Goal: Task Accomplishment & Management: Manage account settings

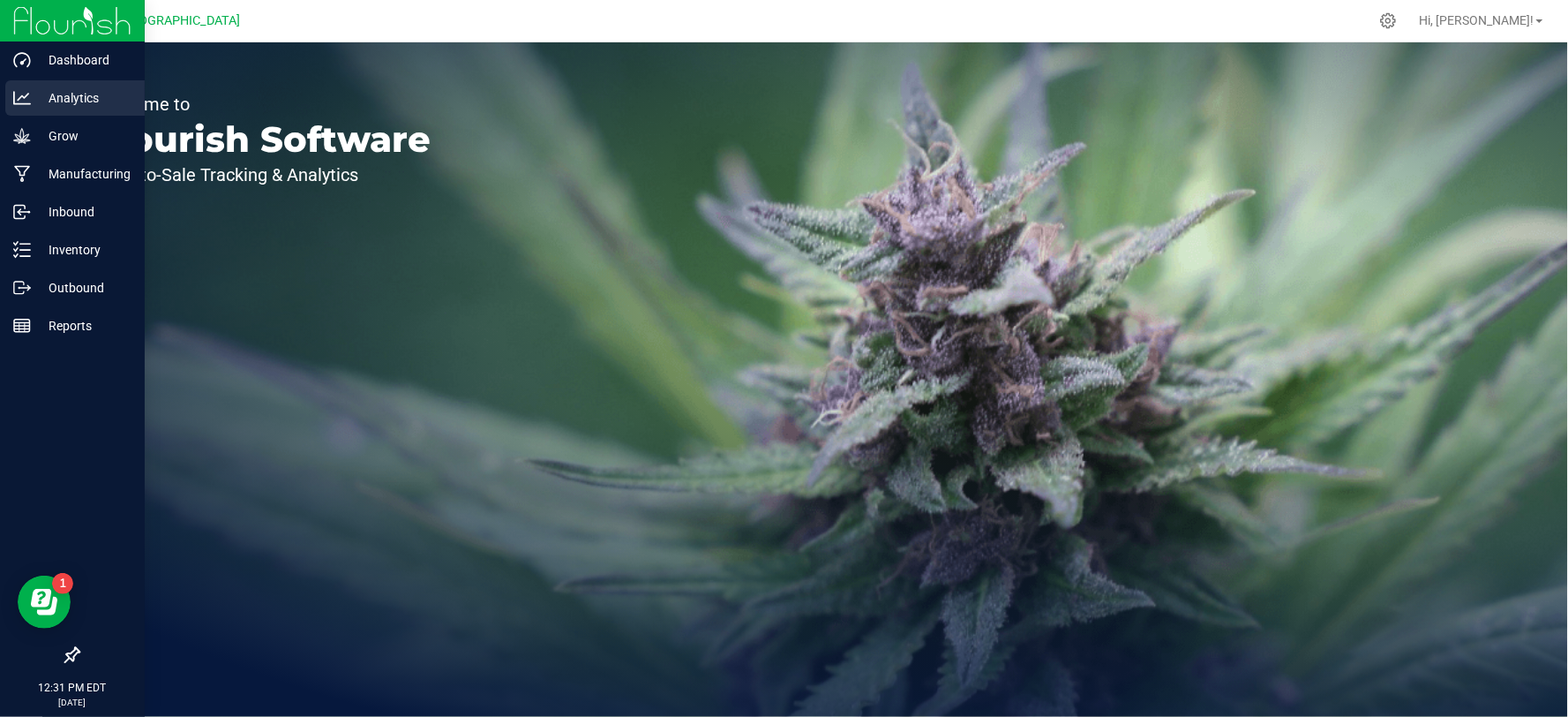
click at [84, 100] on p "Analytics" at bounding box center [83, 97] width 106 height 21
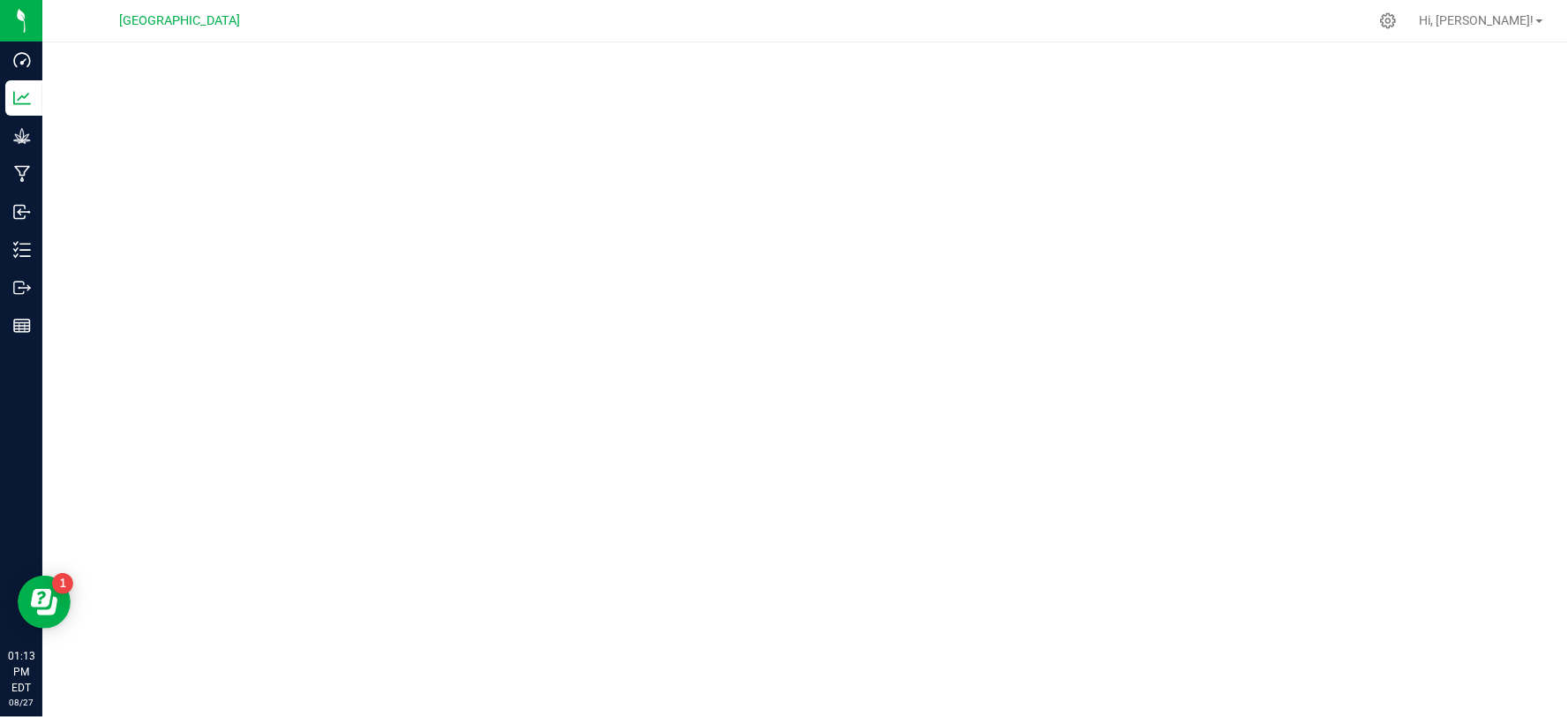
click at [859, 49] on div at bounding box center [806, 374] width 1526 height 664
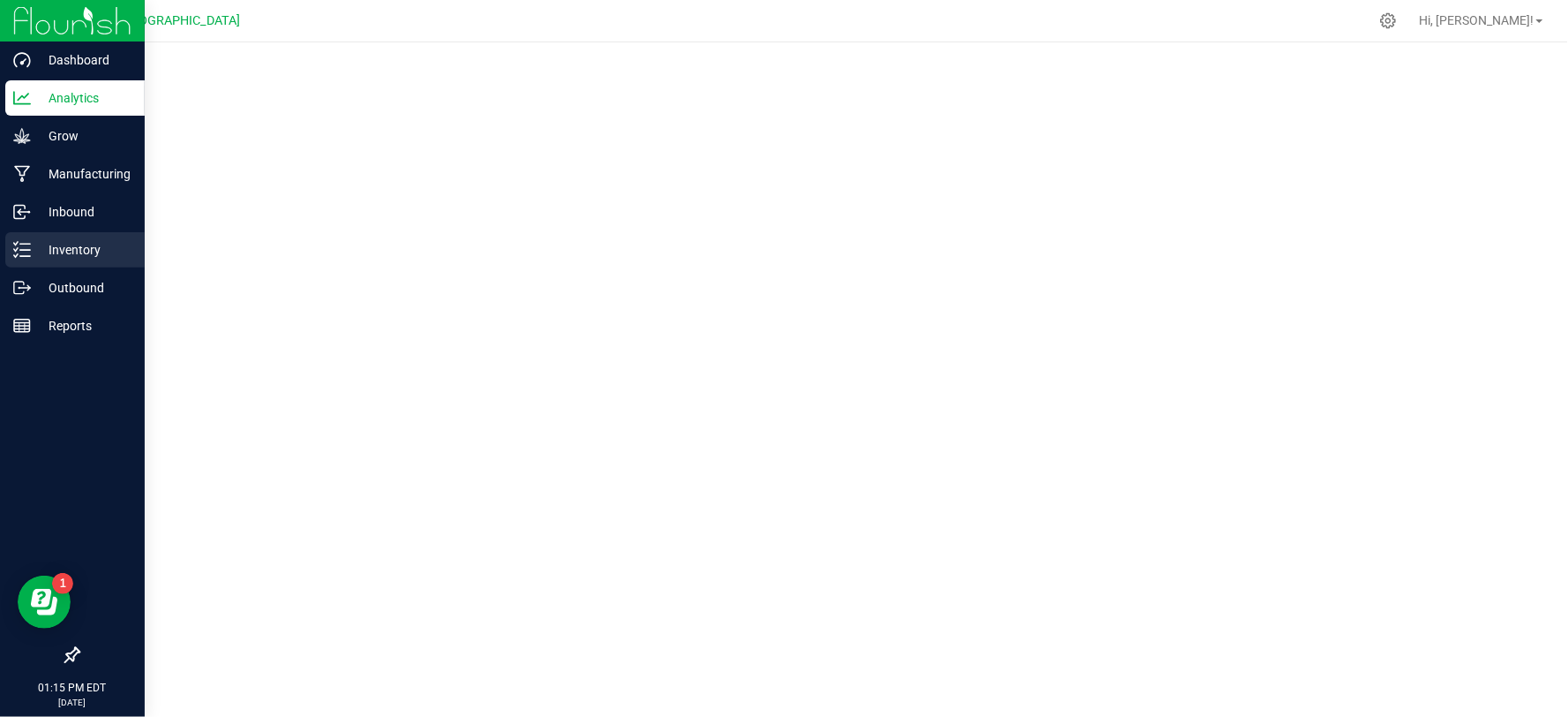
click at [77, 248] on p "Inventory" at bounding box center [83, 249] width 106 height 21
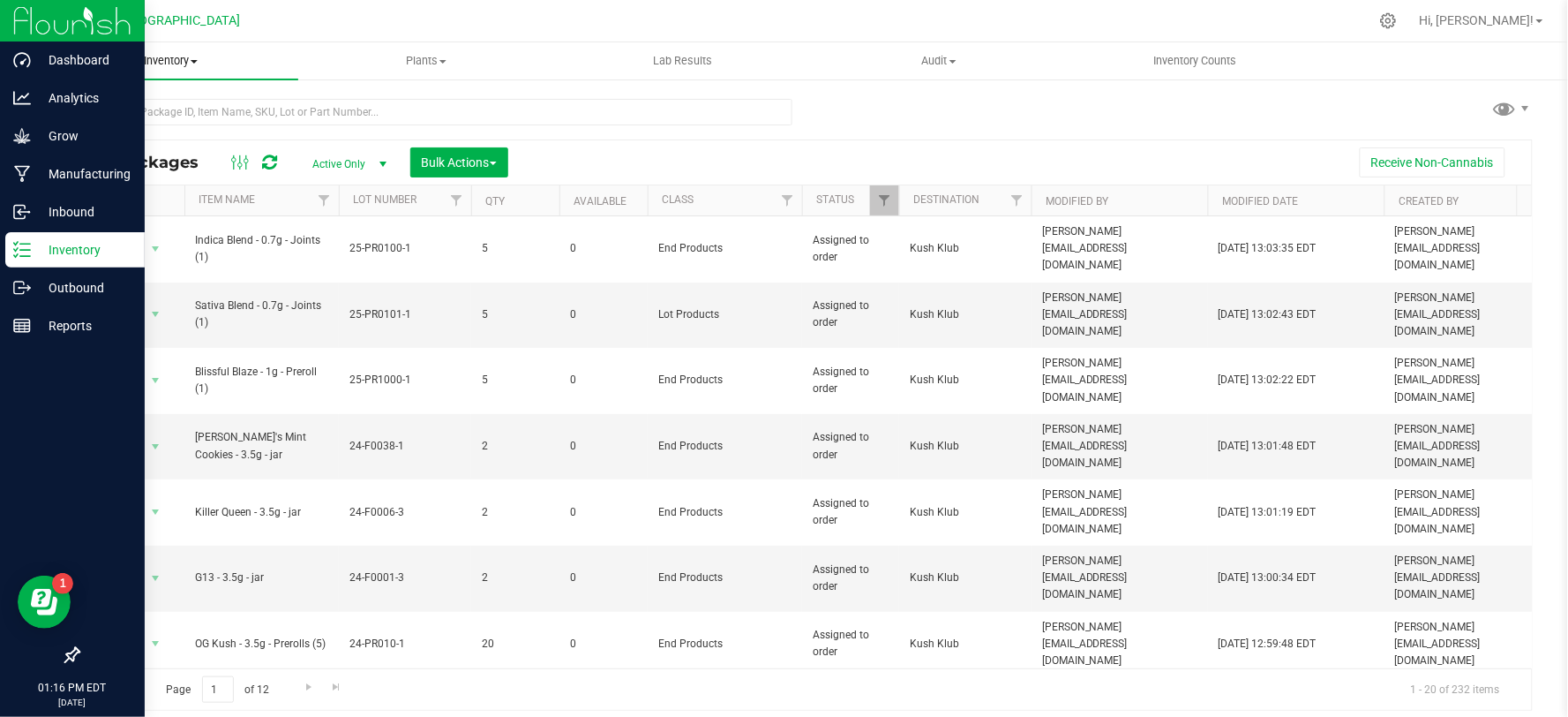
click at [192, 54] on span "Inventory" at bounding box center [170, 60] width 256 height 16
click at [1073, 107] on div "All Packages Active Only Active Only Lab Samples Locked All Bulk Actions Add to…" at bounding box center [805, 396] width 1455 height 628
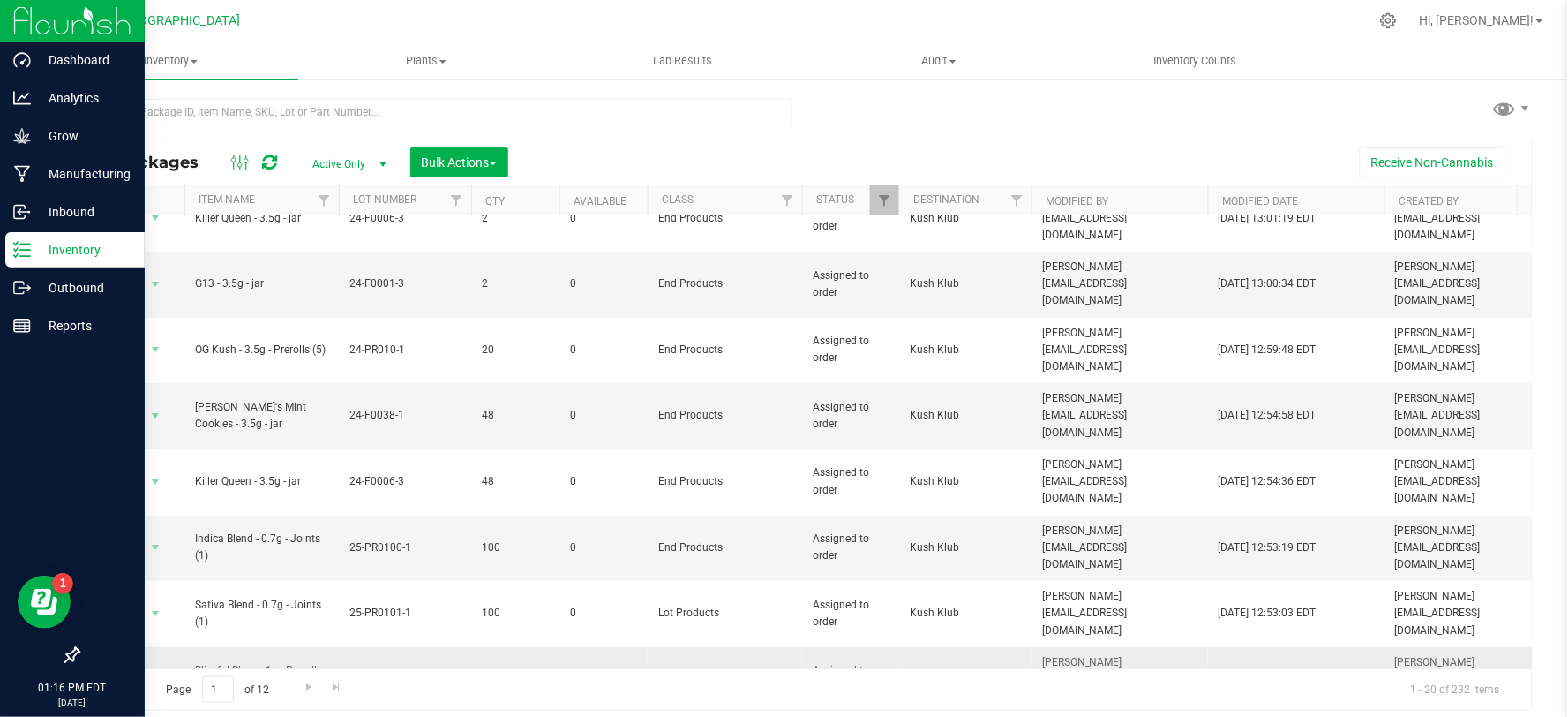
scroll to position [392, 0]
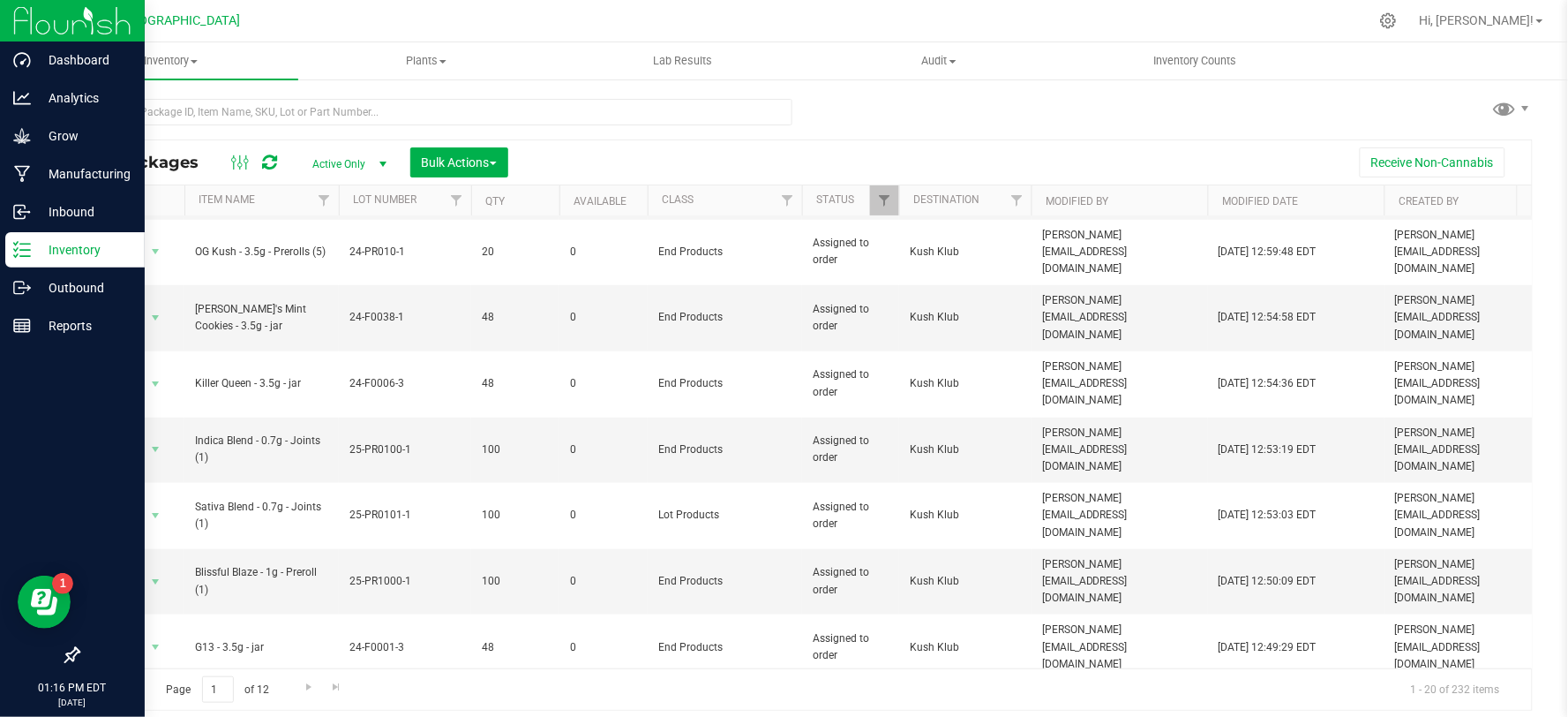
click at [70, 252] on p "Inventory" at bounding box center [83, 249] width 106 height 21
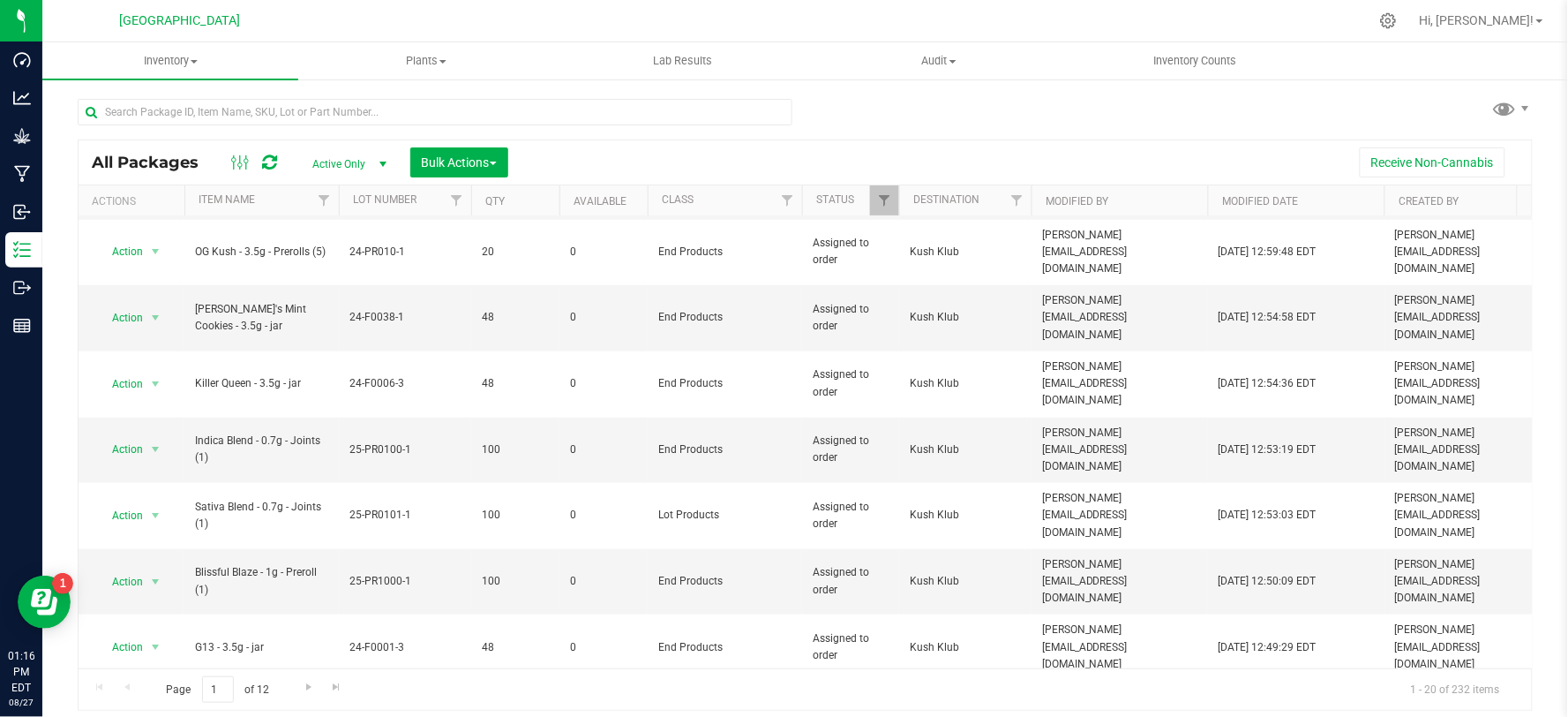
click at [985, 118] on div "All Packages Active Only Active Only Lab Samples Locked All Bulk Actions Add to…" at bounding box center [805, 396] width 1455 height 628
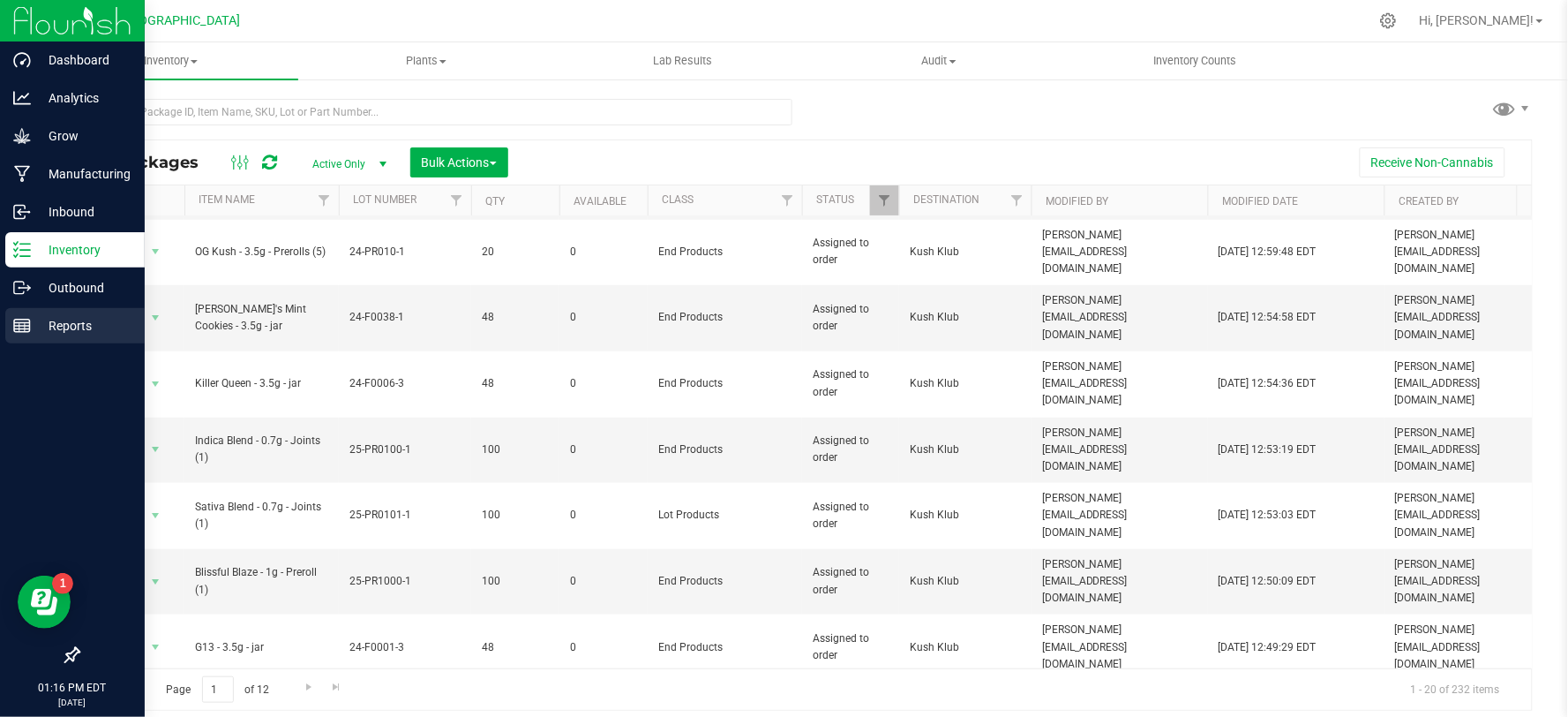
click at [78, 329] on p "Reports" at bounding box center [83, 325] width 106 height 21
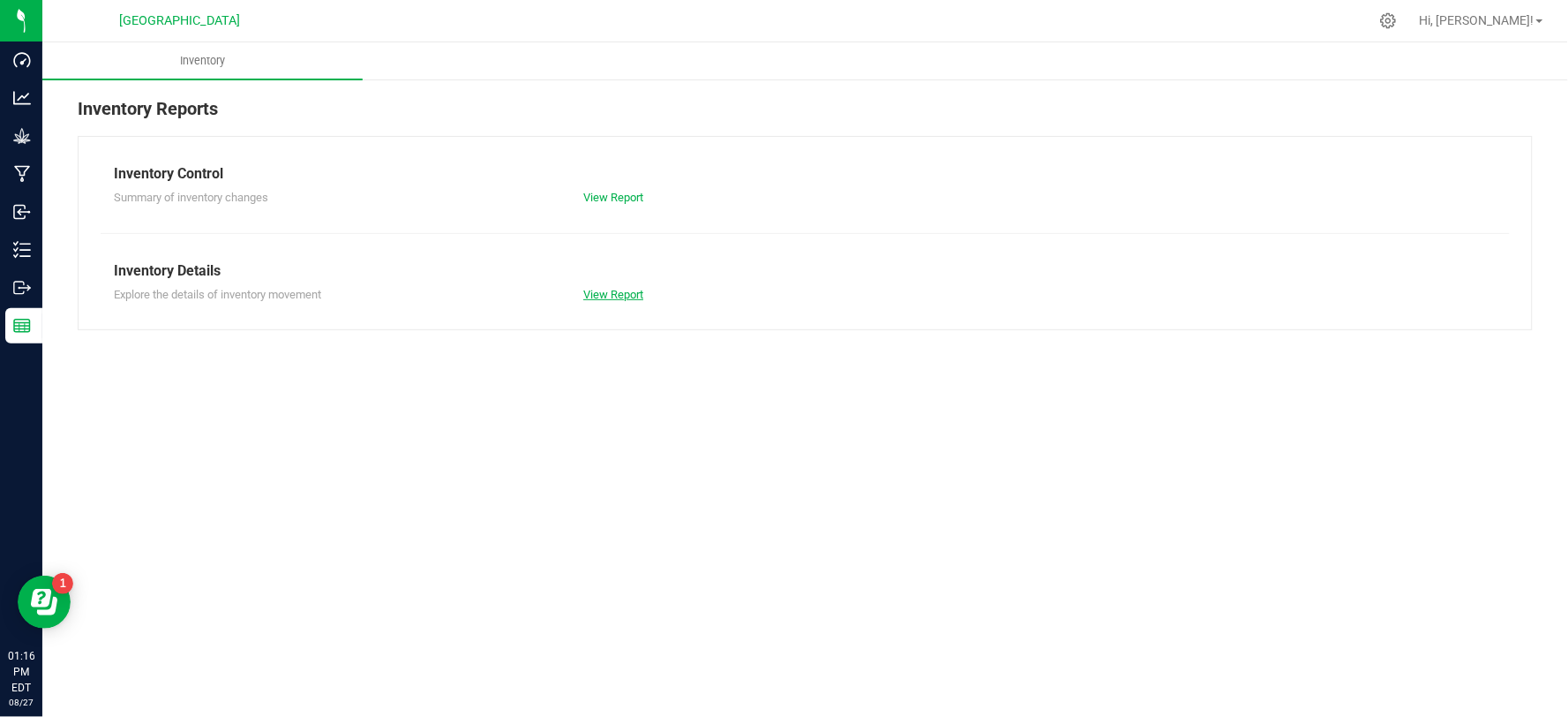
click at [616, 296] on link "View Report" at bounding box center [613, 295] width 60 height 13
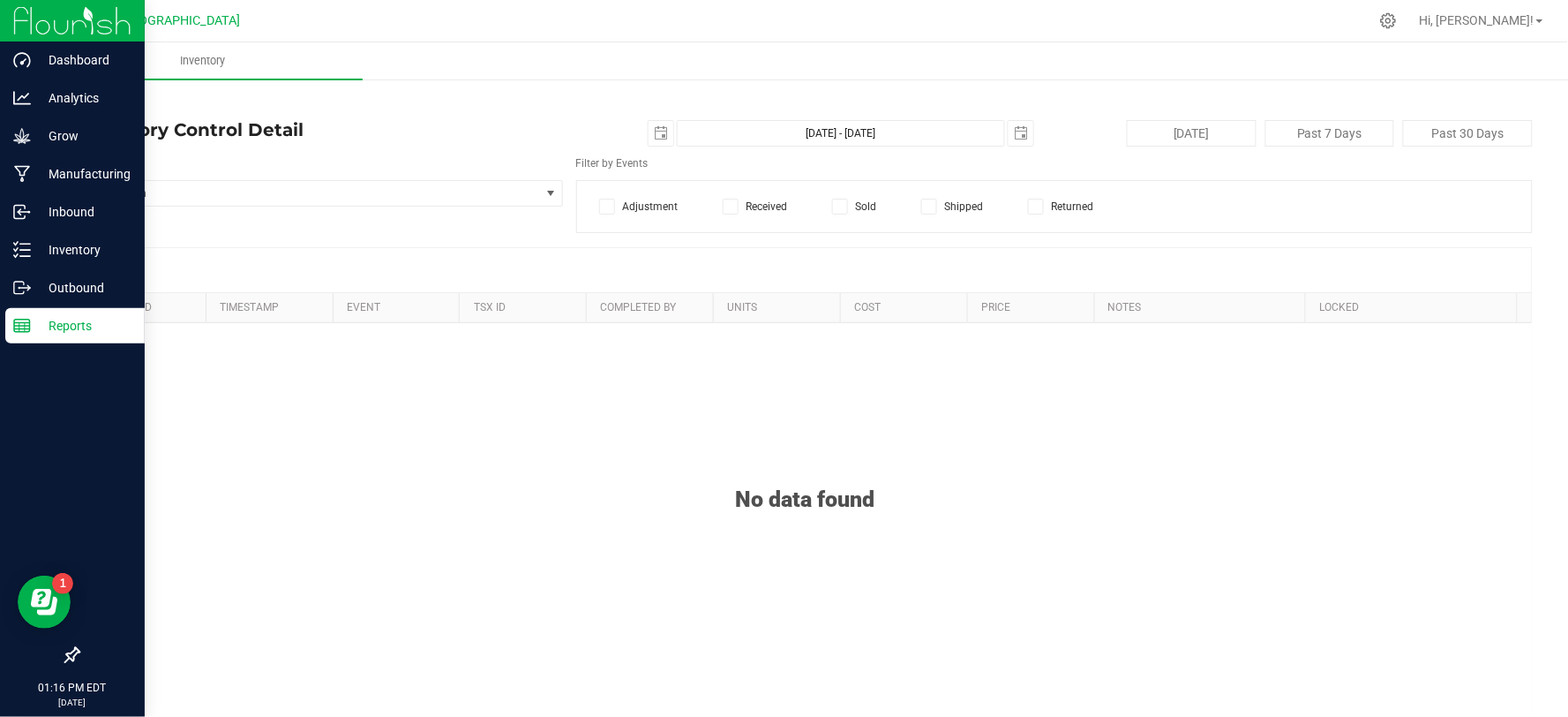
click at [73, 325] on p "Reports" at bounding box center [83, 325] width 106 height 21
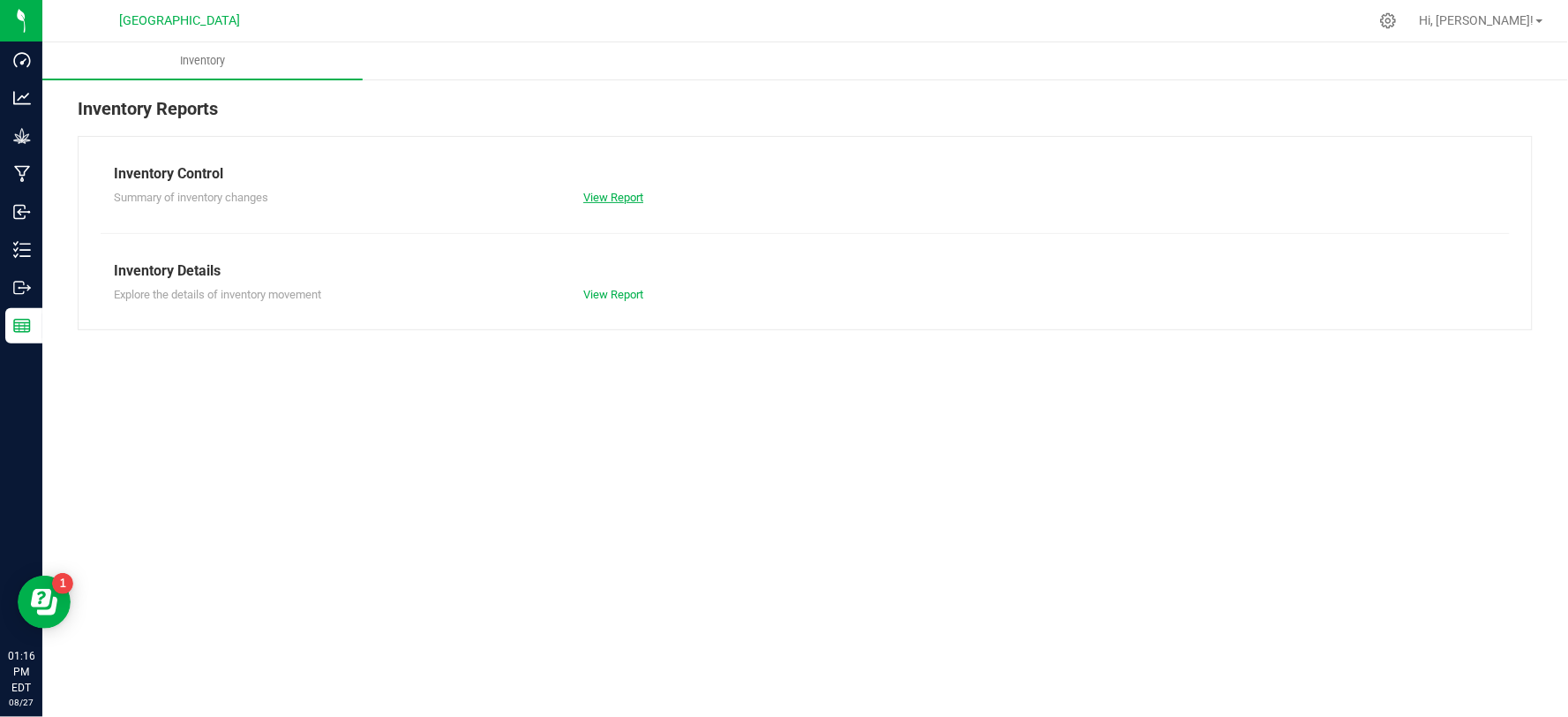
click at [597, 195] on link "View Report" at bounding box center [613, 197] width 60 height 13
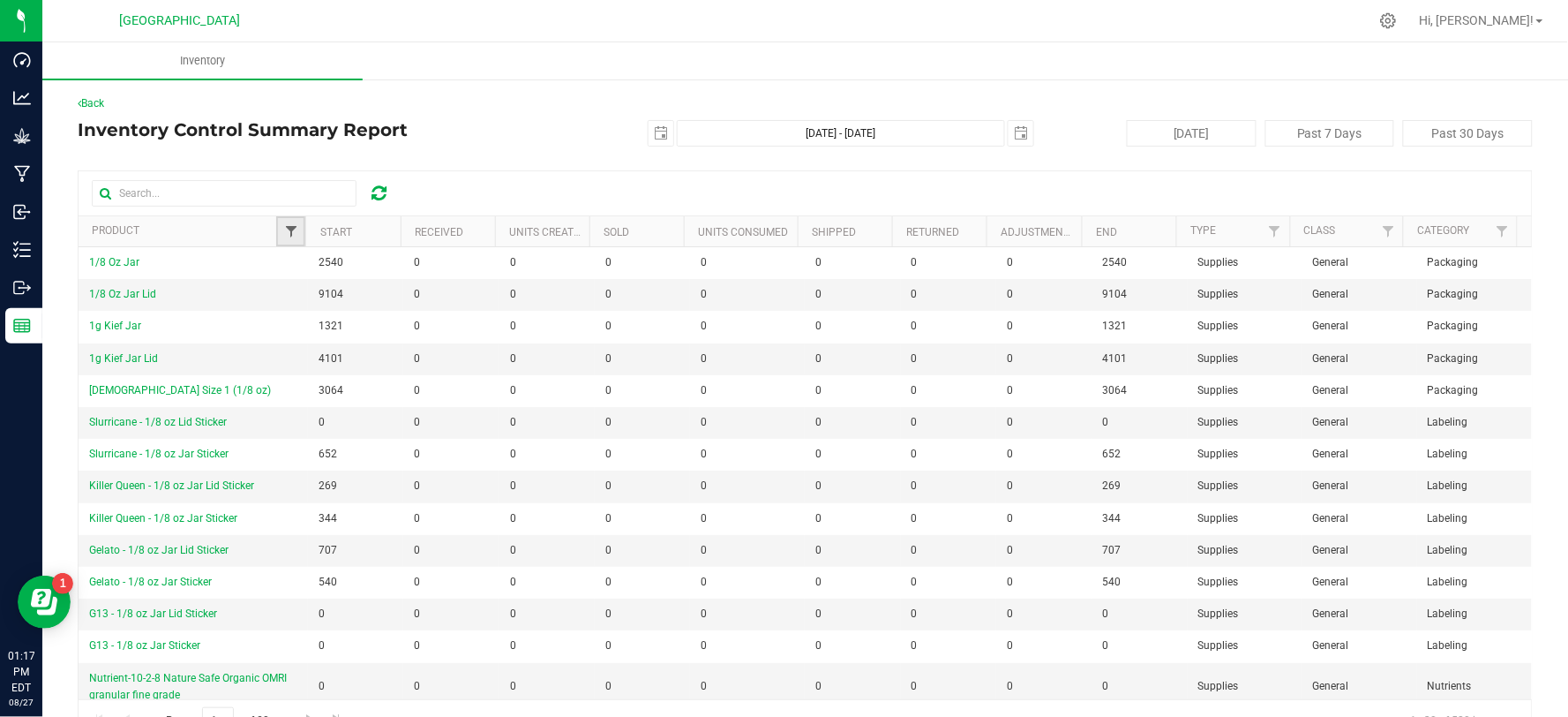
click at [290, 231] on span "Filter" at bounding box center [291, 231] width 14 height 14
click at [495, 131] on h4 "Inventory Control Summary Report" at bounding box center [320, 130] width 485 height 19
click at [290, 231] on span "Filter" at bounding box center [291, 231] width 14 height 14
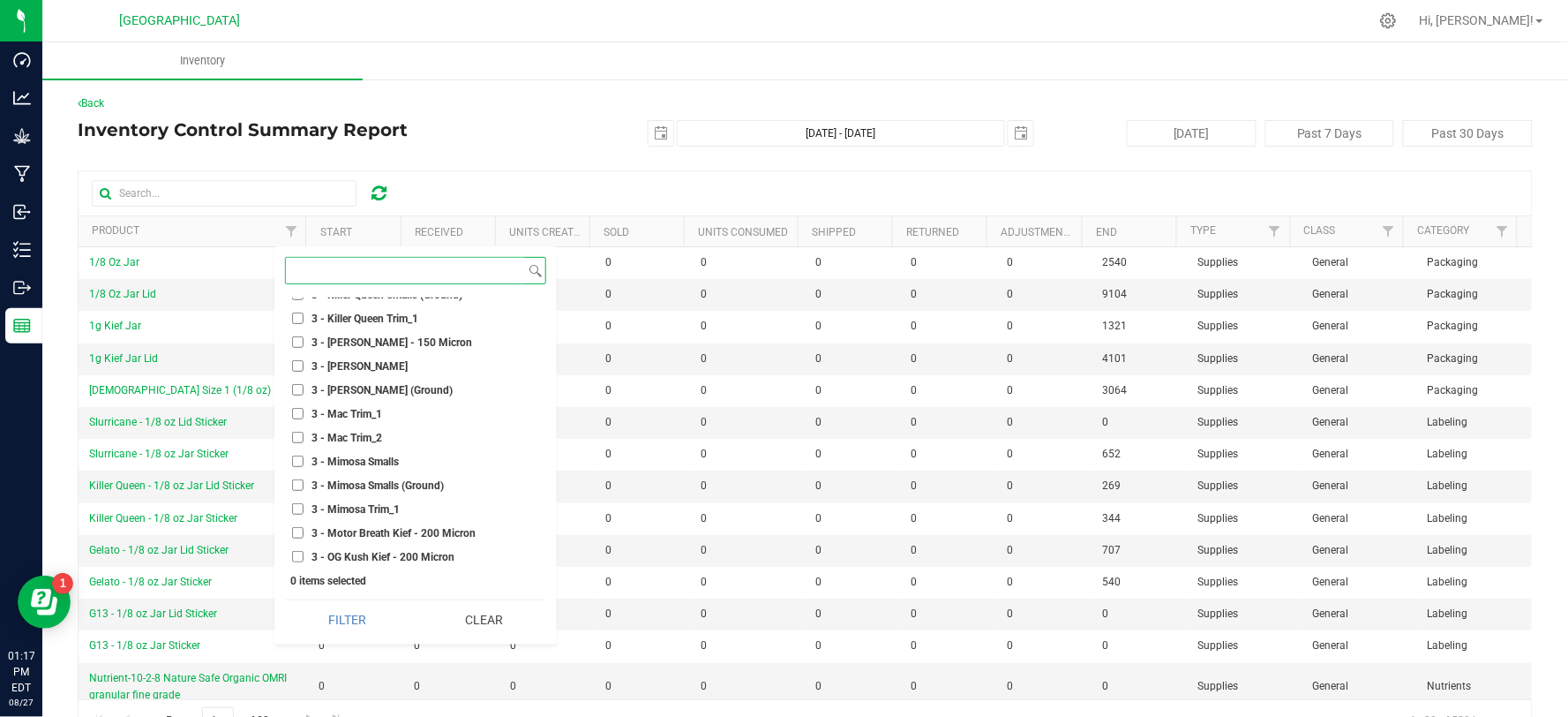
scroll to position [1373, 0]
click at [485, 88] on div "Back Inventory Control Summary Report [DATE] [DATE] - [DATE] [DATE] [DATE] Past…" at bounding box center [806, 419] width 1526 height 682
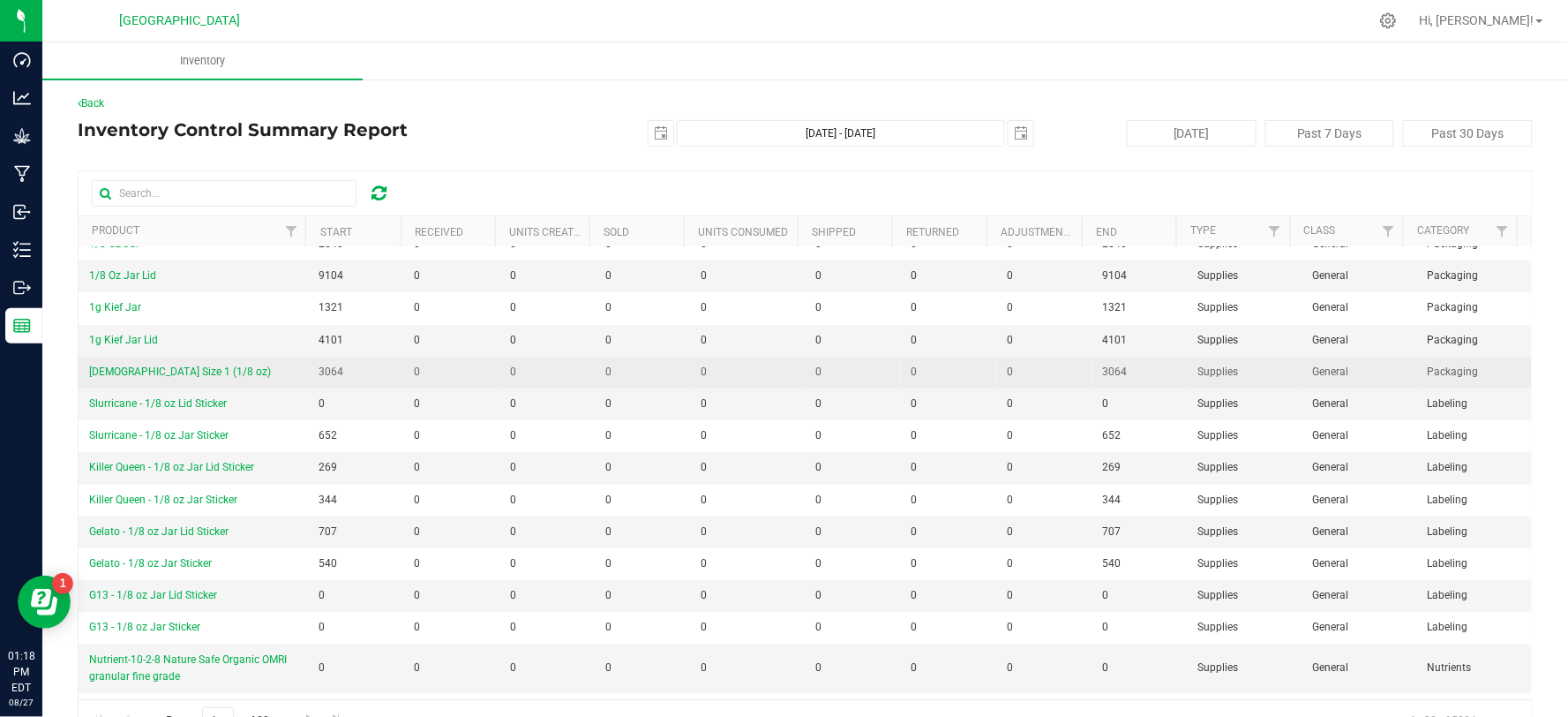
scroll to position [0, 0]
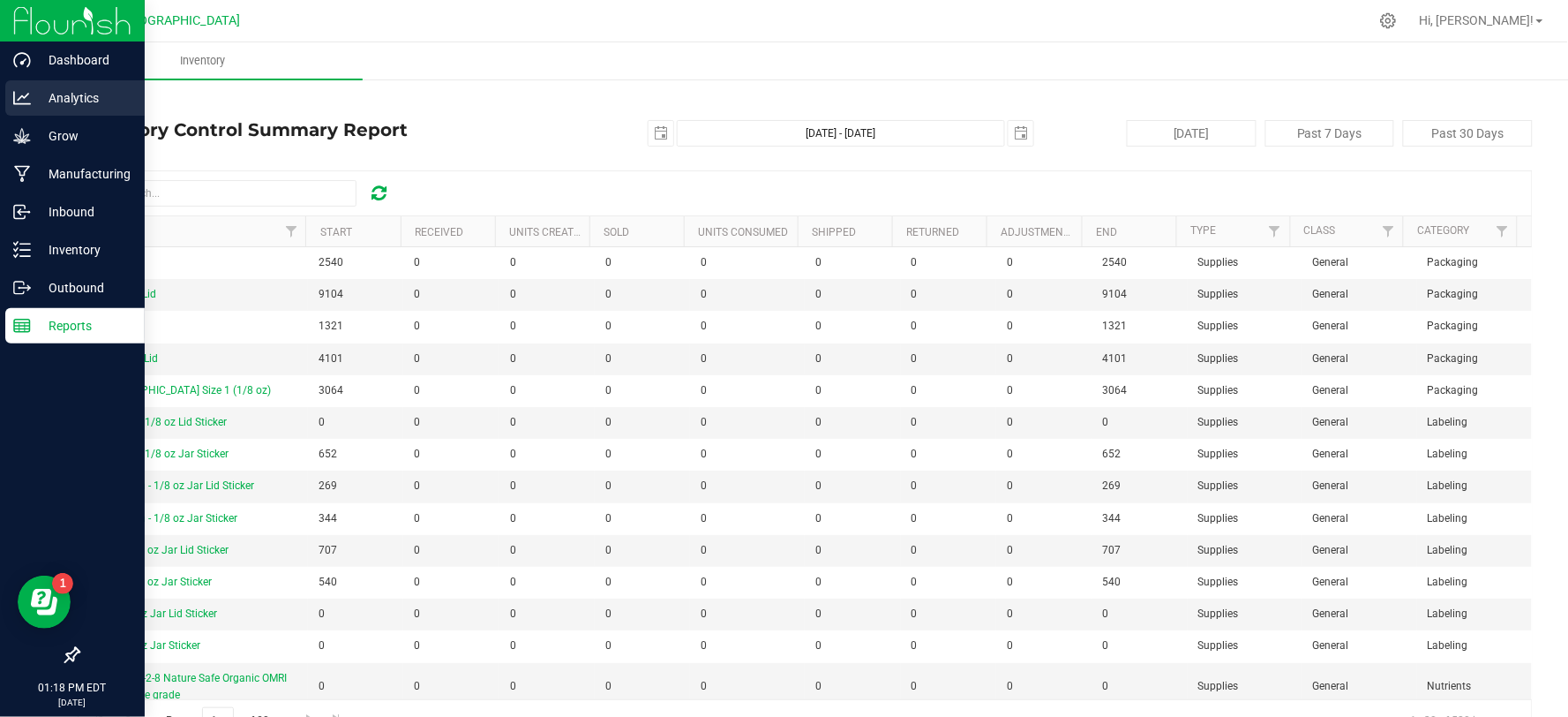
click at [56, 99] on p "Analytics" at bounding box center [83, 97] width 106 height 21
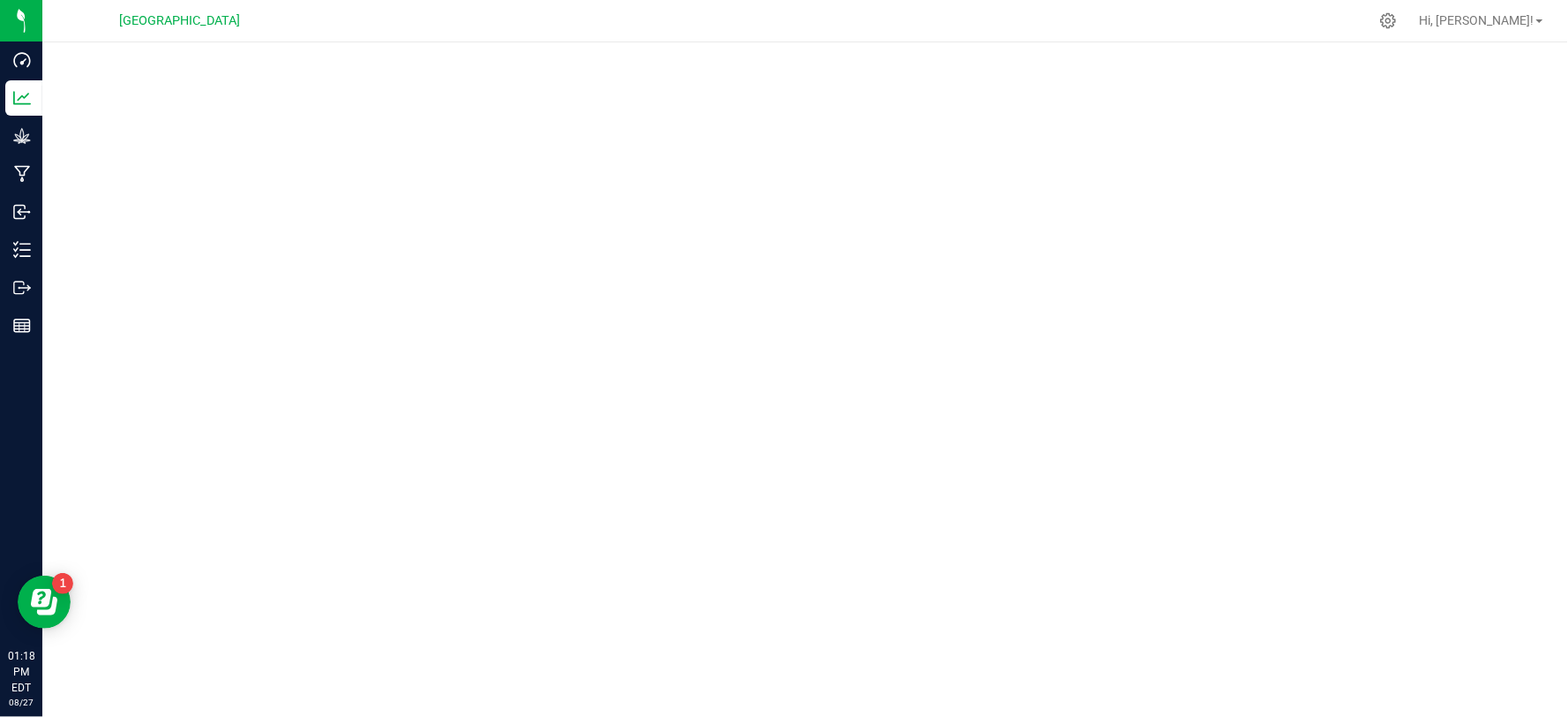
click at [927, 49] on div at bounding box center [806, 374] width 1526 height 664
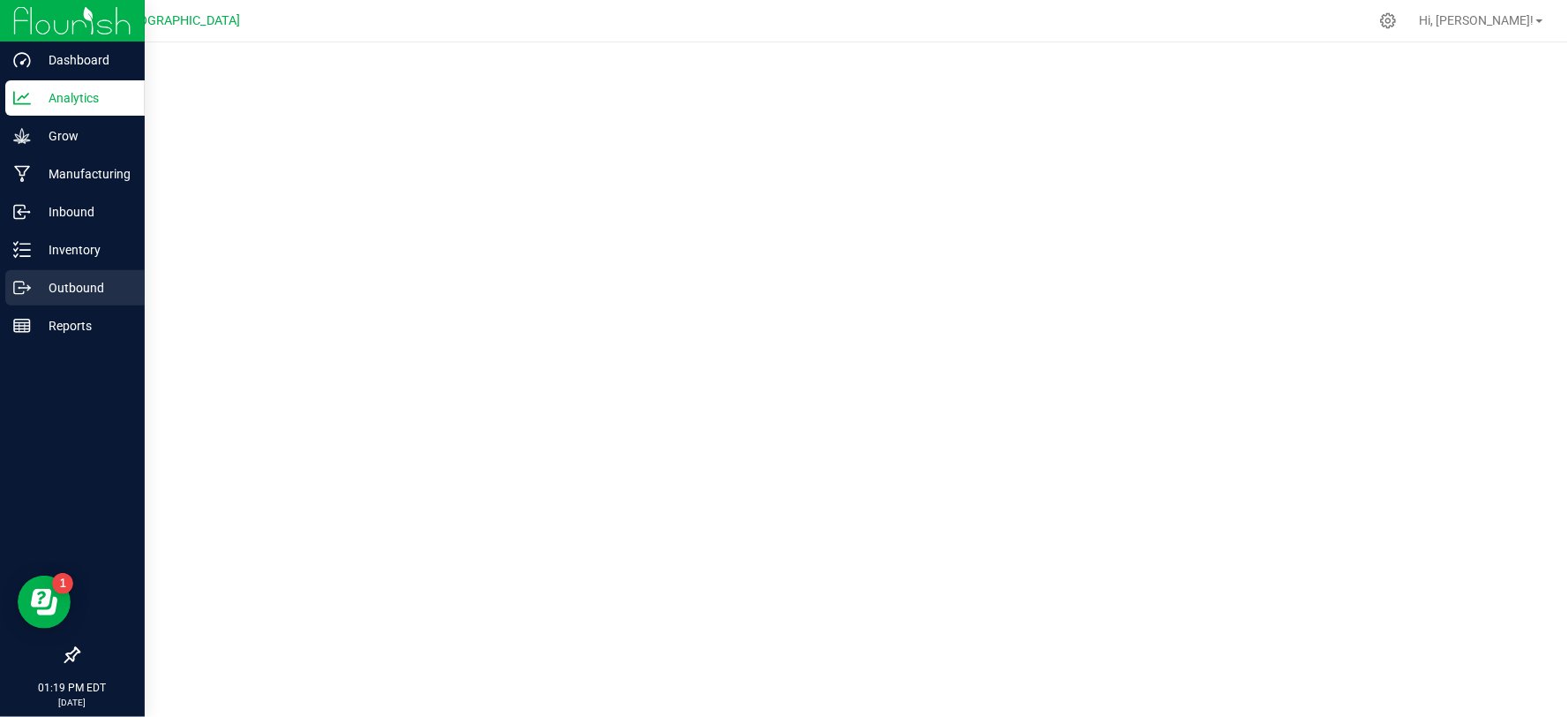
click at [75, 284] on p "Outbound" at bounding box center [83, 287] width 106 height 21
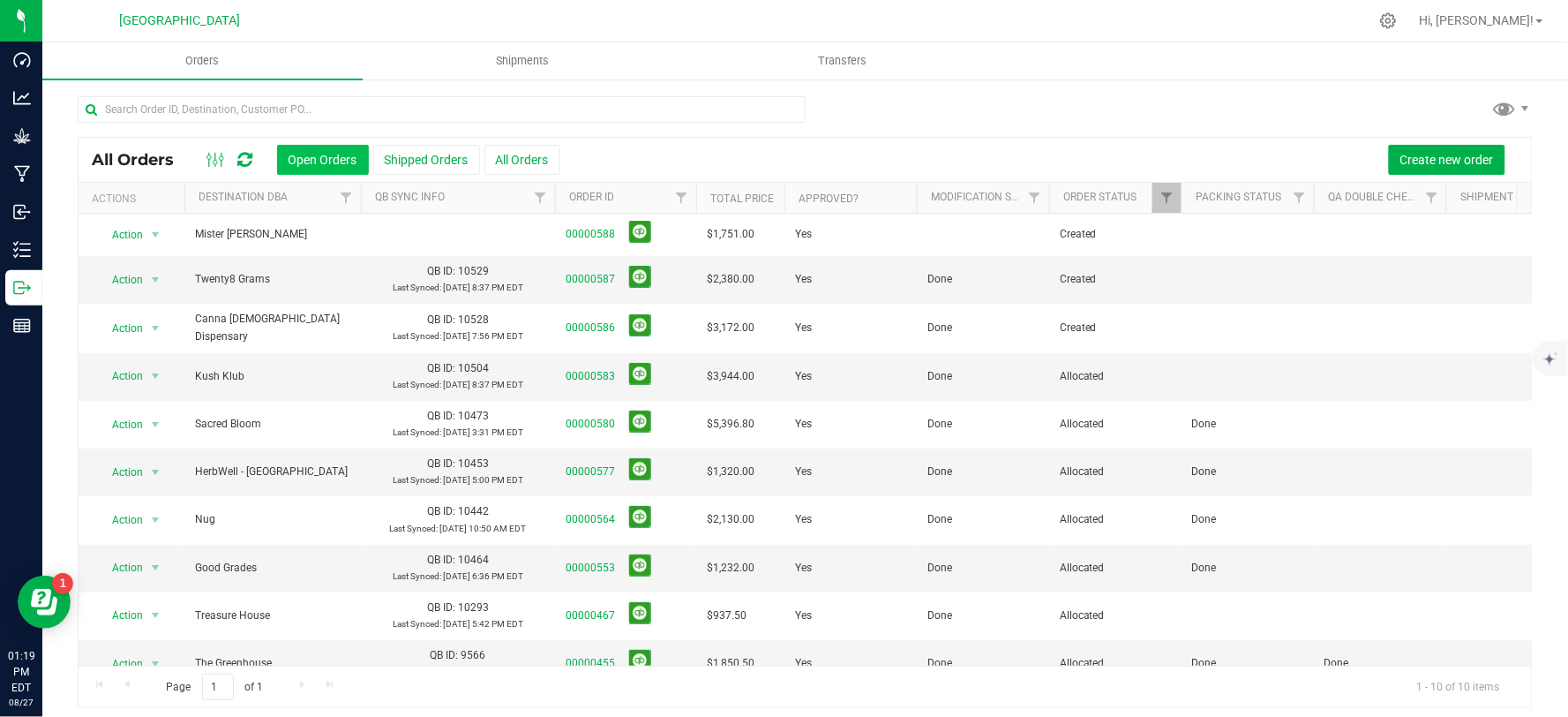
click at [313, 157] on button "Open Orders" at bounding box center [322, 159] width 92 height 30
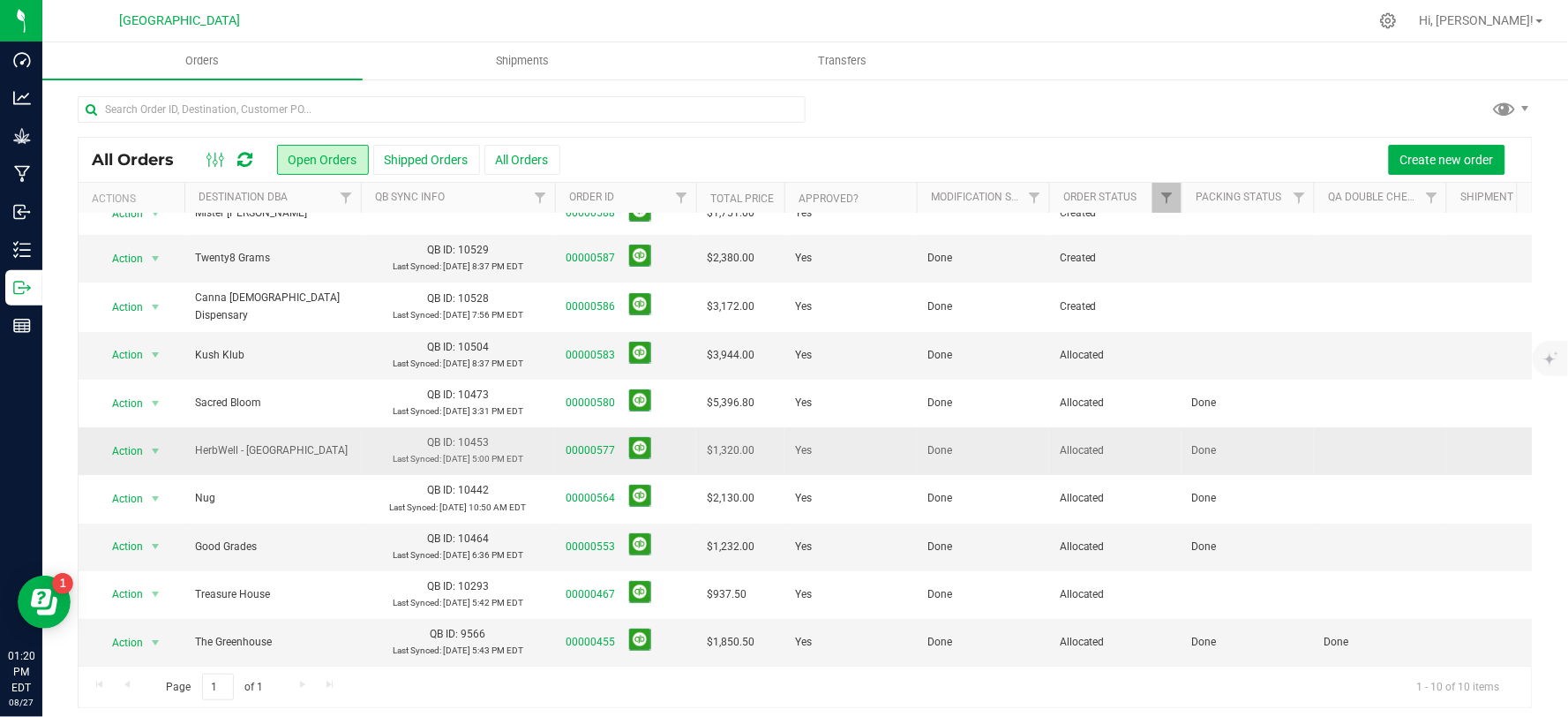
scroll to position [35, 0]
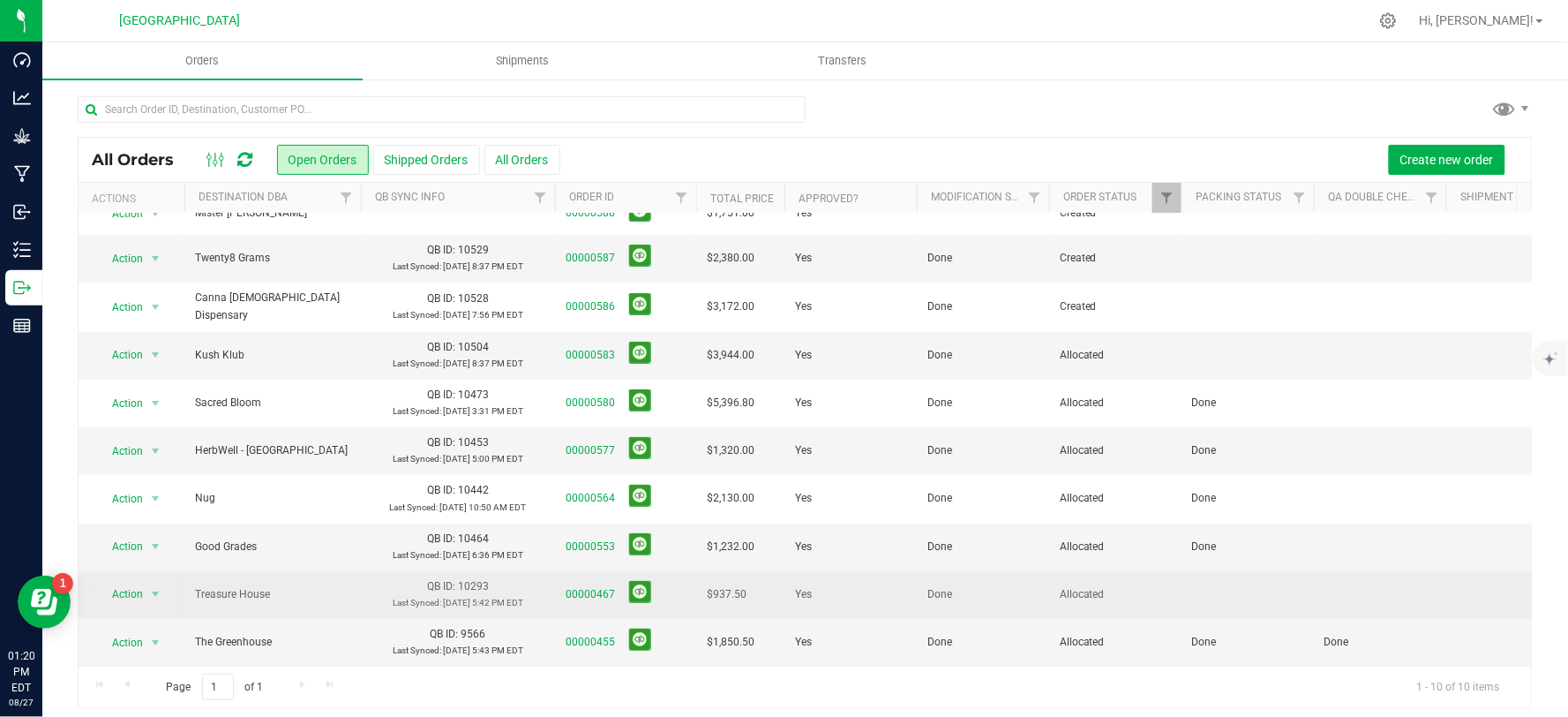
click at [319, 586] on span "Treasure House" at bounding box center [273, 595] width 156 height 17
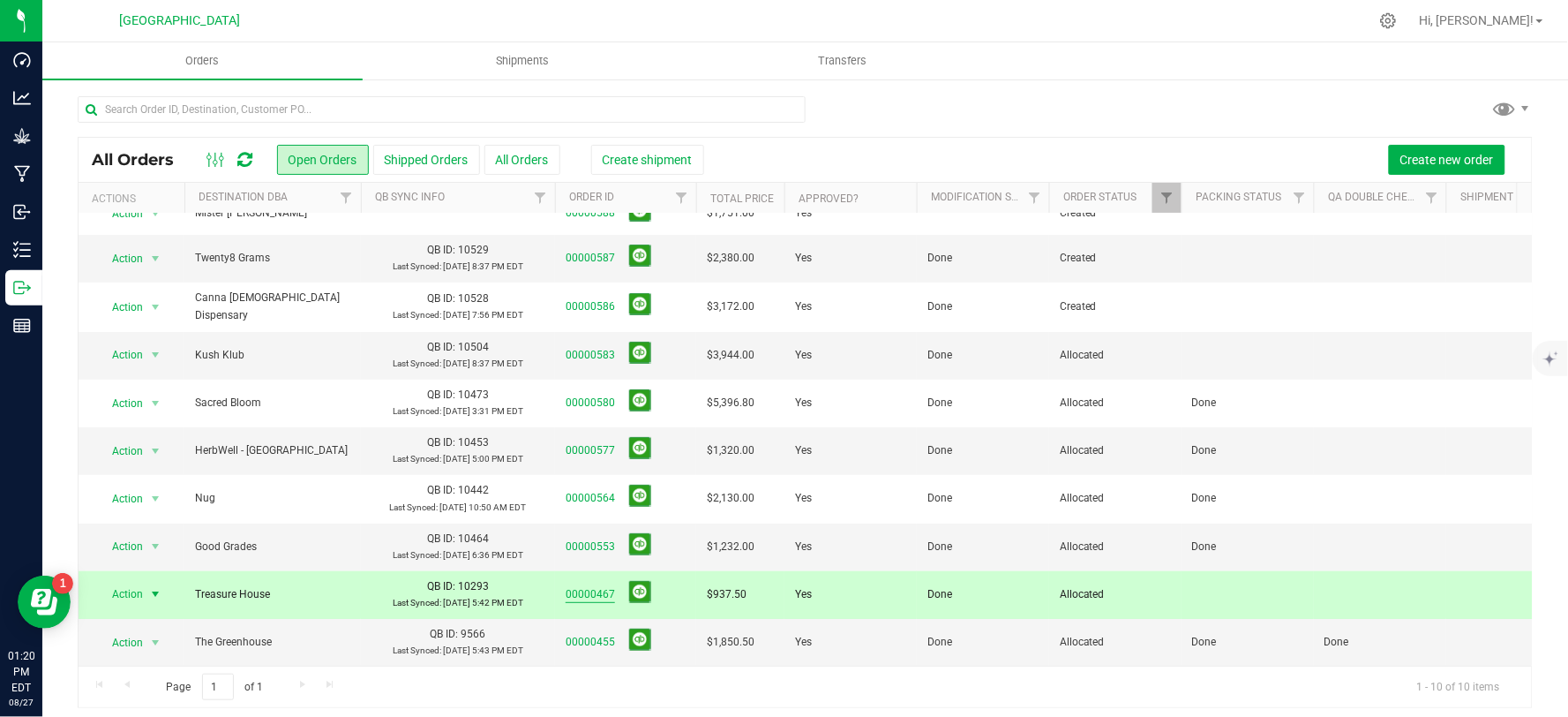
click at [592, 586] on link "00000467" at bounding box center [590, 595] width 49 height 17
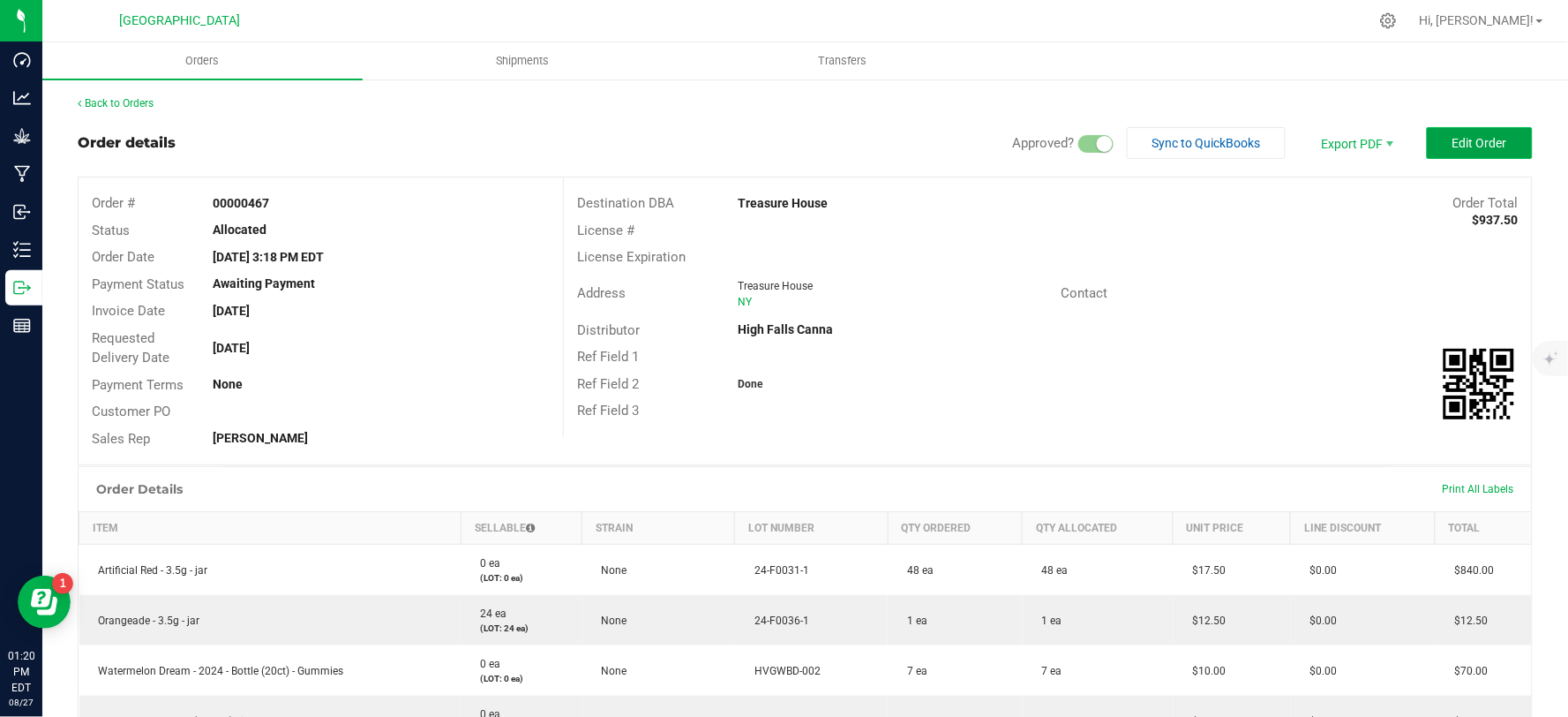
click at [1454, 137] on span "Edit Order" at bounding box center [1479, 143] width 55 height 14
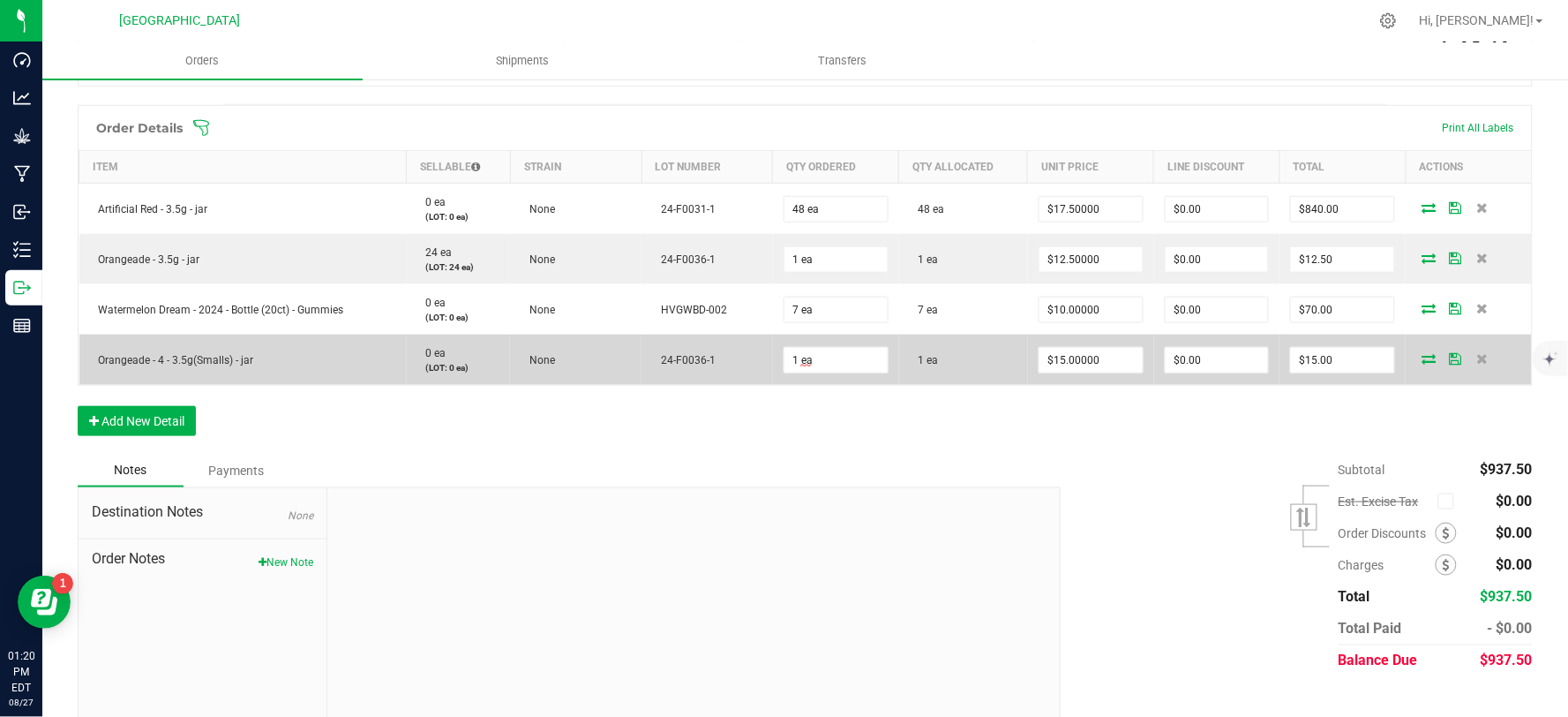
scroll to position [429, 0]
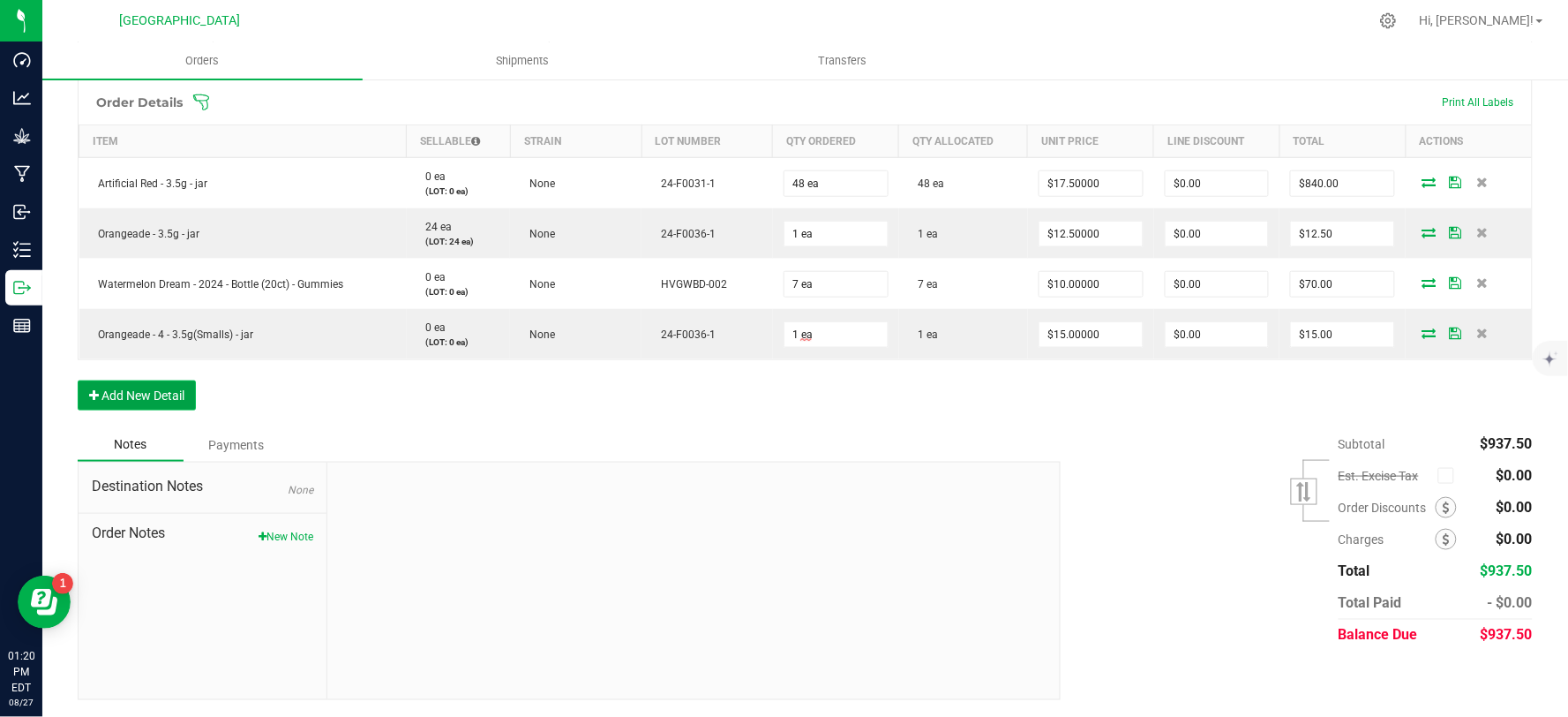
click at [138, 393] on button "Add New Detail" at bounding box center [137, 396] width 119 height 30
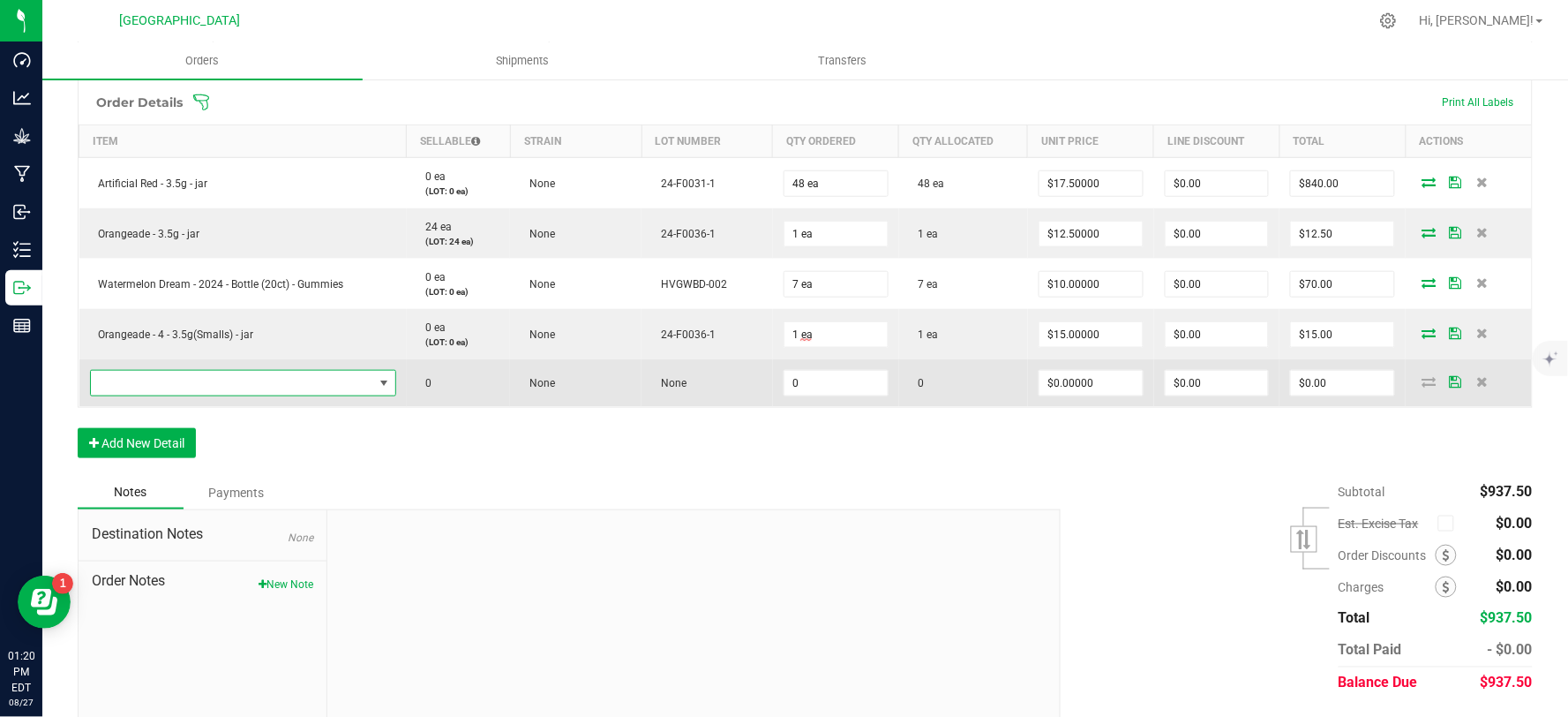
click at [230, 388] on span "NO DATA FOUND" at bounding box center [232, 383] width 282 height 25
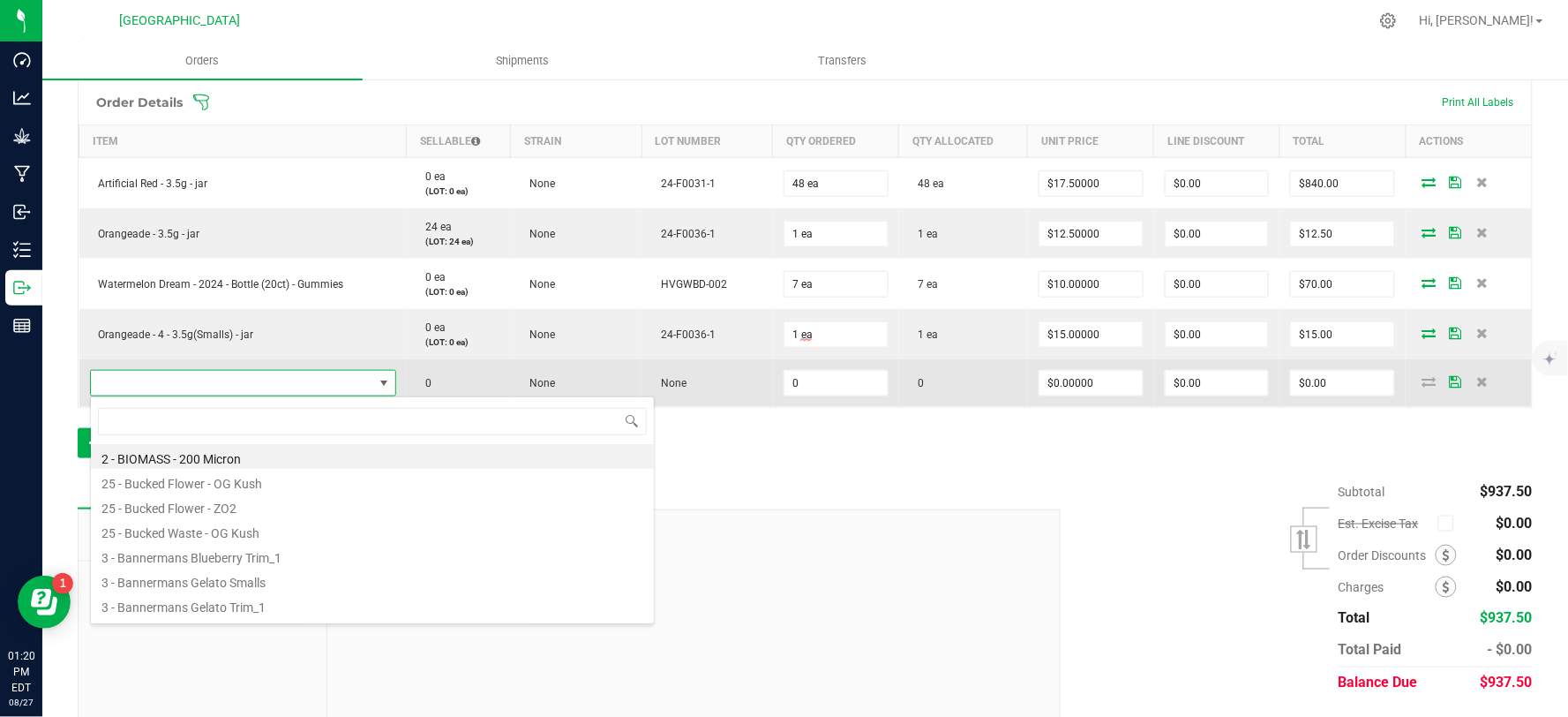
scroll to position [27, 296]
type input "art"
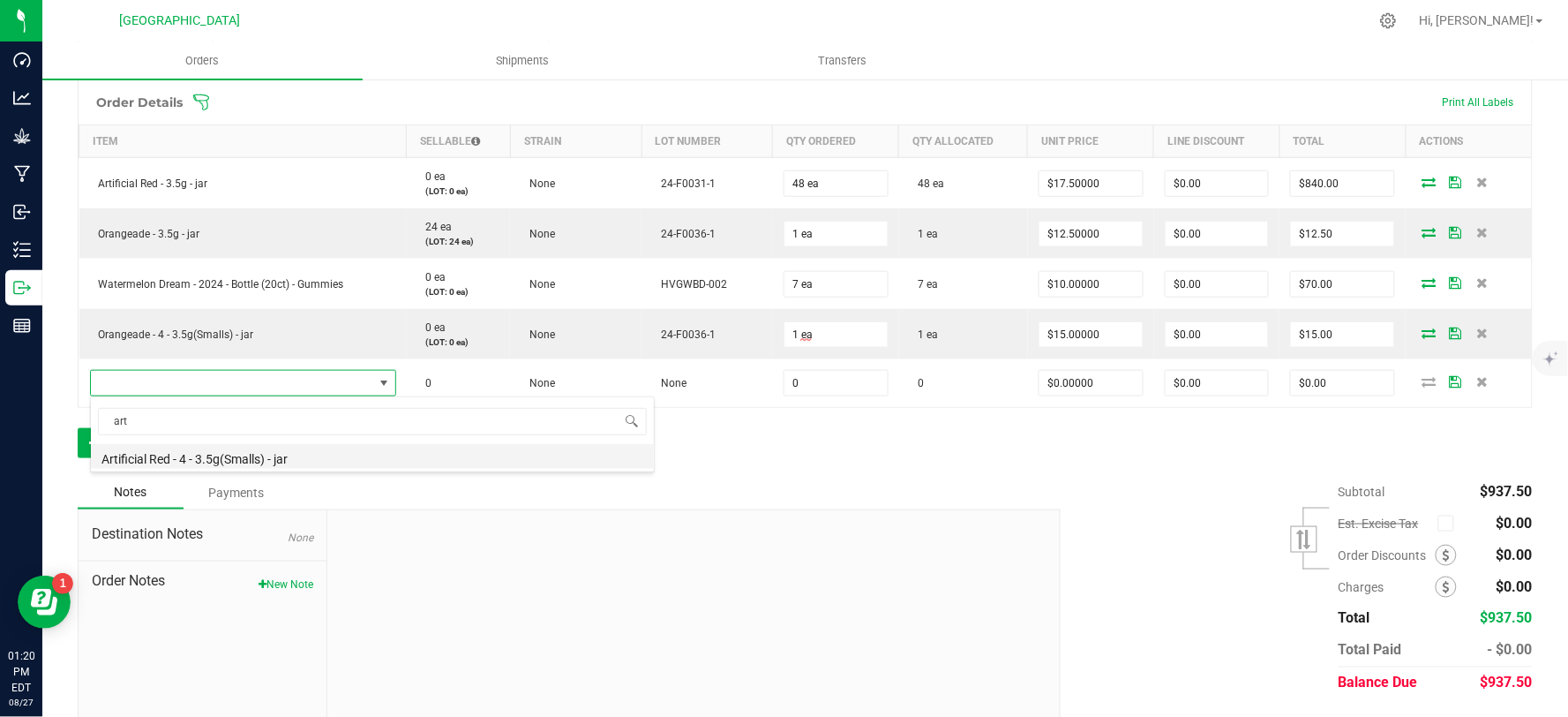
click at [307, 462] on li "Artificial Red - 4 - 3.5g(Smalls) - jar" at bounding box center [372, 456] width 563 height 25
type input "0 ea"
type input "$12.50000"
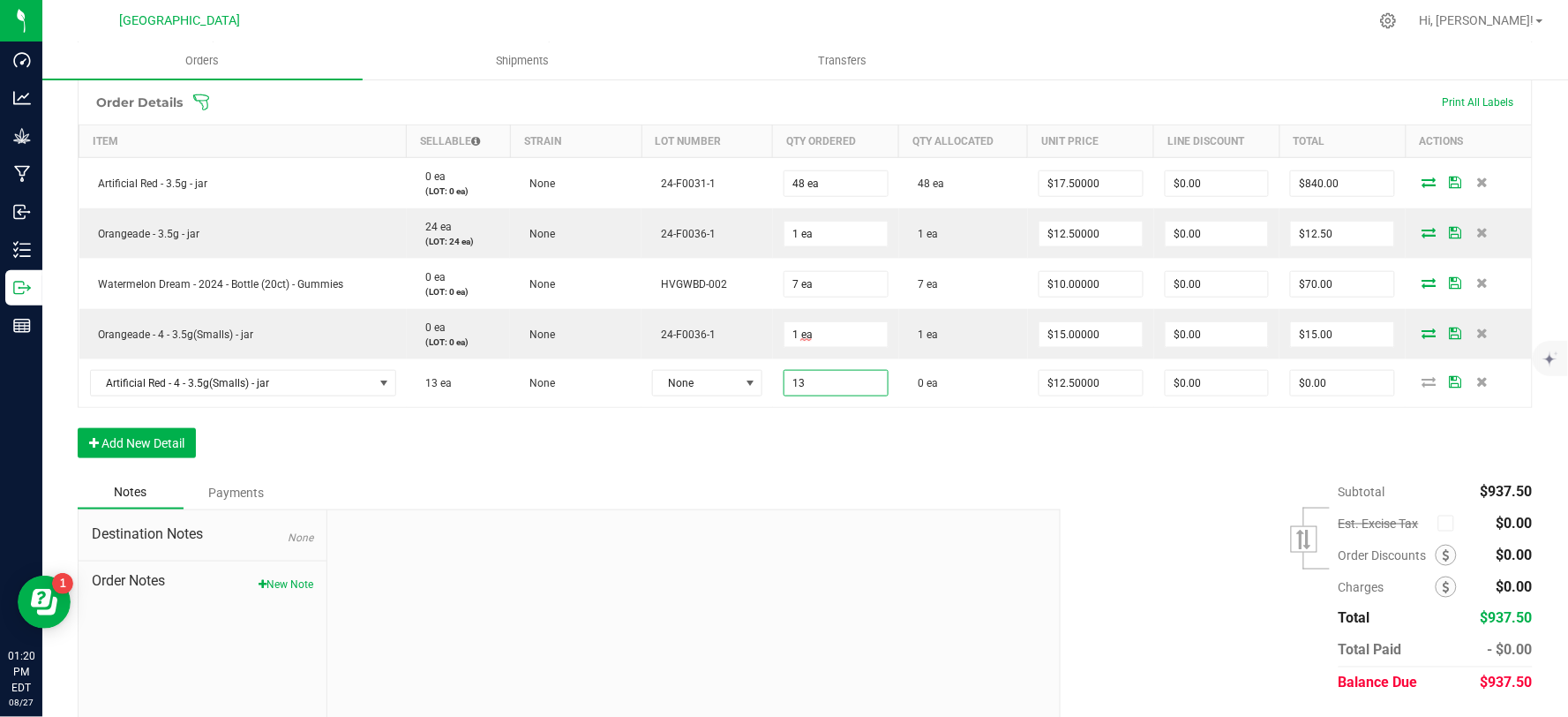
type input "13 ea"
type input "$162.50"
click at [906, 433] on div "Order Details Print All Labels Item Sellable Strain Lot Number Qty Ordered Qty …" at bounding box center [805, 278] width 1455 height 396
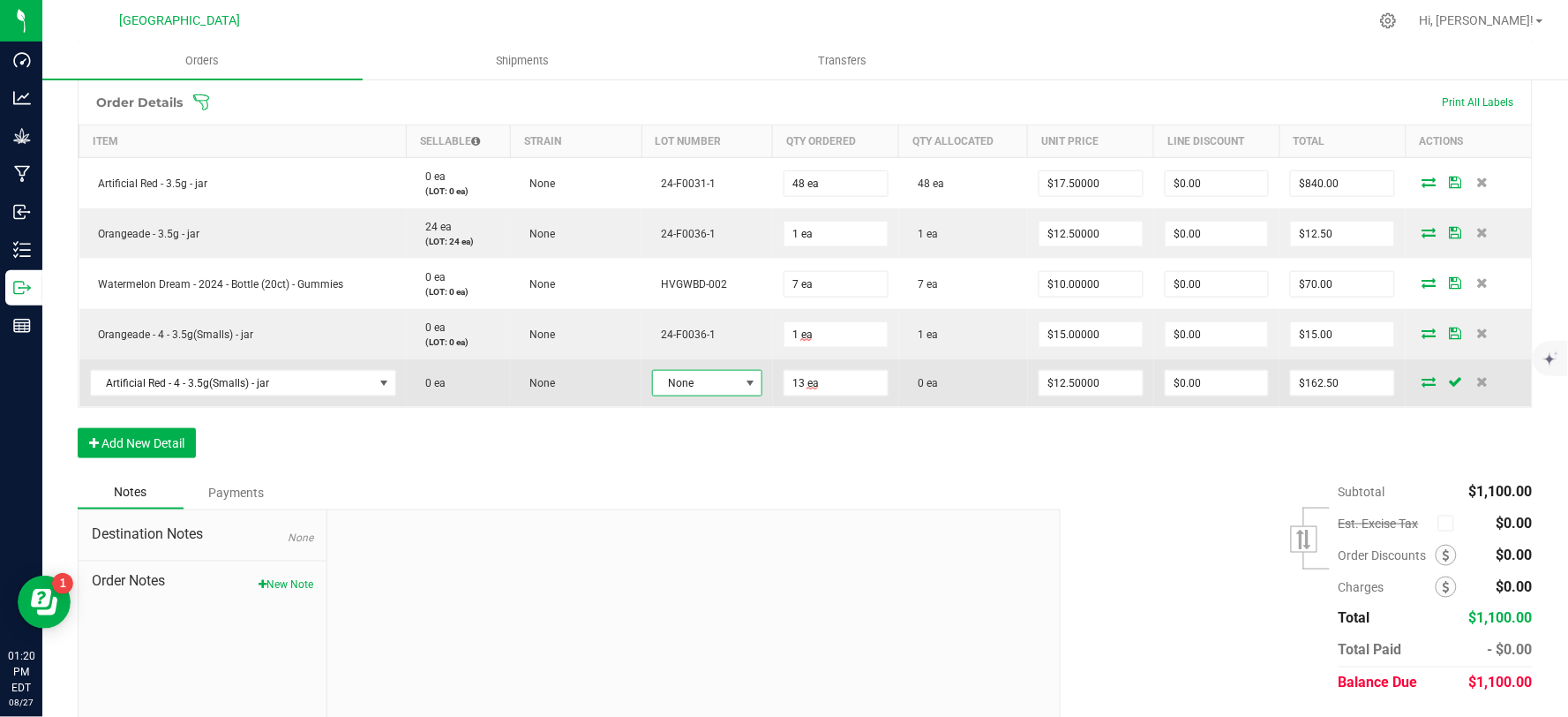
click at [745, 382] on span at bounding box center [749, 383] width 14 height 14
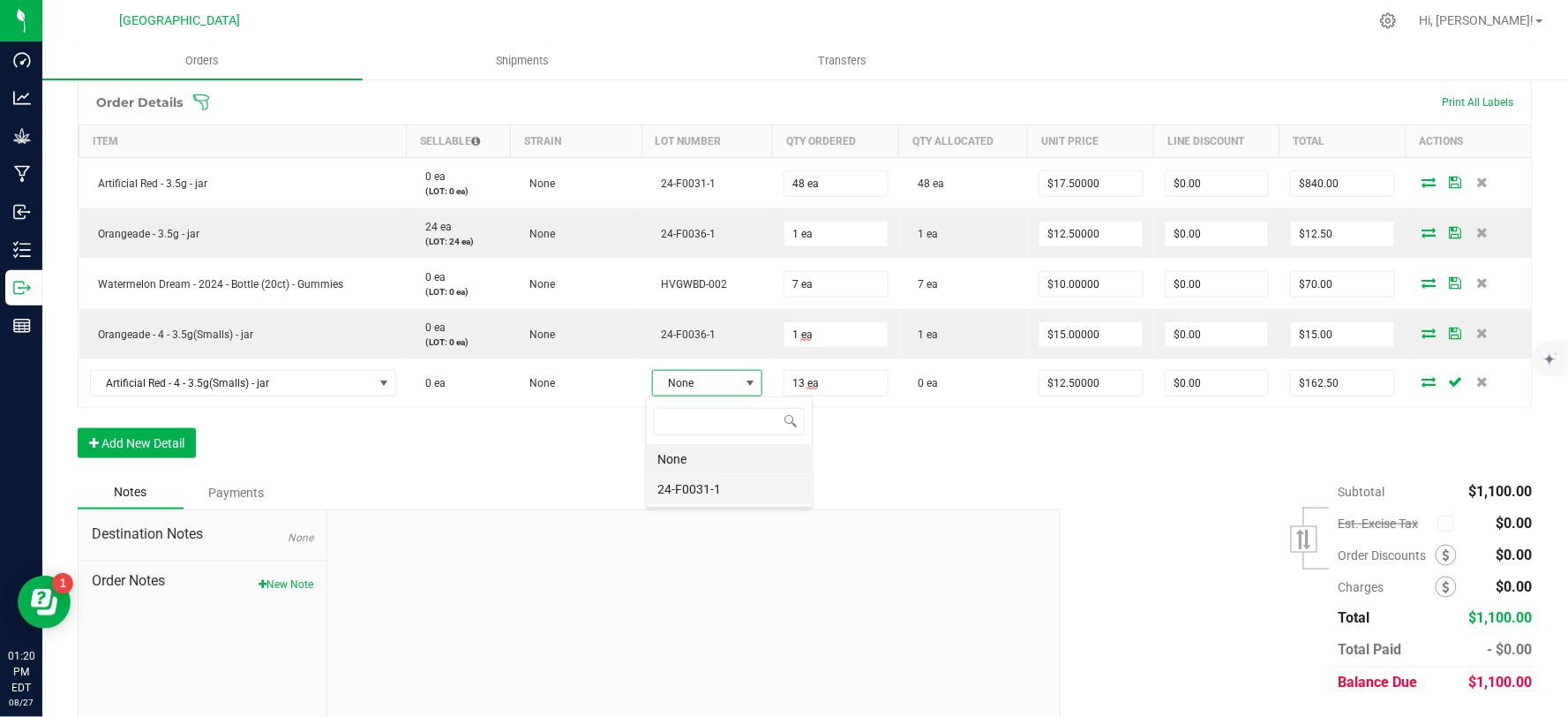
click at [700, 491] on li "24-F0031-1" at bounding box center [729, 489] width 165 height 30
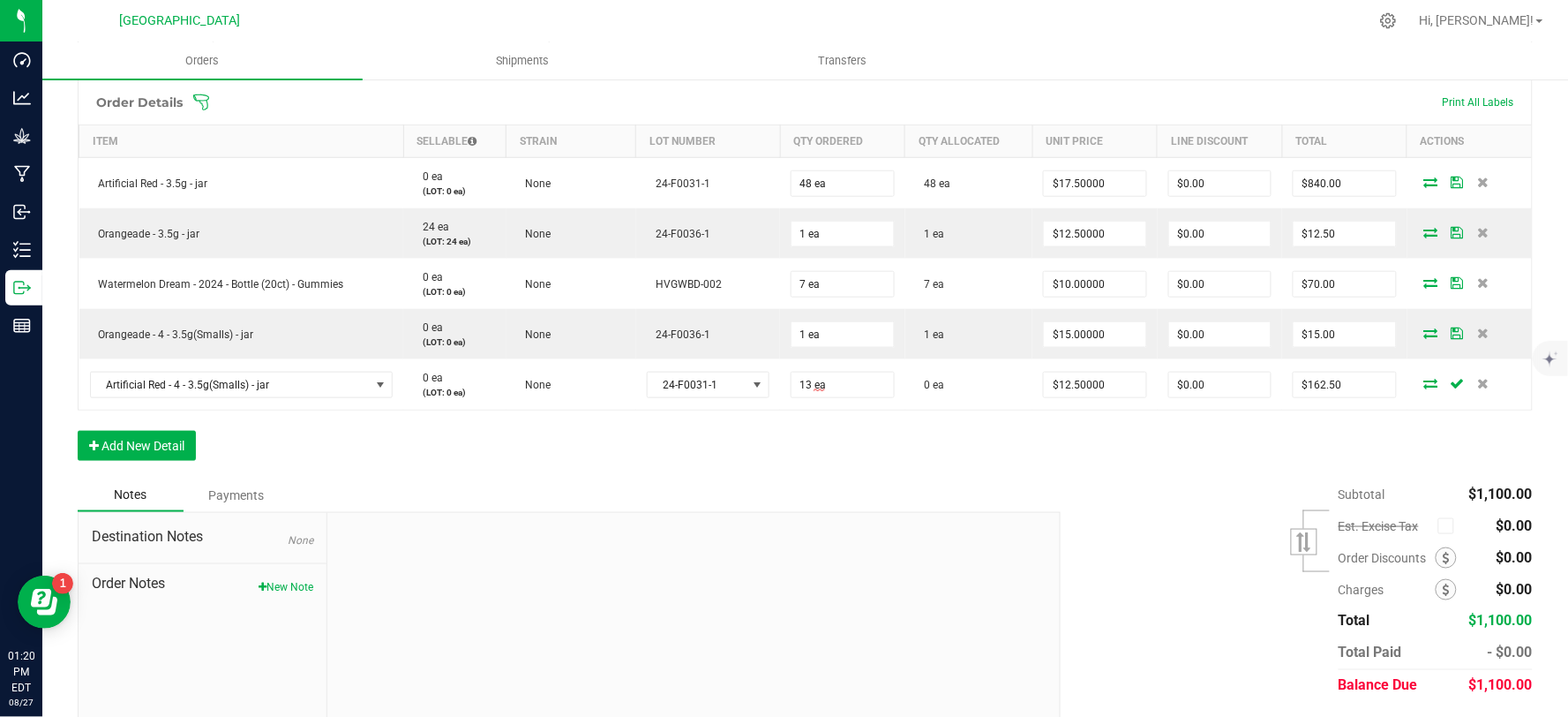
click at [536, 415] on div "Order Details Print All Labels Item Sellable Strain Lot Number Qty Ordered Qty …" at bounding box center [805, 279] width 1455 height 399
click at [143, 442] on button "Add New Detail" at bounding box center [137, 446] width 119 height 30
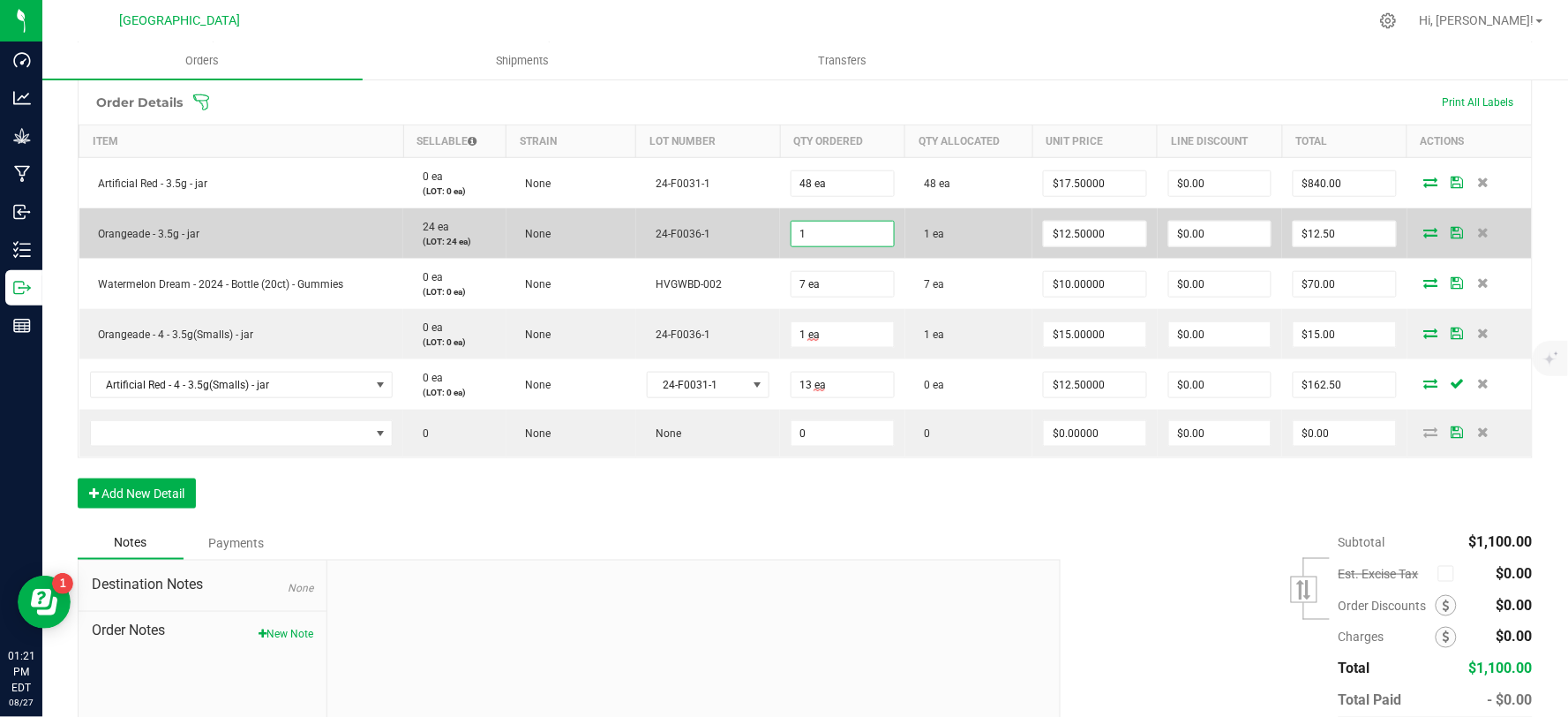
drag, startPoint x: 832, startPoint y: 228, endPoint x: 785, endPoint y: 234, distance: 47.4
click at [792, 234] on input "1" at bounding box center [843, 233] width 102 height 25
click at [823, 231] on input "241" at bounding box center [843, 233] width 102 height 25
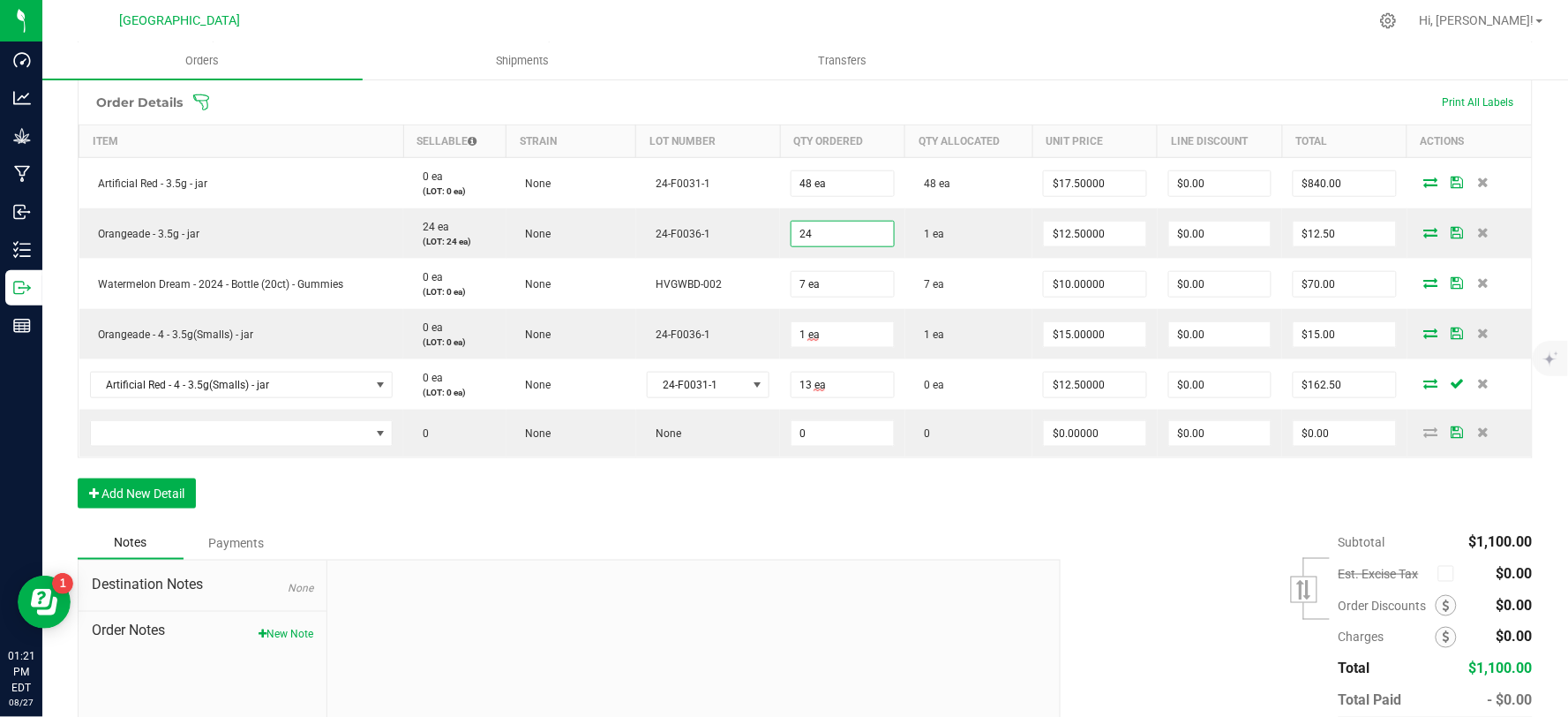
type input "24 ea"
type input "$300.00"
click at [790, 497] on div "Order Details Print All Labels Item Sellable Strain Lot Number Qty Ordered Qty …" at bounding box center [805, 303] width 1455 height 447
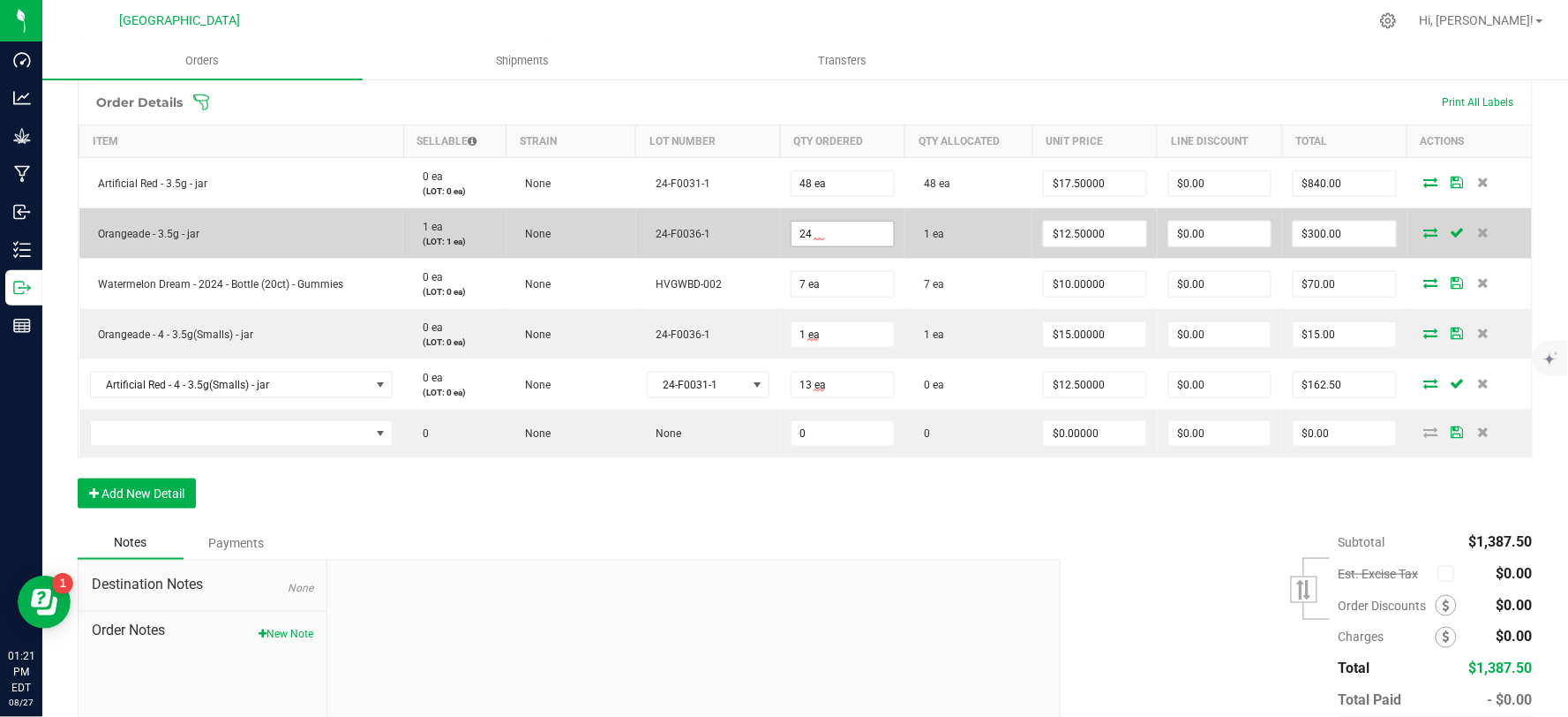
click at [830, 224] on input "24" at bounding box center [843, 233] width 102 height 25
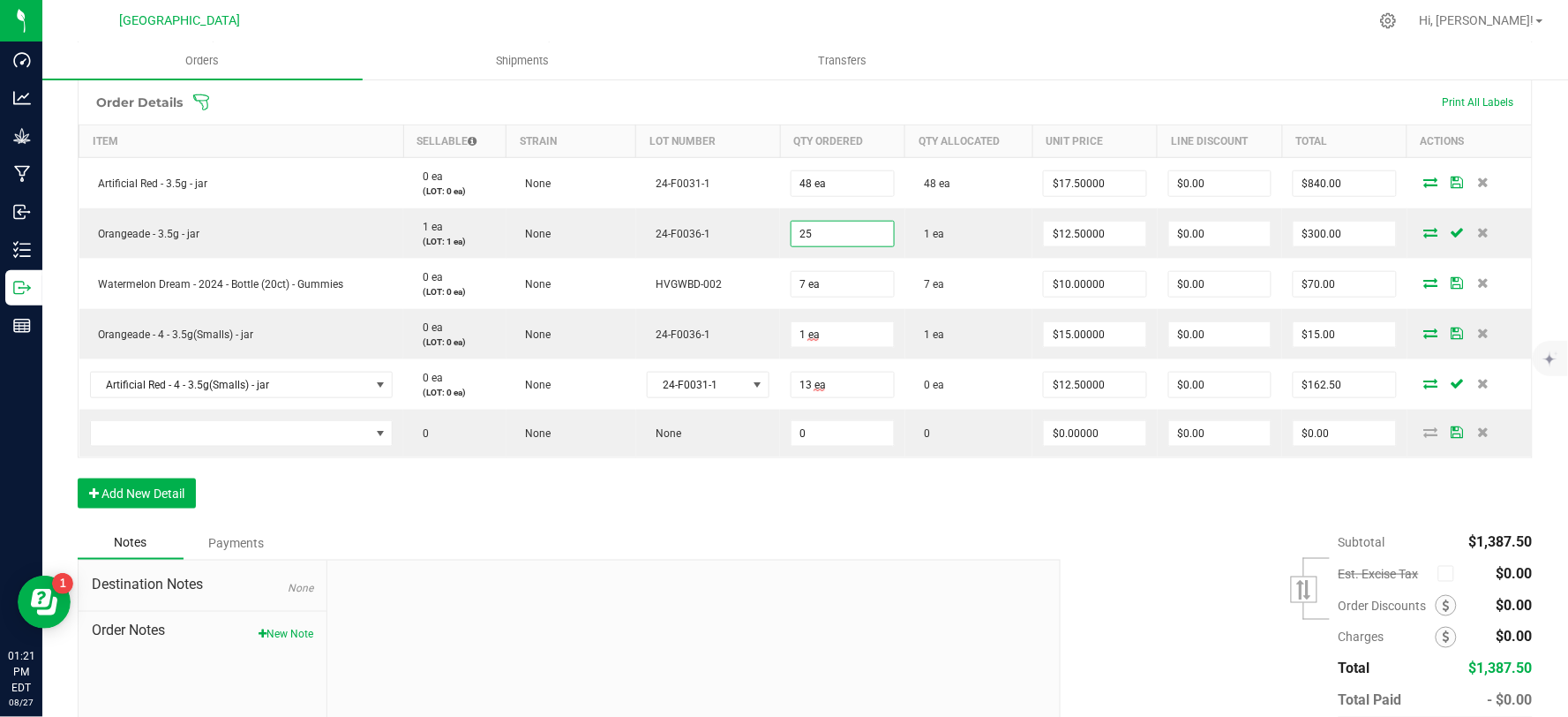
type input "25 ea"
type input "$312.50"
click at [815, 512] on div "Order Details Print All Labels Item Sellable Strain Lot Number Qty Ordered Qty …" at bounding box center [805, 303] width 1455 height 447
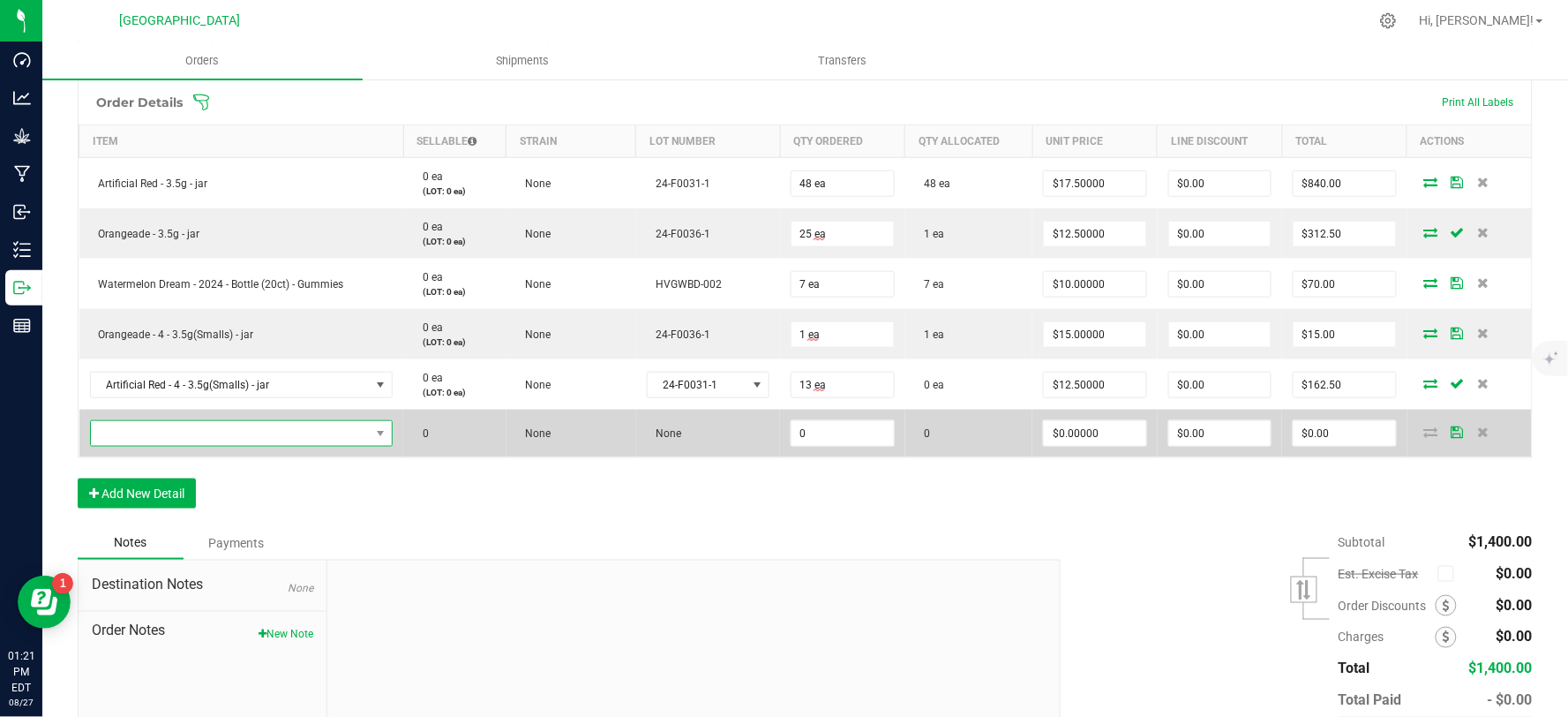
click at [259, 430] on span "NO DATA FOUND" at bounding box center [231, 434] width 280 height 25
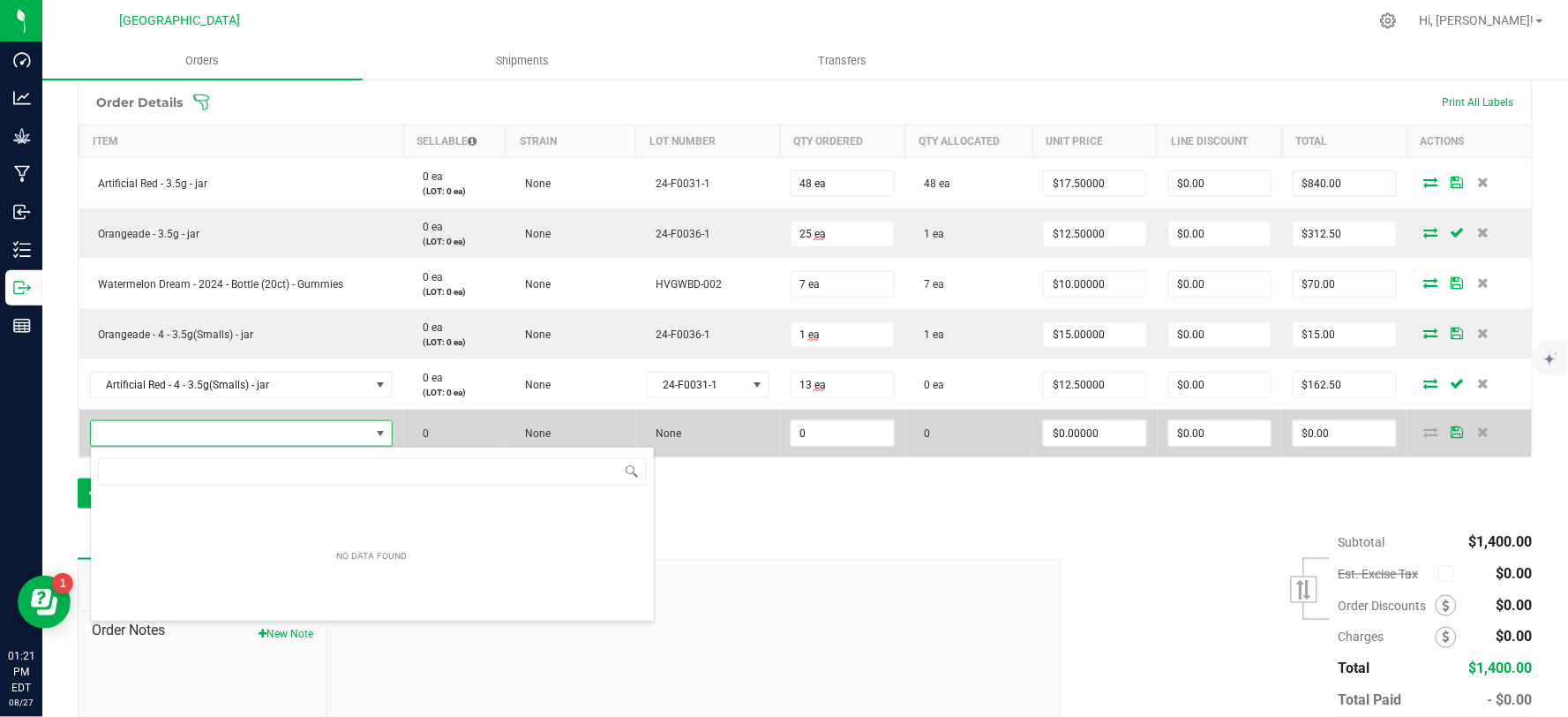
scroll to position [27, 294]
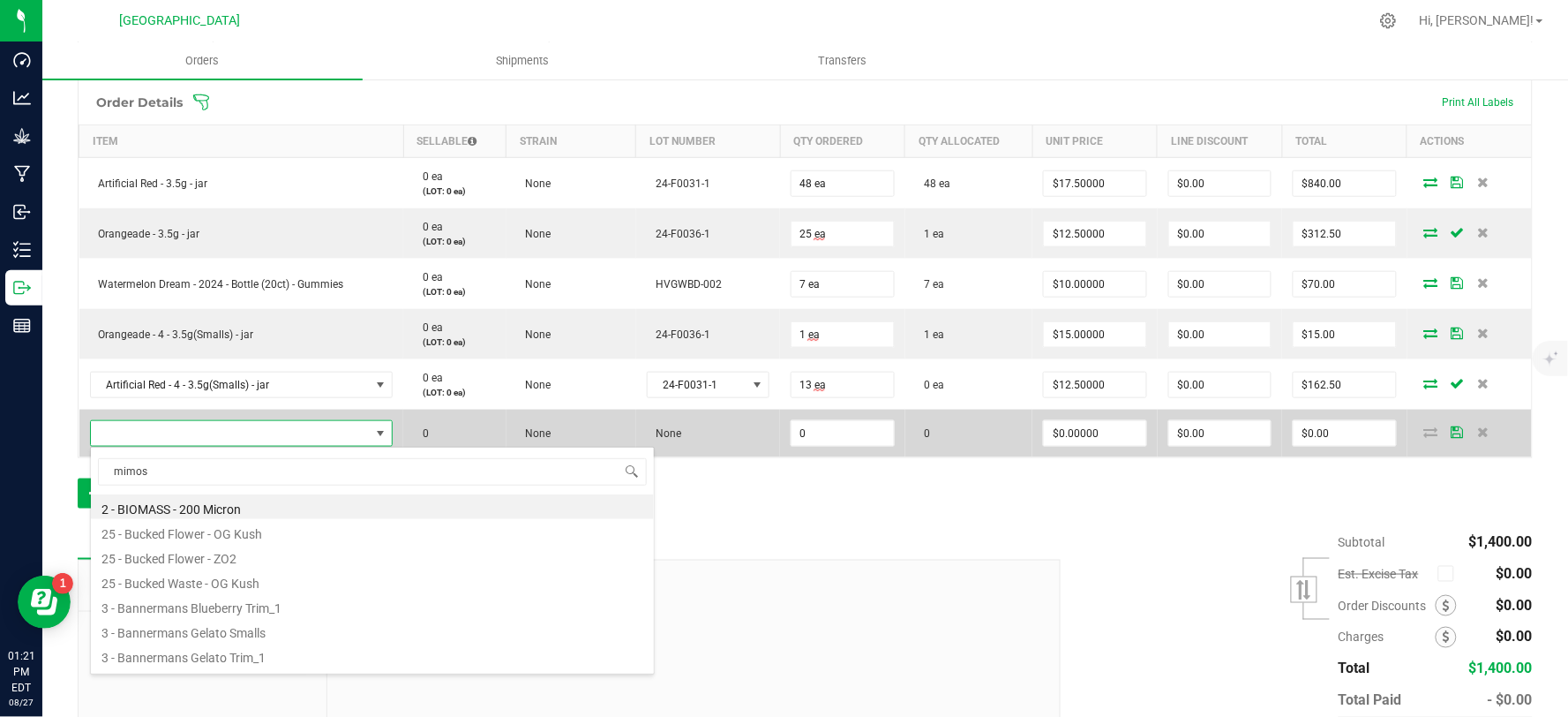
type input "mimosa"
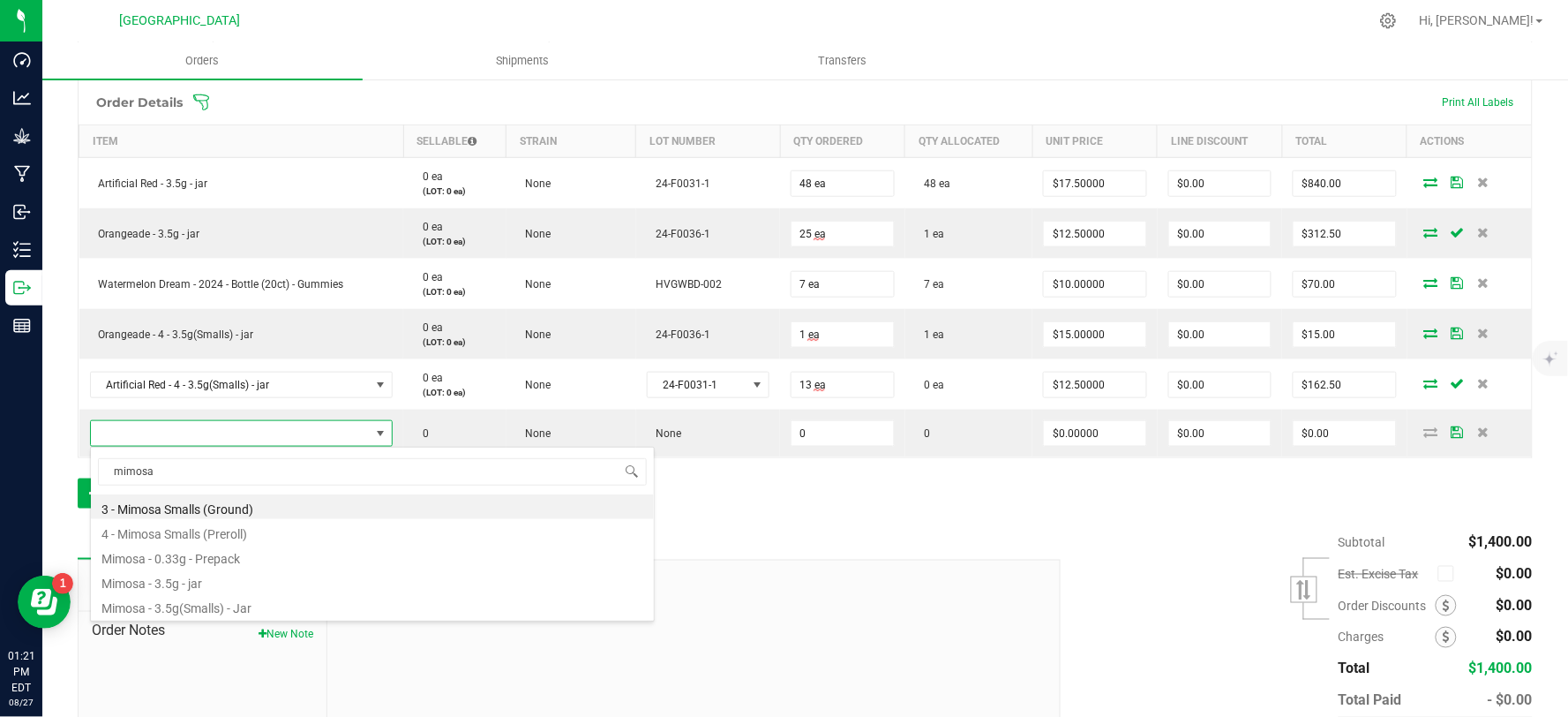
click at [190, 554] on li "Mimosa - 0.33g - Prepack" at bounding box center [372, 556] width 563 height 25
type input "0 ea"
type input "$4.42000"
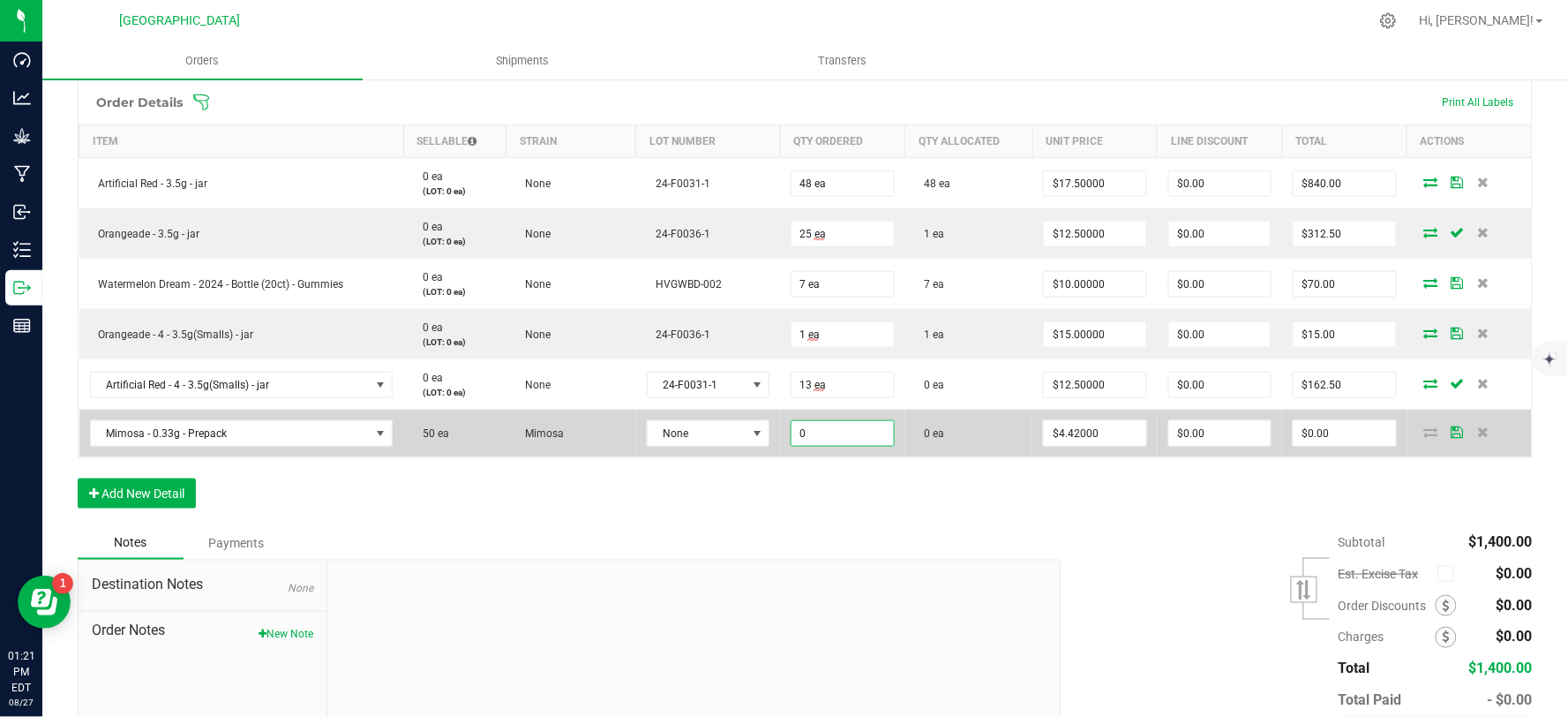
drag, startPoint x: 797, startPoint y: 433, endPoint x: 768, endPoint y: 434, distance: 29.0
click at [768, 434] on outbound-order-line-row "Mimosa - 0.33g - Prepack 50 ea Mimosa None 0 0 ea $4.42000 $0.00 $0.00" at bounding box center [806, 433] width 1453 height 47
click at [834, 434] on input "500" at bounding box center [843, 434] width 102 height 25
type input "50 ea"
type input "$221.00"
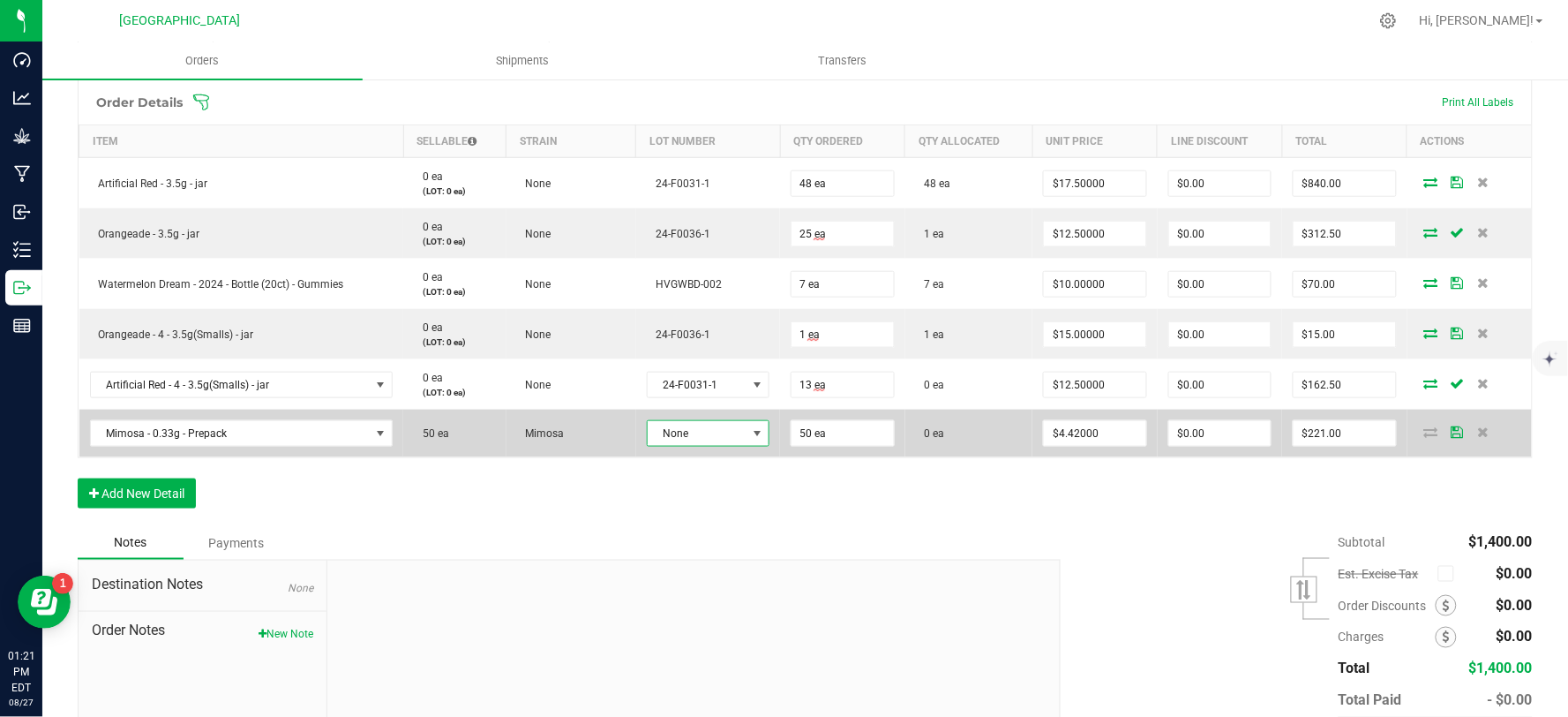
click at [751, 434] on span at bounding box center [758, 433] width 14 height 14
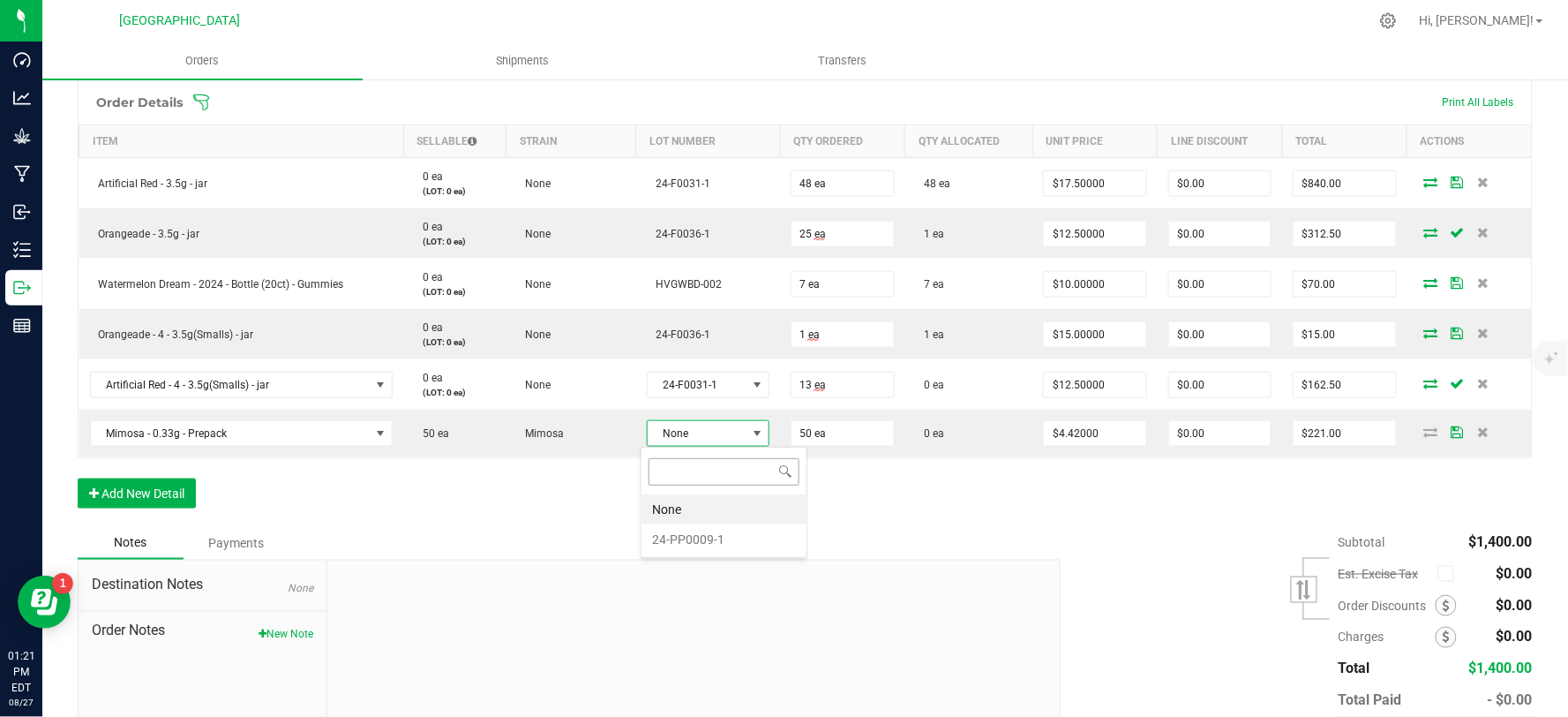
scroll to position [27, 119]
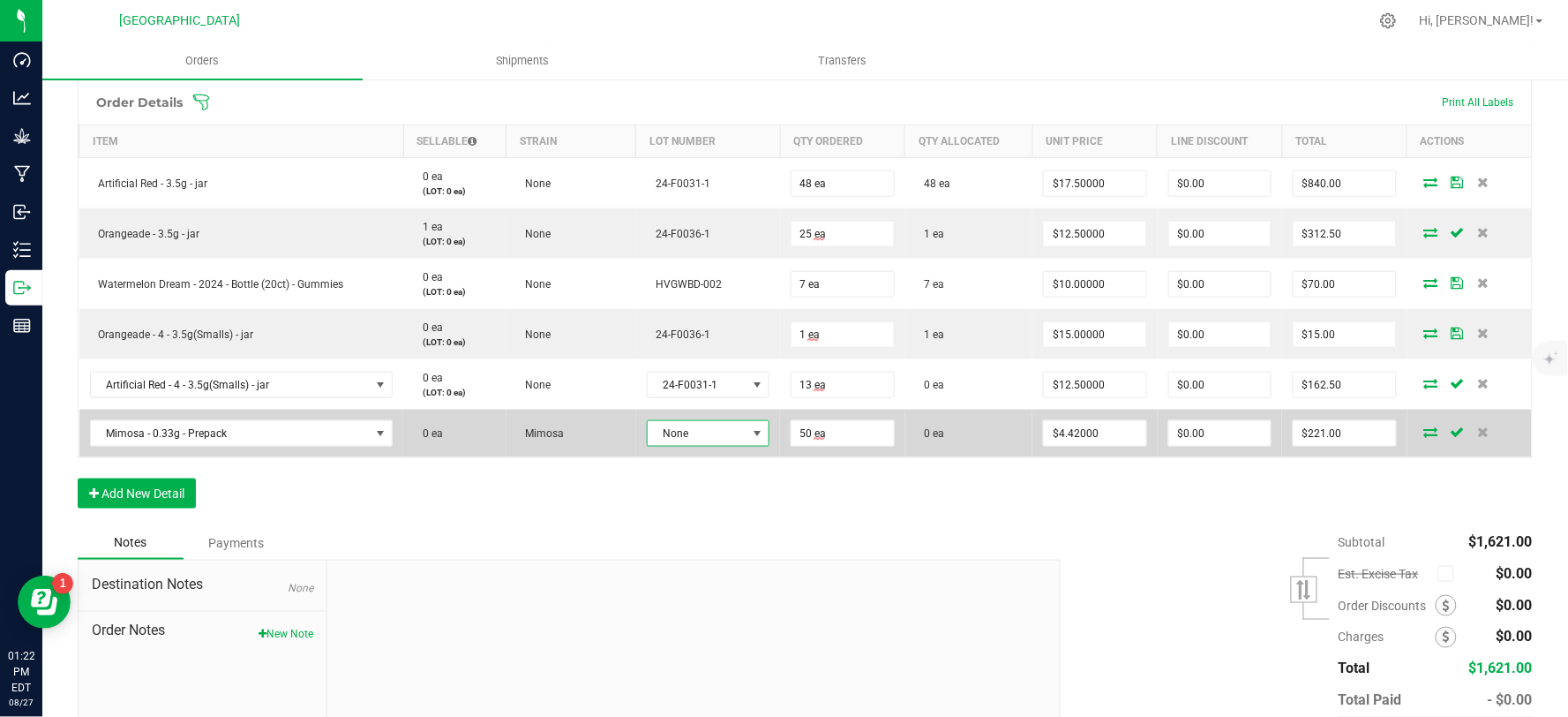
click at [751, 431] on span at bounding box center [758, 433] width 14 height 14
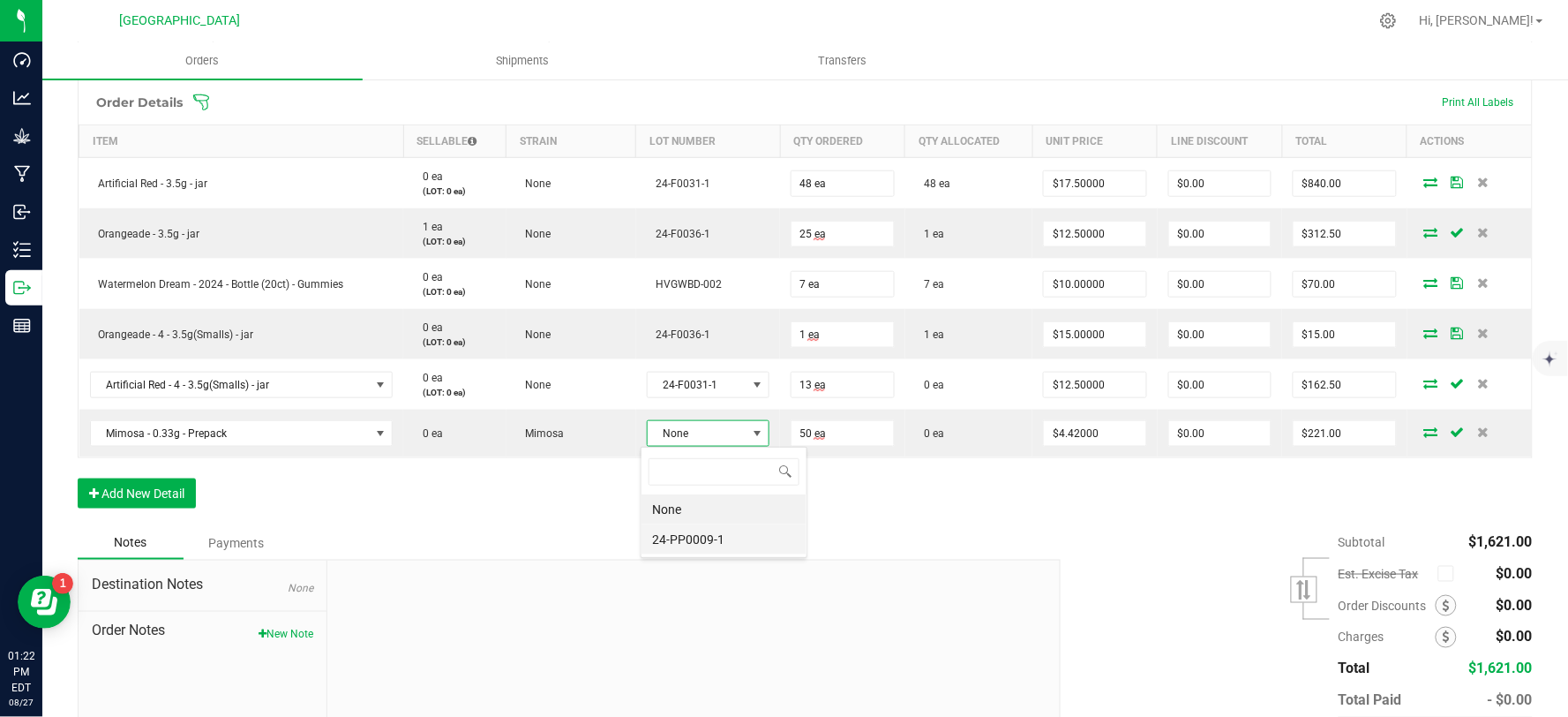
click at [718, 533] on li "24-PP0009-1" at bounding box center [724, 539] width 165 height 30
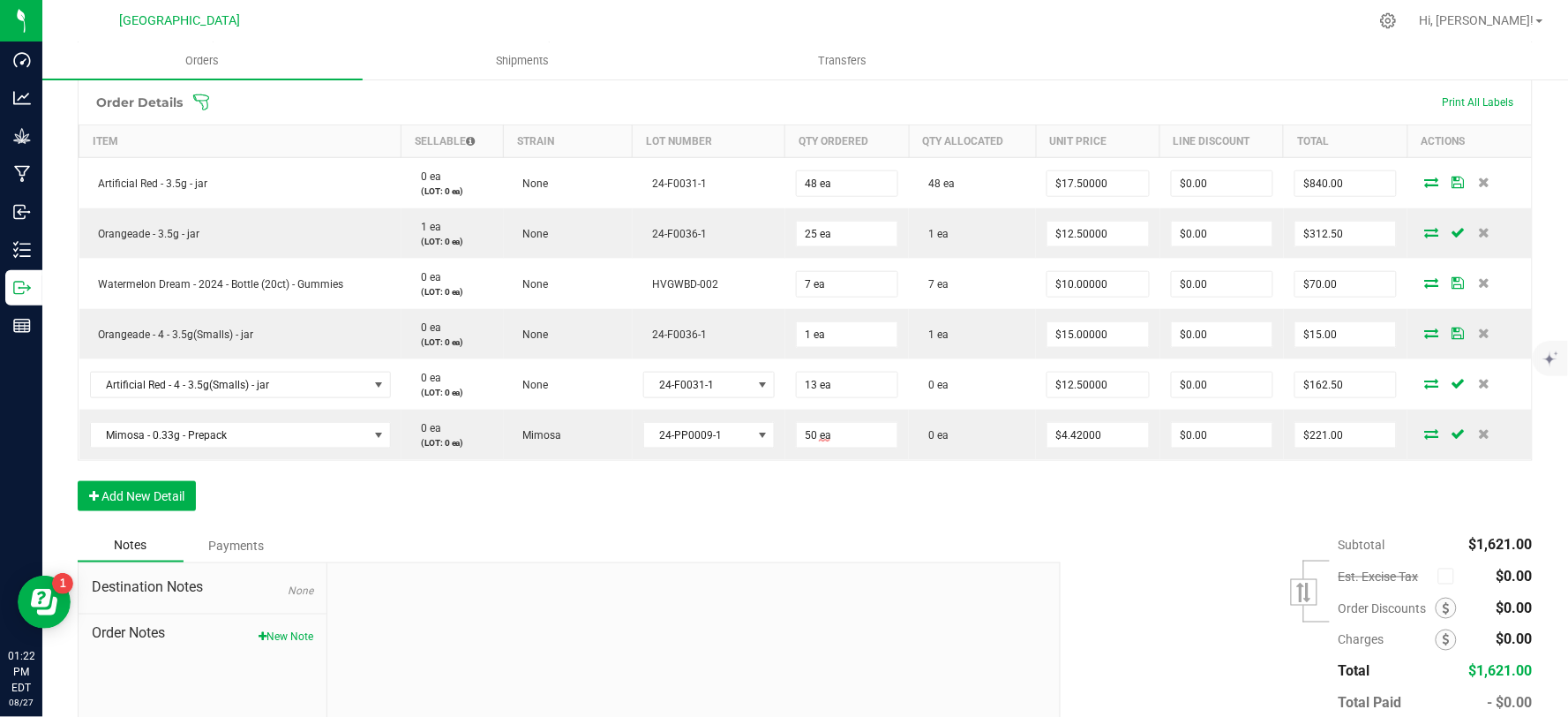
click at [590, 506] on div "Order Details Print All Labels Item Sellable Strain Lot Number Qty Ordered Qty …" at bounding box center [805, 304] width 1455 height 449
click at [159, 497] on button "Add New Detail" at bounding box center [137, 496] width 119 height 30
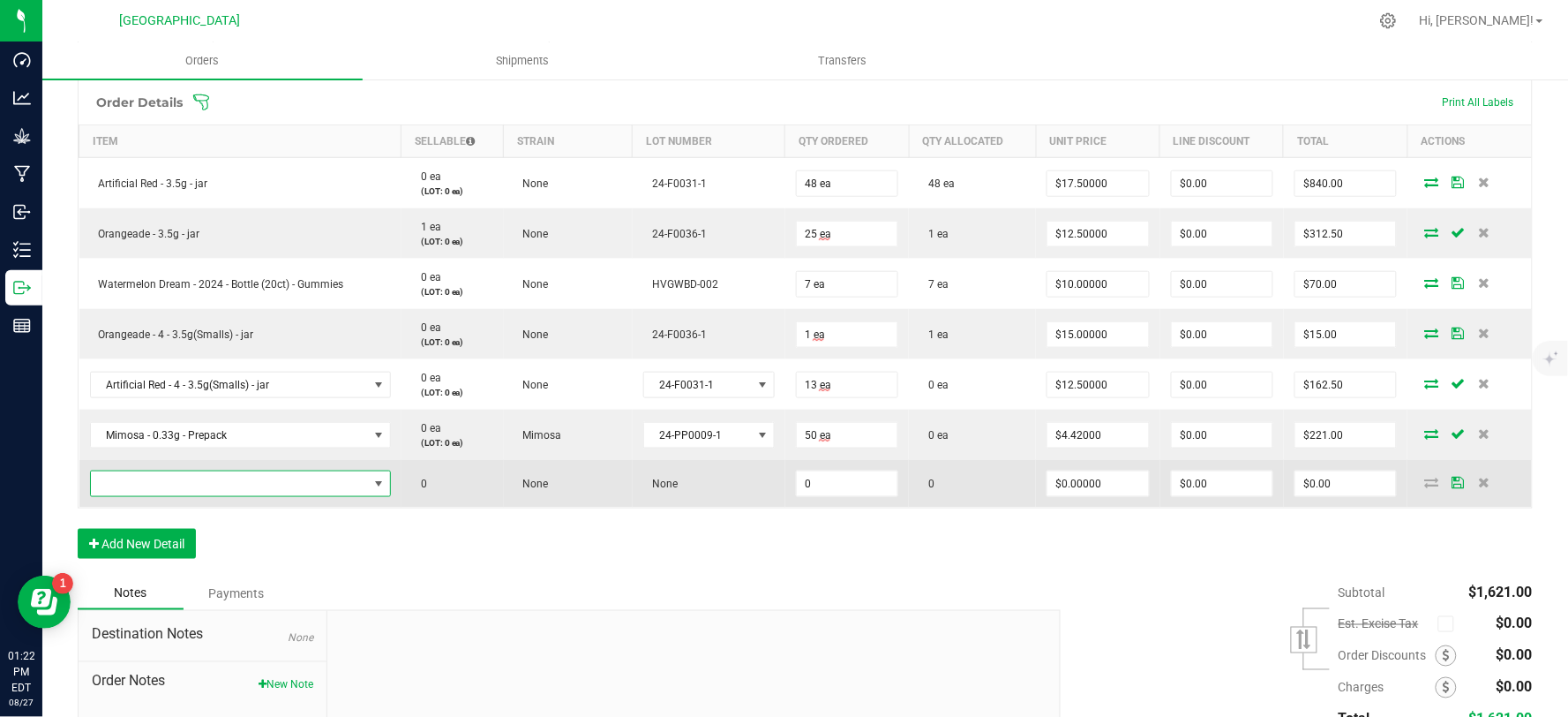
click at [194, 487] on span "NO DATA FOUND" at bounding box center [229, 484] width 277 height 25
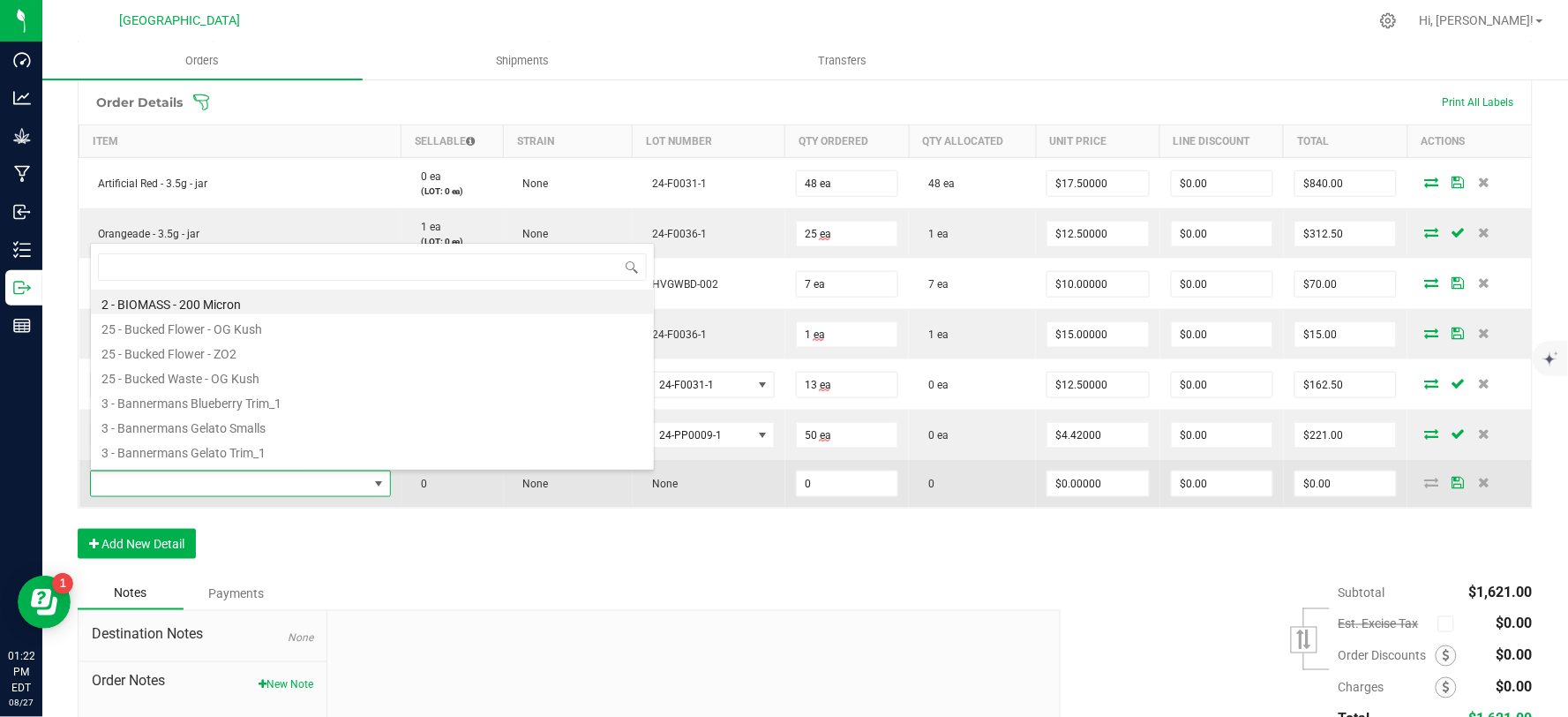
scroll to position [27, 292]
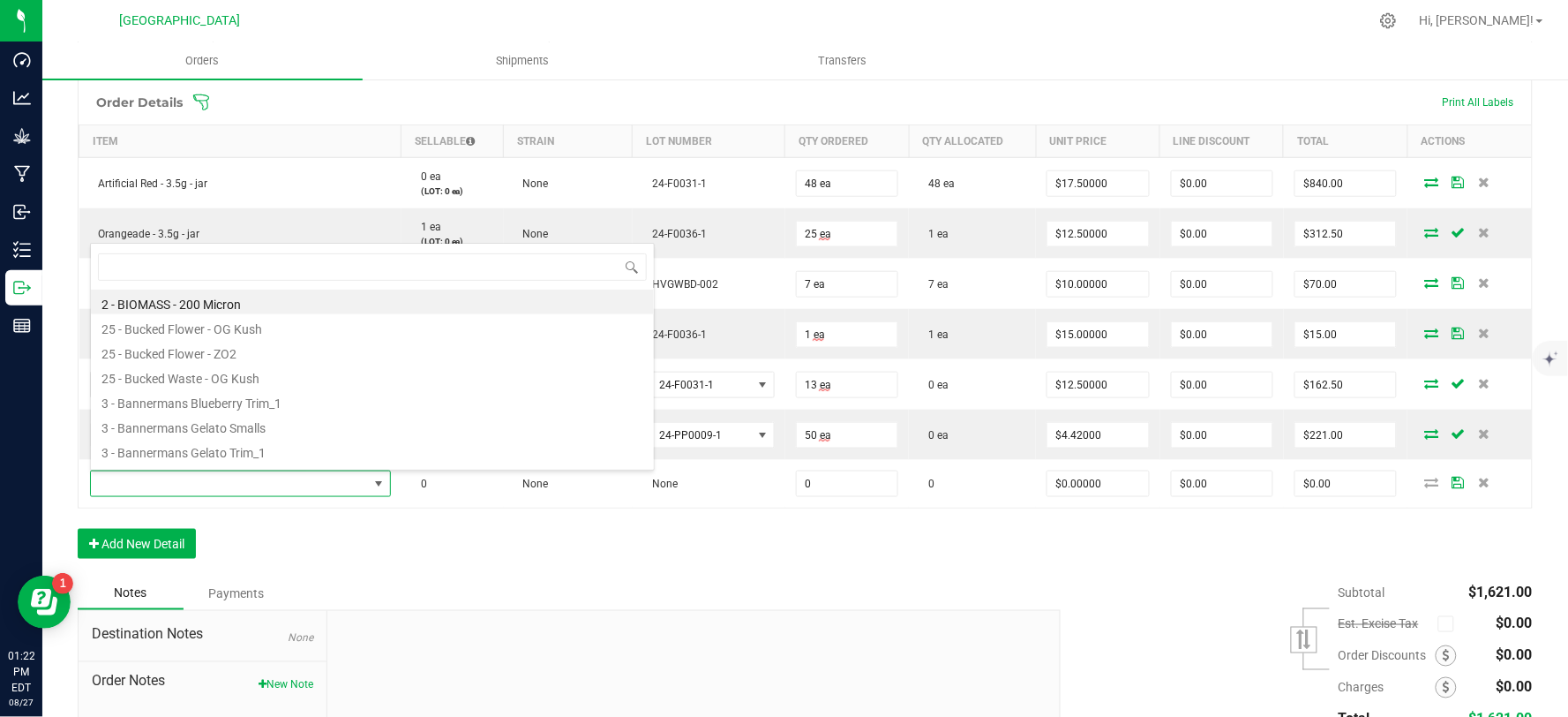
click at [549, 545] on div "Order Details Print All Labels Item Sellable Strain Lot Number Qty Ordered Qty …" at bounding box center [805, 328] width 1455 height 497
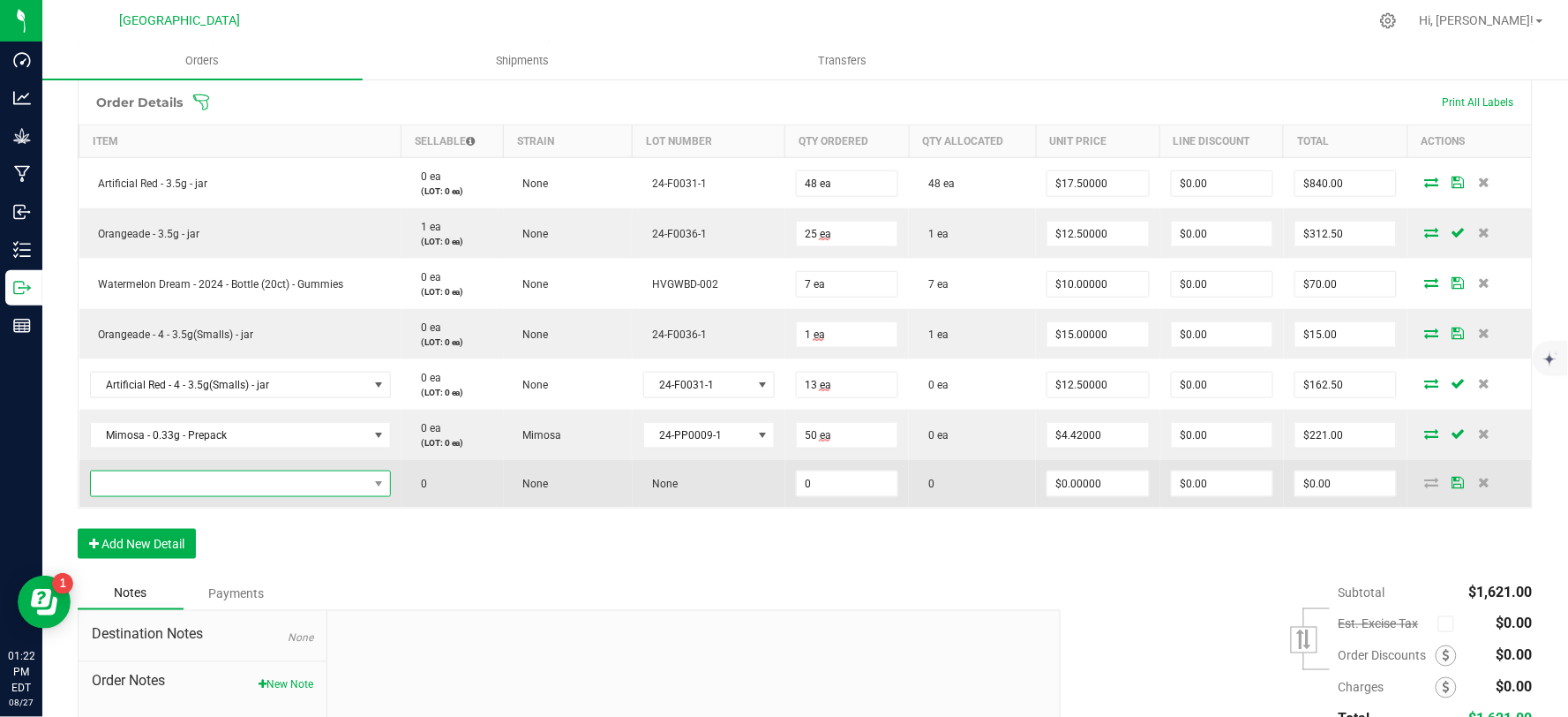
click at [169, 487] on span "NO DATA FOUND" at bounding box center [229, 484] width 277 height 25
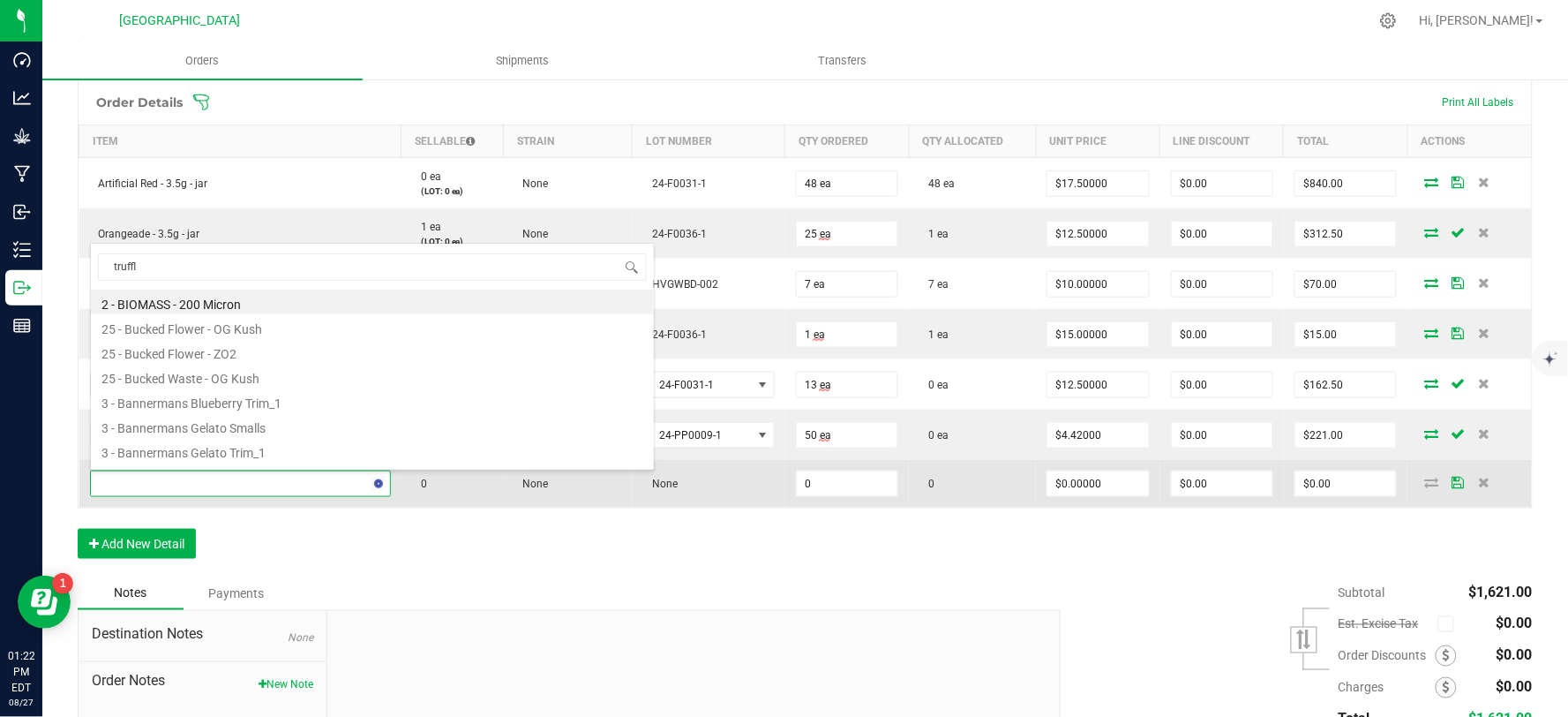
type input "truffle"
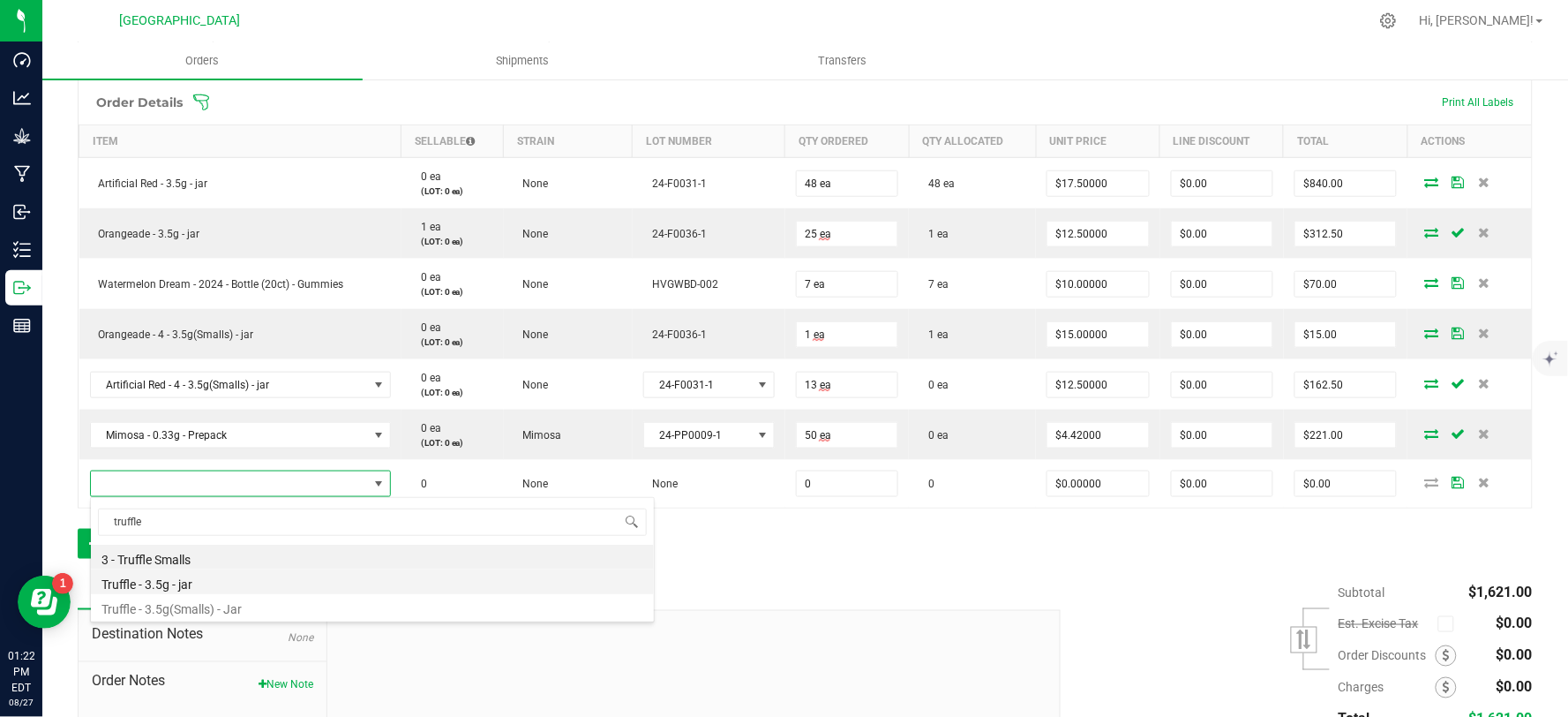
click at [174, 587] on li "Truffle - 3.5g - jar" at bounding box center [372, 582] width 563 height 25
type input "0 ea"
type input "$15.00000"
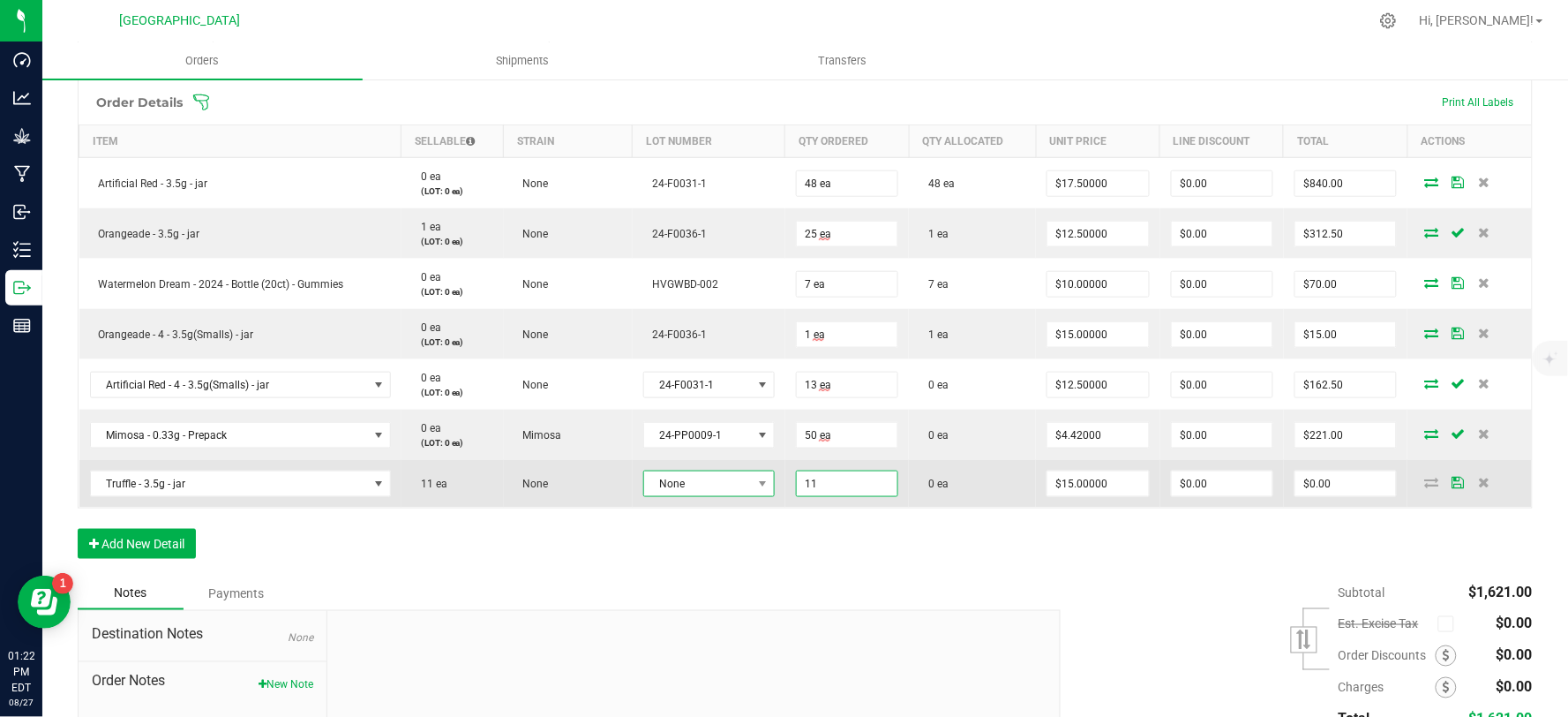
type input "11 ea"
type input "$165.00"
click at [734, 478] on span "None" at bounding box center [698, 484] width 107 height 25
click at [708, 487] on span "None" at bounding box center [698, 484] width 107 height 25
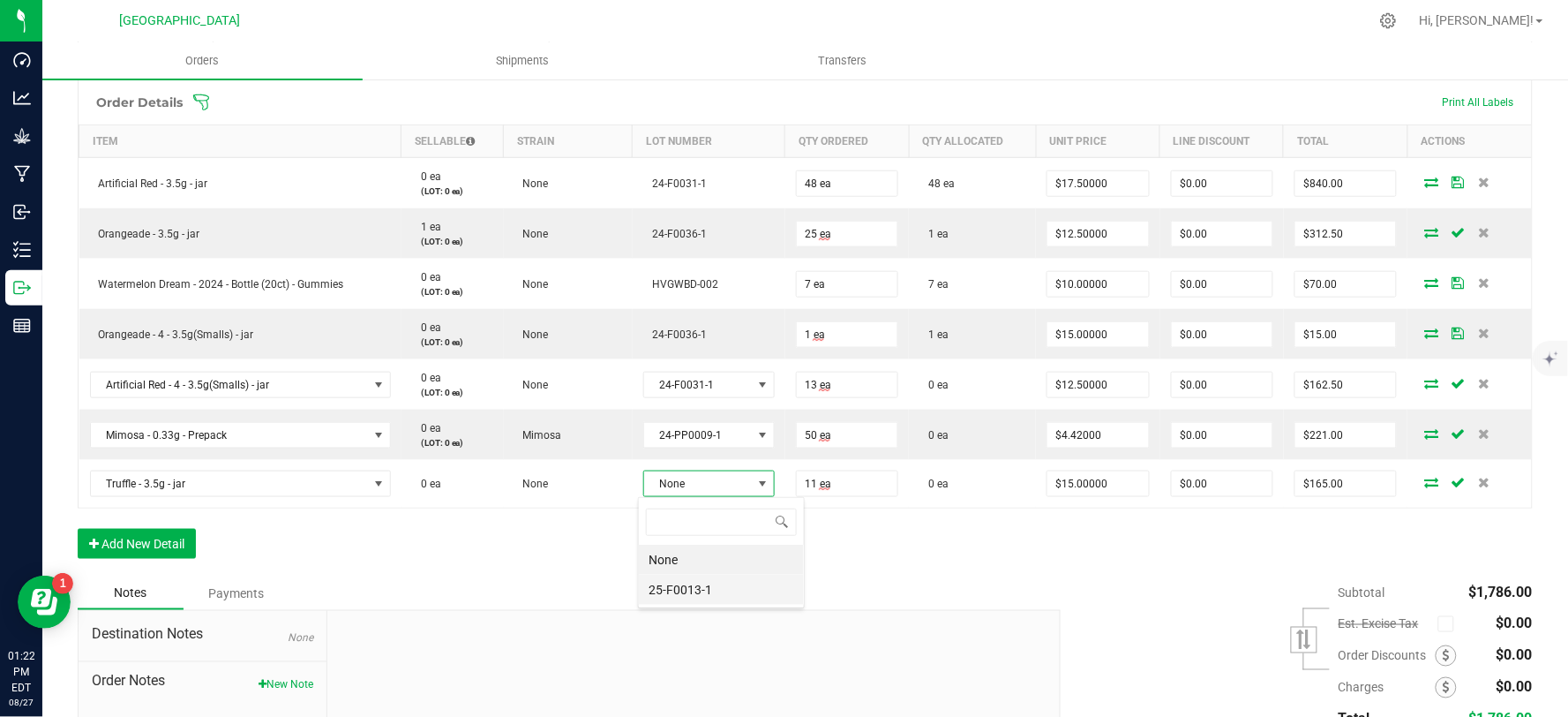
click at [701, 591] on li "25-F0013-1" at bounding box center [721, 589] width 165 height 30
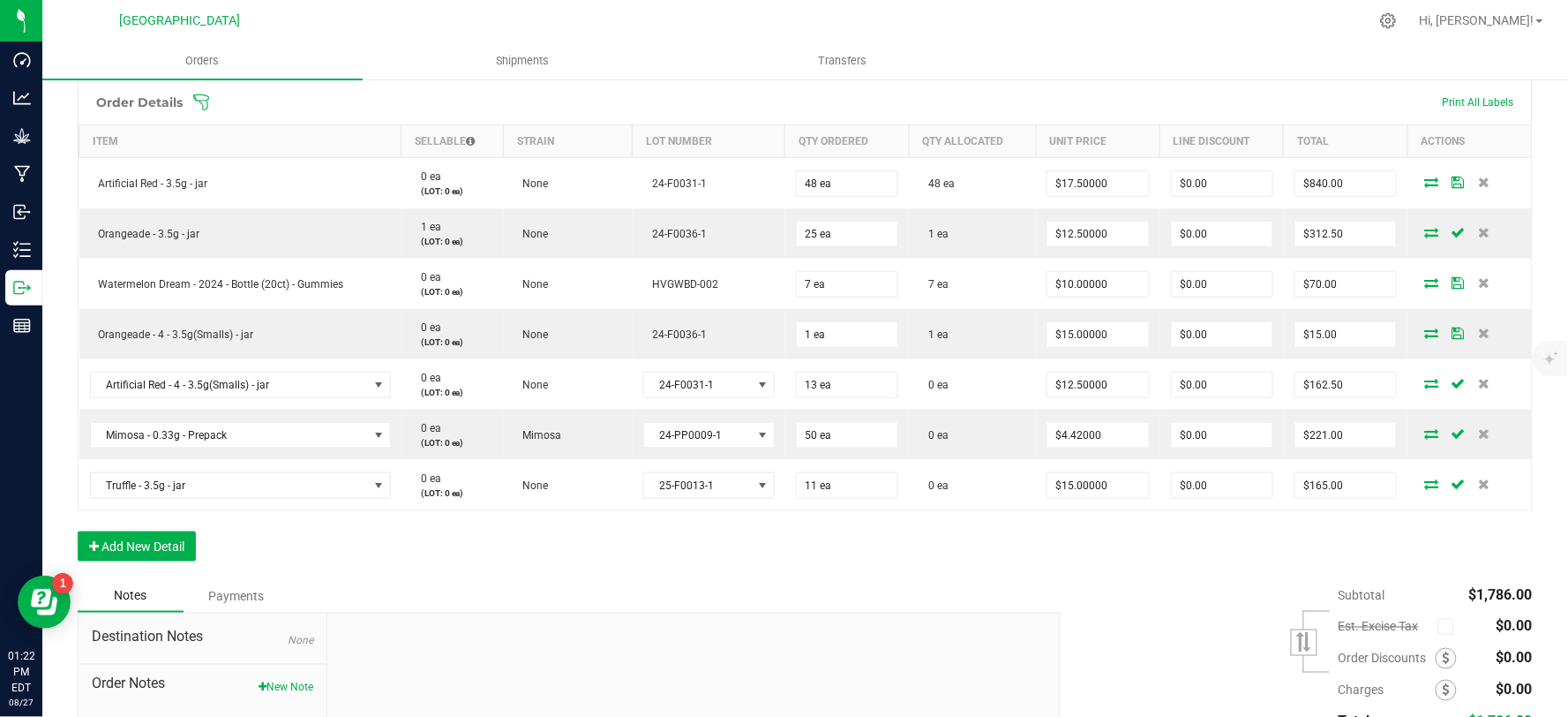
drag, startPoint x: 609, startPoint y: 566, endPoint x: 596, endPoint y: 563, distance: 13.3
click at [607, 565] on div "Order Details Print All Labels Item Sellable Strain Lot Number Qty Ordered Qty …" at bounding box center [805, 329] width 1455 height 499
click at [169, 547] on button "Add New Detail" at bounding box center [137, 547] width 119 height 30
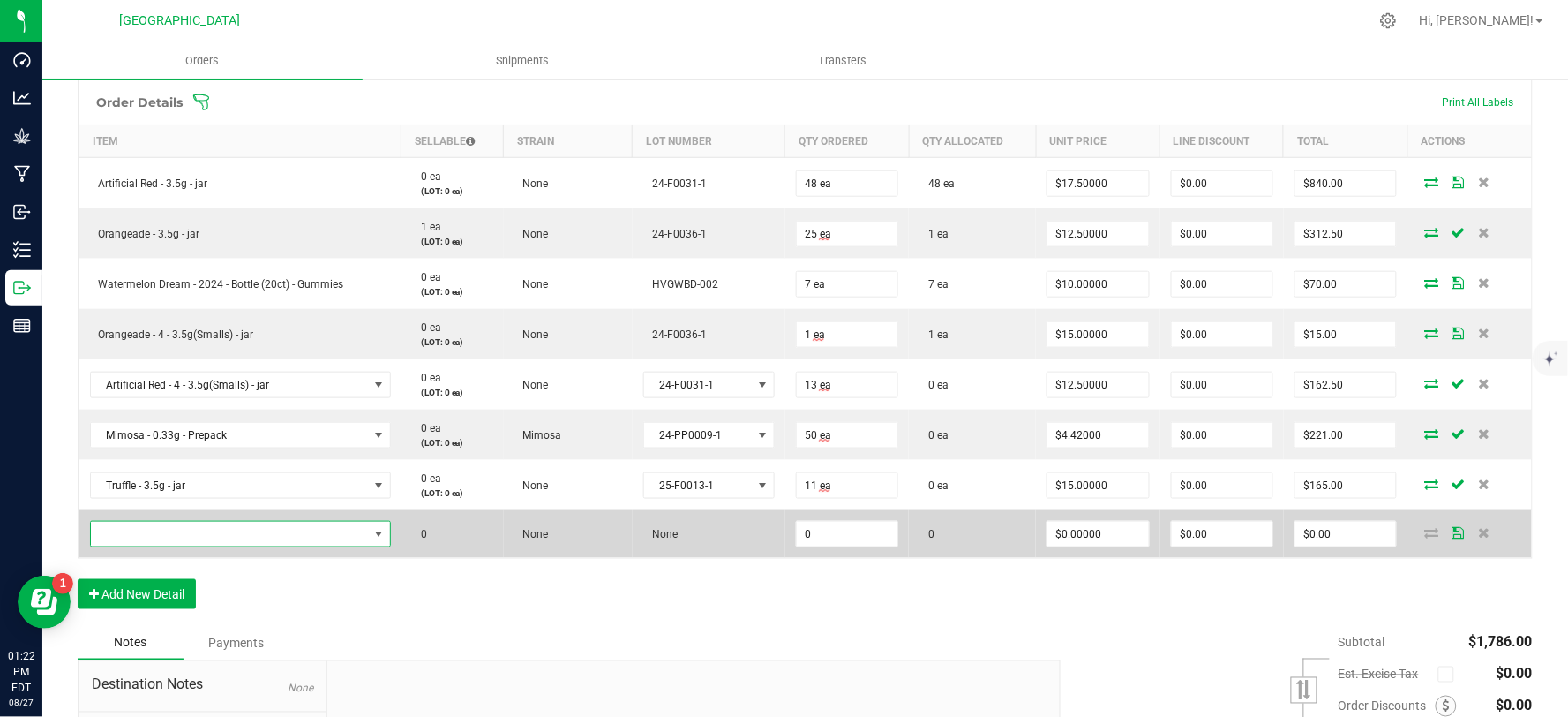
click at [169, 534] on span "NO DATA FOUND" at bounding box center [229, 534] width 277 height 25
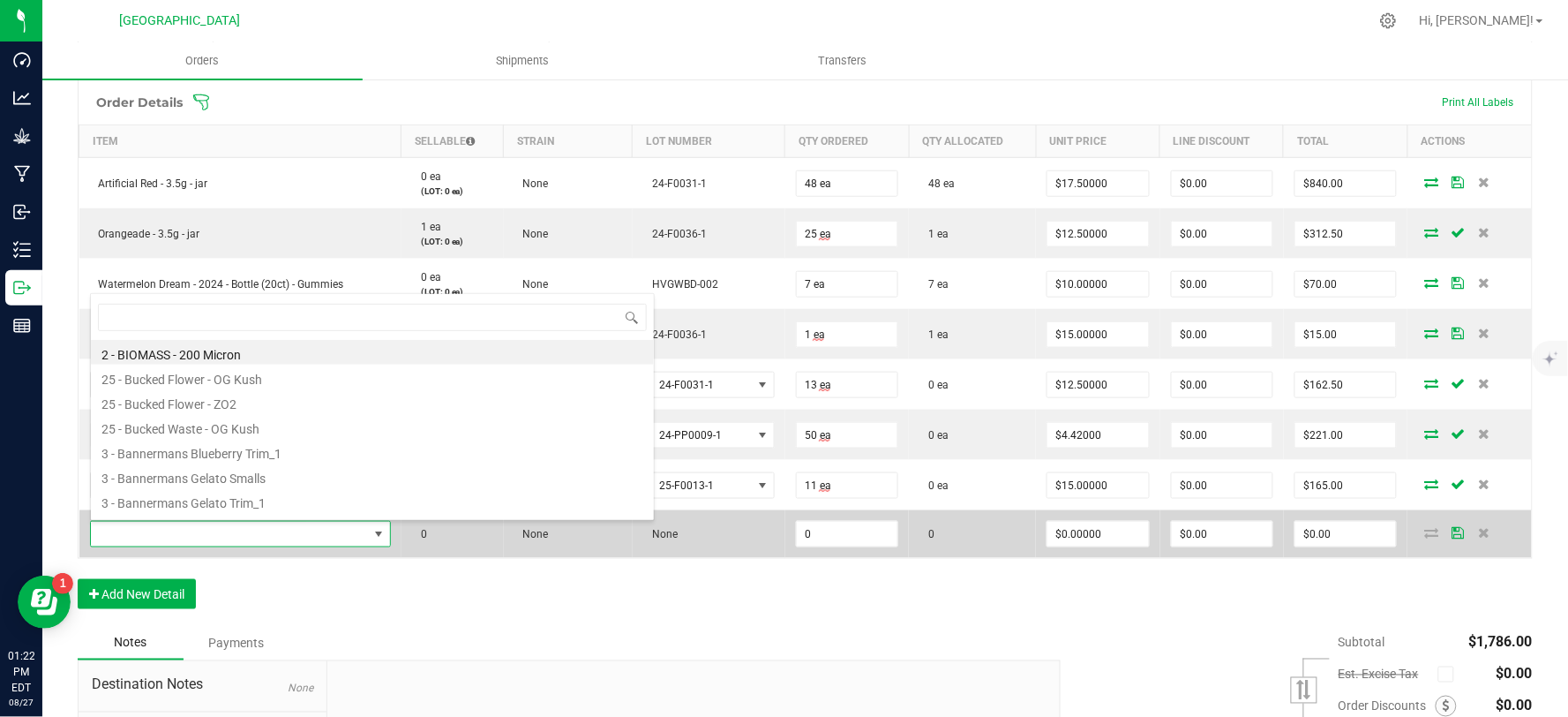
scroll to position [27, 292]
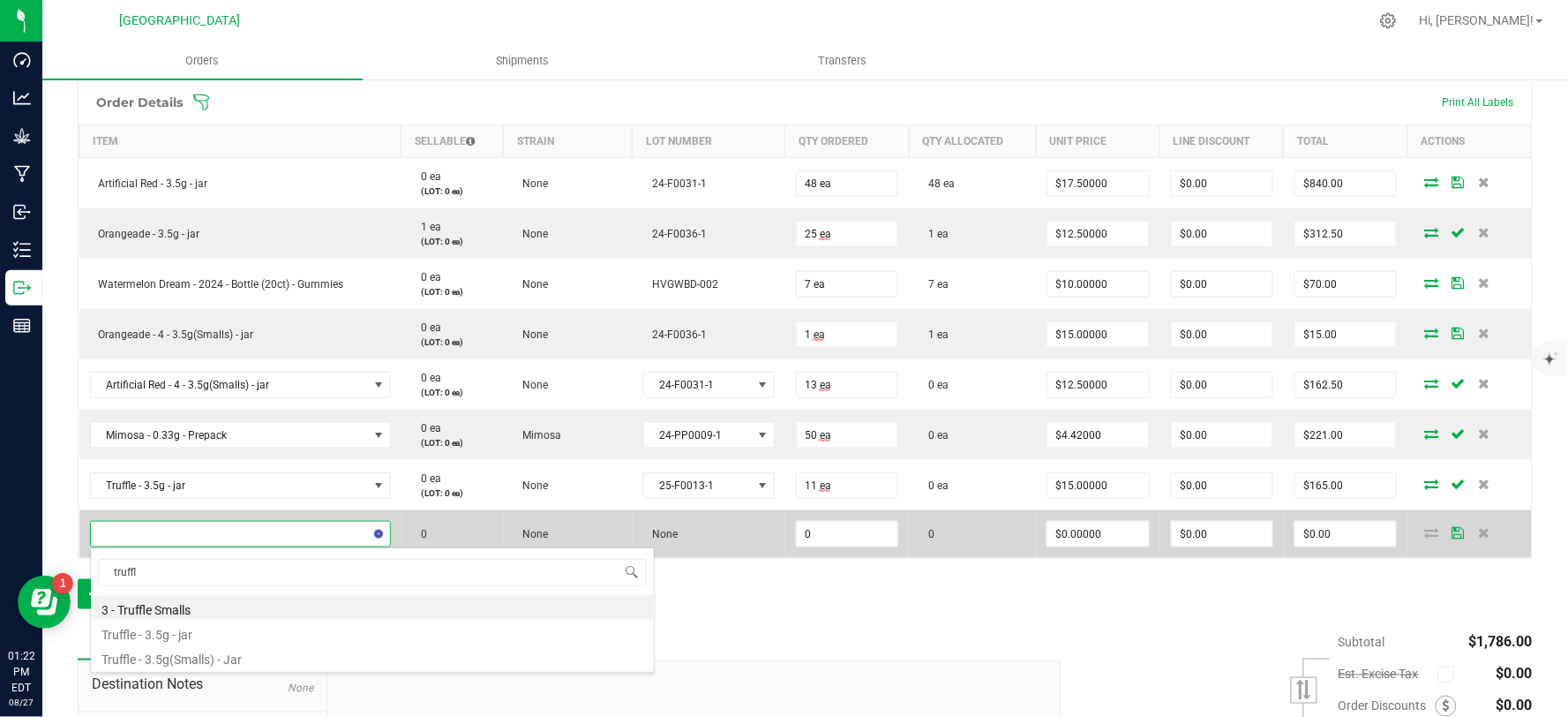
type input "truffle"
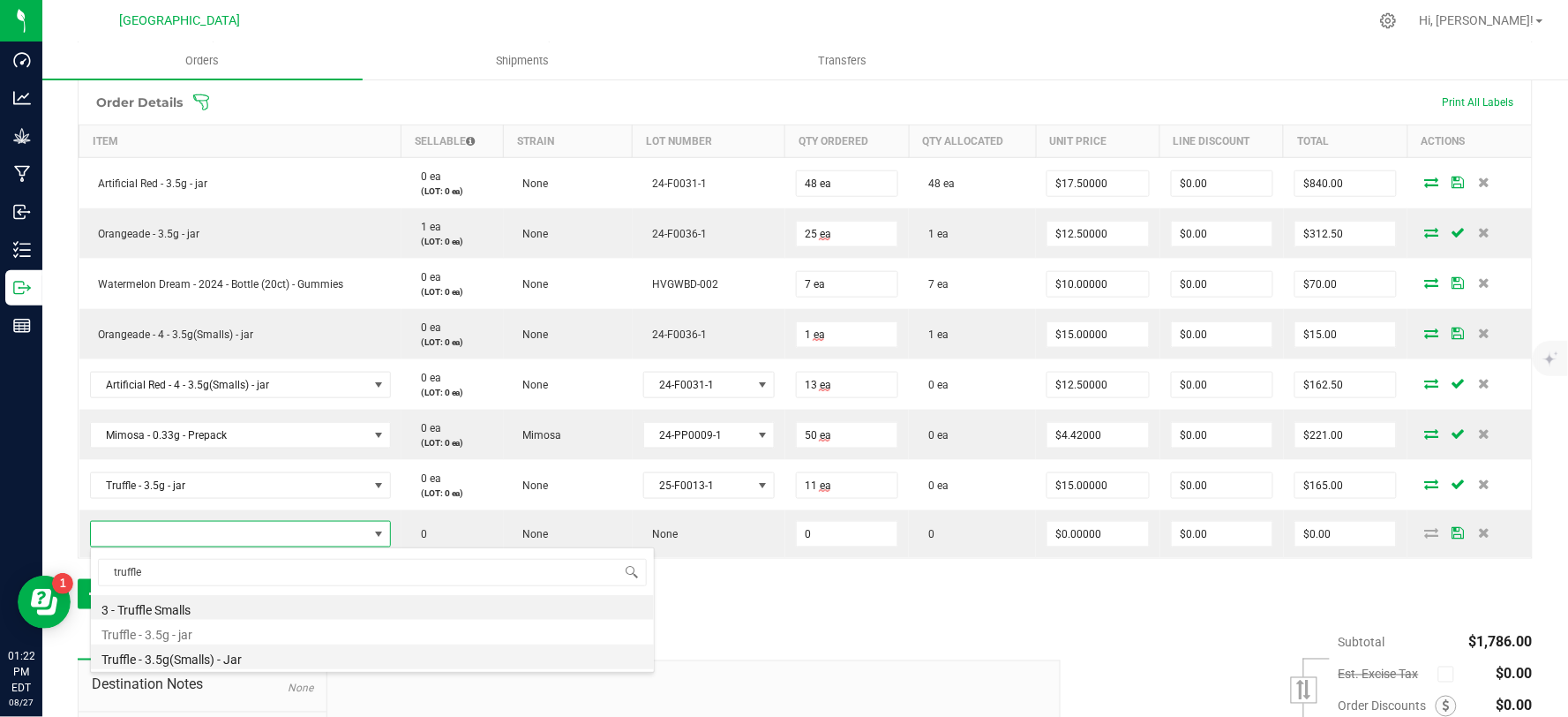
click at [240, 662] on li "Truffle - 3.5g(Smalls) - Jar" at bounding box center [372, 657] width 563 height 25
type input "0 ea"
type input "$15.00000"
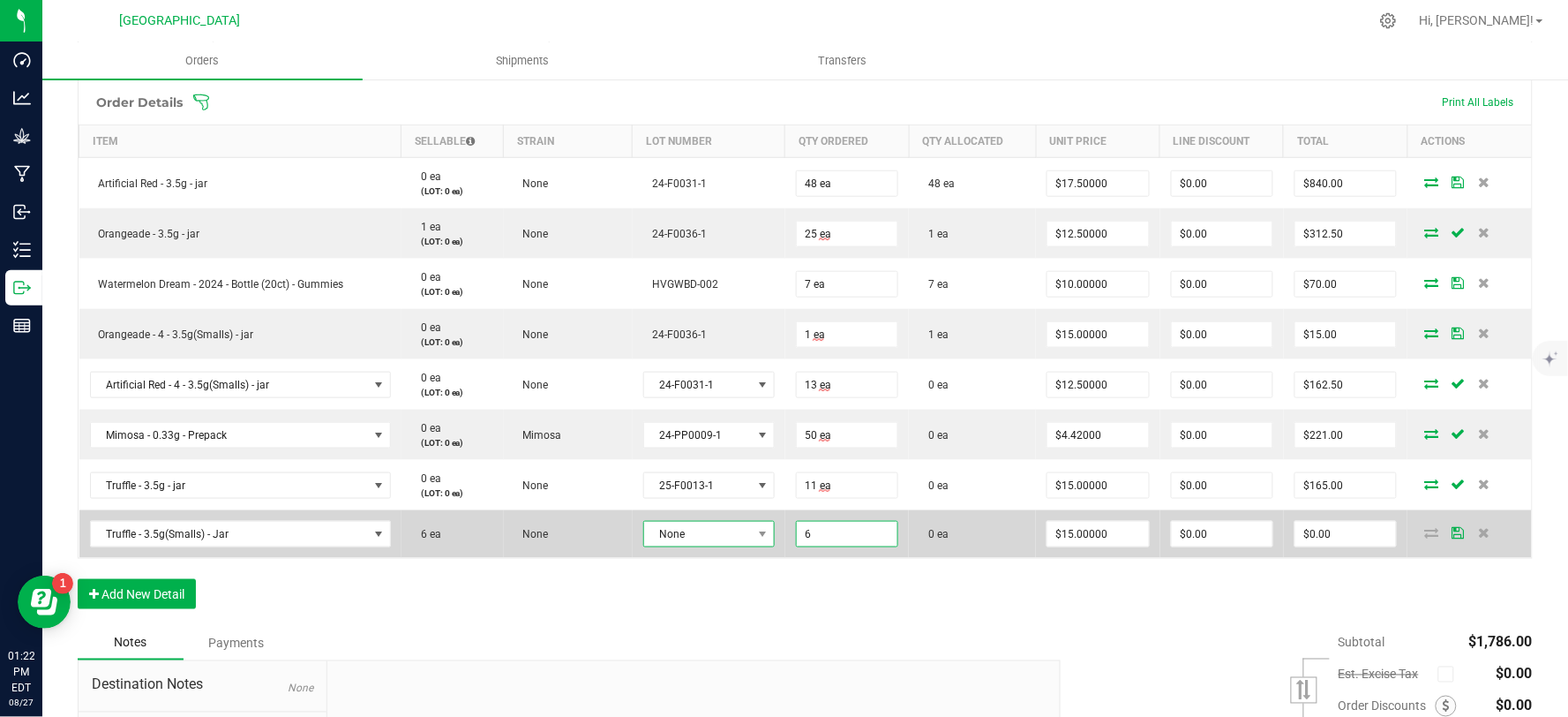
type input "6 ea"
type input "$90.00"
drag, startPoint x: 761, startPoint y: 533, endPoint x: 746, endPoint y: 533, distance: 15.0
click at [760, 533] on span at bounding box center [763, 534] width 22 height 25
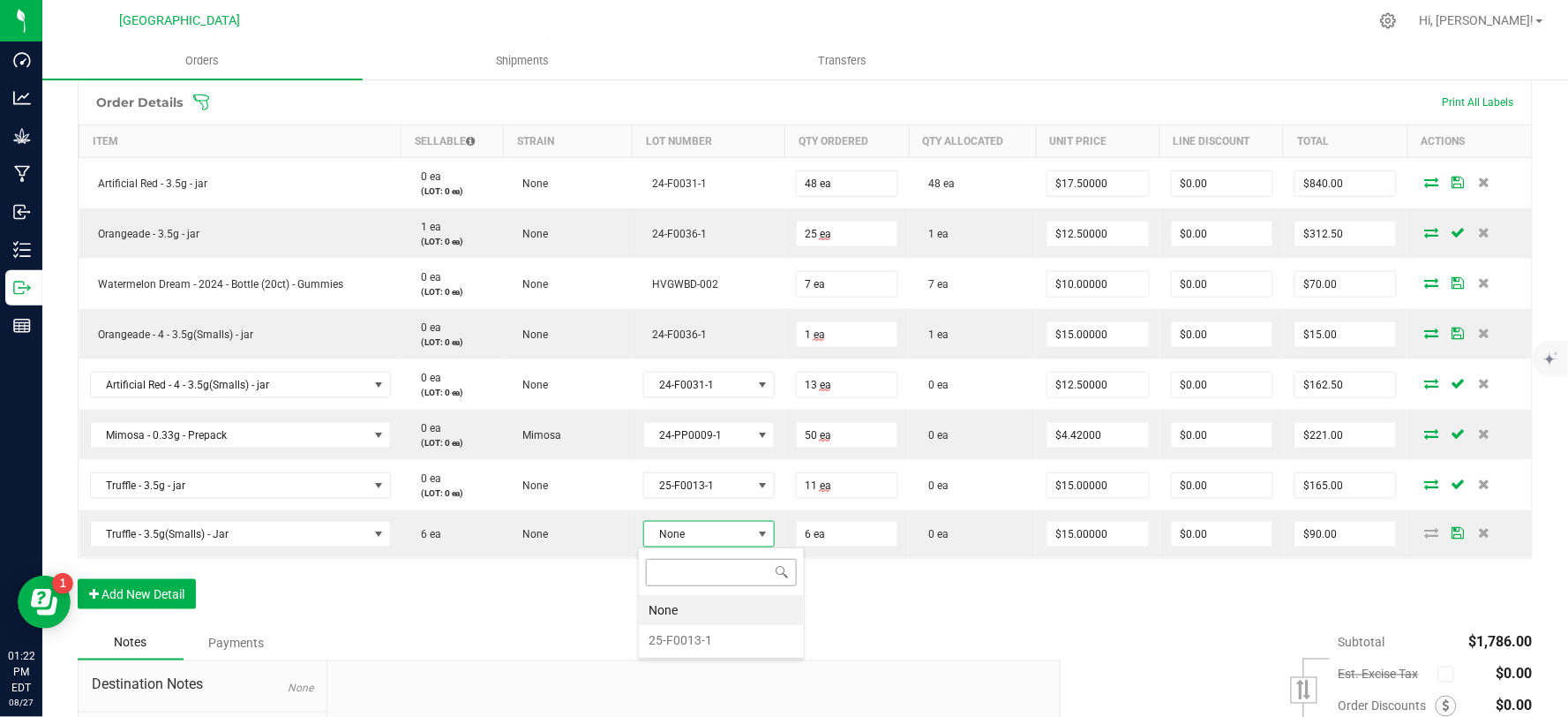
scroll to position [27, 127]
click at [684, 640] on div "Notes Payments" at bounding box center [562, 644] width 970 height 33
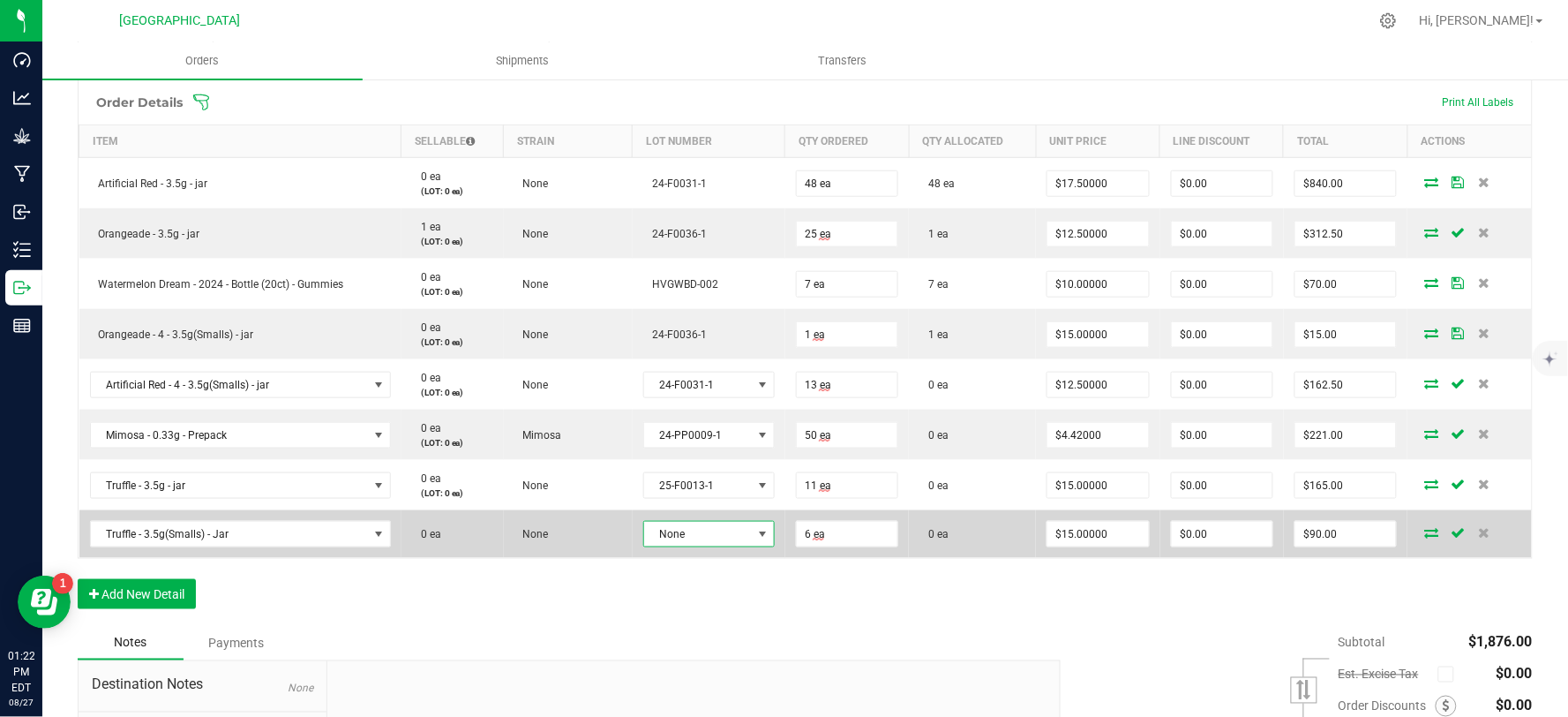
click at [734, 535] on span "None" at bounding box center [698, 534] width 107 height 25
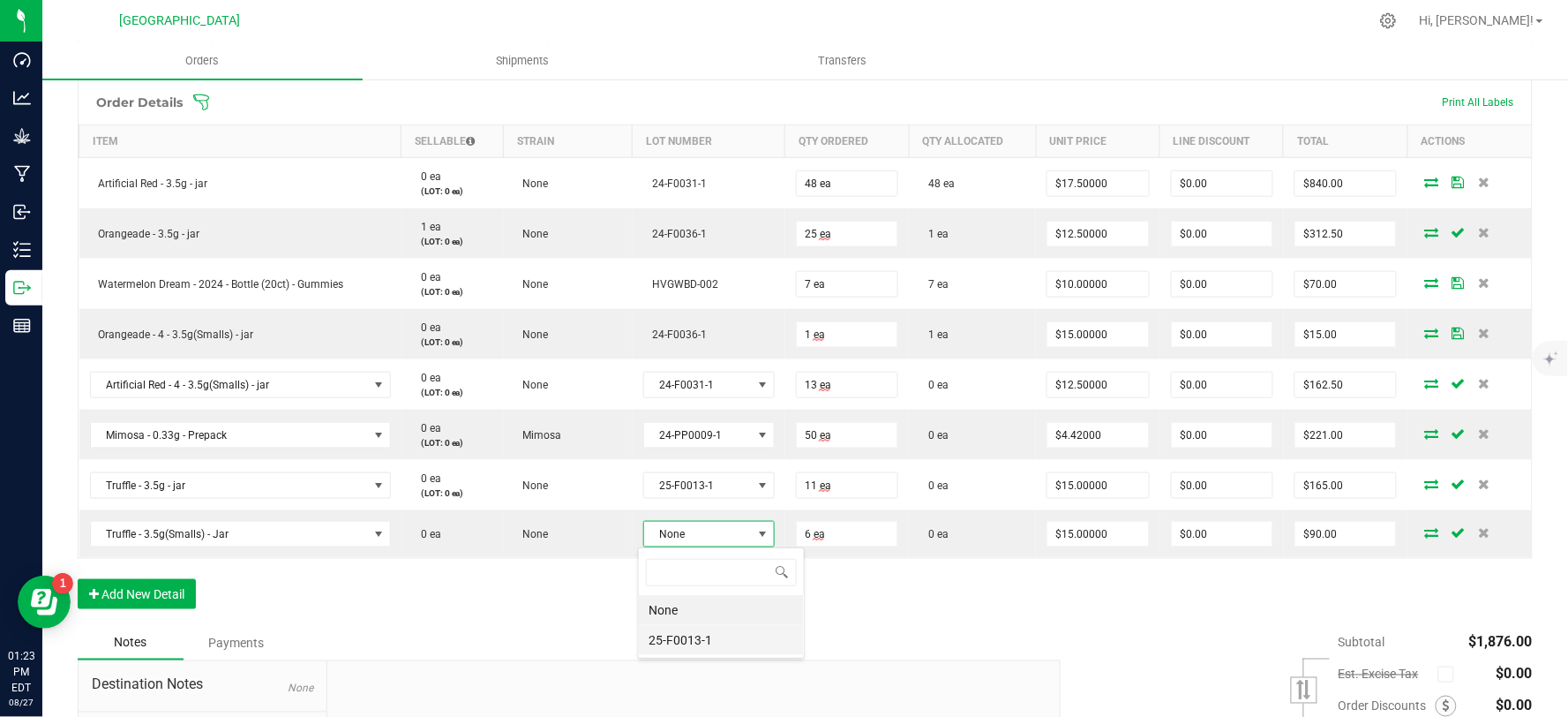
click at [668, 642] on li "25-F0013-1" at bounding box center [721, 640] width 165 height 30
click at [538, 604] on div "Order Details Print All Labels Item Sellable Strain Lot Number Qty Ordered Qty …" at bounding box center [805, 355] width 1455 height 550
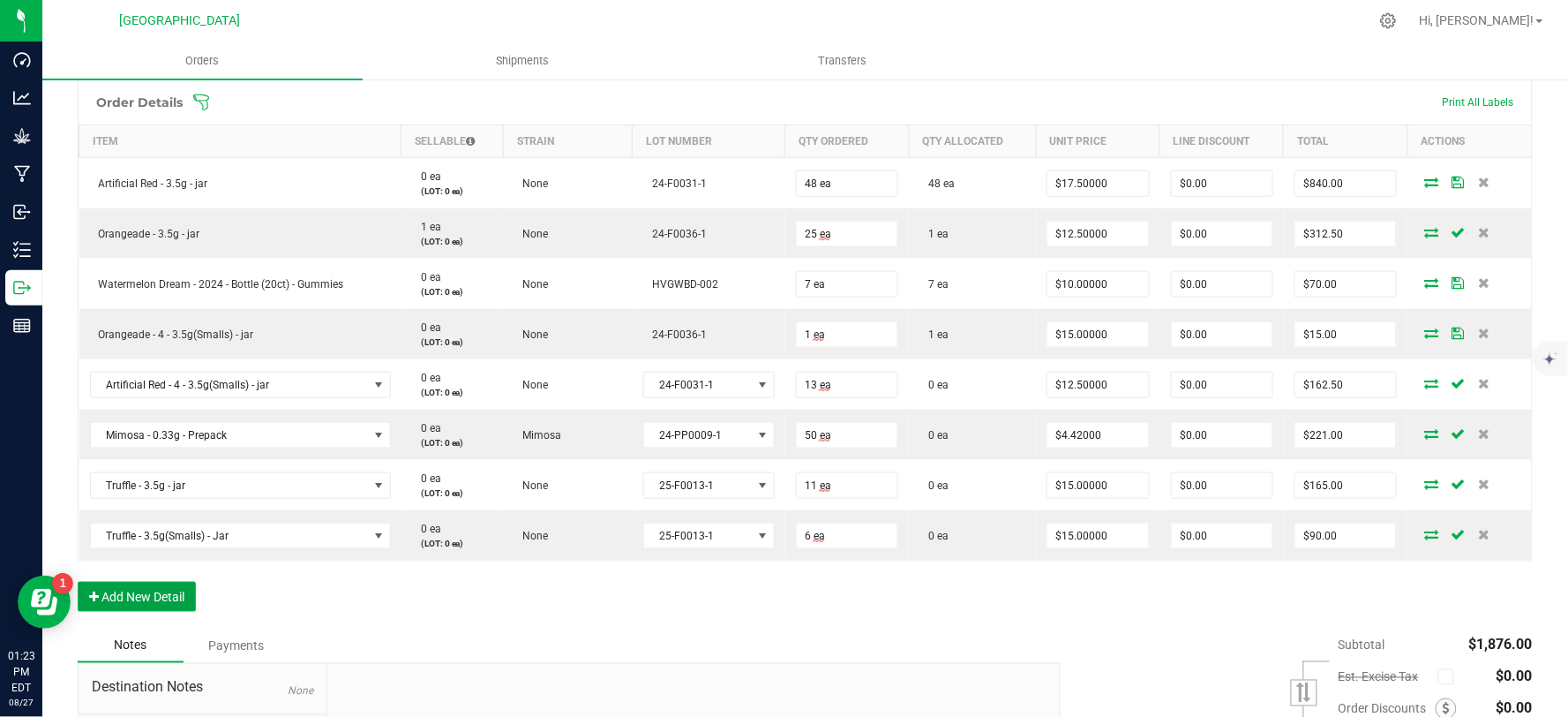
click at [136, 597] on button "Add New Detail" at bounding box center [137, 597] width 119 height 30
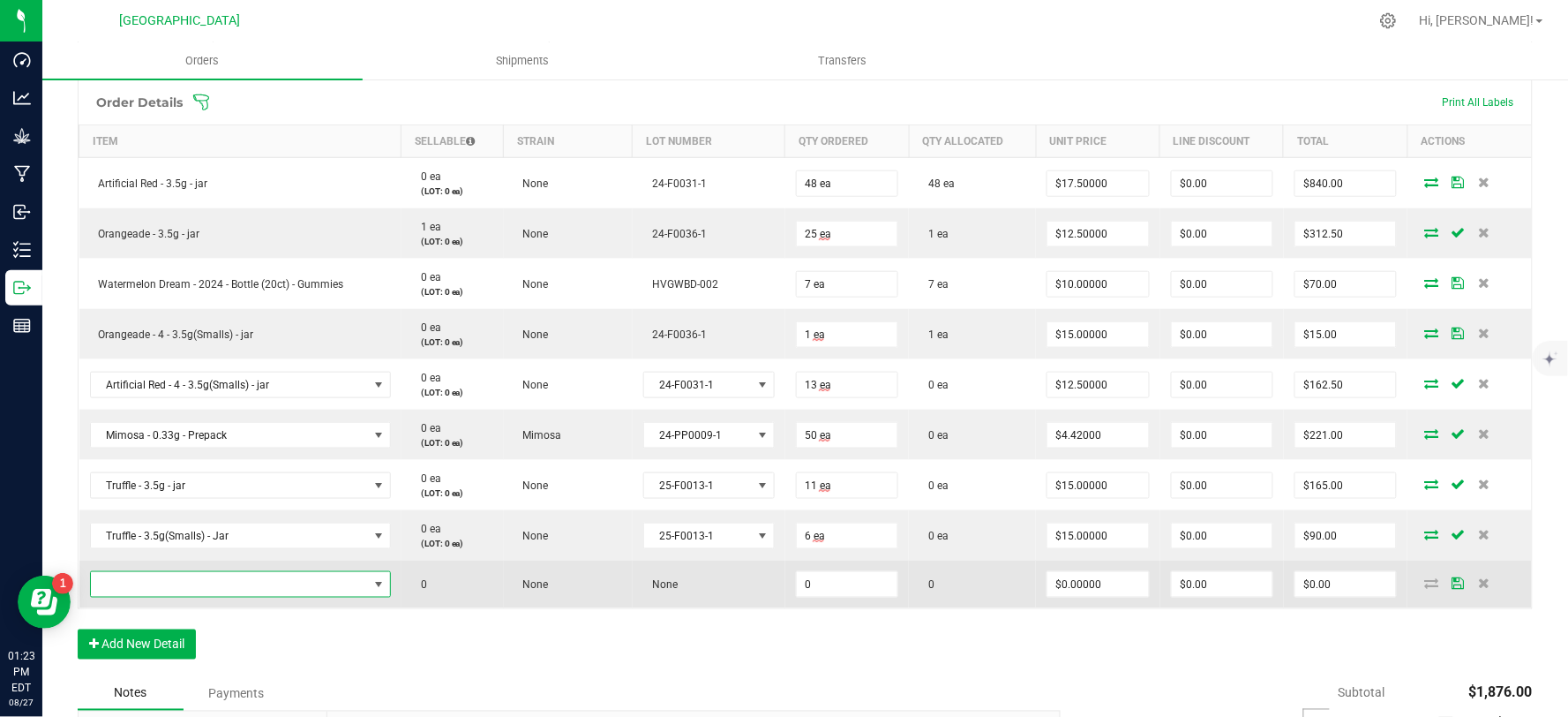
click at [247, 589] on span "NO DATA FOUND" at bounding box center [229, 584] width 277 height 25
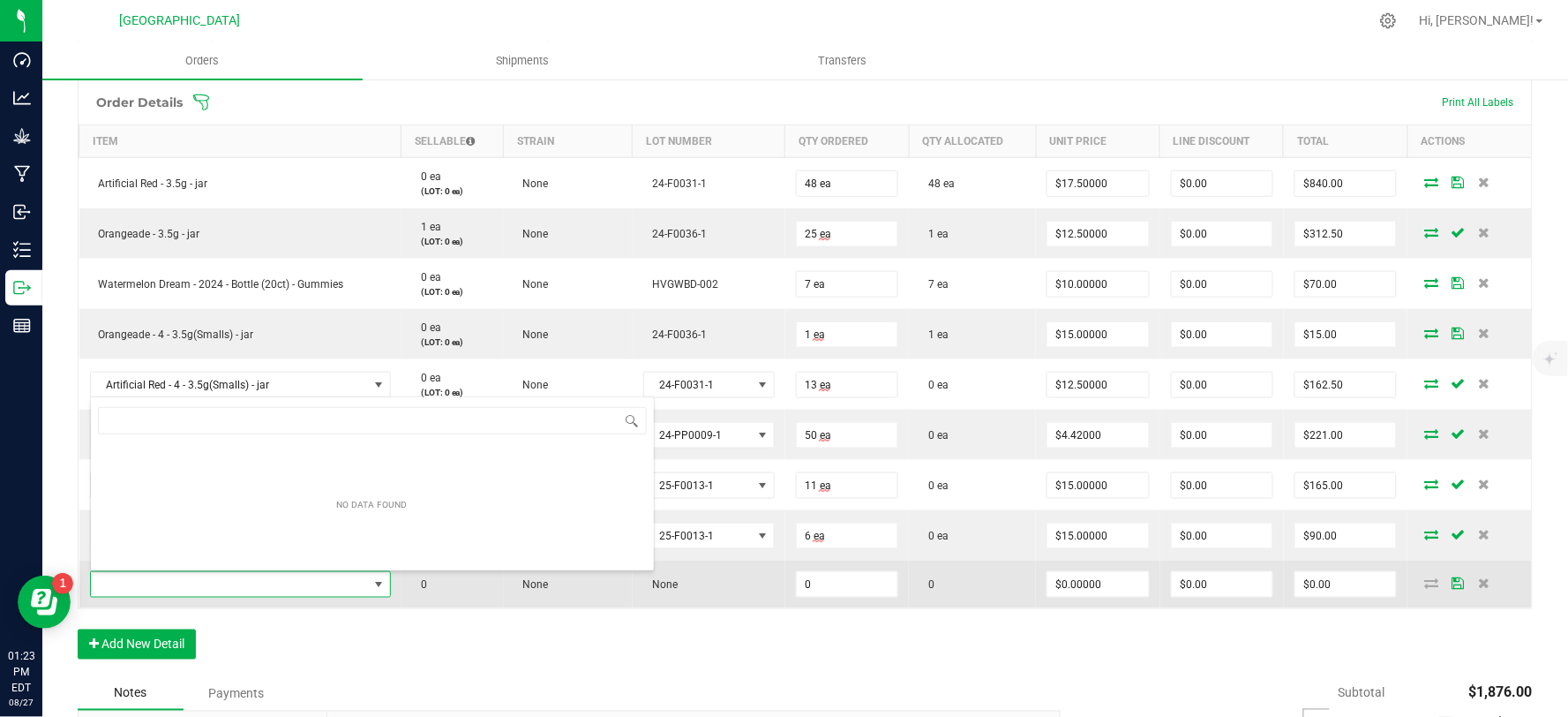
scroll to position [27, 292]
type input "killer queen"
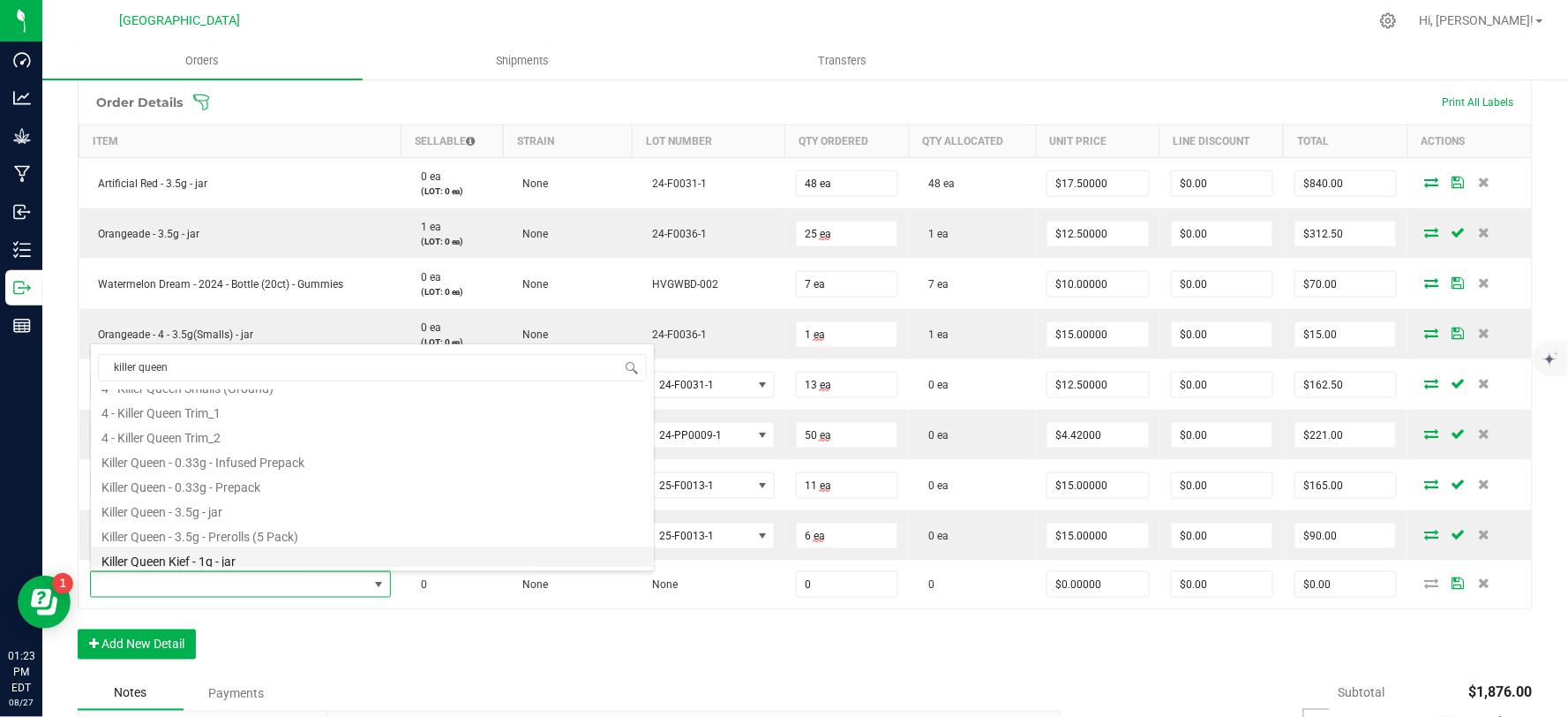
scroll to position [94, 0]
click at [247, 507] on li "Killer Queen - 3.5g - Prerolls (5 Pack)" at bounding box center [372, 506] width 563 height 25
type input "0 ea"
type input "$15.00000"
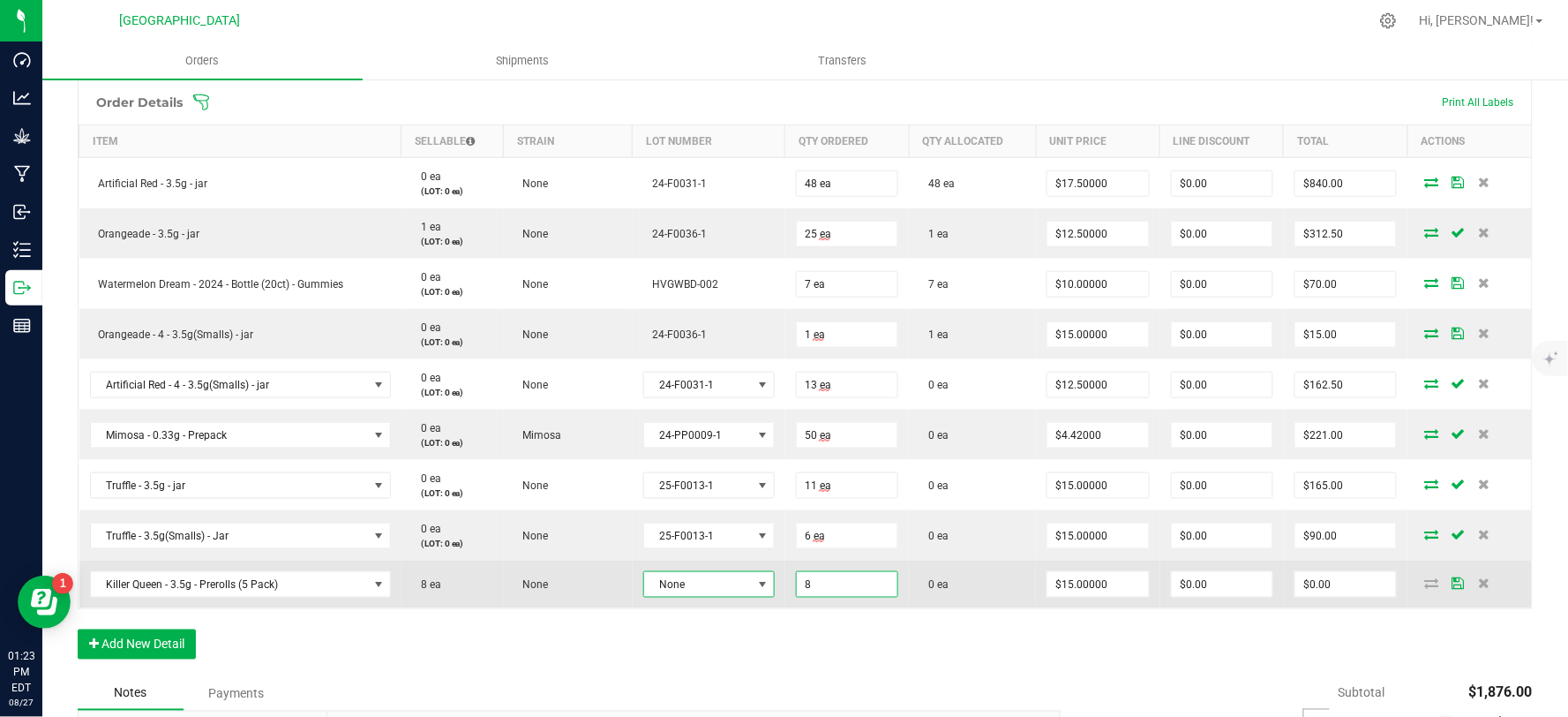
type input "8 ea"
type input "$120.00"
click at [756, 580] on span at bounding box center [762, 584] width 14 height 14
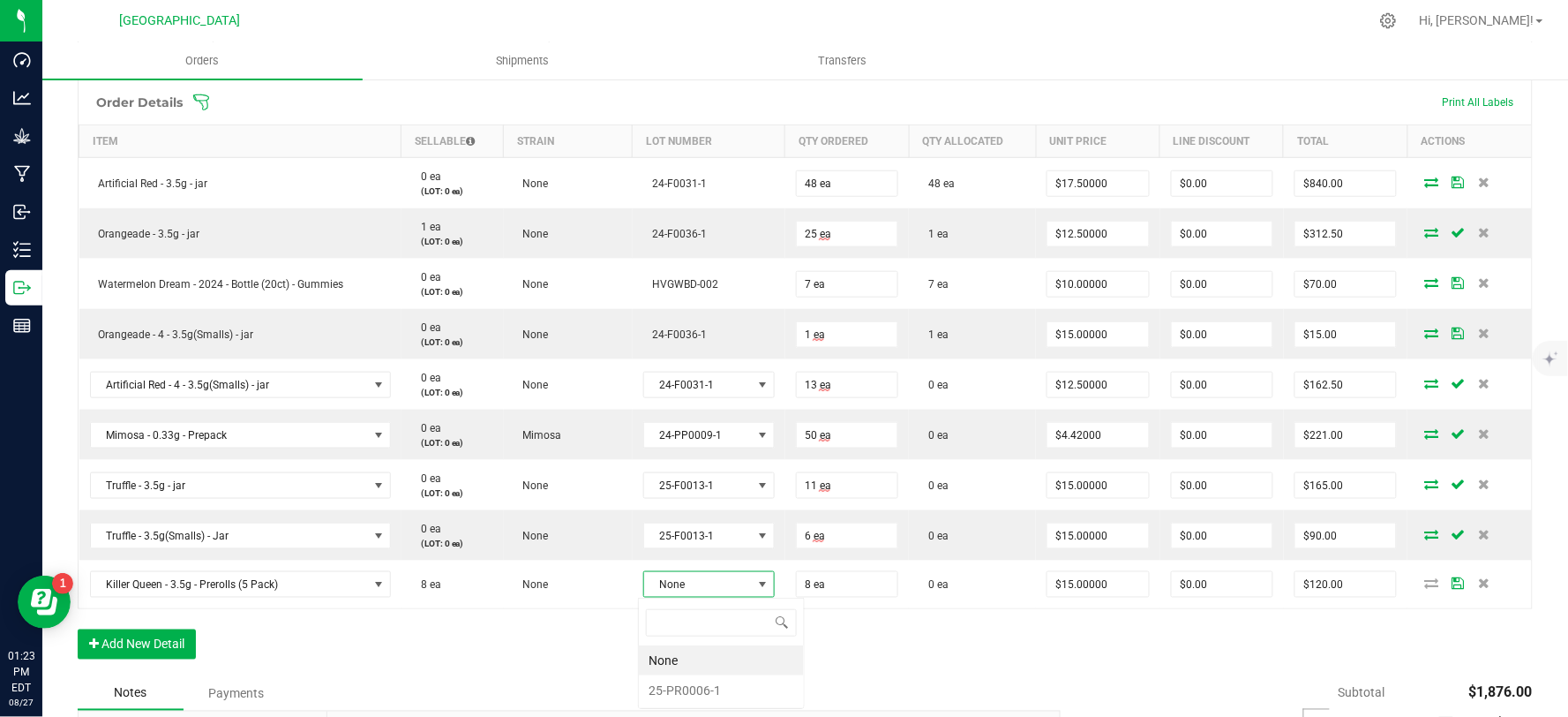
scroll to position [27, 127]
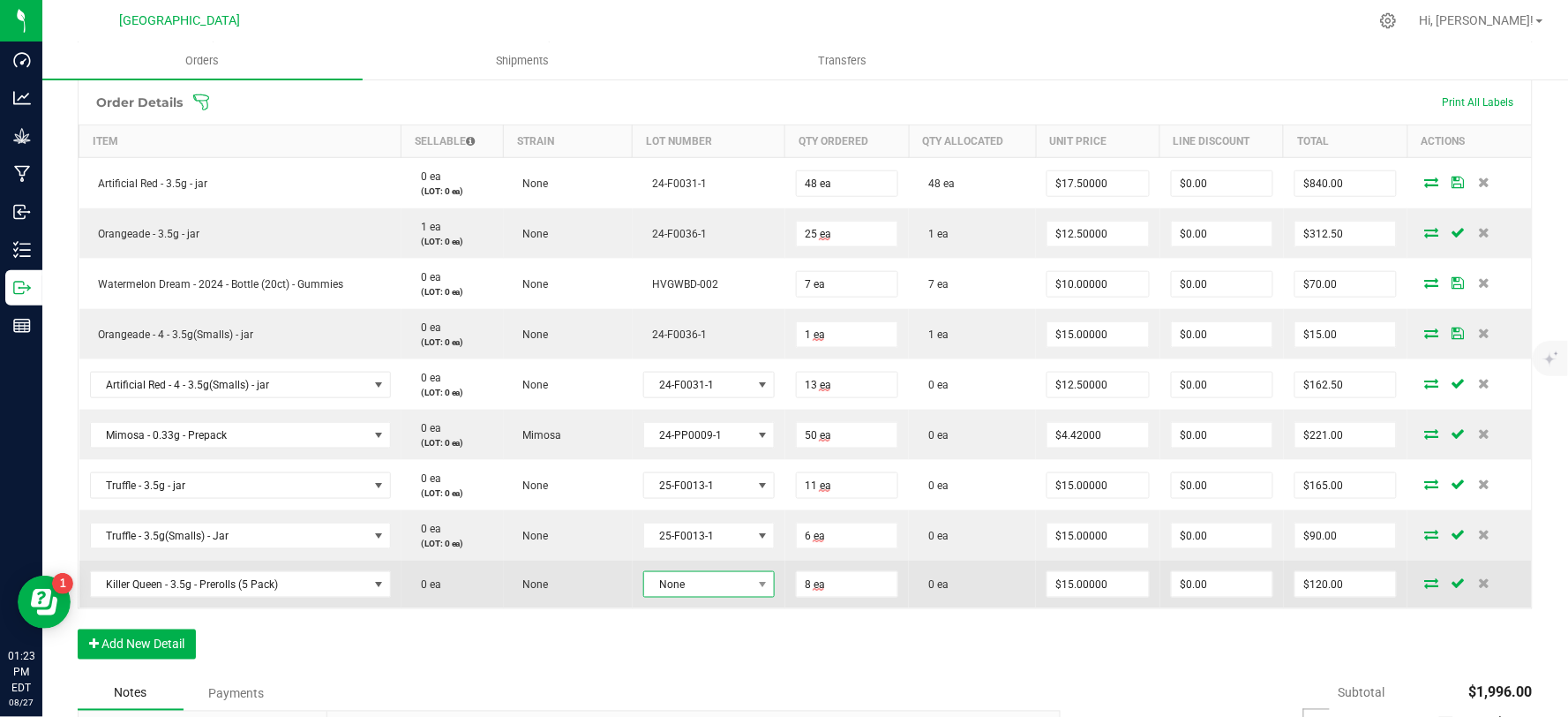
click at [734, 583] on span "None" at bounding box center [698, 584] width 107 height 25
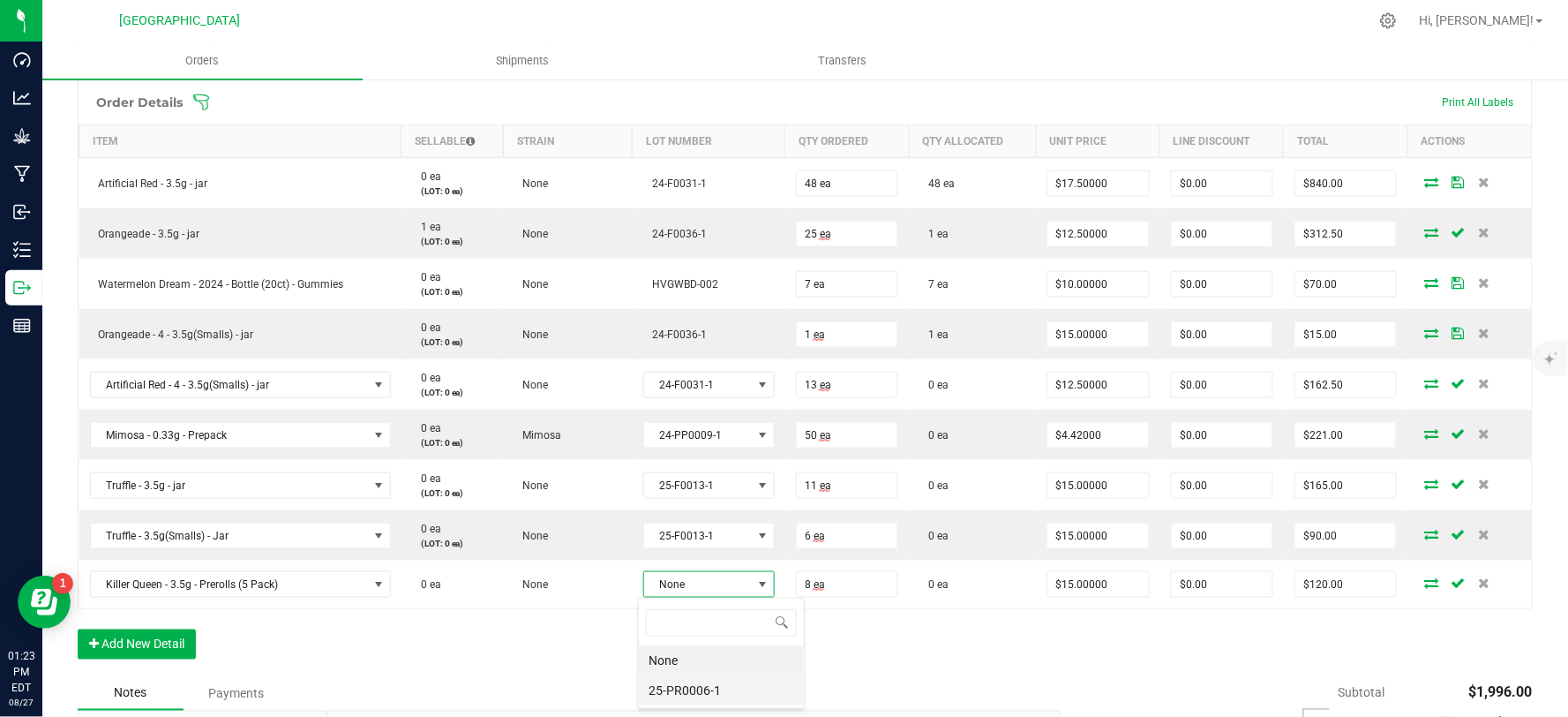
click at [686, 691] on li "25-PR0006-1" at bounding box center [721, 690] width 165 height 30
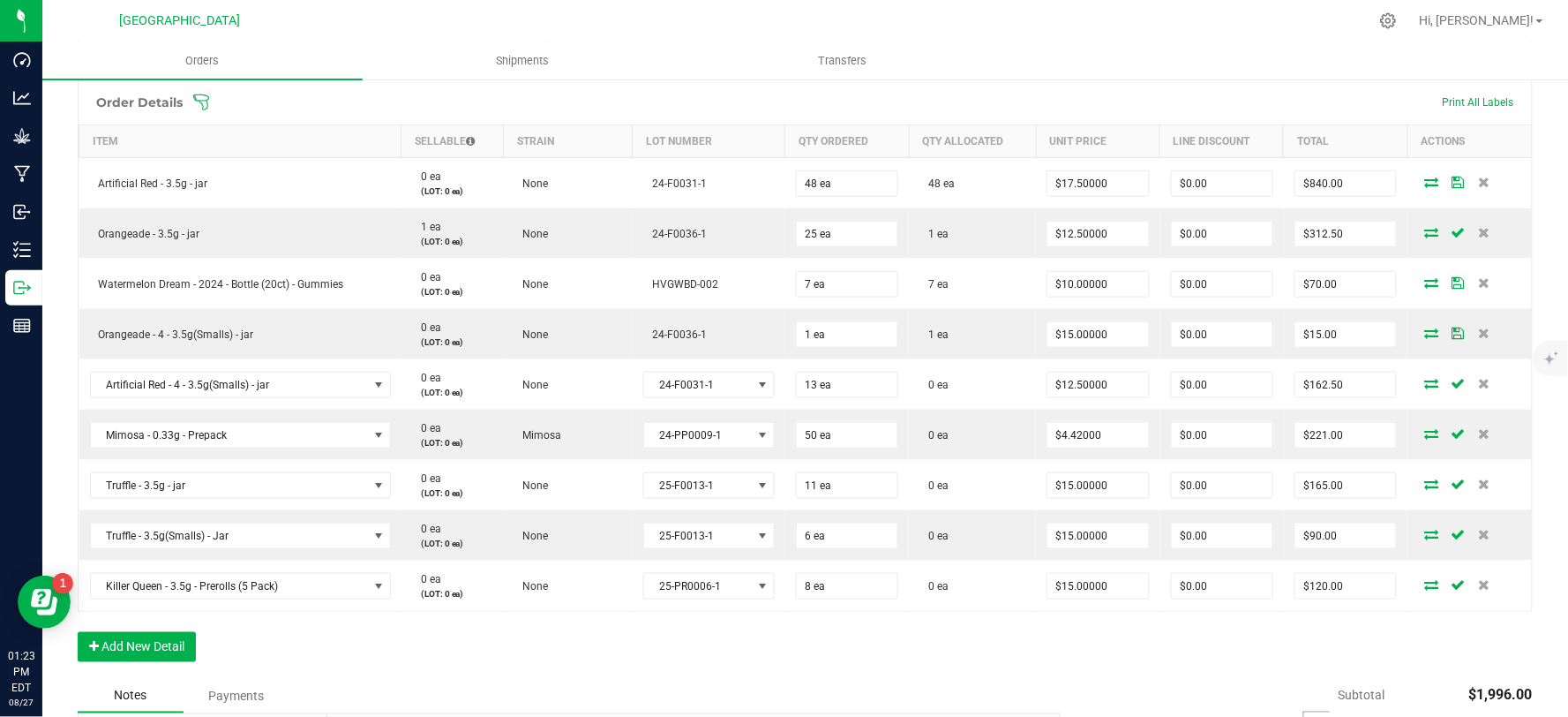
click at [593, 629] on div "Order Details Print All Labels Item Sellable Strain Lot Number Qty Ordered Qty …" at bounding box center [805, 380] width 1455 height 600
click at [131, 659] on button "Add New Detail" at bounding box center [137, 647] width 119 height 30
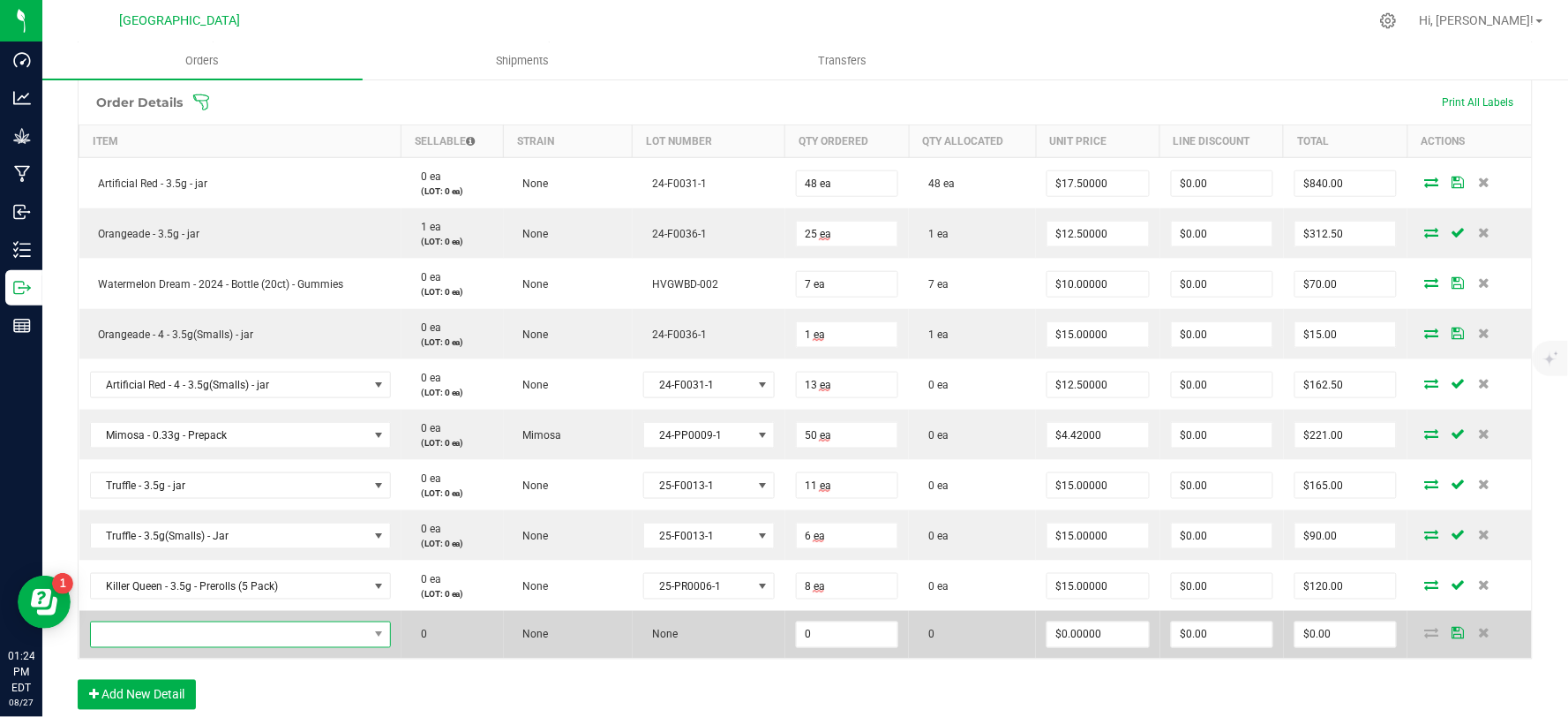
click at [182, 628] on span "NO DATA FOUND" at bounding box center [229, 635] width 277 height 25
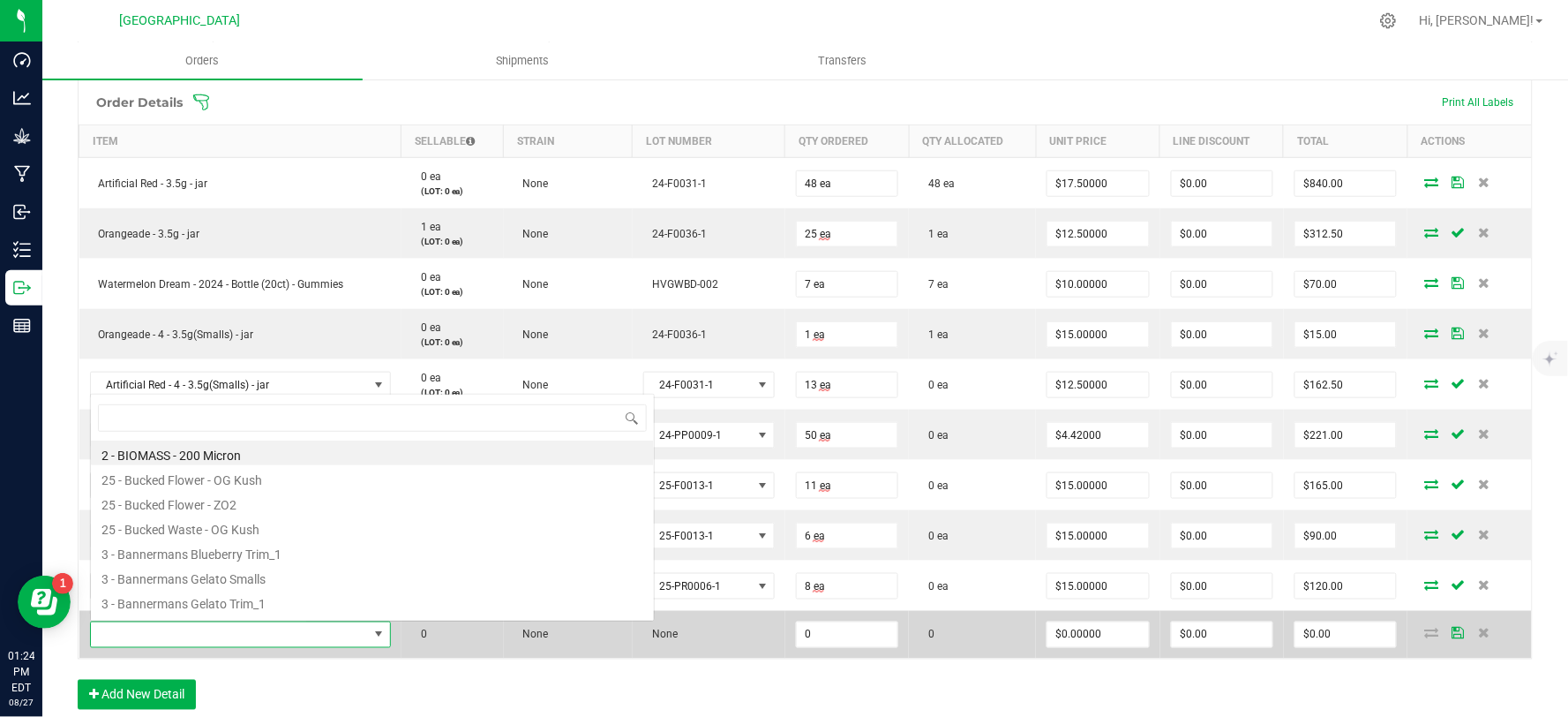
scroll to position [27, 292]
type input "motor"
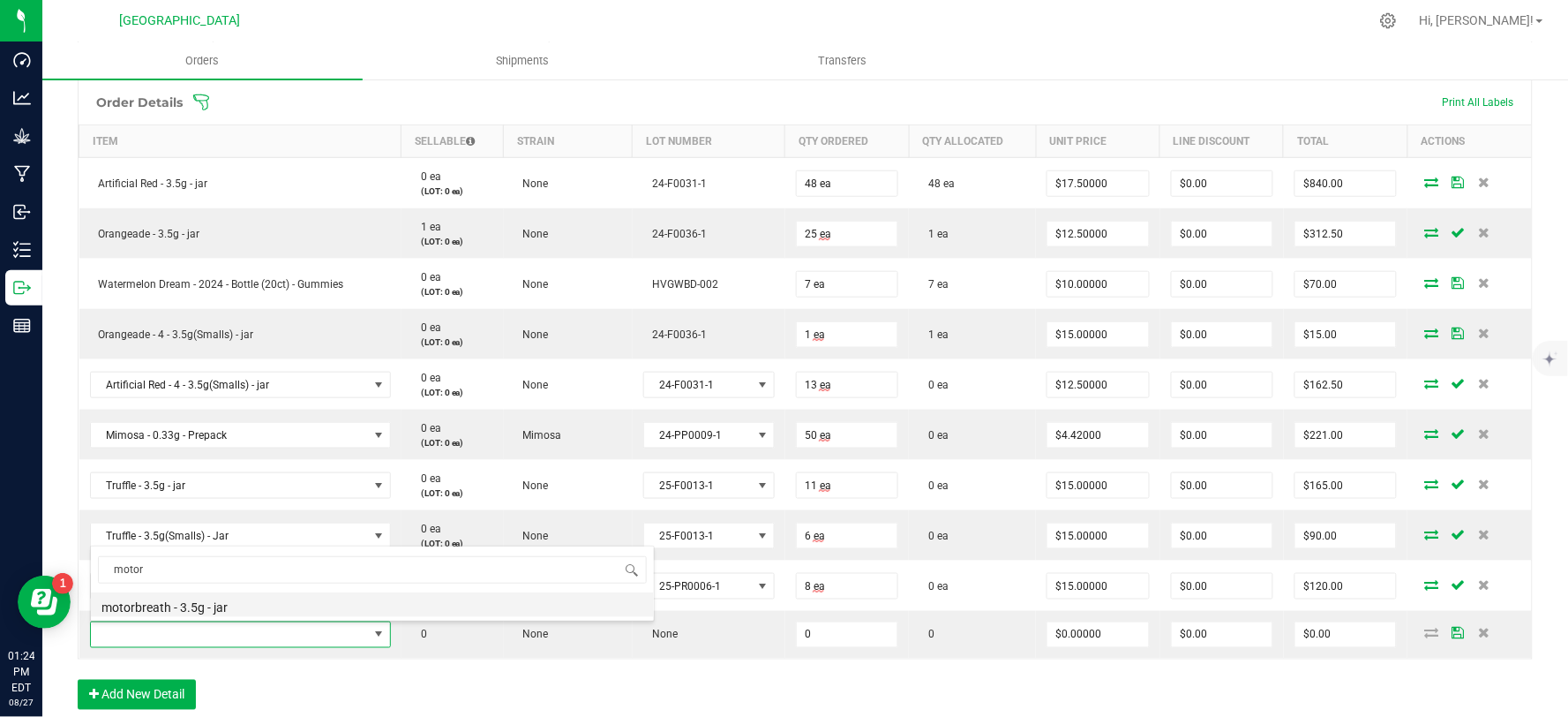
click at [206, 595] on li "motorbreath - 3.5g - jar" at bounding box center [372, 604] width 563 height 25
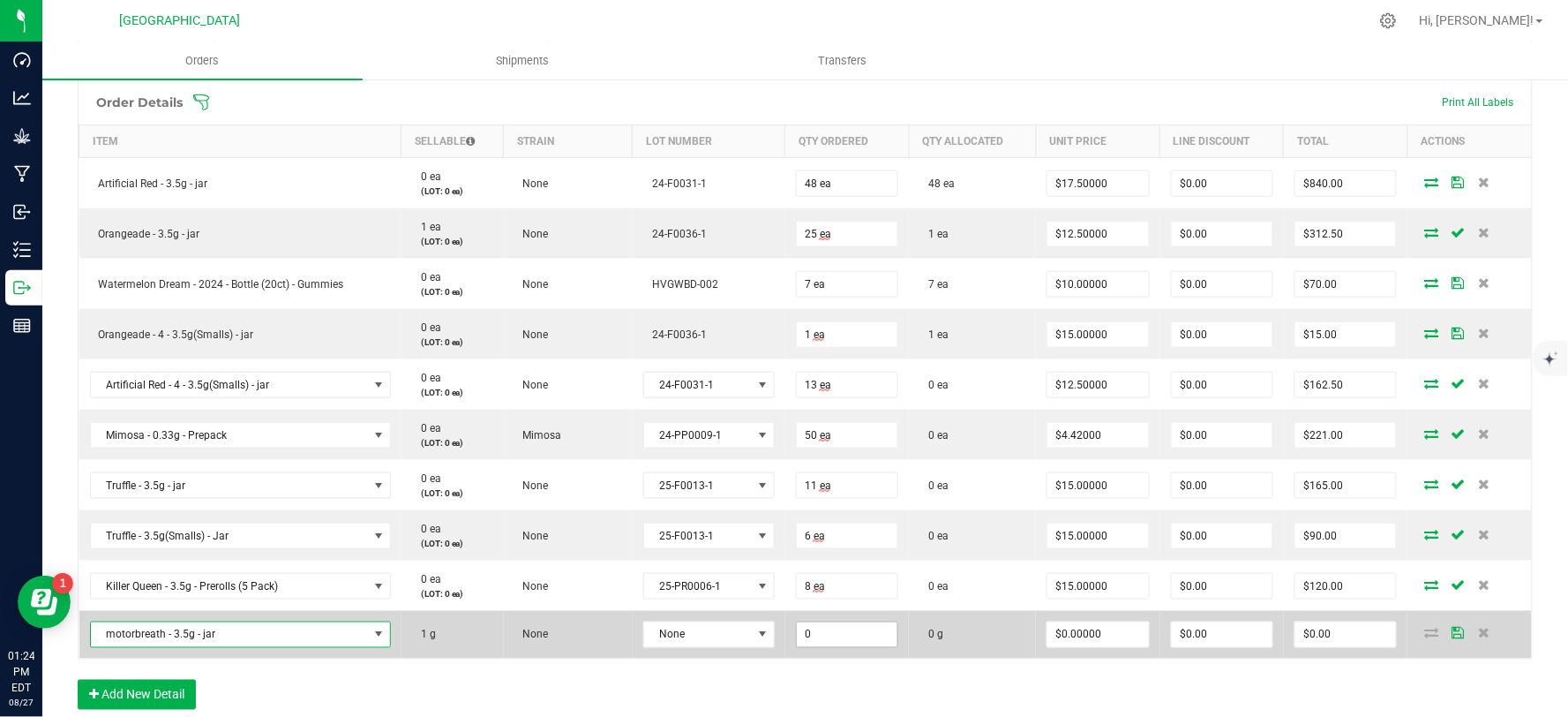
click at [852, 636] on input "0" at bounding box center [847, 635] width 101 height 25
type input "1.0000 g"
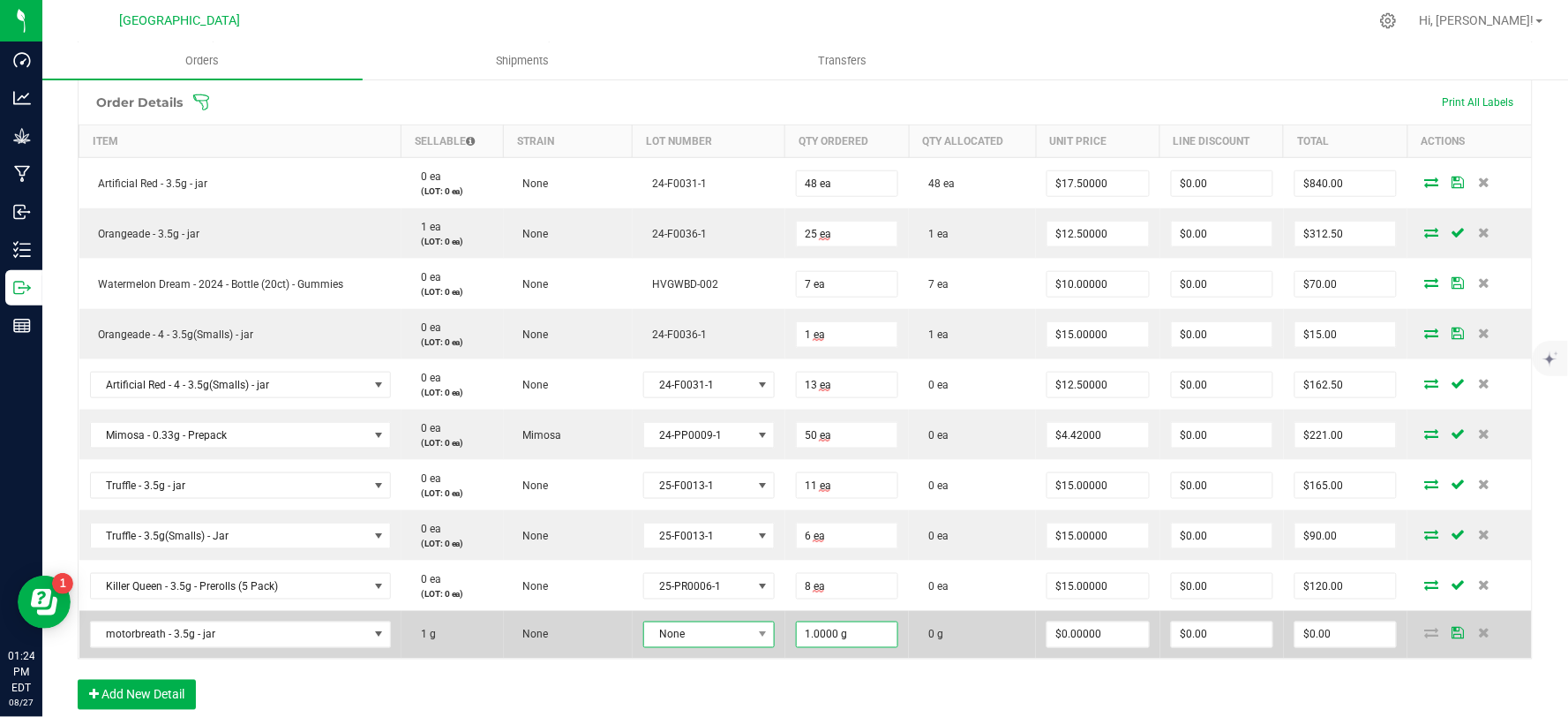
click at [724, 642] on span "None" at bounding box center [698, 635] width 107 height 25
click at [694, 636] on span "None" at bounding box center [698, 635] width 107 height 25
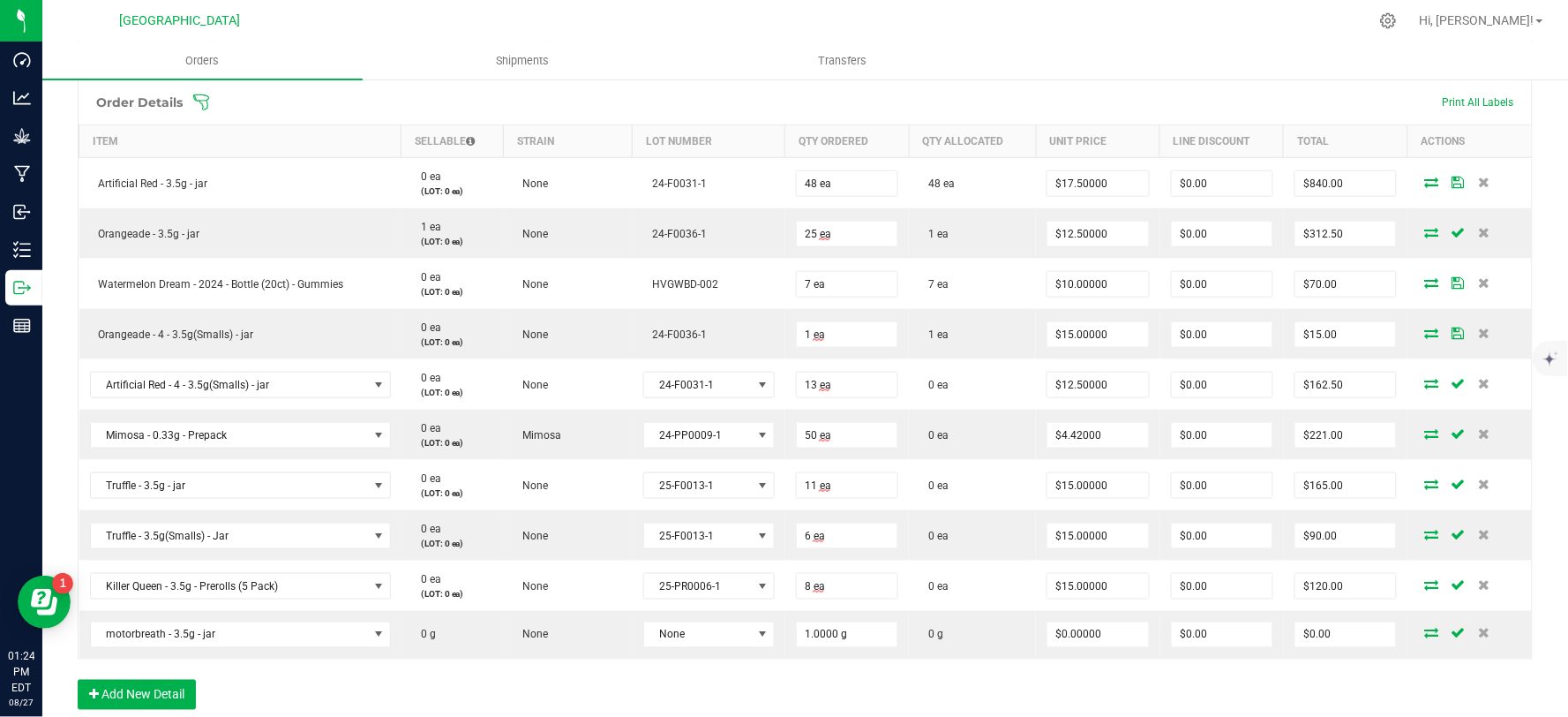
click at [525, 676] on div "Order Details Print All Labels Item Sellable Strain Lot Number Qty Ordered Qty …" at bounding box center [805, 403] width 1455 height 648
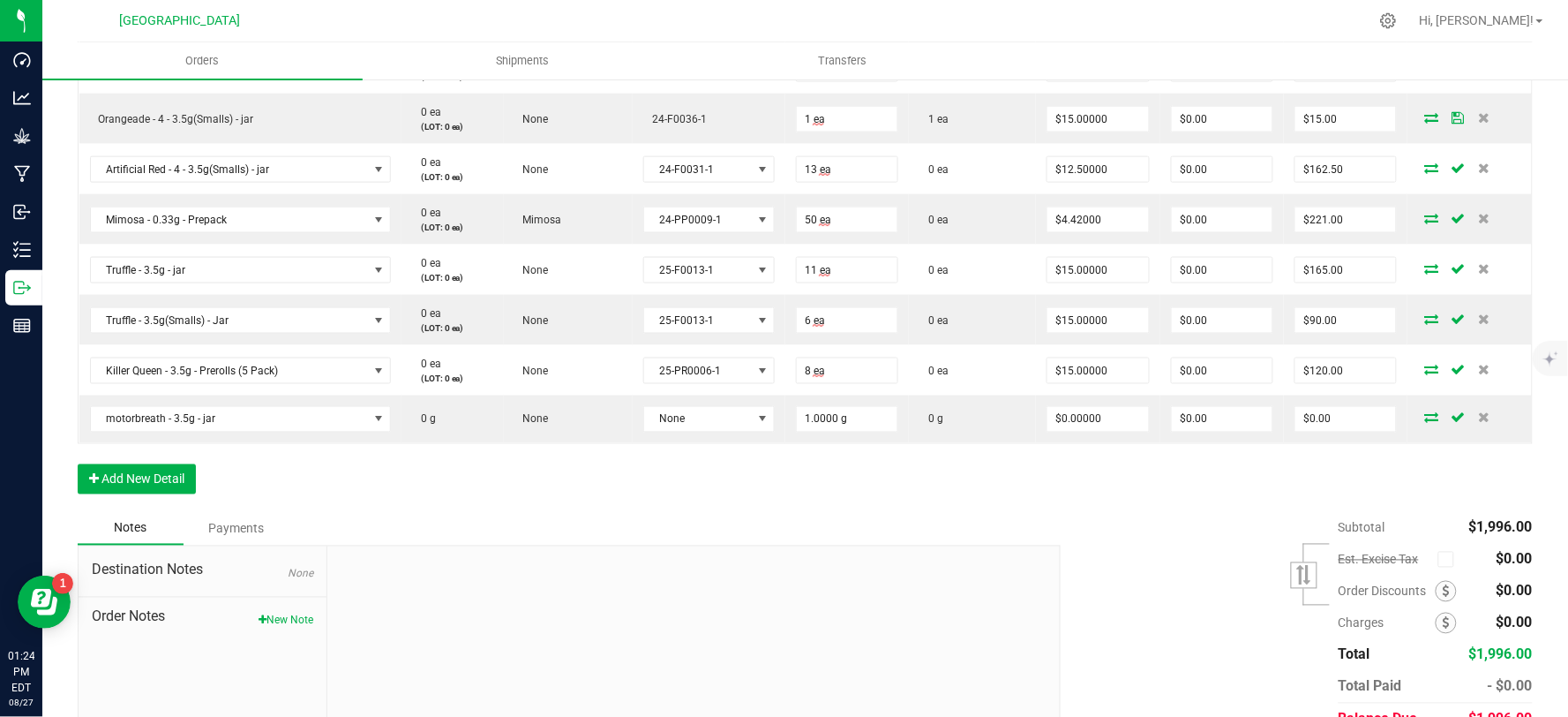
scroll to position [723, 0]
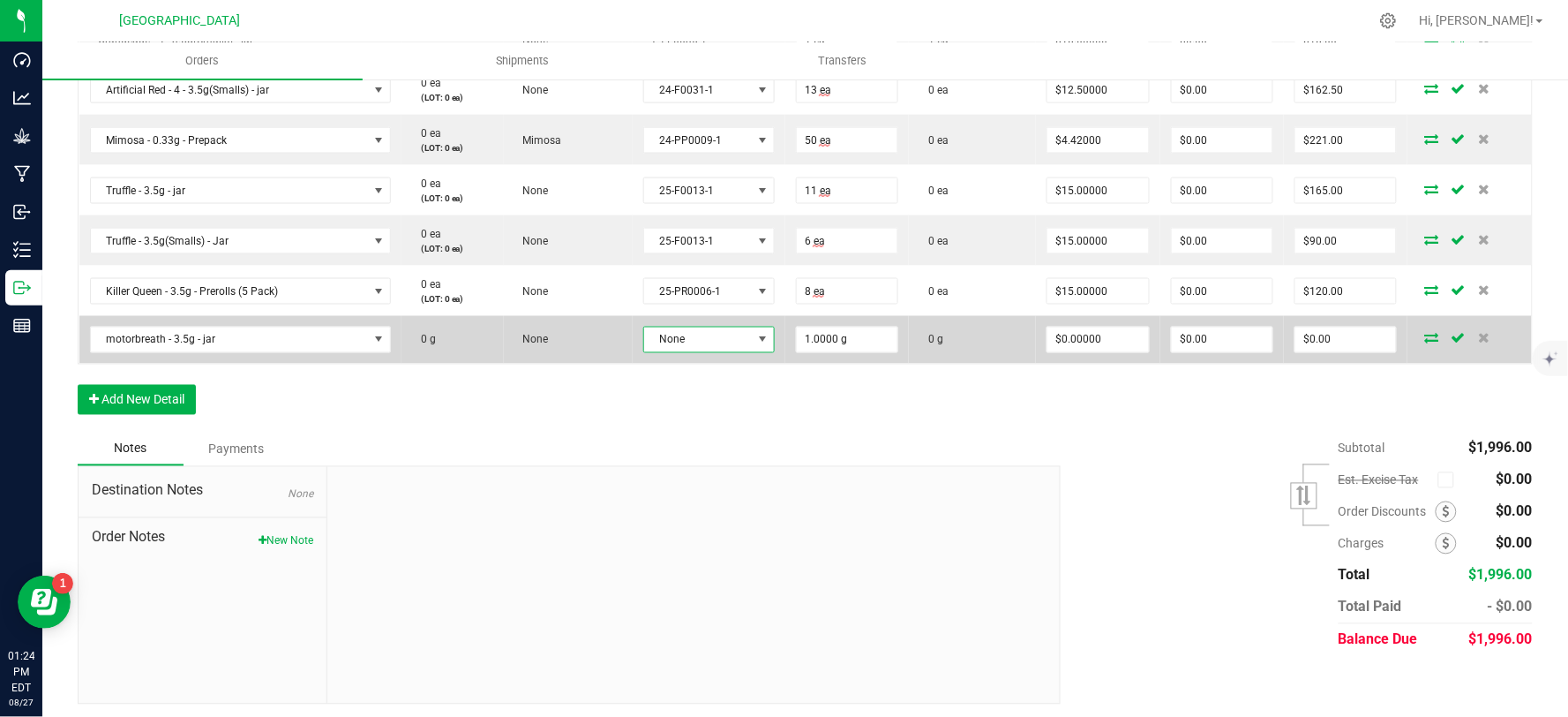
click at [756, 340] on span at bounding box center [762, 339] width 14 height 14
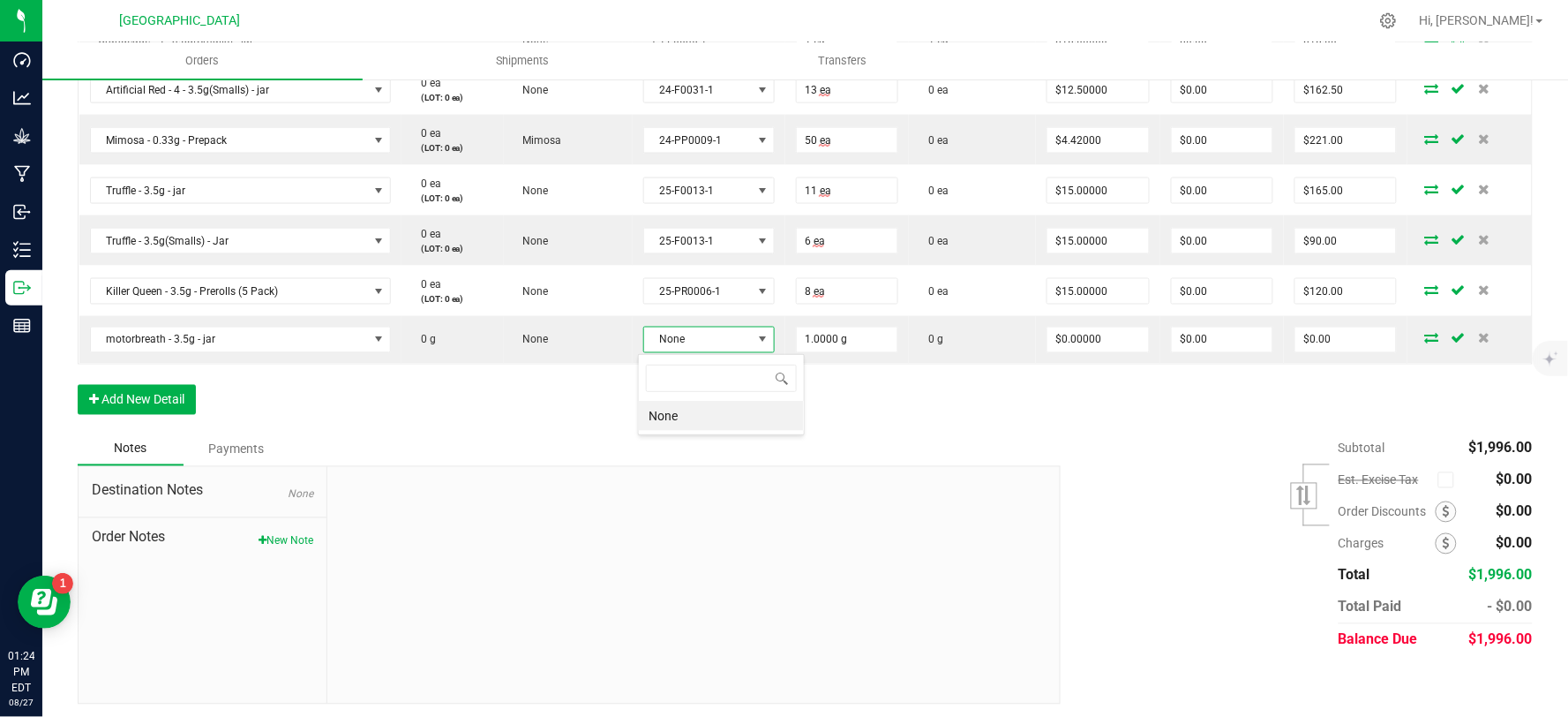
click at [662, 419] on li "None" at bounding box center [721, 416] width 165 height 30
click at [653, 421] on div "Order Details Print All Labels Item Sellable Strain Lot Number Qty Ordered Qty …" at bounding box center [805, 107] width 1455 height 648
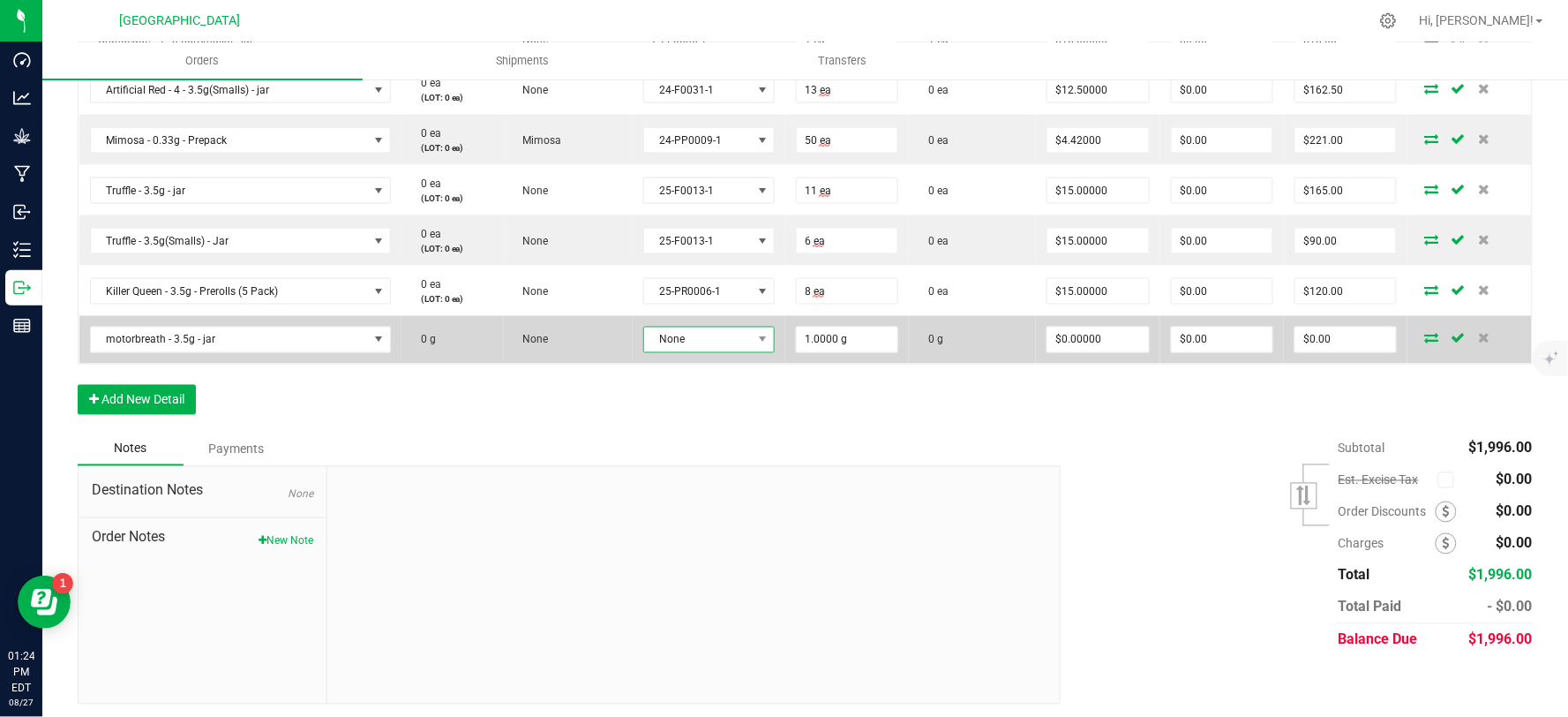
click at [721, 345] on span "None" at bounding box center [698, 340] width 107 height 25
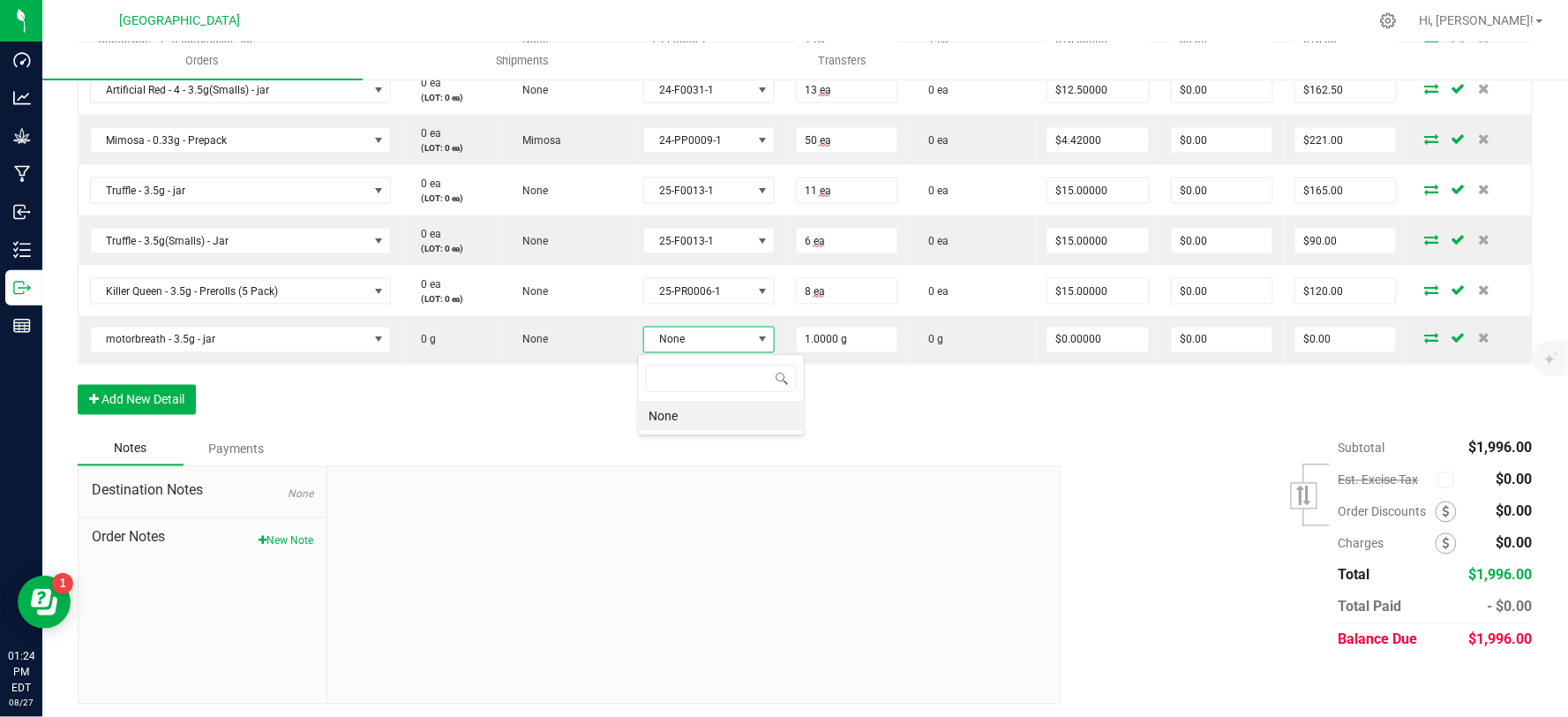
click at [696, 416] on li "None" at bounding box center [721, 416] width 165 height 30
click at [139, 407] on button "Add New Detail" at bounding box center [137, 399] width 119 height 30
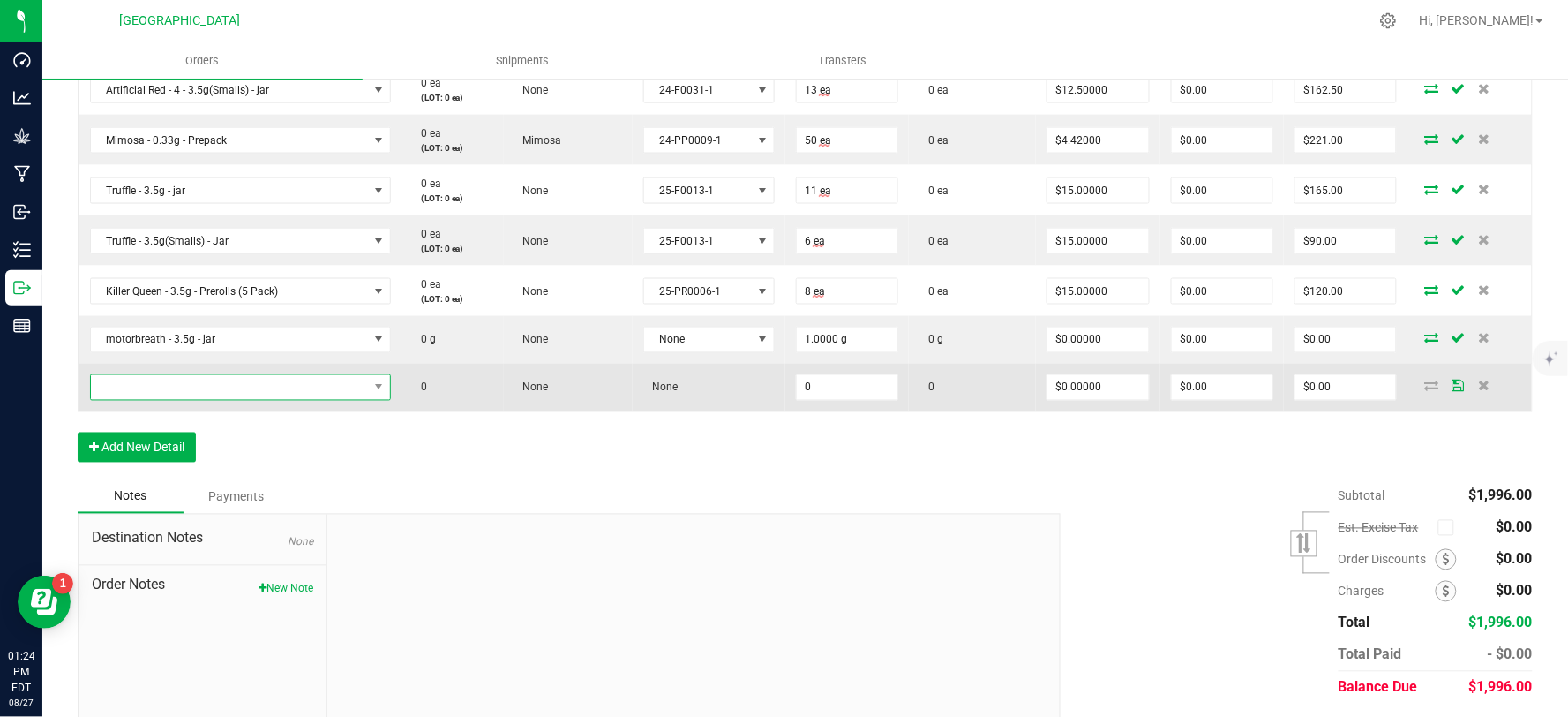
click at [162, 383] on span "NO DATA FOUND" at bounding box center [229, 387] width 277 height 25
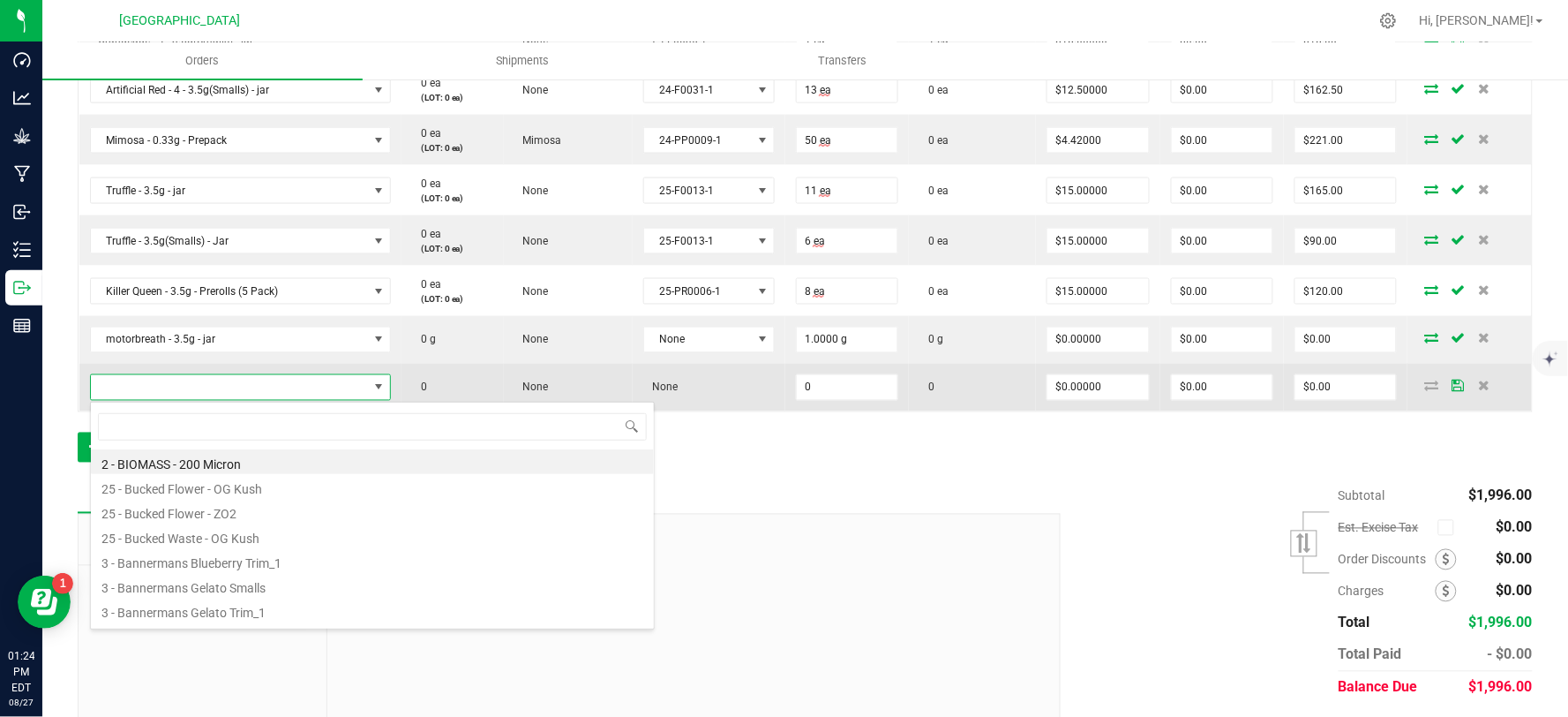
scroll to position [27, 292]
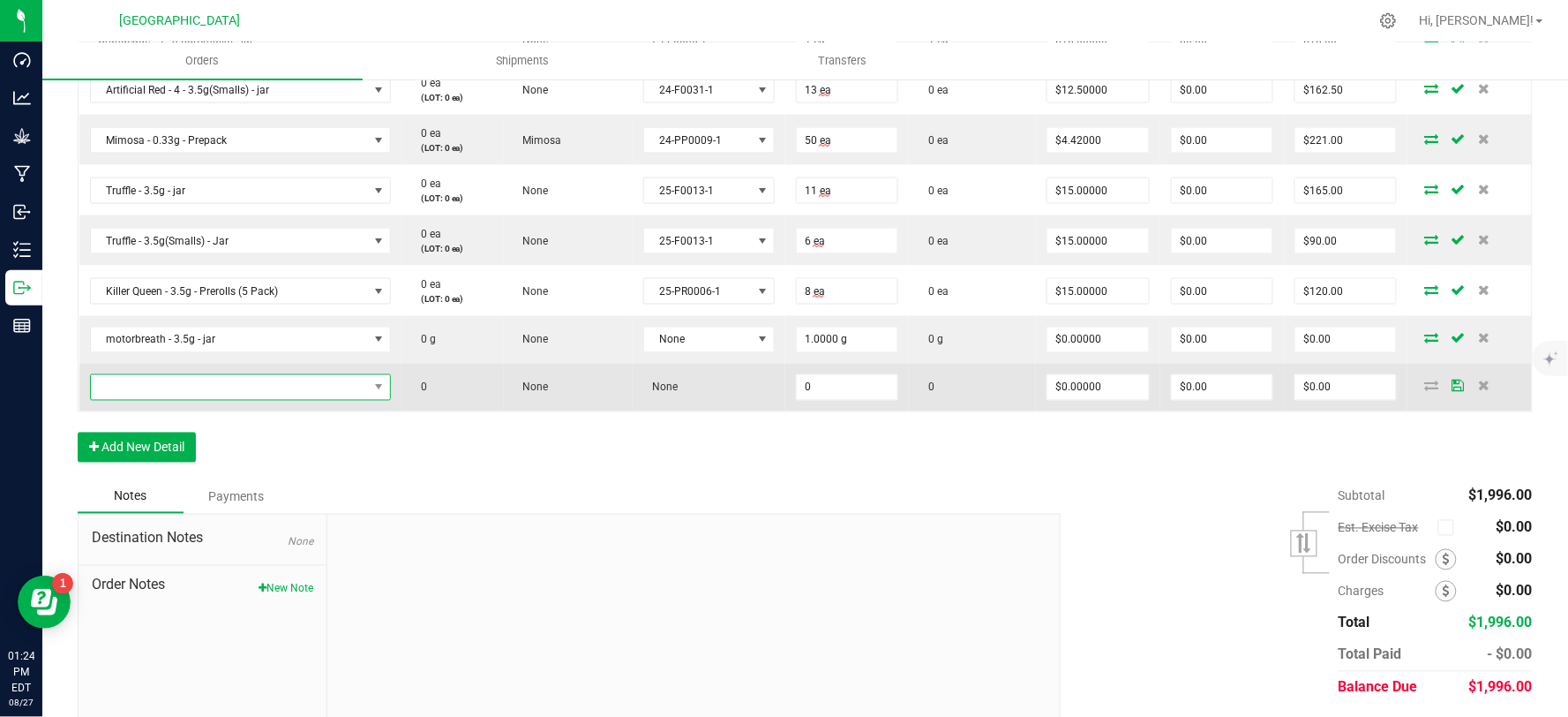
click at [222, 390] on span "NO DATA FOUND" at bounding box center [229, 387] width 277 height 25
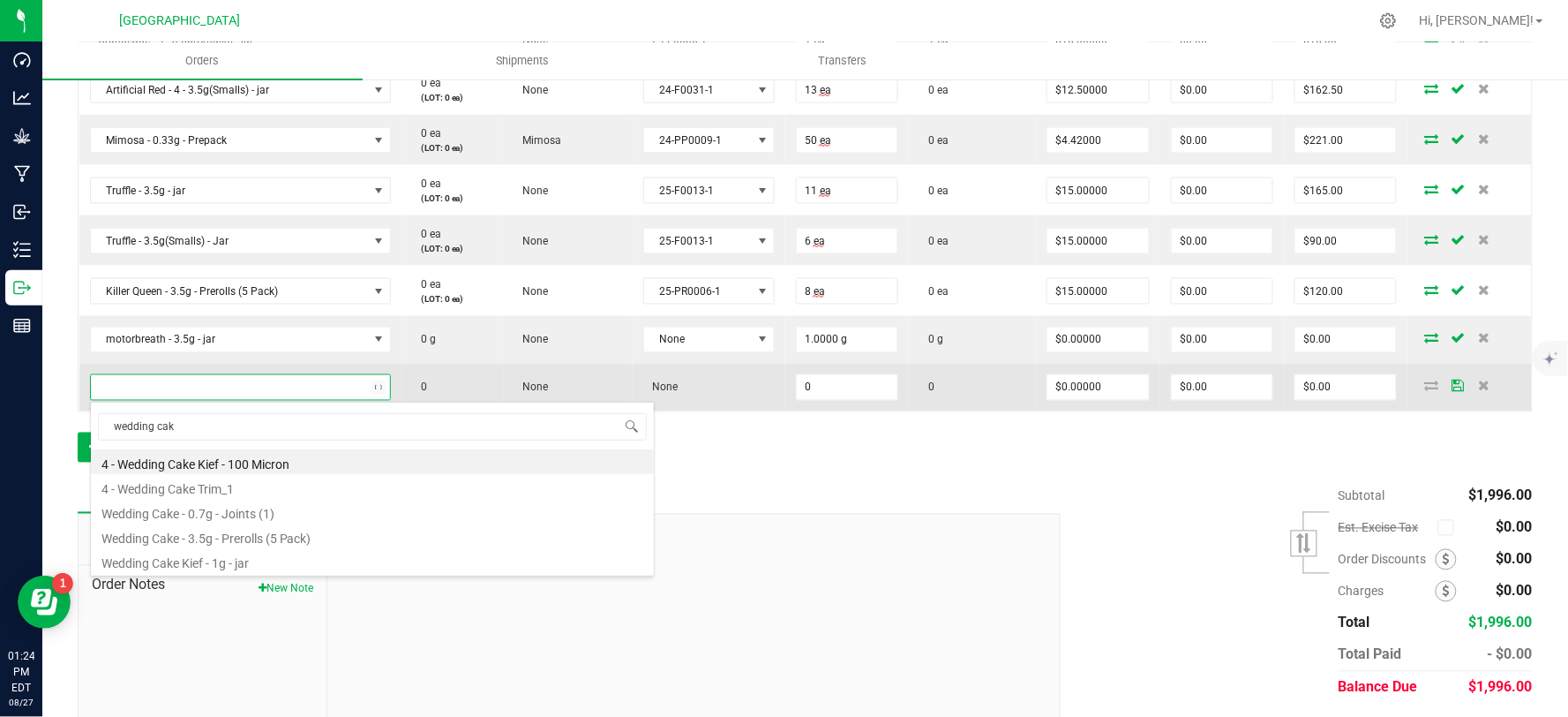
type input "wedding cake"
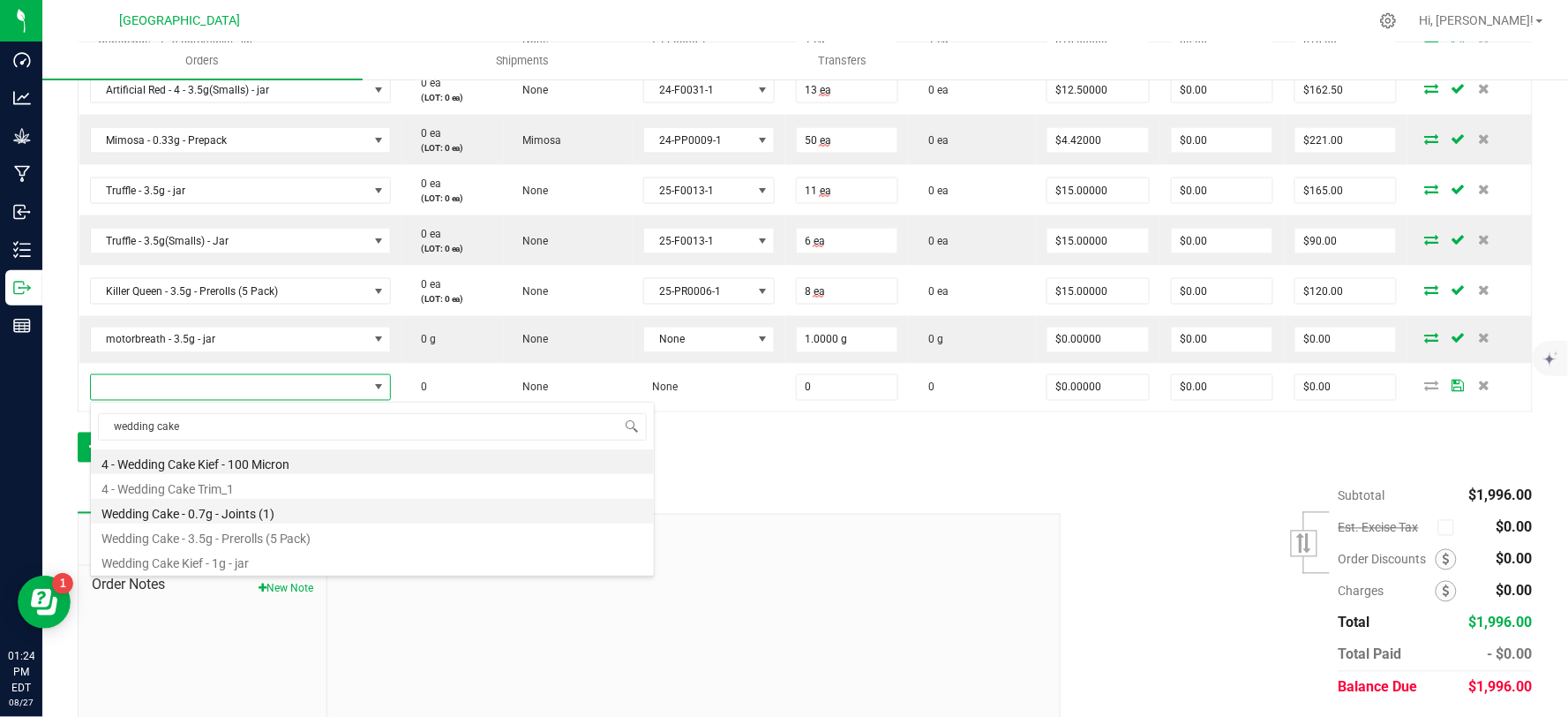
click at [245, 509] on li "Wedding Cake - 0.7g - Joints (1)" at bounding box center [372, 510] width 563 height 25
type input "0 ea"
type input "$4.42000"
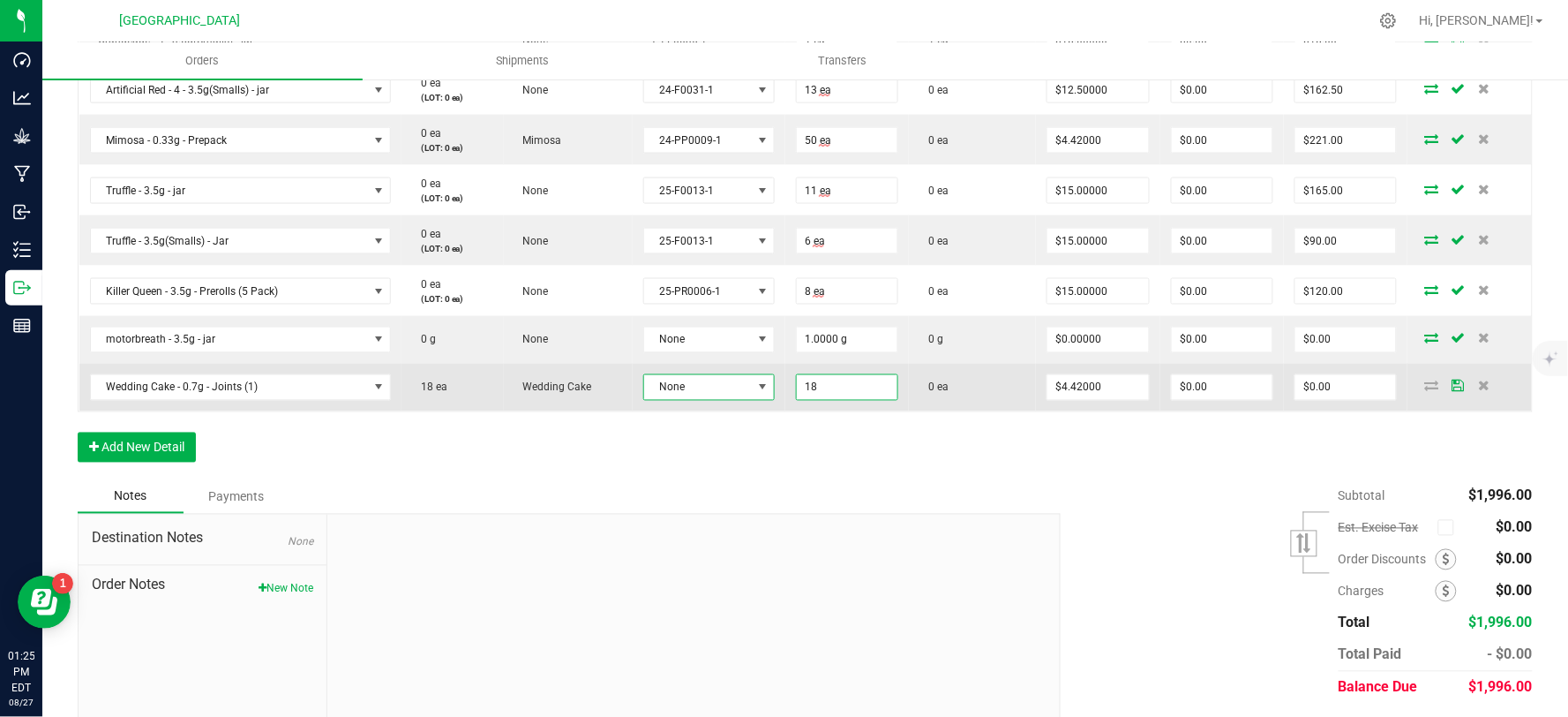
type input "18 ea"
type input "$79.56"
click at [756, 386] on span at bounding box center [762, 387] width 14 height 14
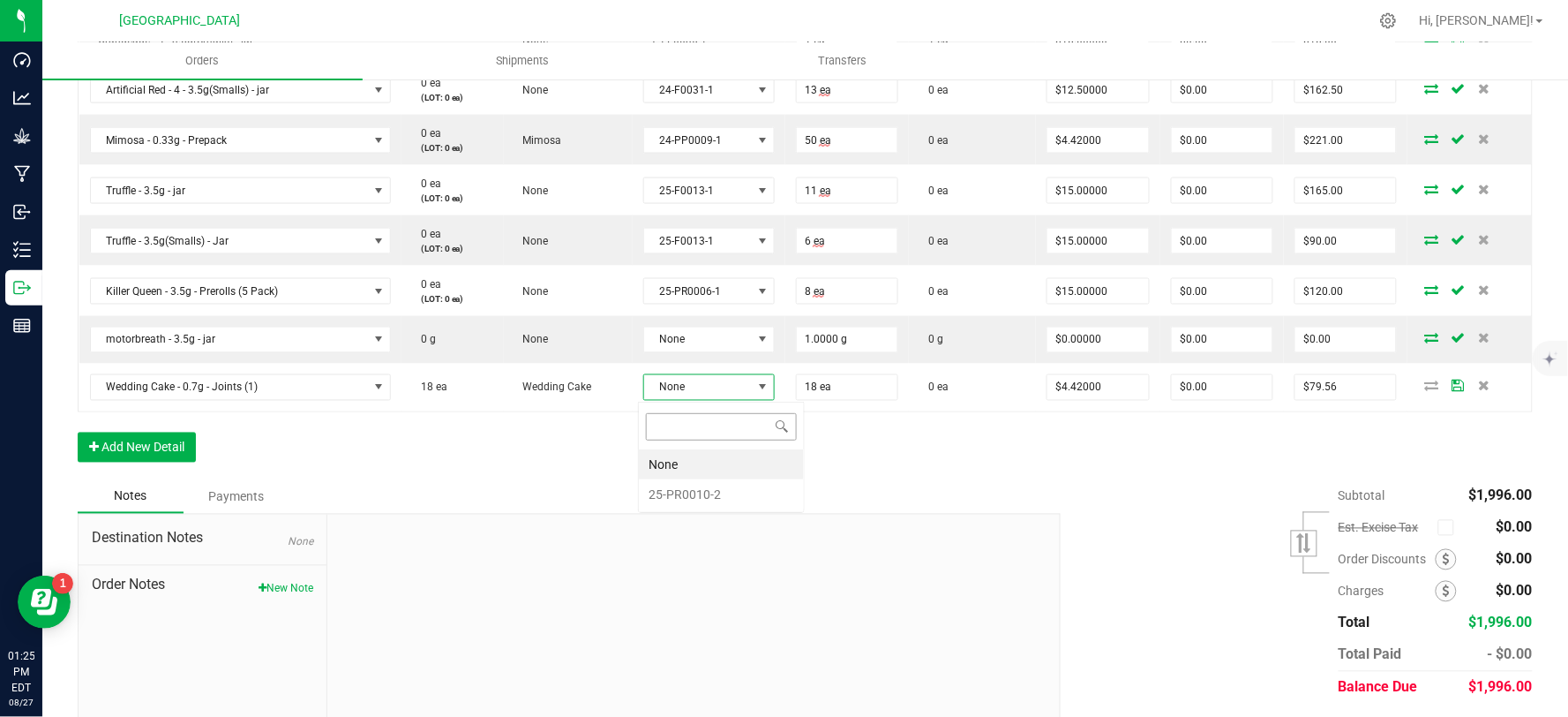
scroll to position [27, 127]
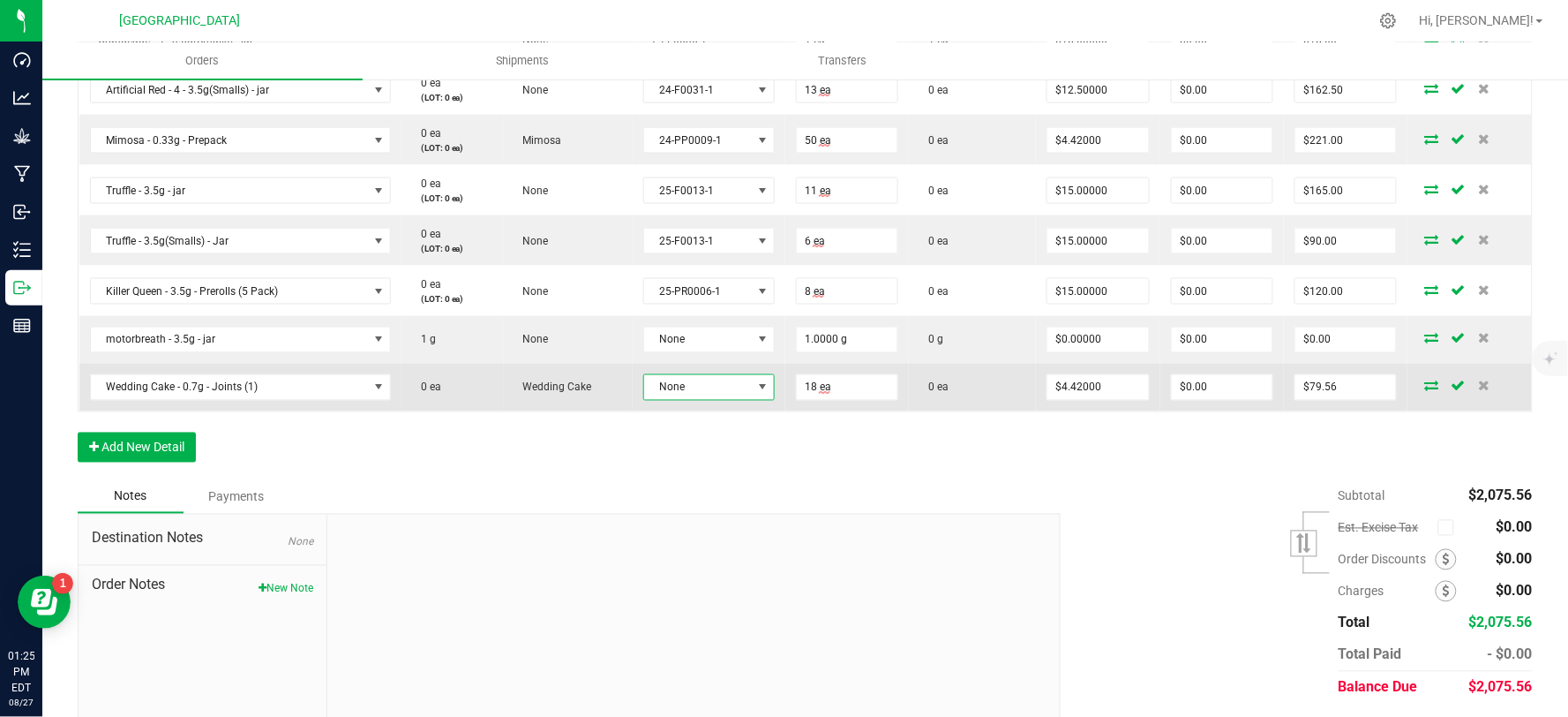
click at [731, 391] on span "None" at bounding box center [698, 387] width 107 height 25
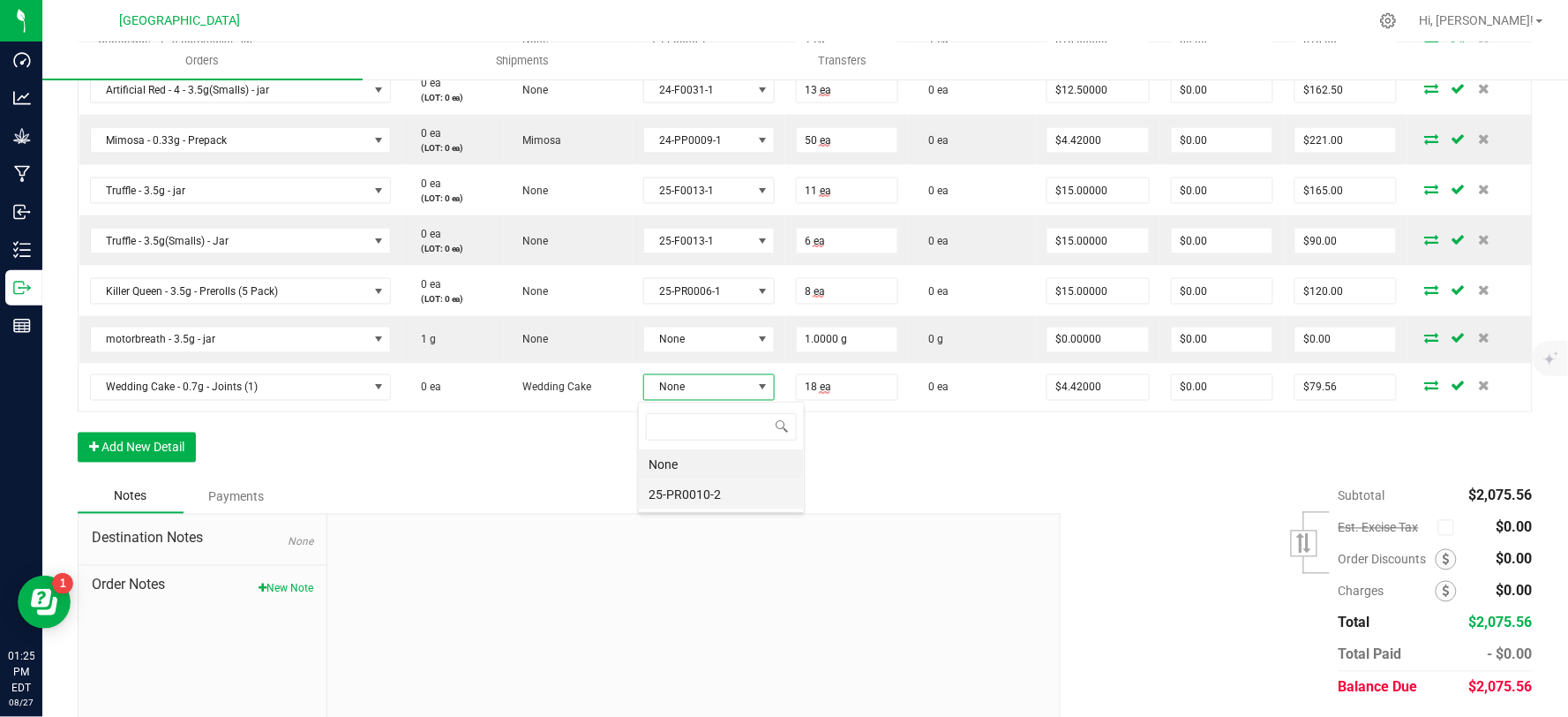
click at [709, 491] on li "25-PR0010-2" at bounding box center [721, 494] width 165 height 30
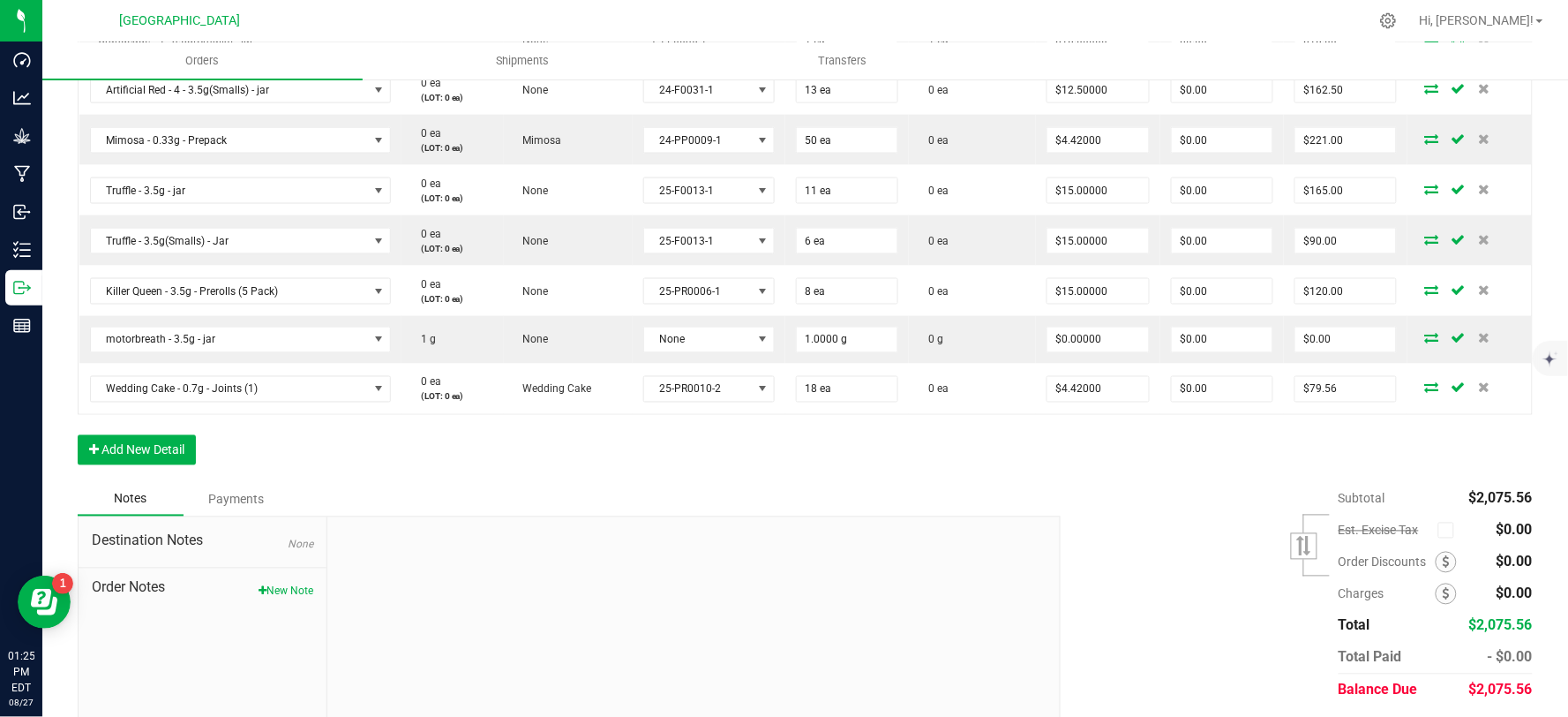
click at [532, 433] on div "Order Details Print All Labels Item Sellable Strain Lot Number Qty Ordered Qty …" at bounding box center [805, 133] width 1455 height 698
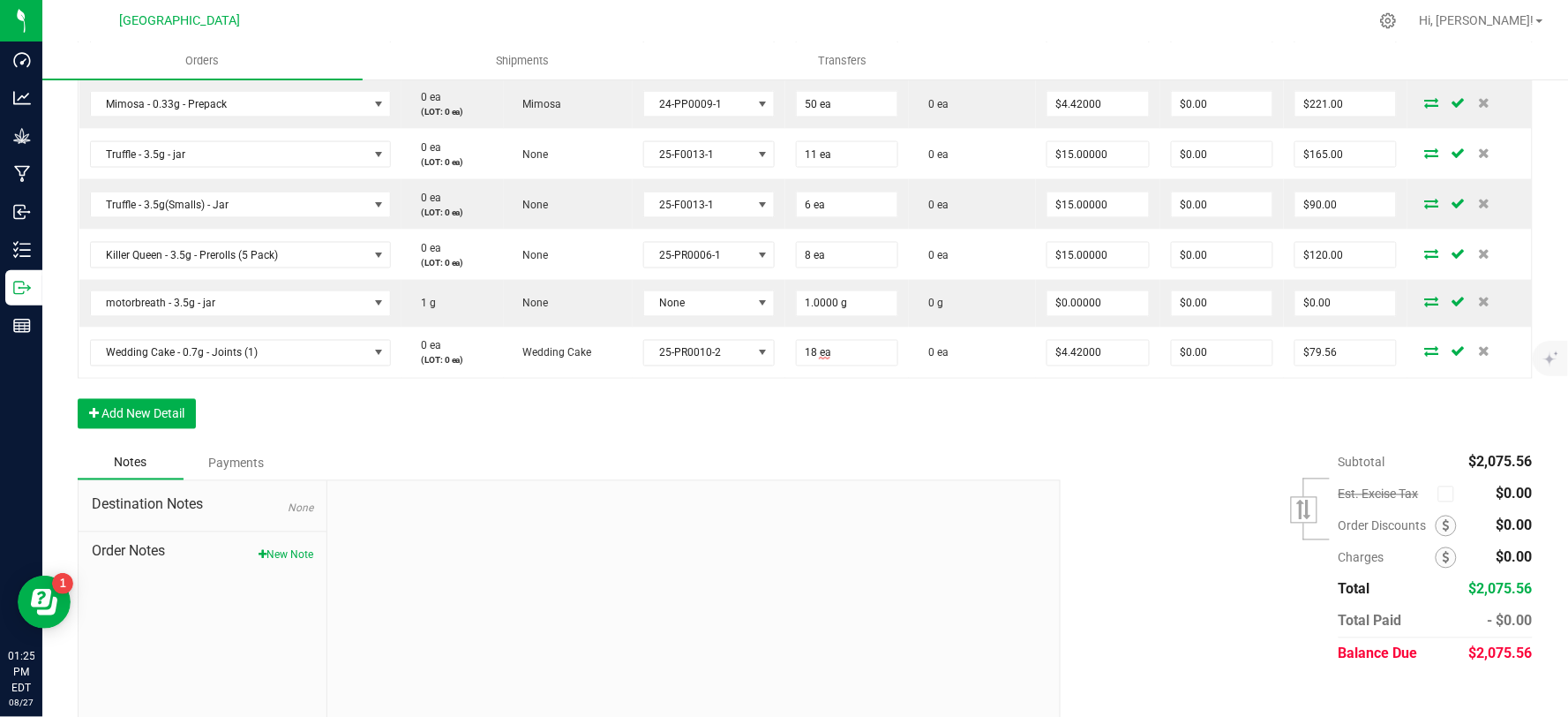
scroll to position [779, 0]
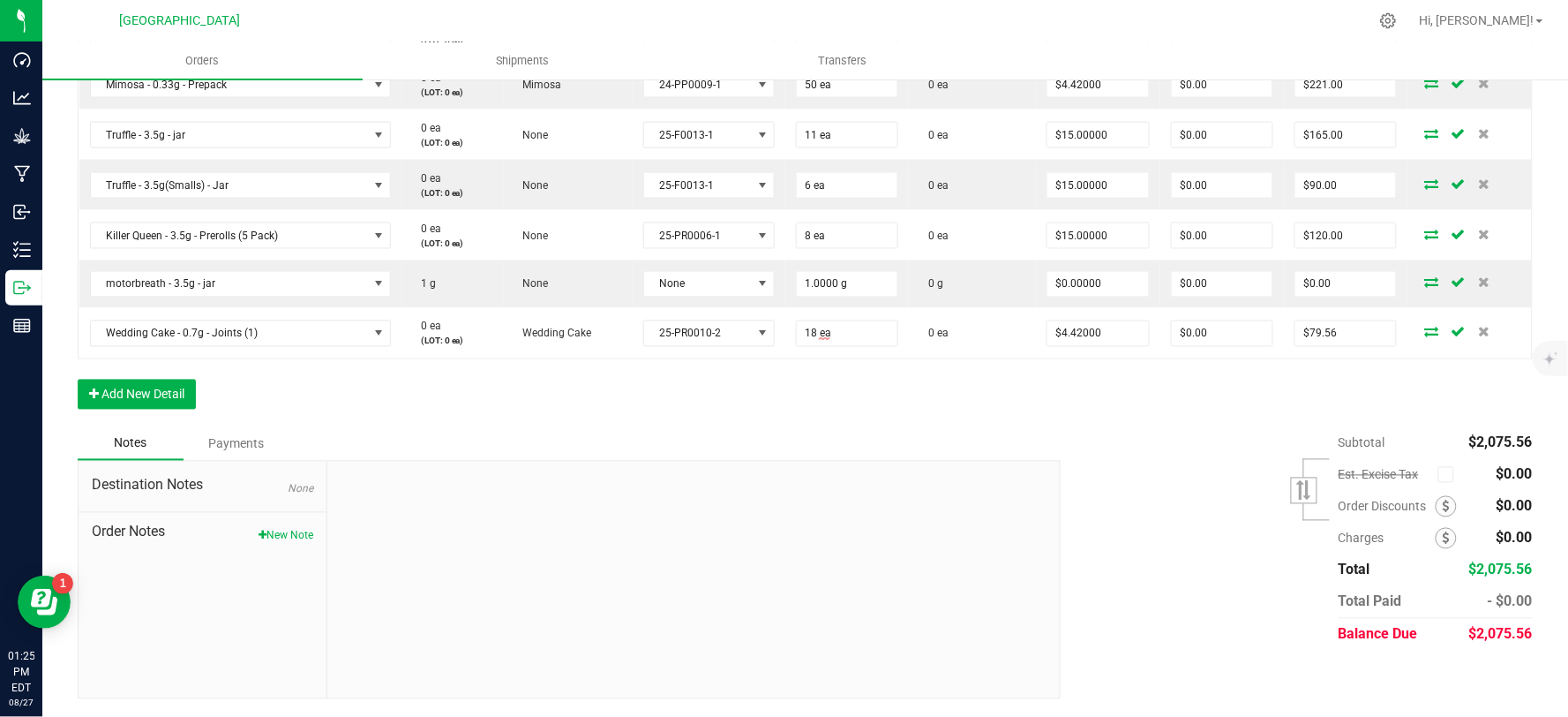
click at [1202, 456] on div "Subtotal $2,075.56 Est. Excise Tax" at bounding box center [1290, 538] width 485 height 223
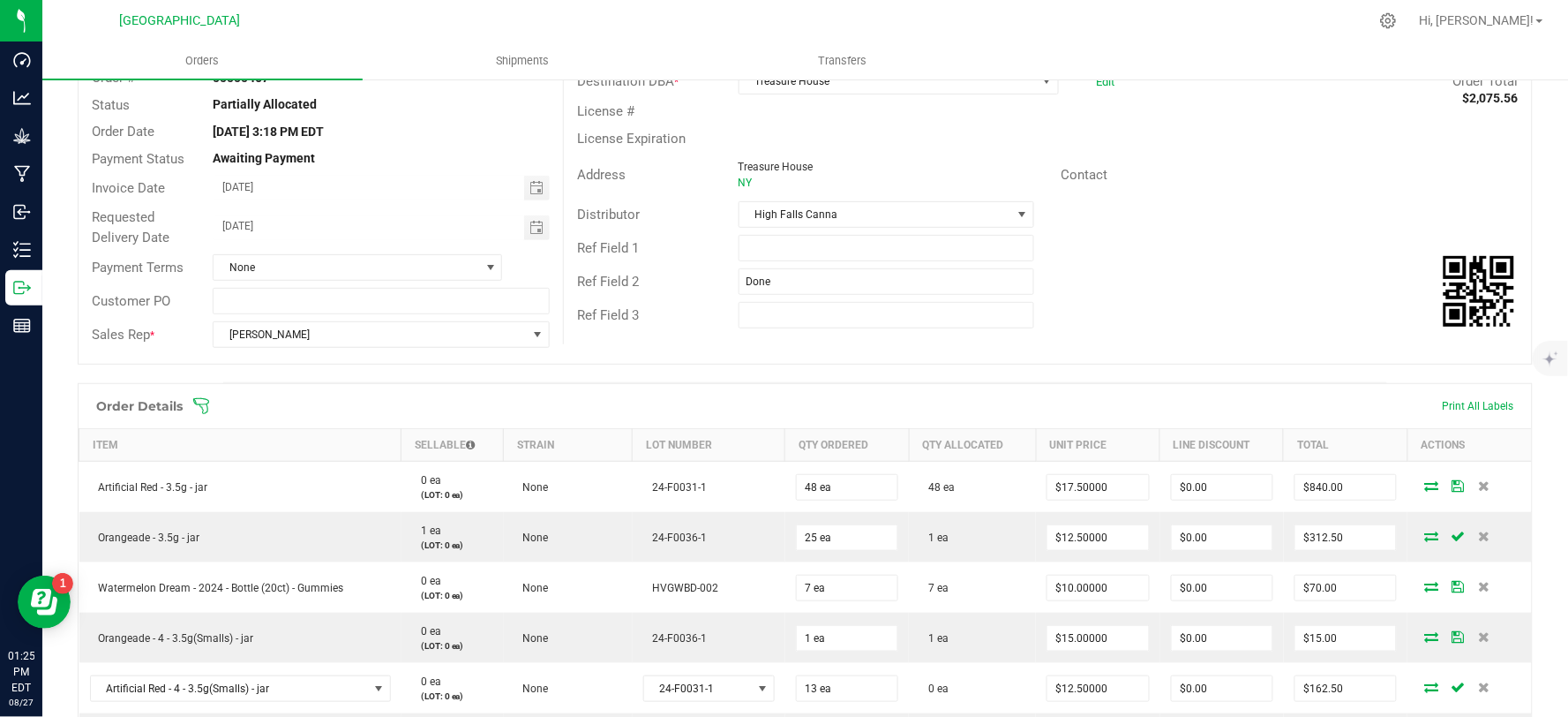
scroll to position [0, 0]
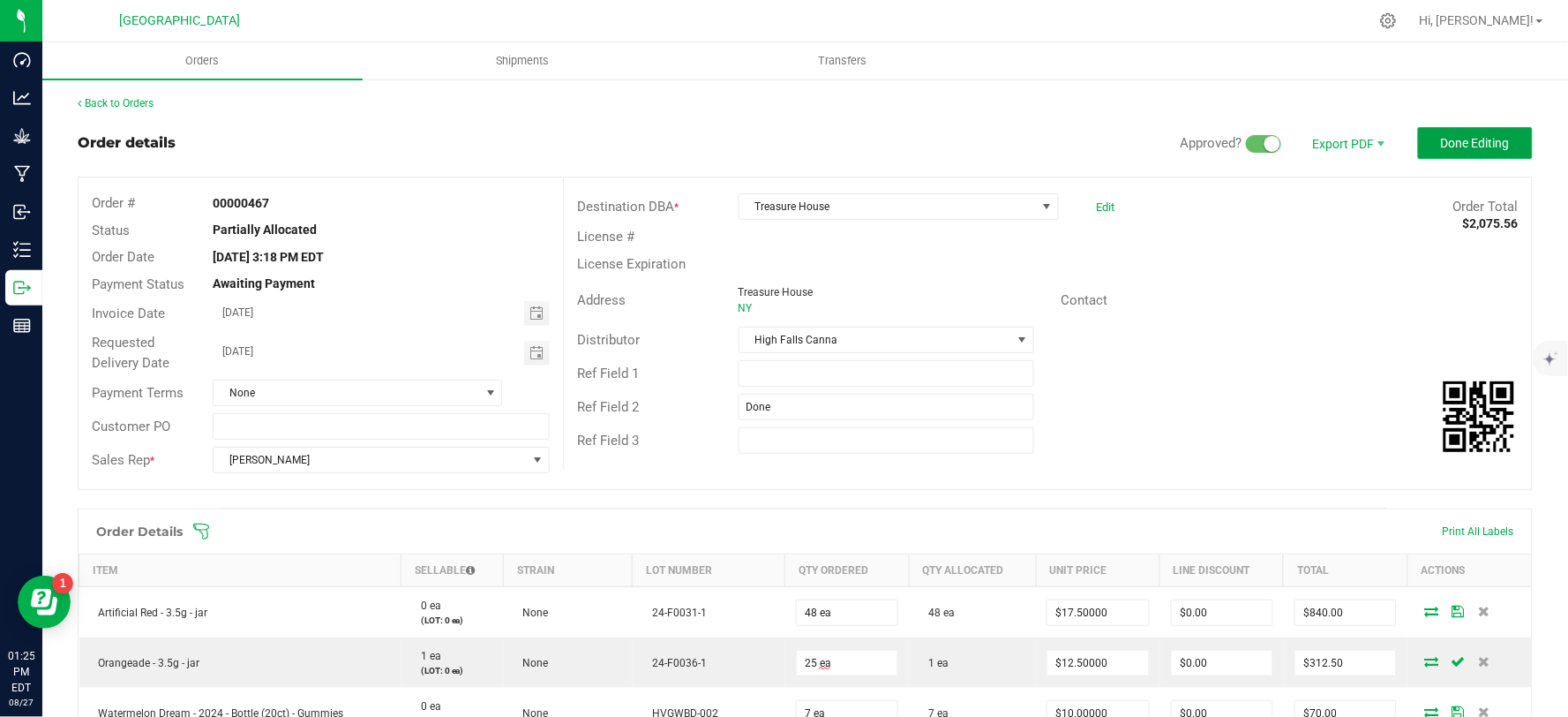
click at [1446, 141] on span "Done Editing" at bounding box center [1475, 143] width 69 height 14
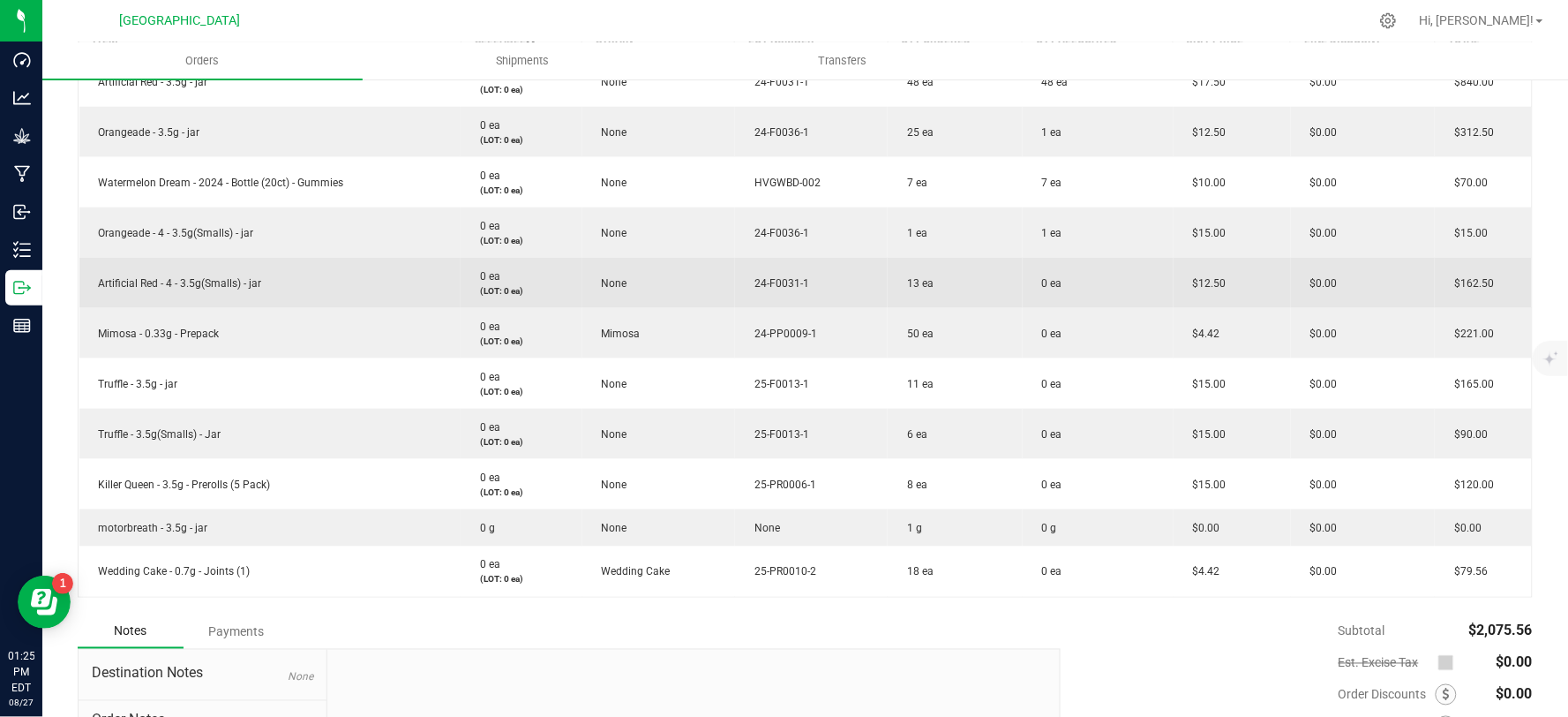
scroll to position [490, 0]
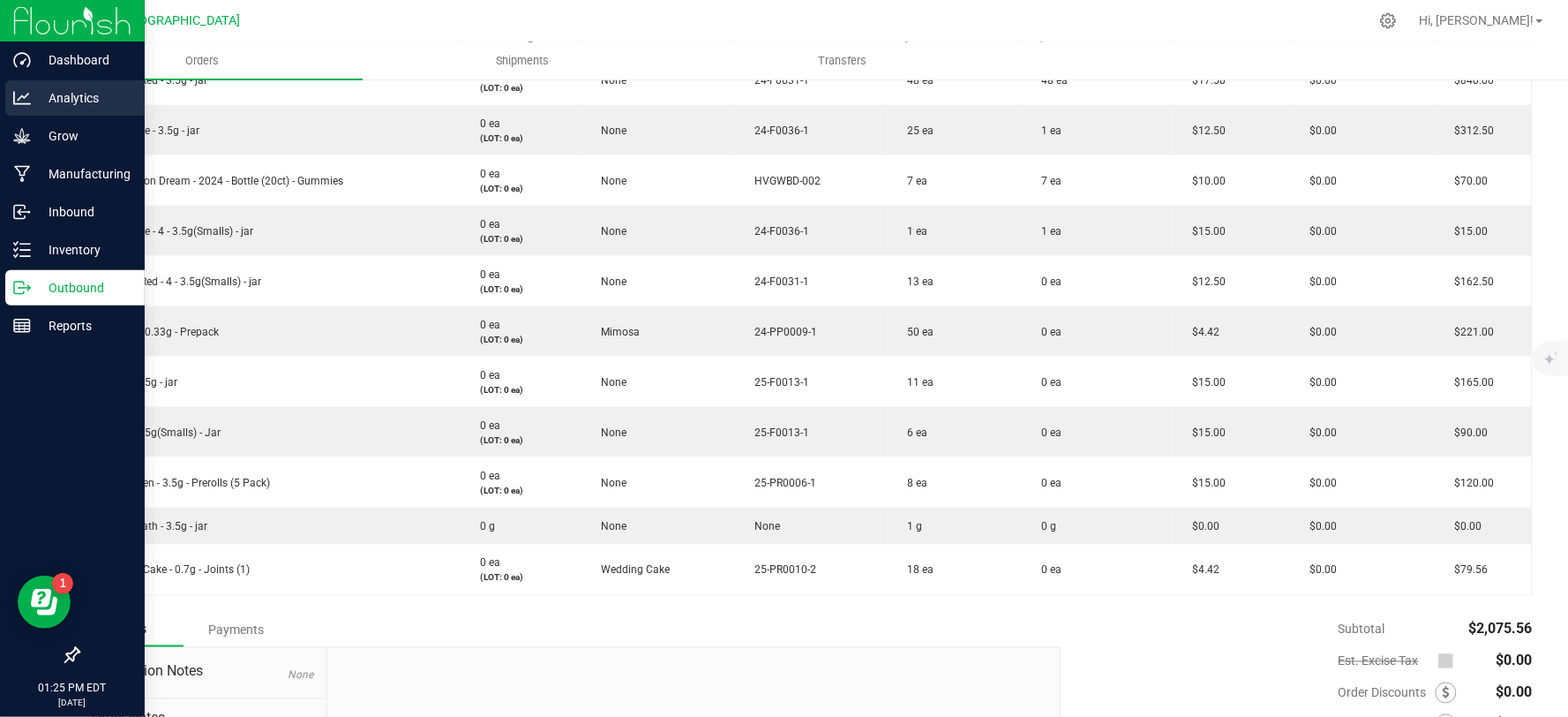
click at [76, 92] on p "Analytics" at bounding box center [83, 97] width 106 height 21
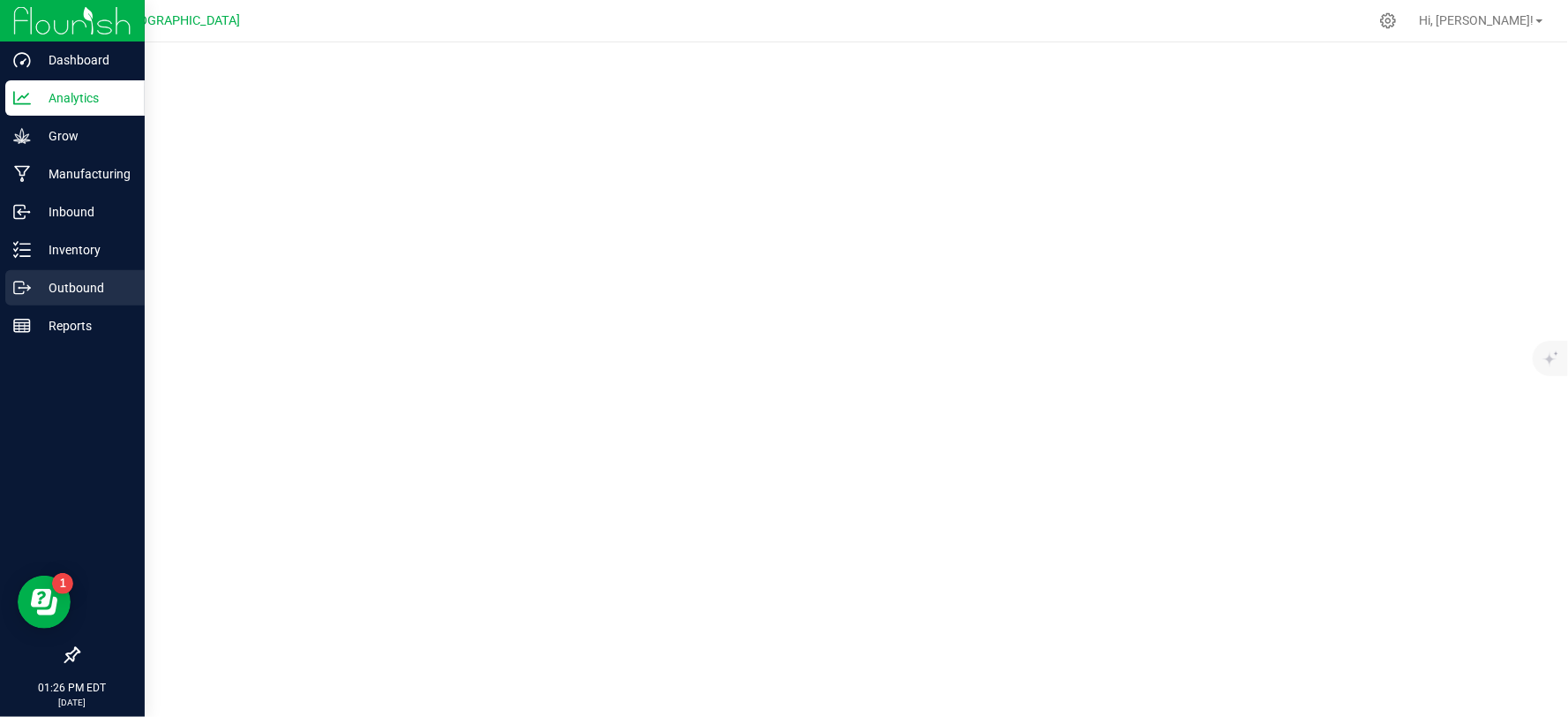
click at [67, 289] on p "Outbound" at bounding box center [83, 287] width 106 height 21
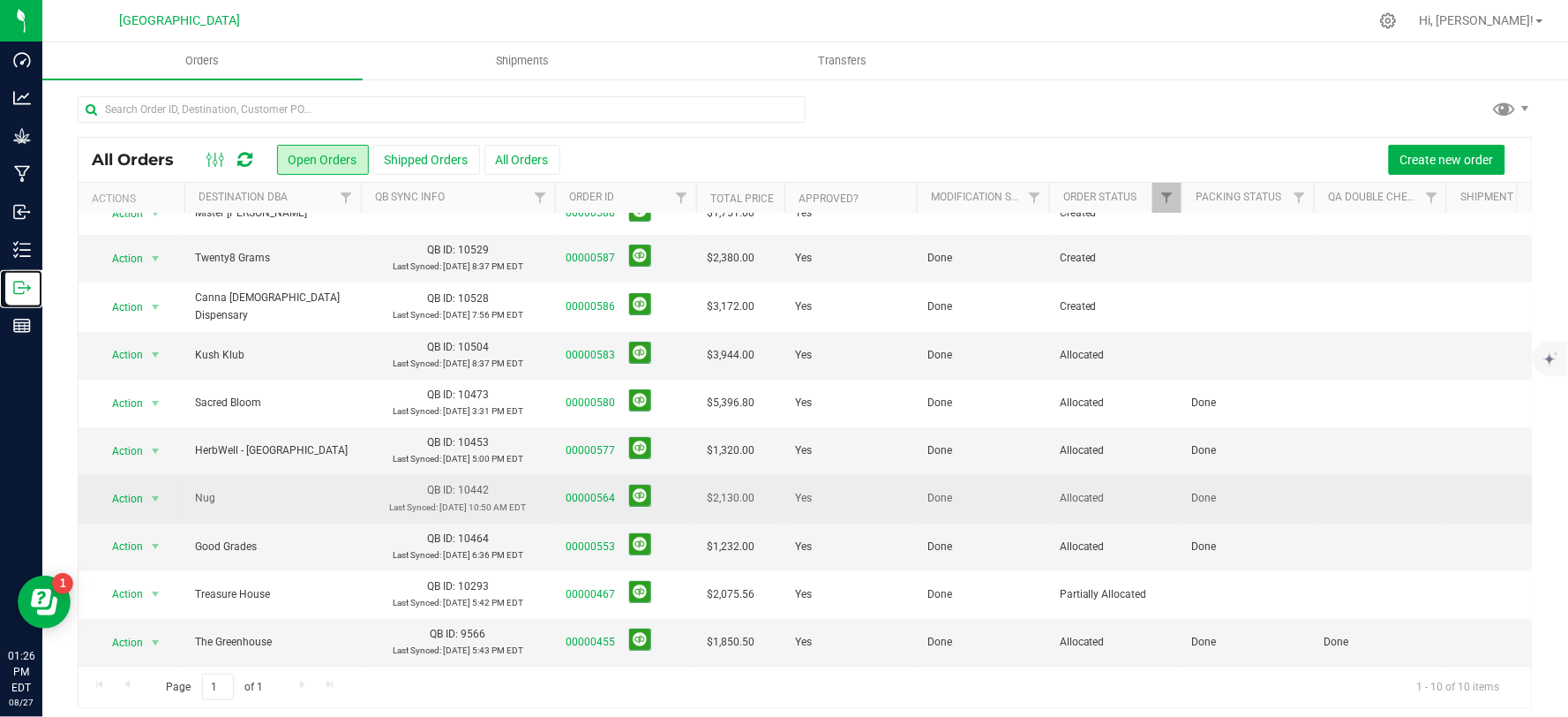
scroll to position [35, 0]
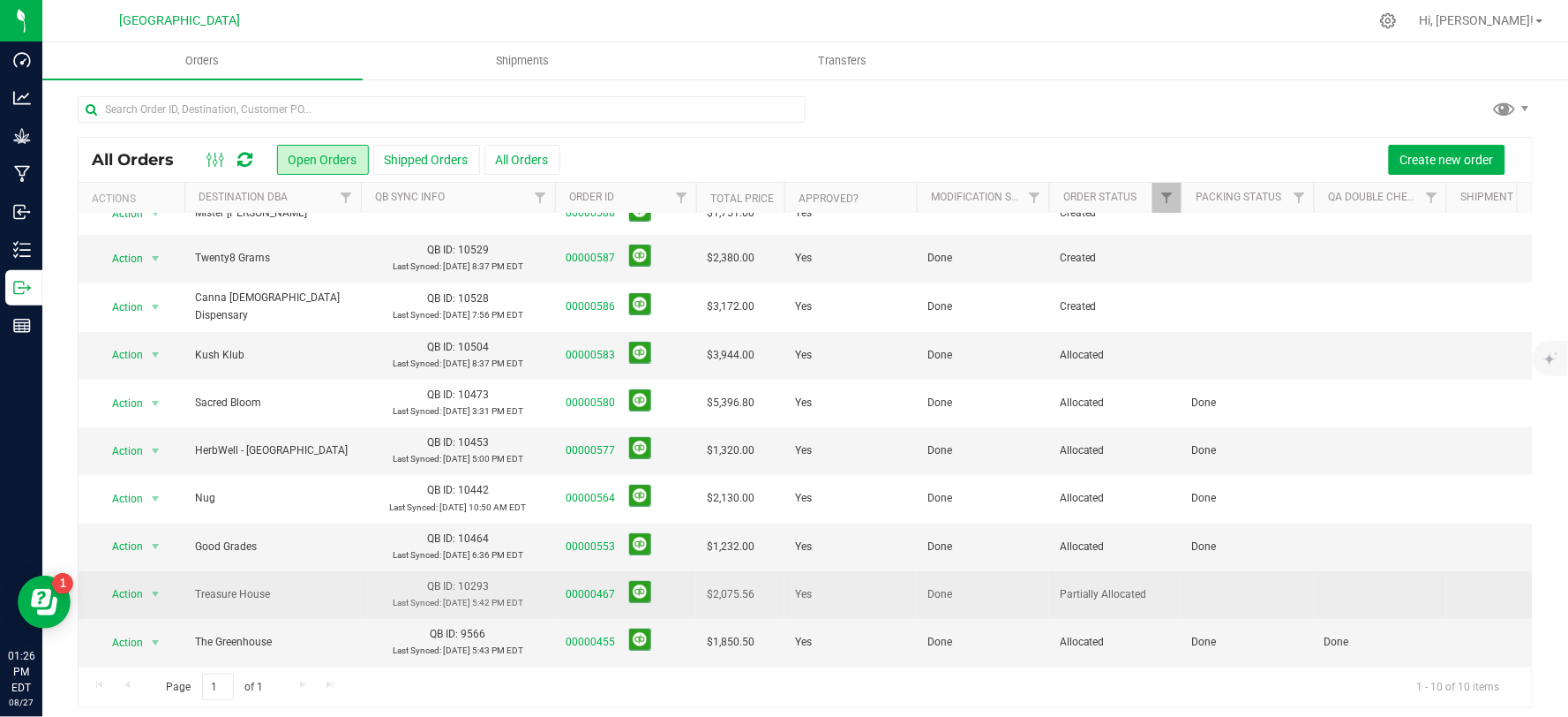
click at [349, 586] on span "Treasure House" at bounding box center [273, 595] width 156 height 17
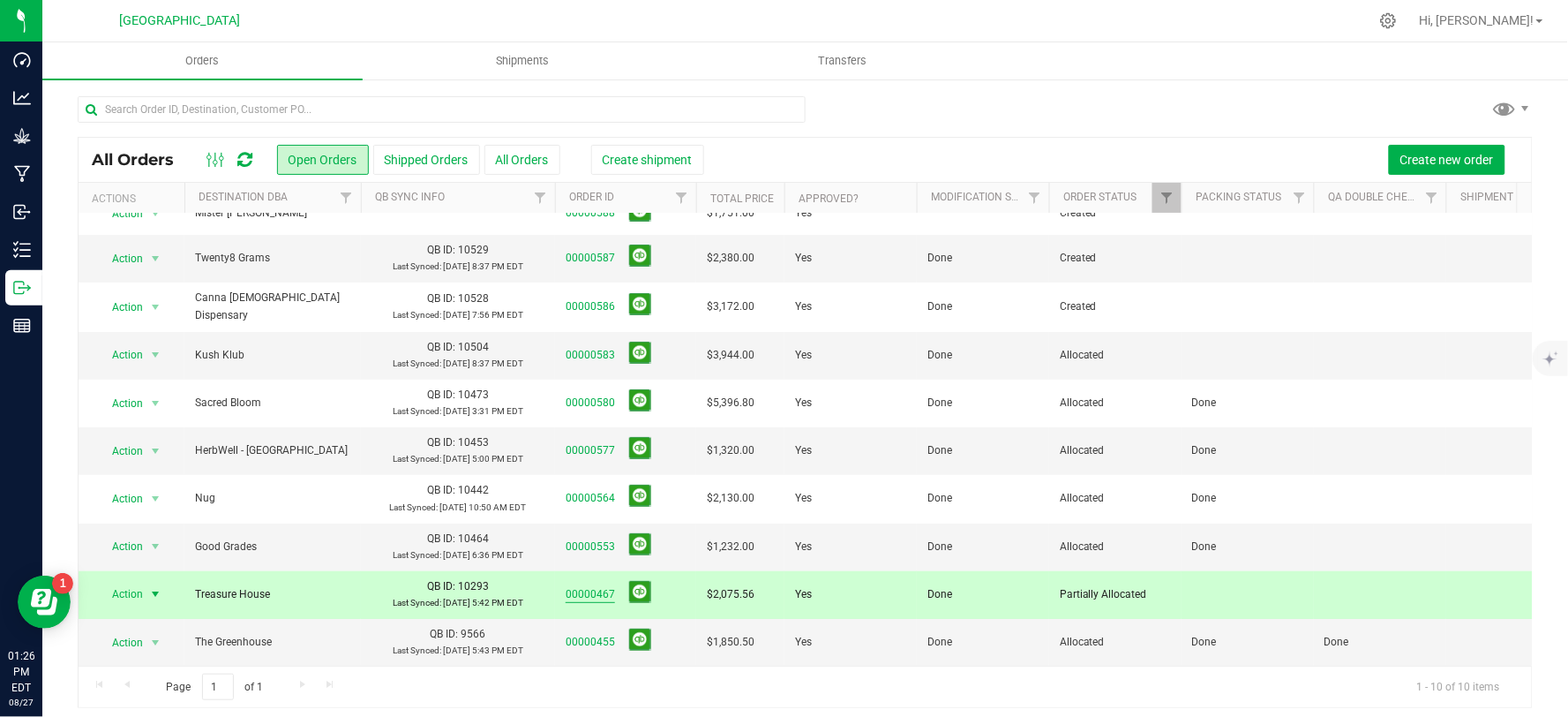
click at [583, 586] on link "00000467" at bounding box center [590, 595] width 49 height 17
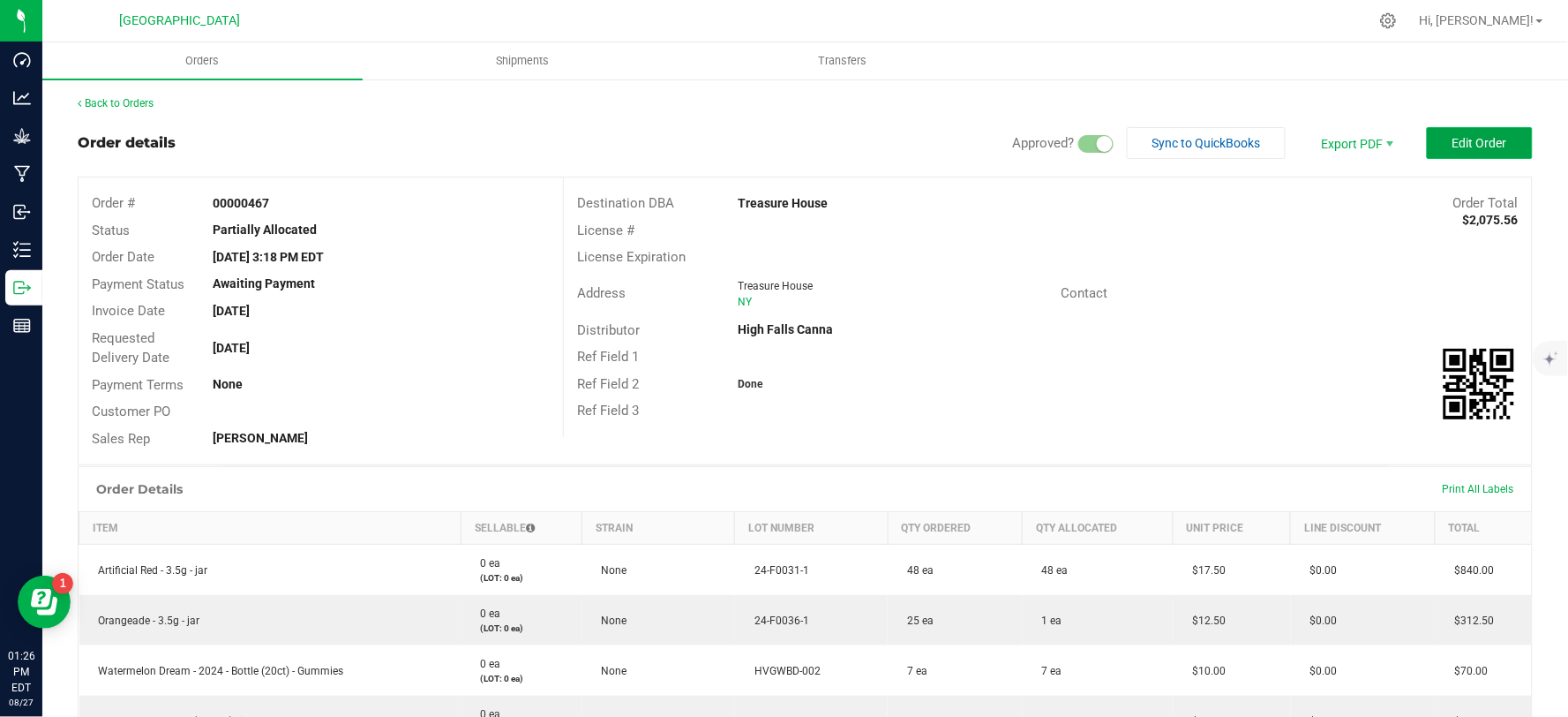
click at [1470, 136] on span "Edit Order" at bounding box center [1479, 143] width 55 height 14
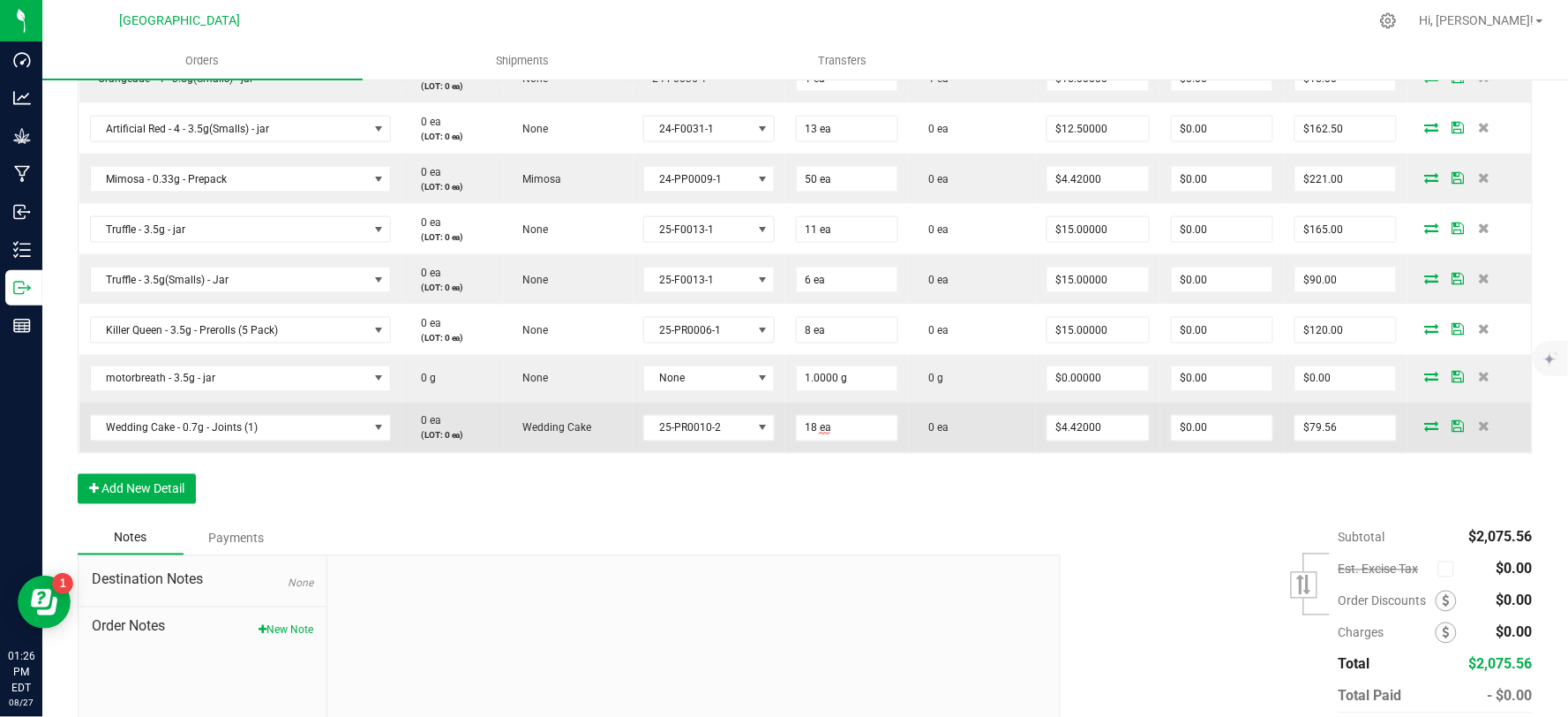
scroll to position [686, 0]
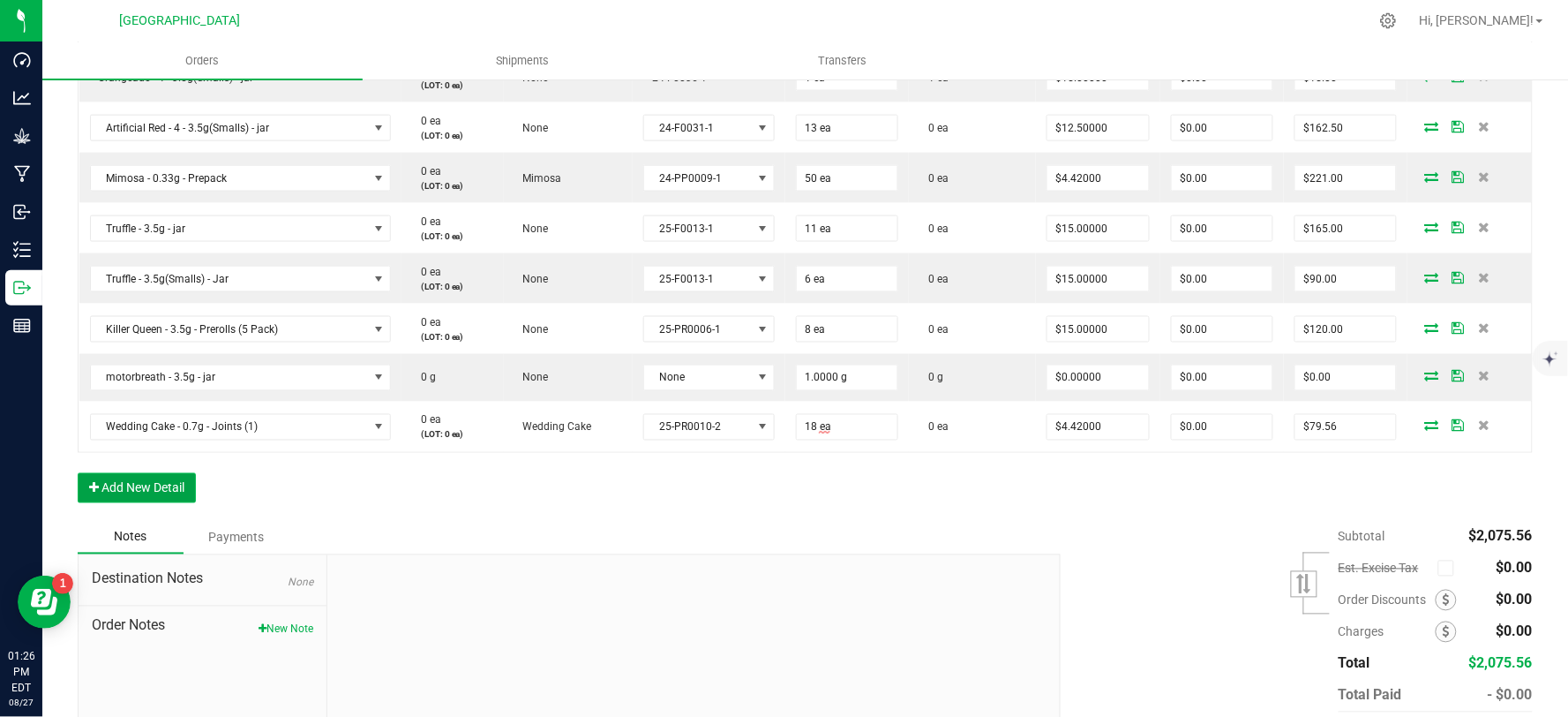
click at [134, 485] on button "Add New Detail" at bounding box center [137, 488] width 119 height 30
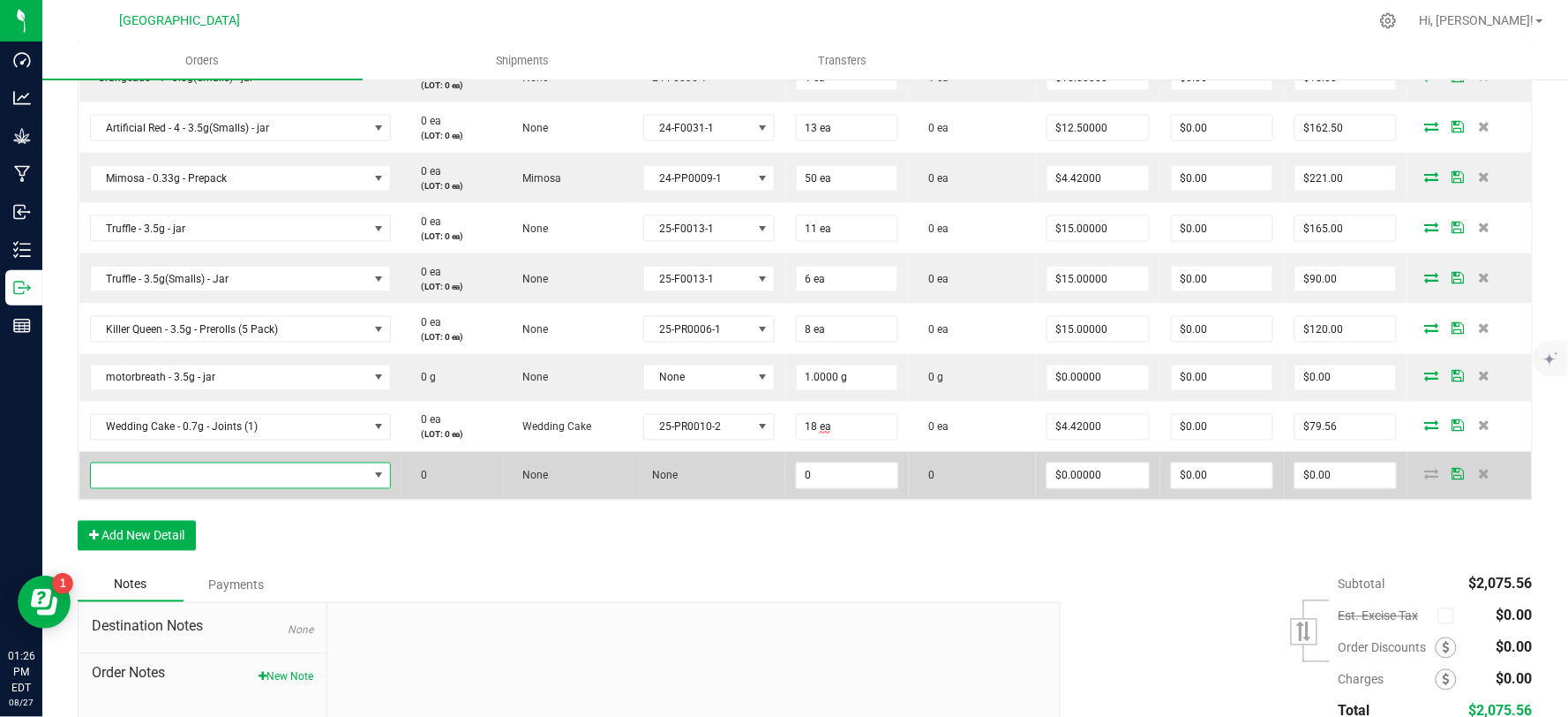
click at [160, 472] on span "NO DATA FOUND" at bounding box center [229, 475] width 277 height 25
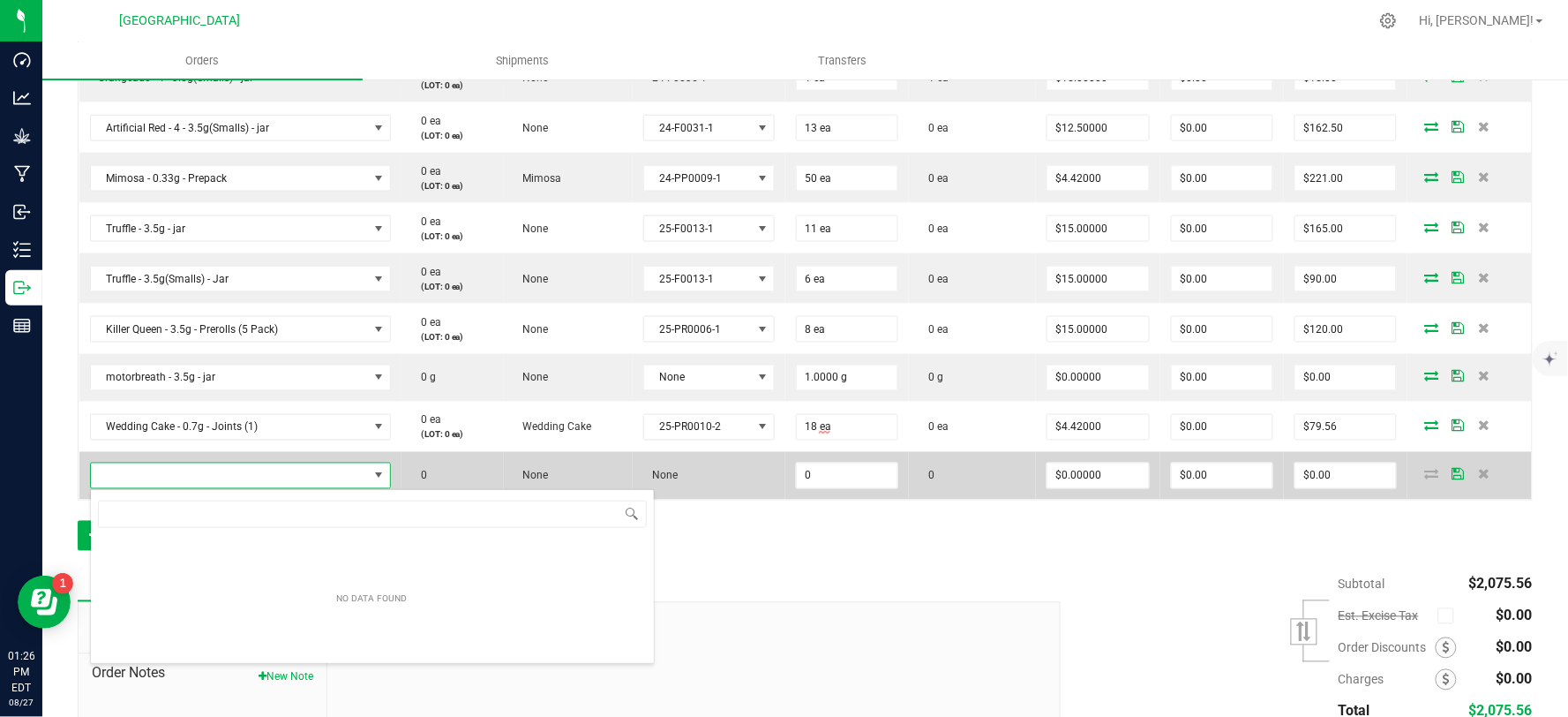
scroll to position [27, 292]
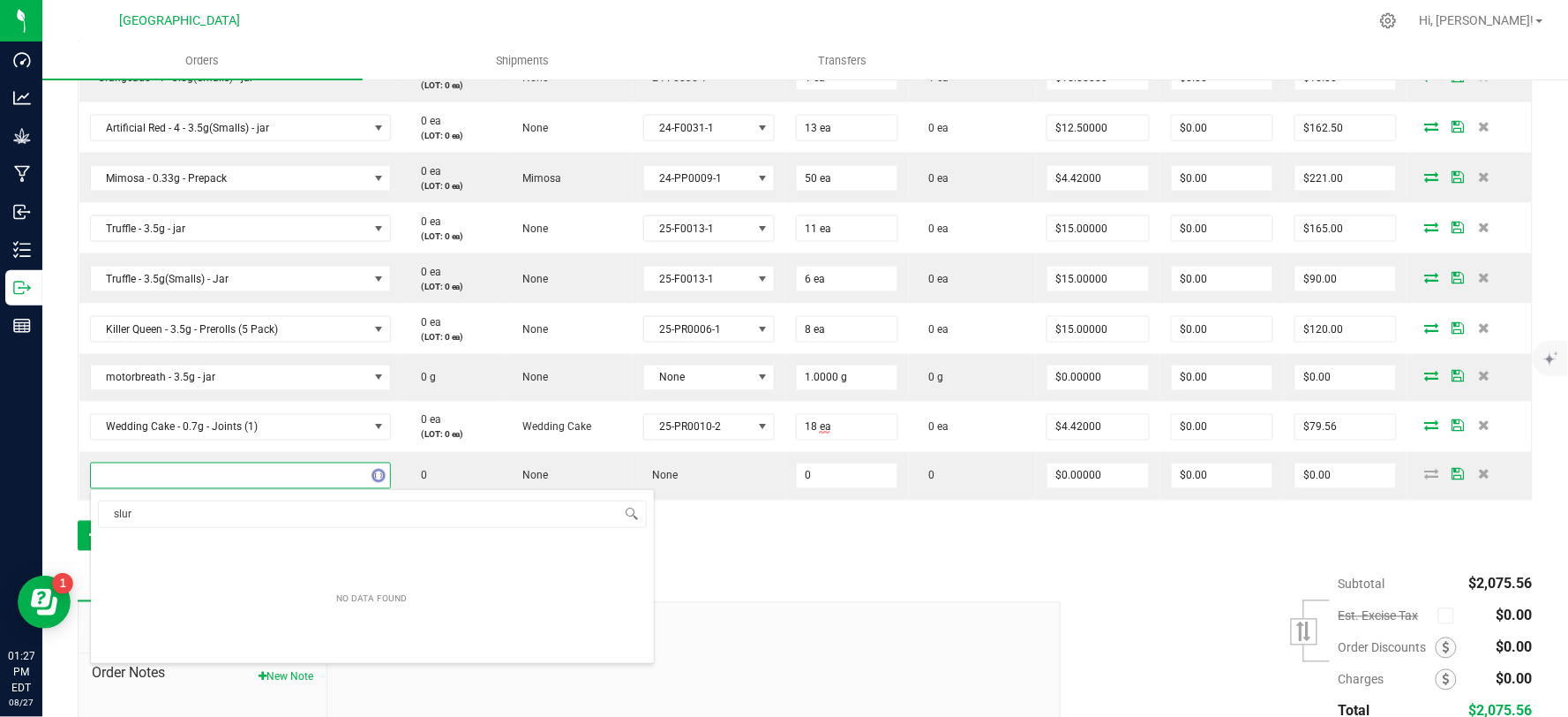
type input "slu"
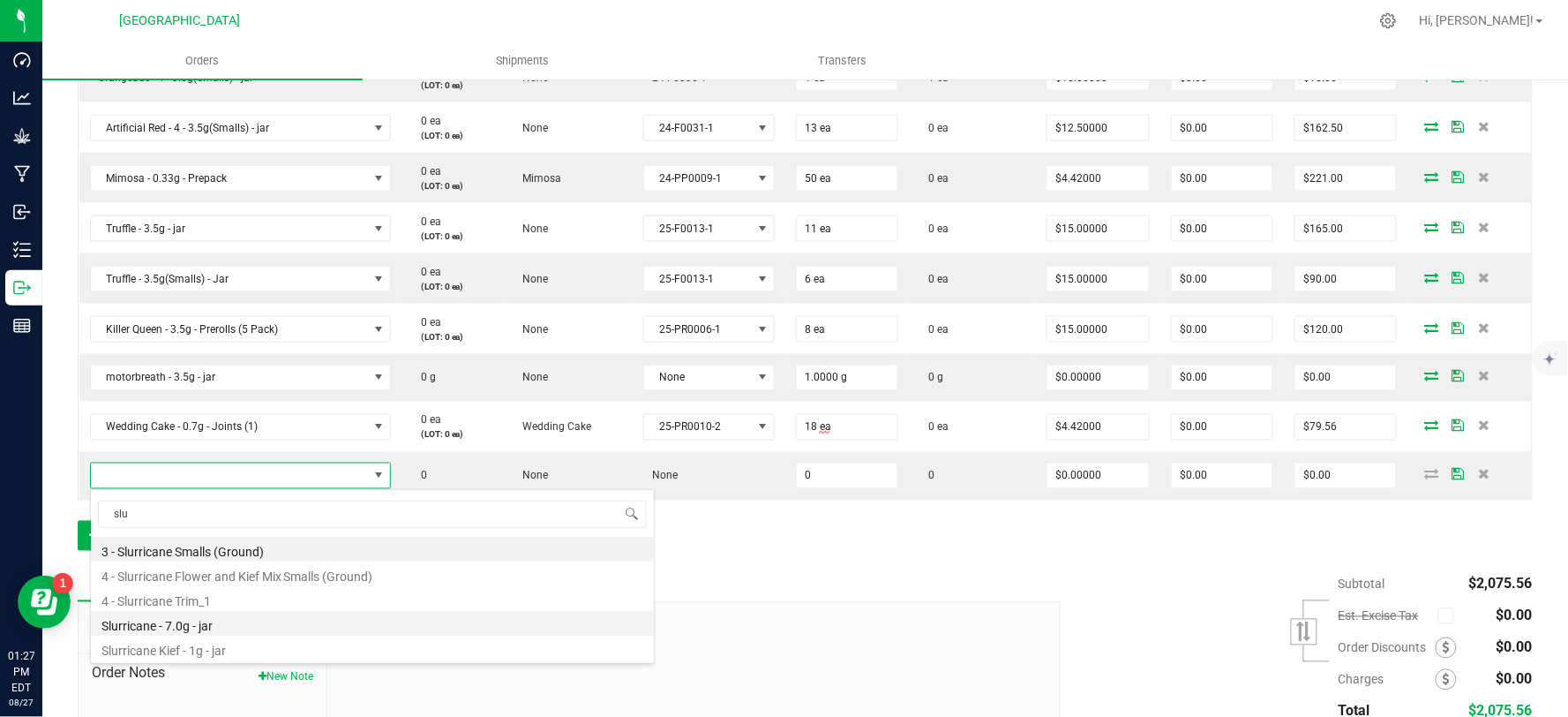
click at [221, 627] on li "Slurricane - 7.0g - jar" at bounding box center [372, 623] width 563 height 25
type input "0 ea"
type input "$27.50000"
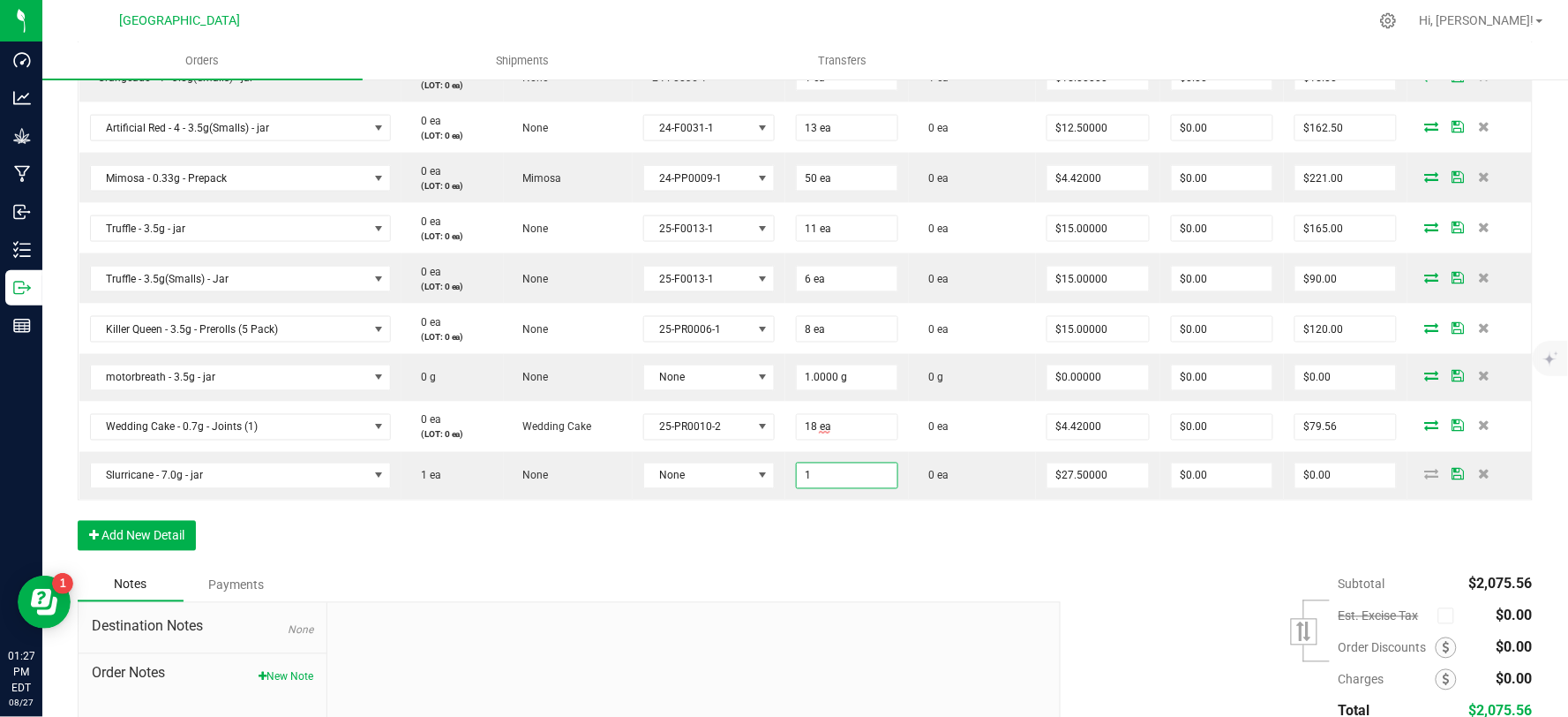
type input "1 ea"
type input "$27.50"
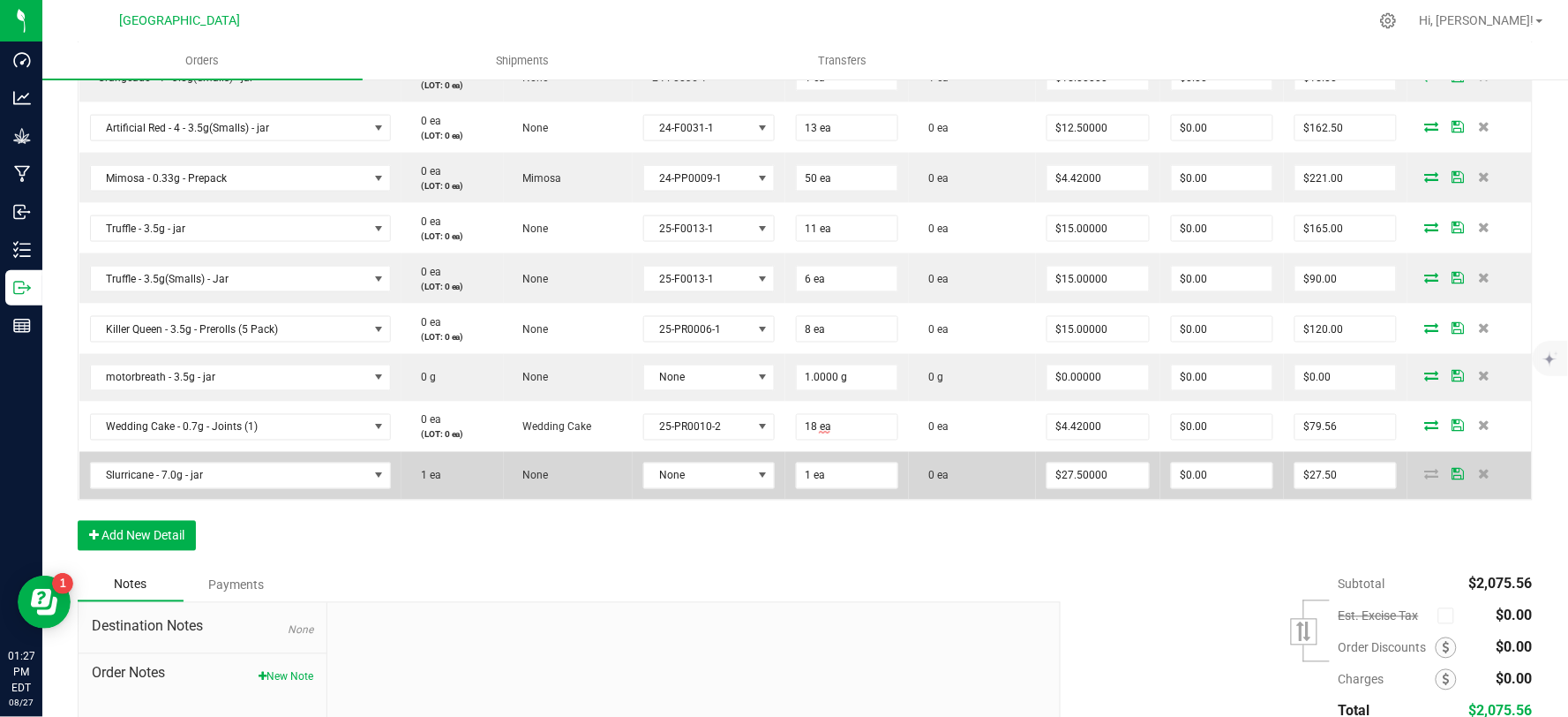
drag, startPoint x: 765, startPoint y: 508, endPoint x: 756, endPoint y: 497, distance: 14.2
click at [764, 507] on div "Order Details Print All Labels Item Sellable Strain Lot Number Qty Ordered Qty …" at bounding box center [805, 195] width 1455 height 746
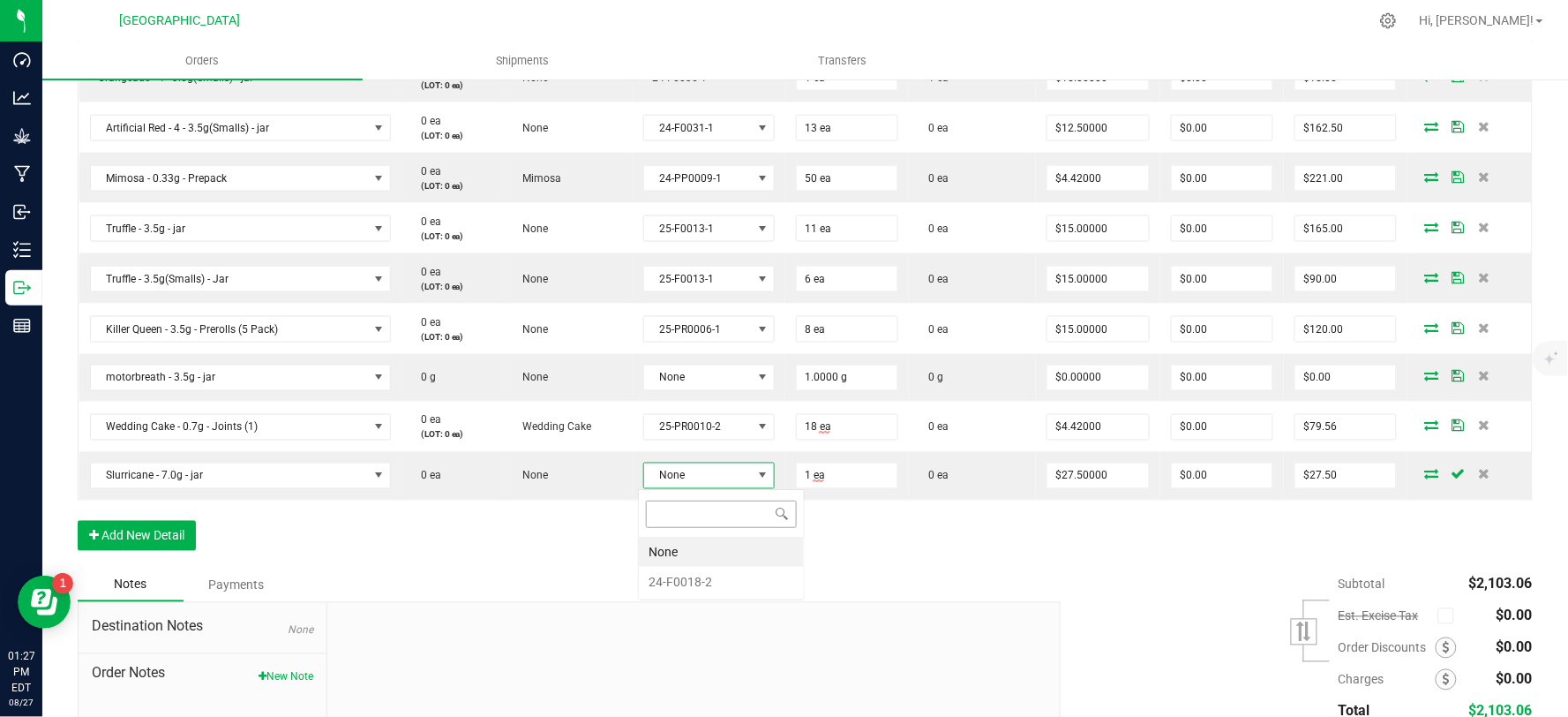
scroll to position [27, 127]
click at [671, 584] on li "24-F0018-2" at bounding box center [721, 582] width 165 height 30
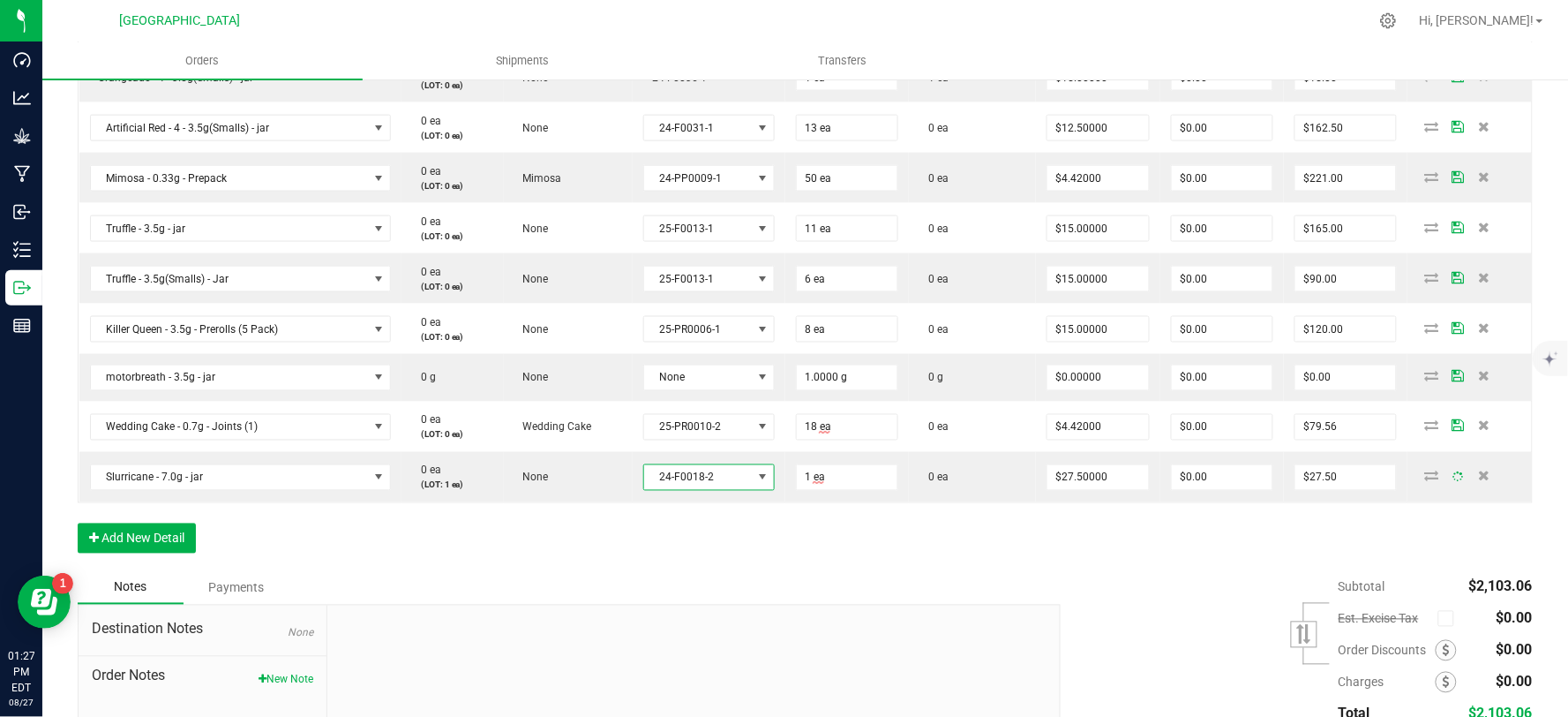
click at [536, 566] on div "Order Details Print All Labels Item Sellable Strain Lot Number Qty Ordered Qty …" at bounding box center [805, 196] width 1455 height 748
click at [140, 535] on button "Add New Detail" at bounding box center [137, 538] width 119 height 30
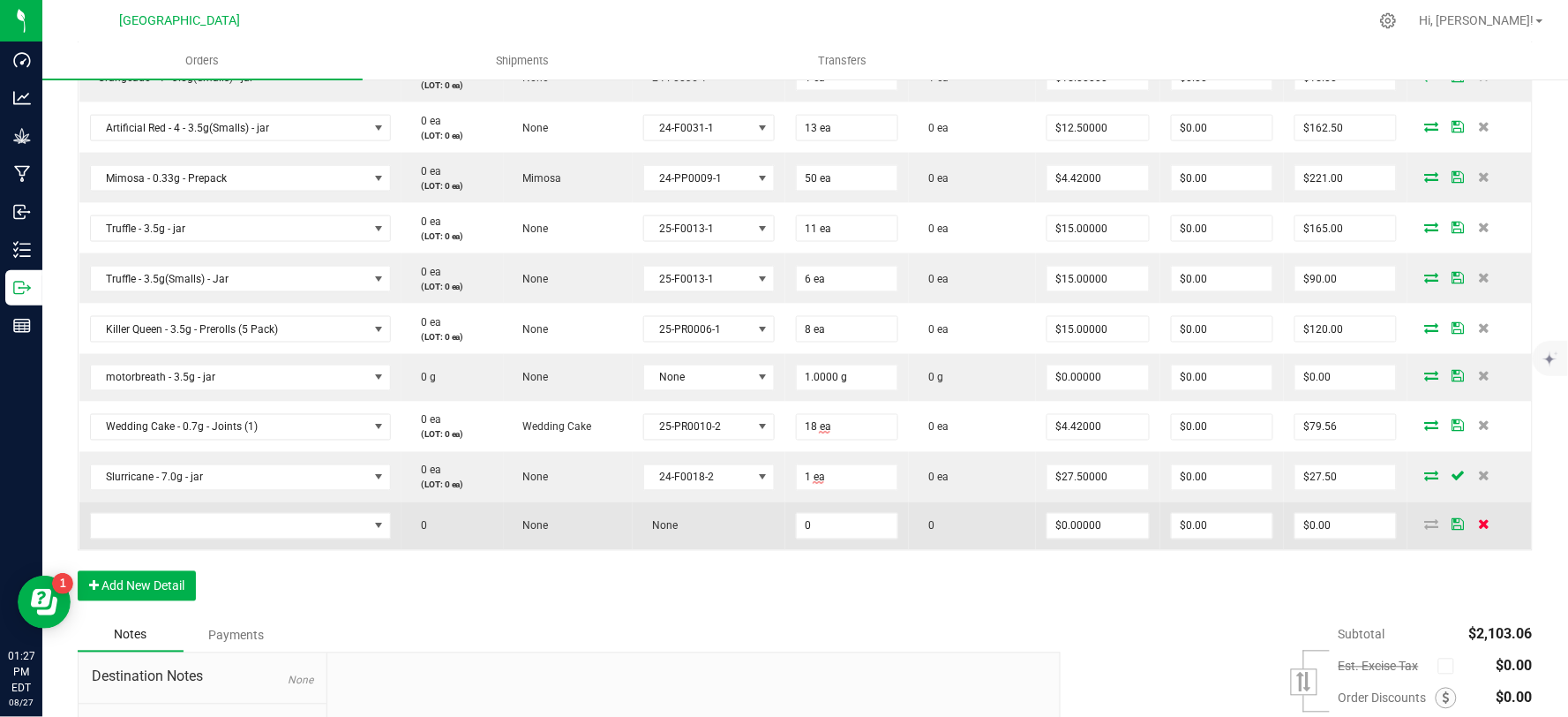
click at [1479, 524] on icon at bounding box center [1485, 523] width 11 height 10
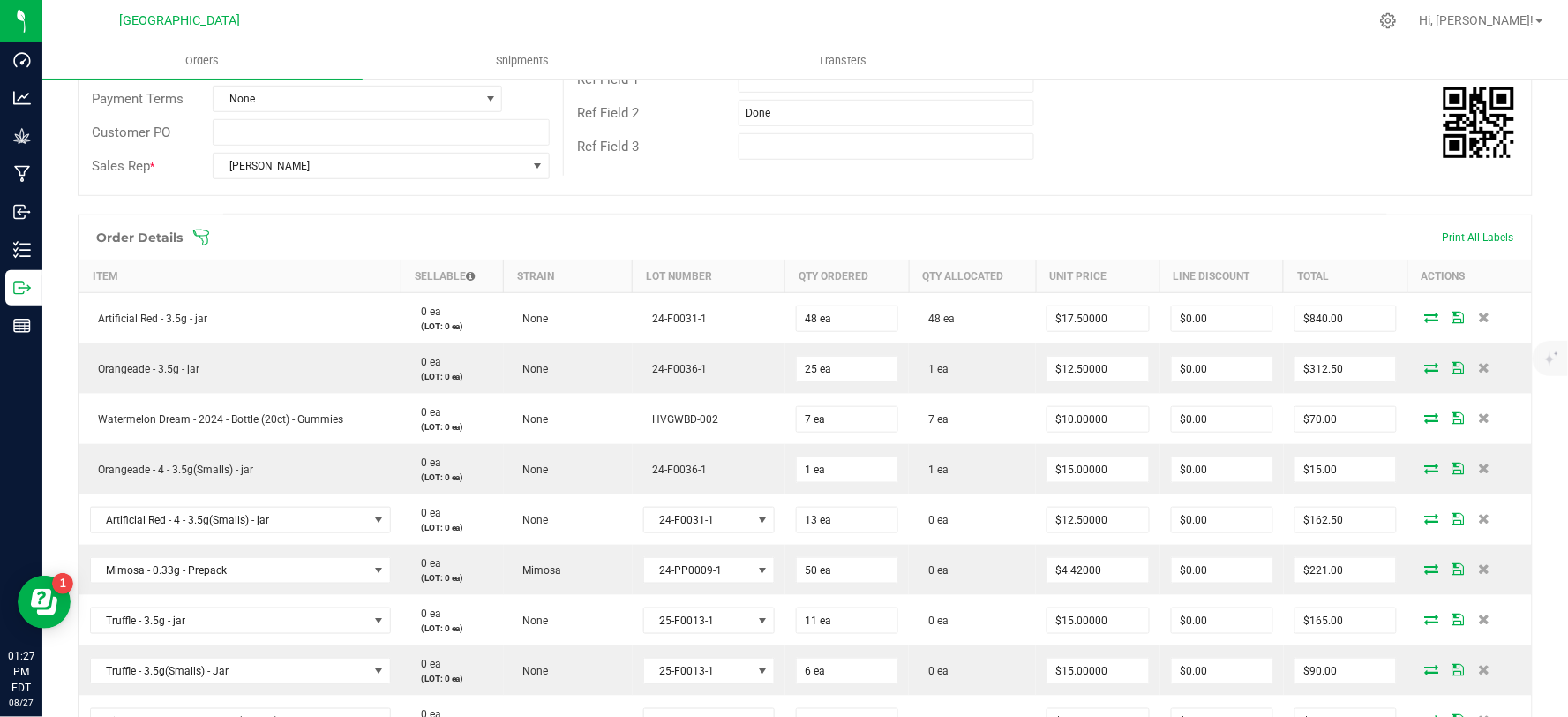
scroll to position [0, 0]
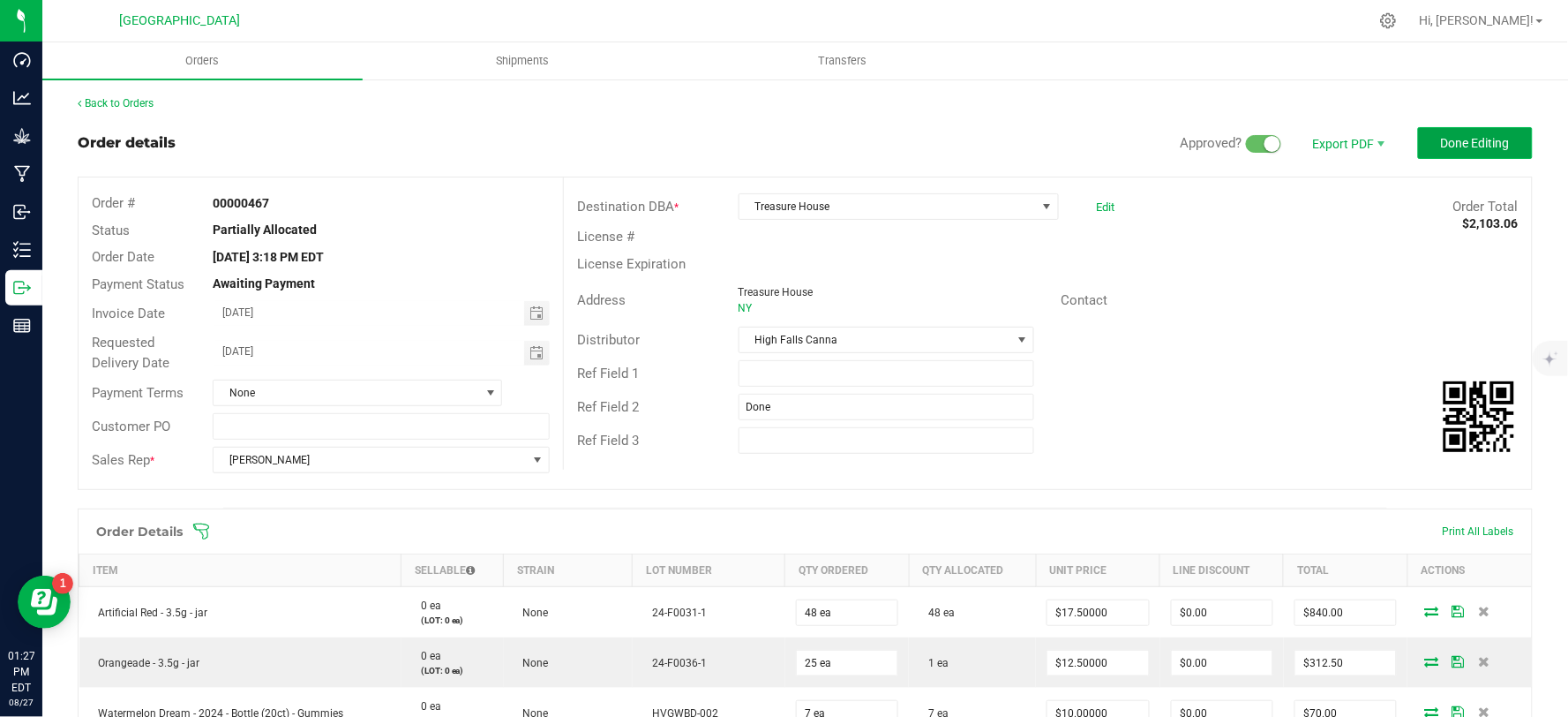
click at [1449, 138] on span "Done Editing" at bounding box center [1475, 143] width 69 height 14
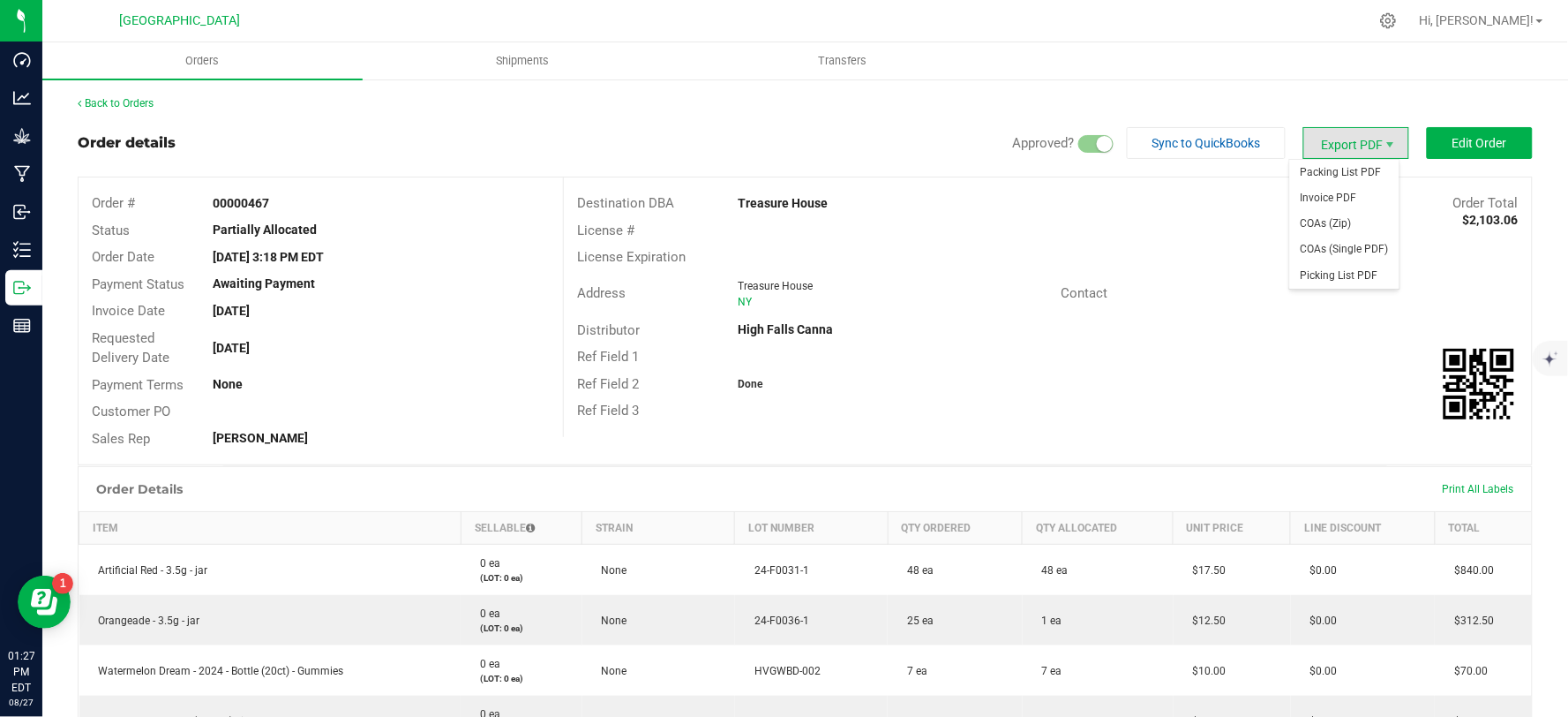
click at [1327, 144] on span "Export PDF" at bounding box center [1356, 143] width 106 height 31
click at [1321, 195] on span "Invoice PDF" at bounding box center [1345, 198] width 109 height 26
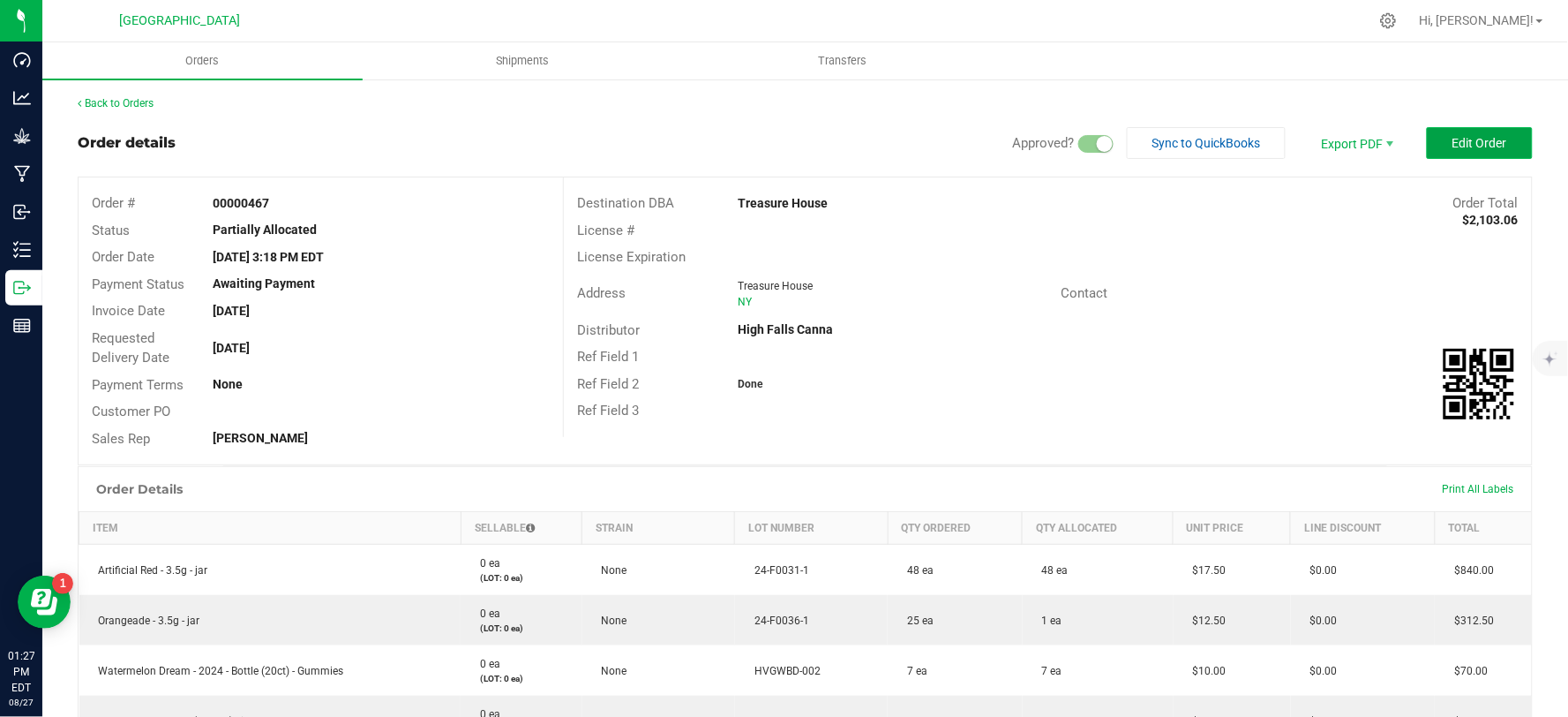
click at [1469, 145] on span "Edit Order" at bounding box center [1479, 143] width 55 height 14
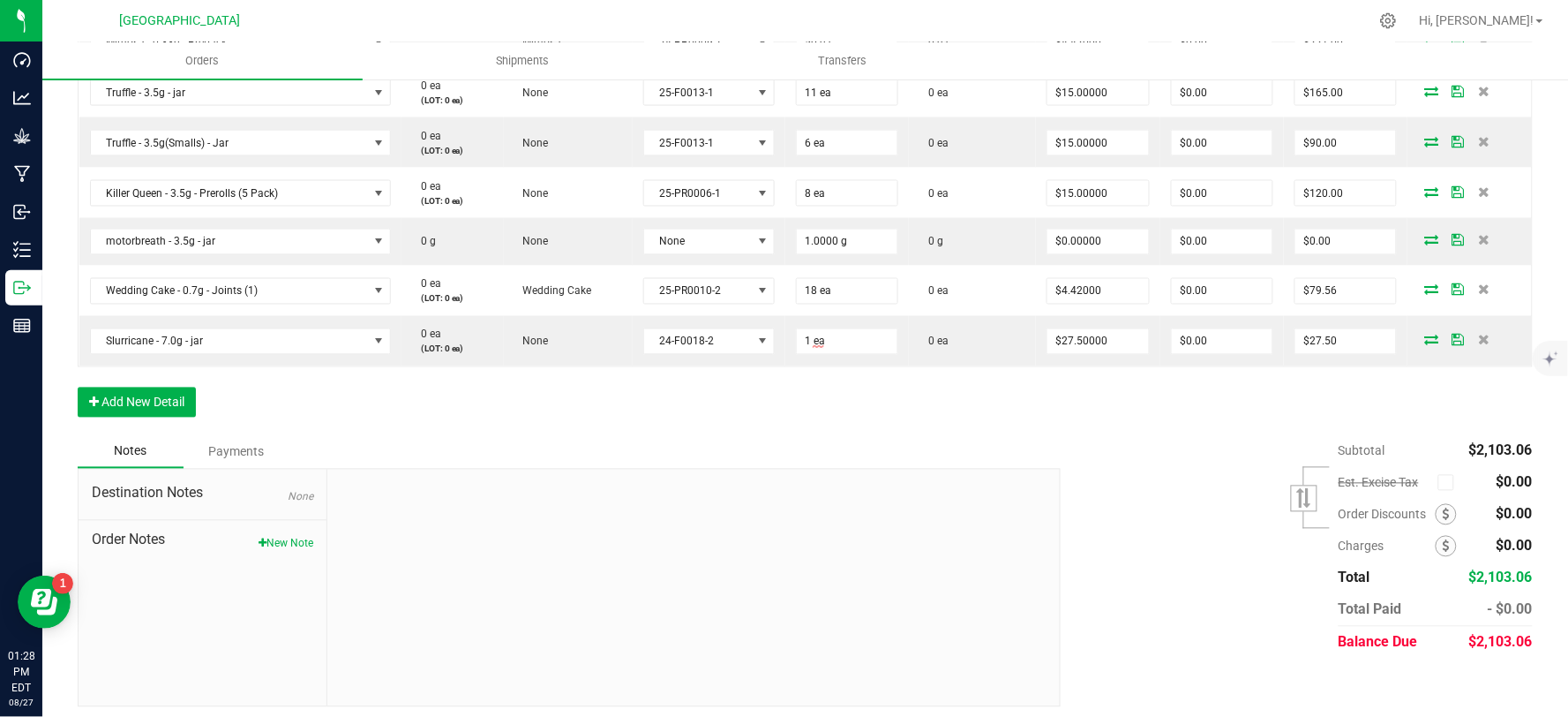
scroll to position [830, 0]
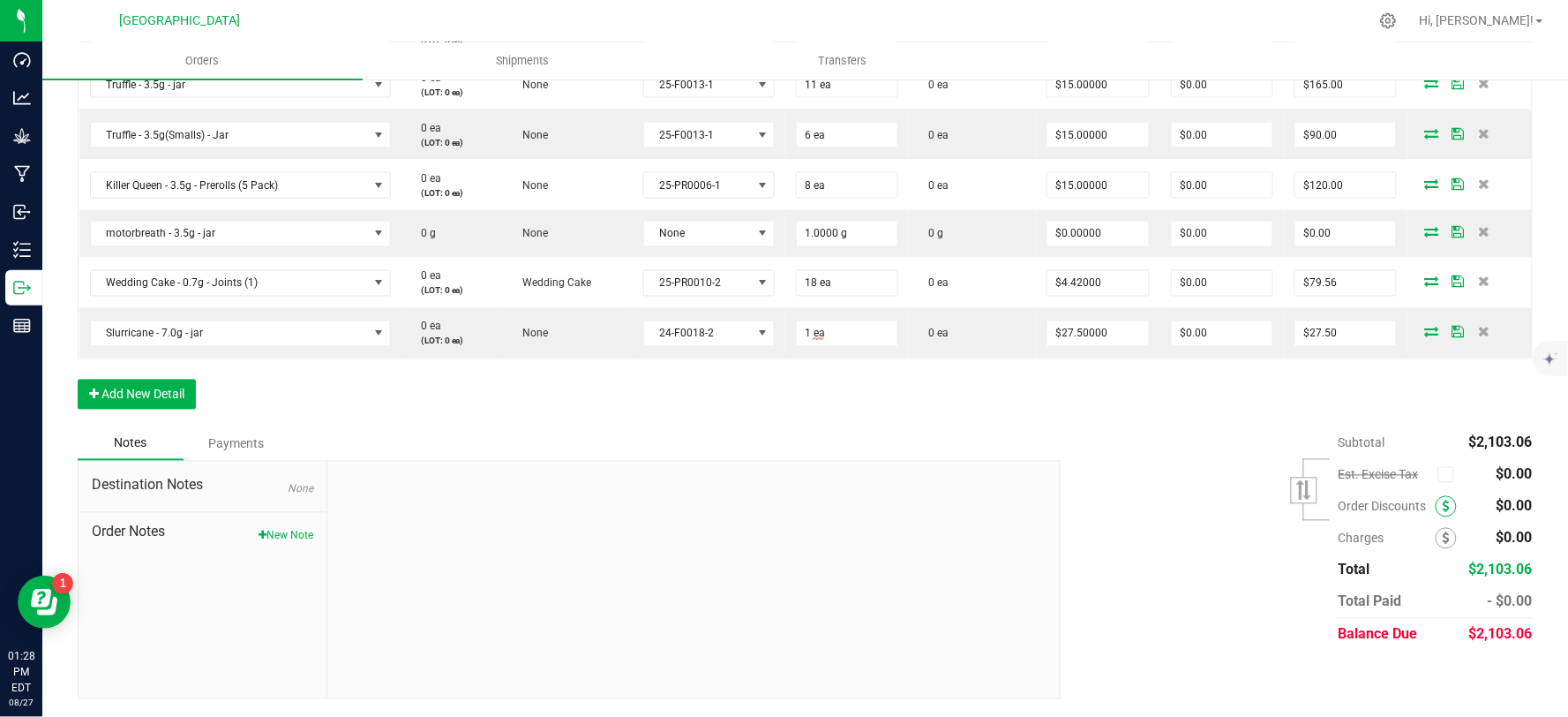
click at [1443, 508] on icon at bounding box center [1447, 506] width 7 height 12
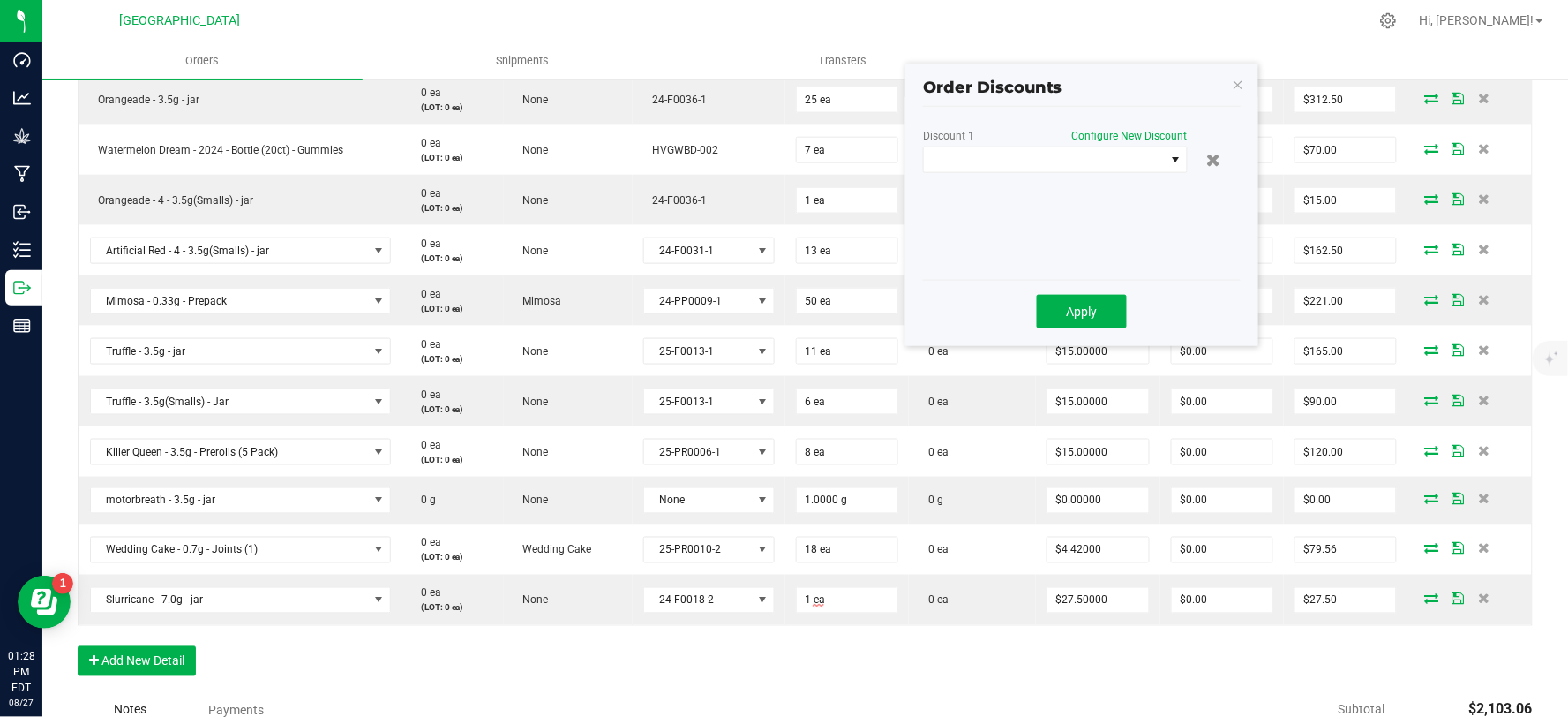
scroll to position [535, 0]
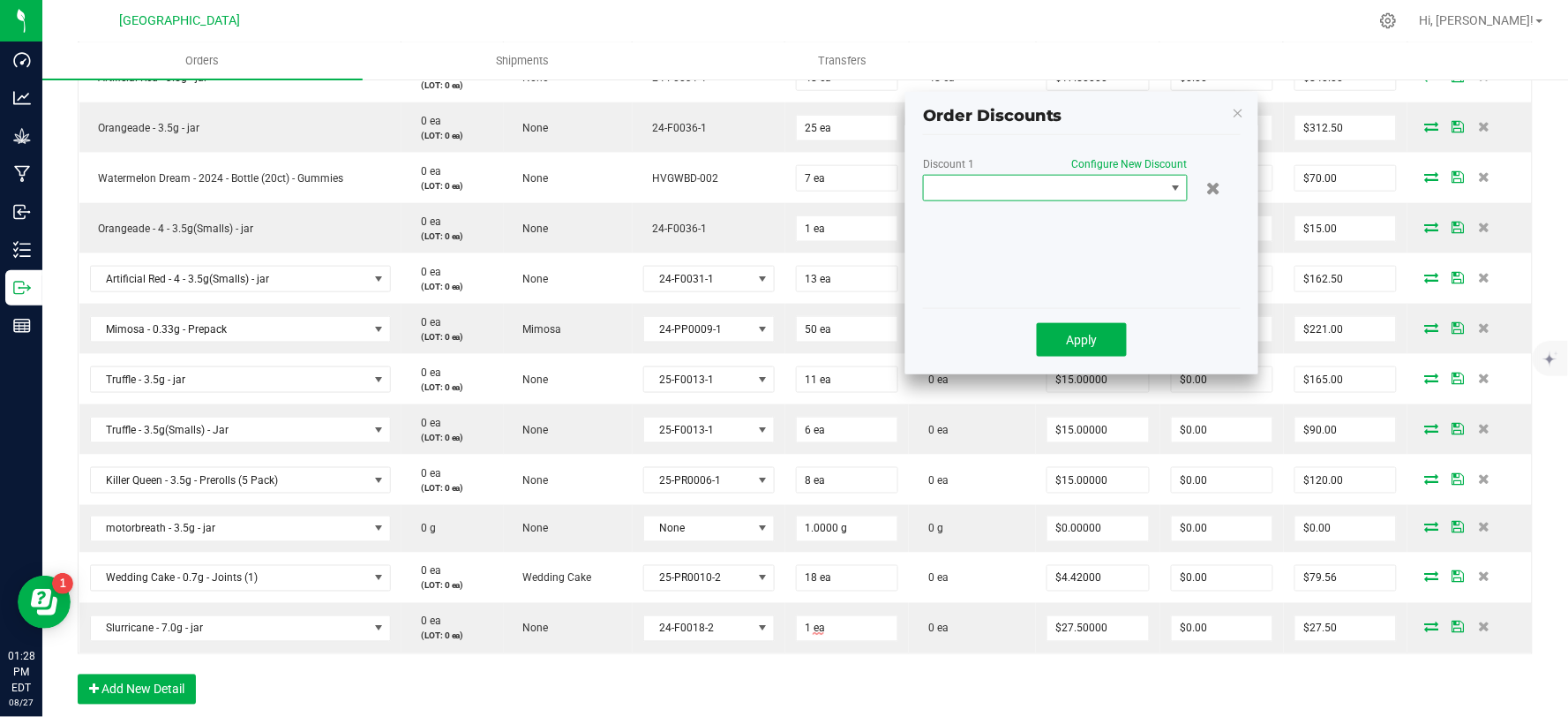
click at [1073, 181] on span at bounding box center [1045, 188] width 241 height 25
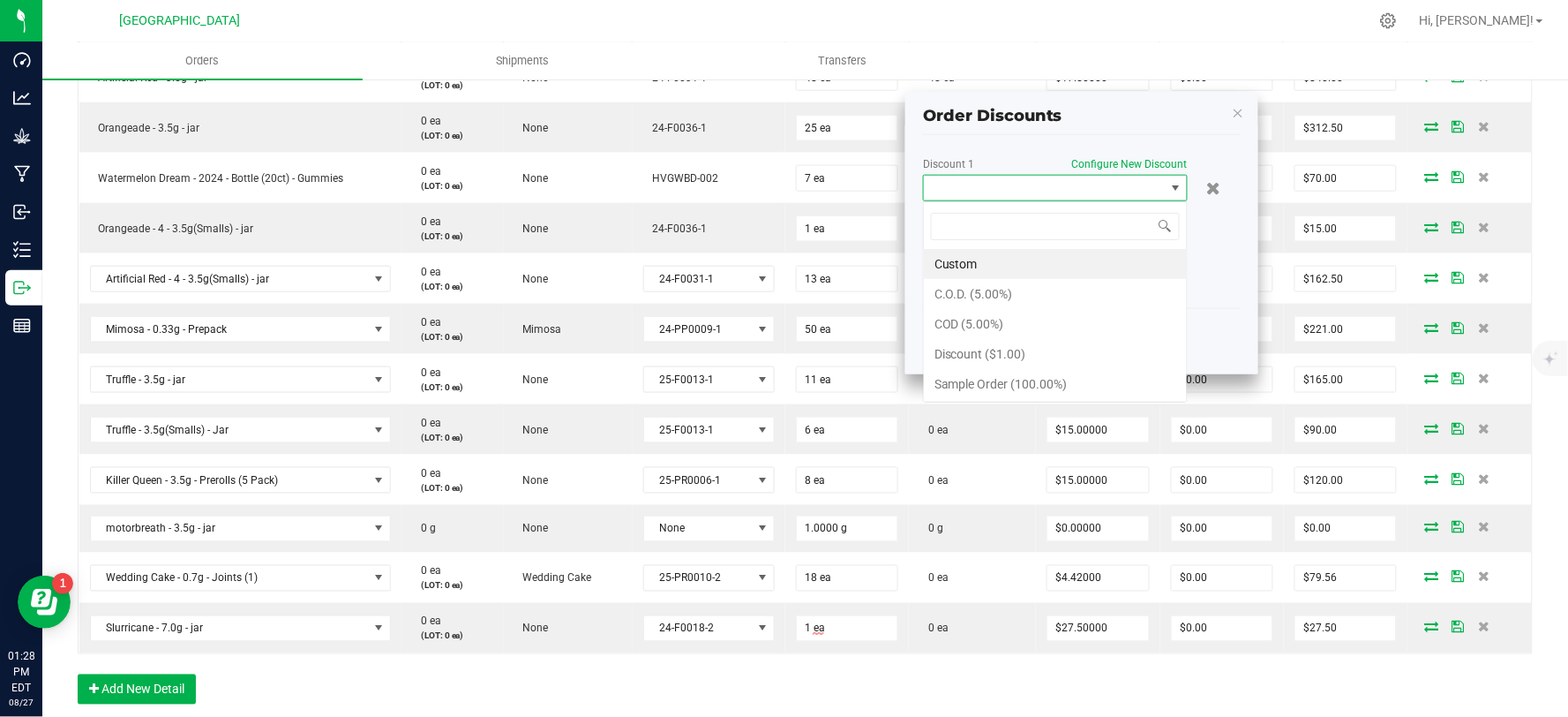
scroll to position [27, 265]
click at [993, 385] on li "Sample Order (100.00%)" at bounding box center [1056, 384] width 263 height 30
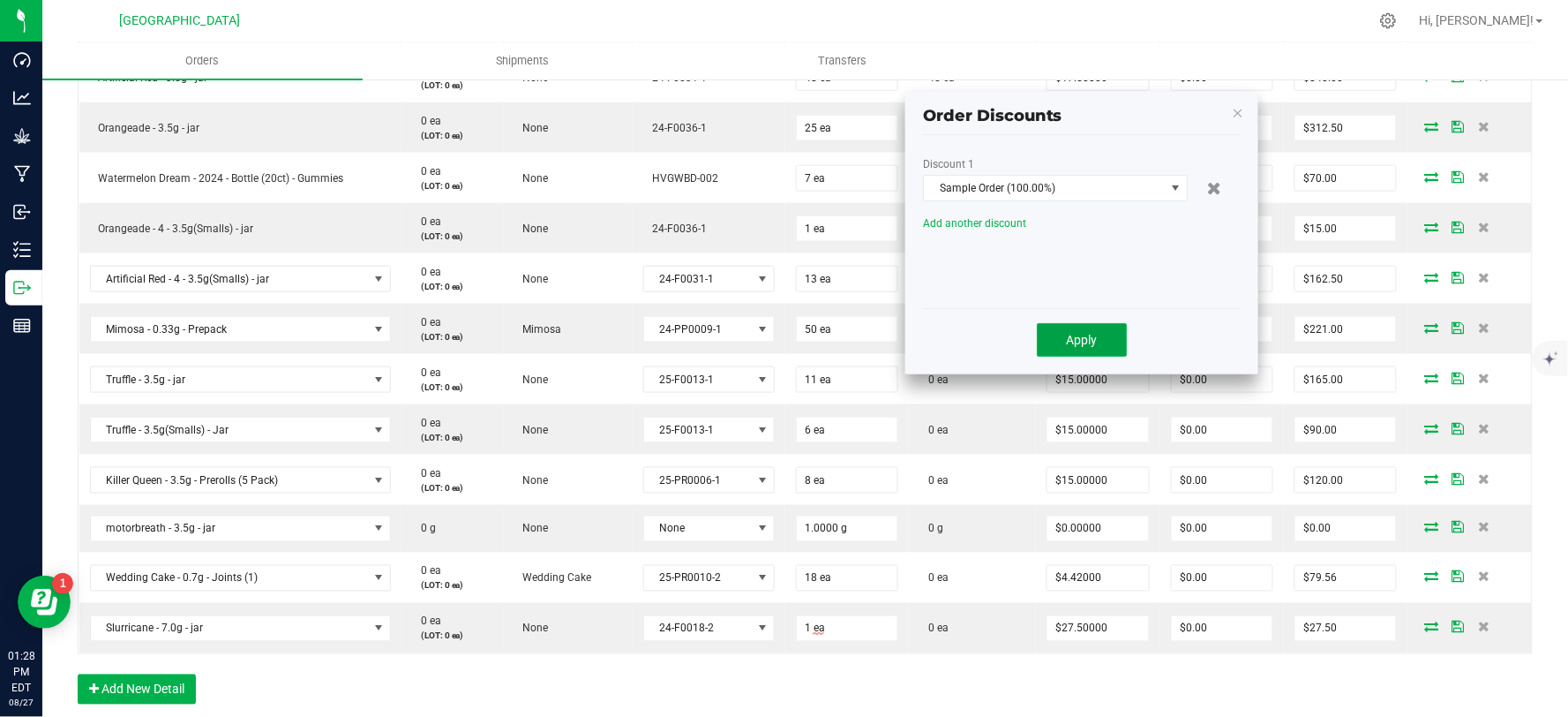
click at [1074, 333] on span "Apply" at bounding box center [1082, 339] width 31 height 14
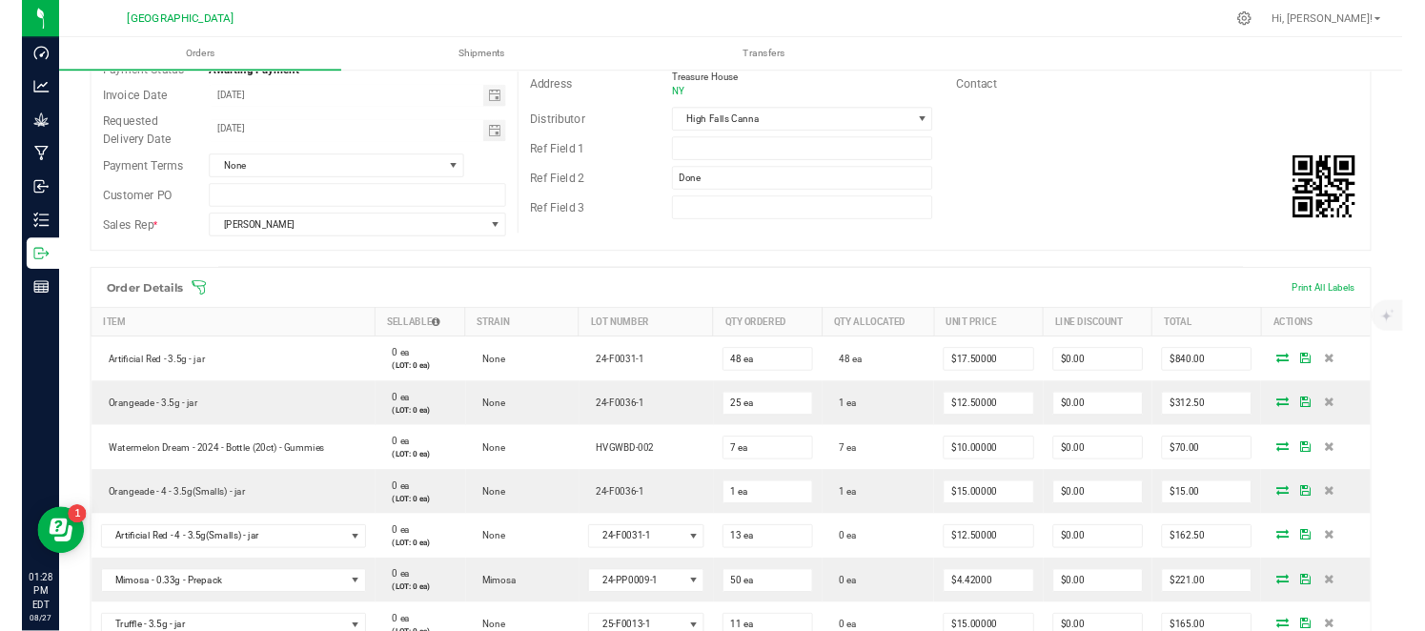
scroll to position [0, 0]
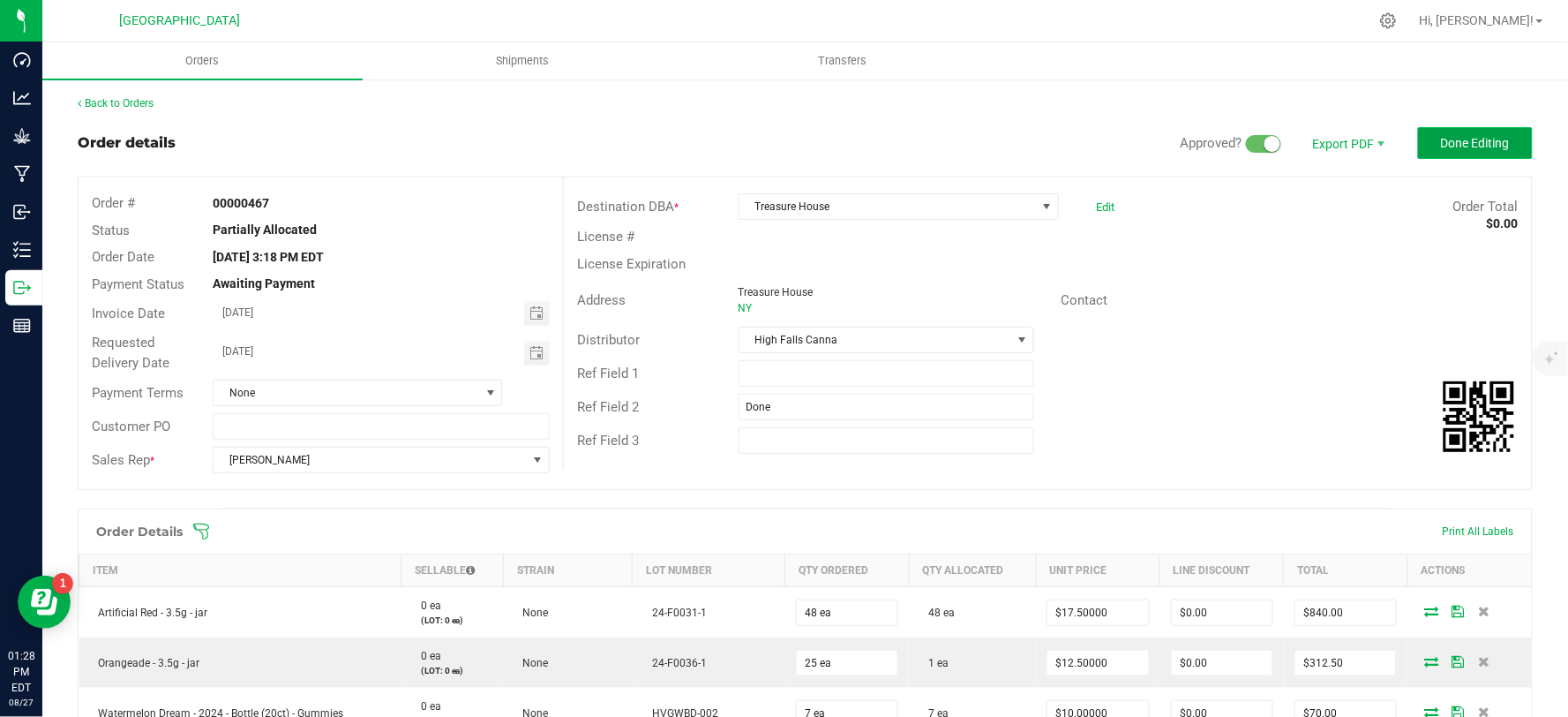
click at [1450, 141] on span "Done Editing" at bounding box center [1475, 143] width 69 height 14
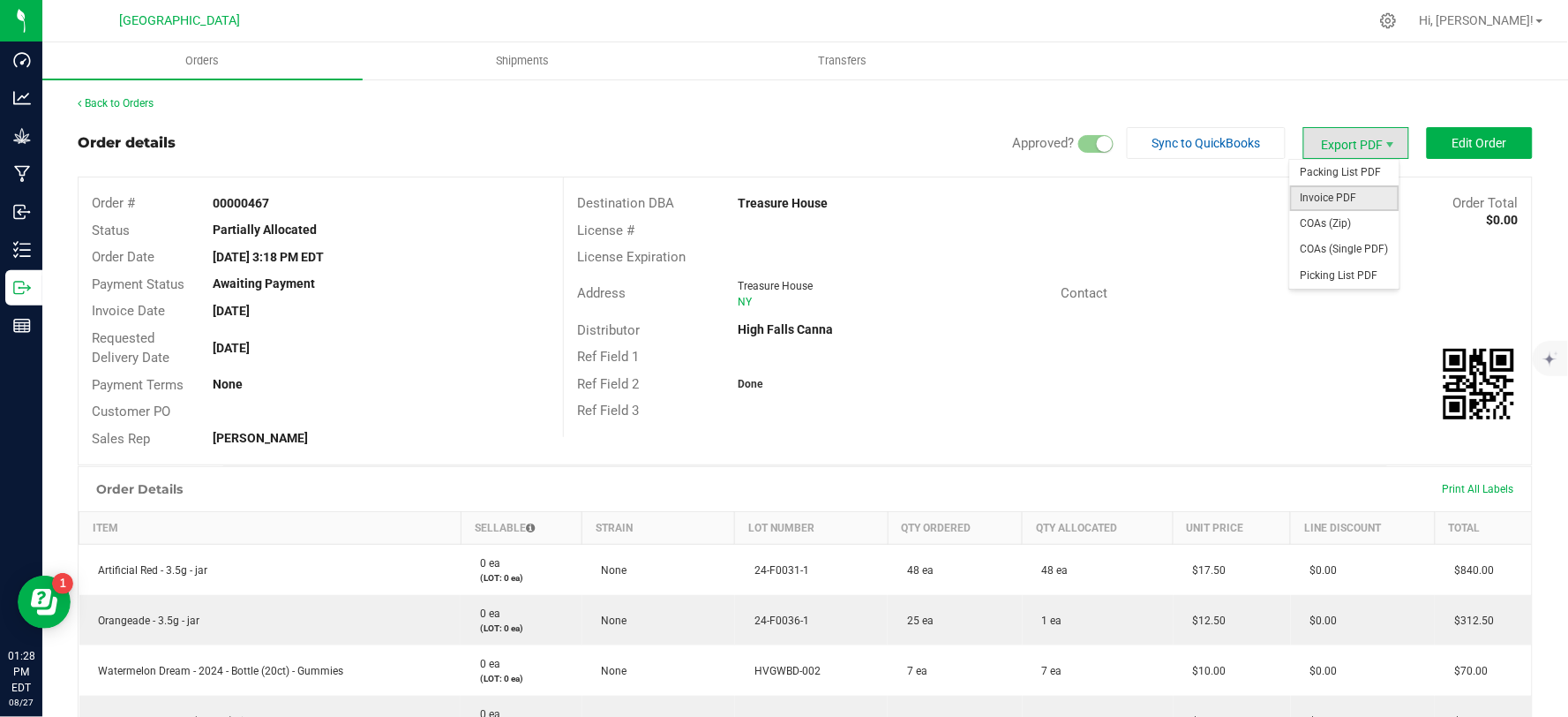
click at [1327, 198] on span "Invoice PDF" at bounding box center [1345, 198] width 109 height 26
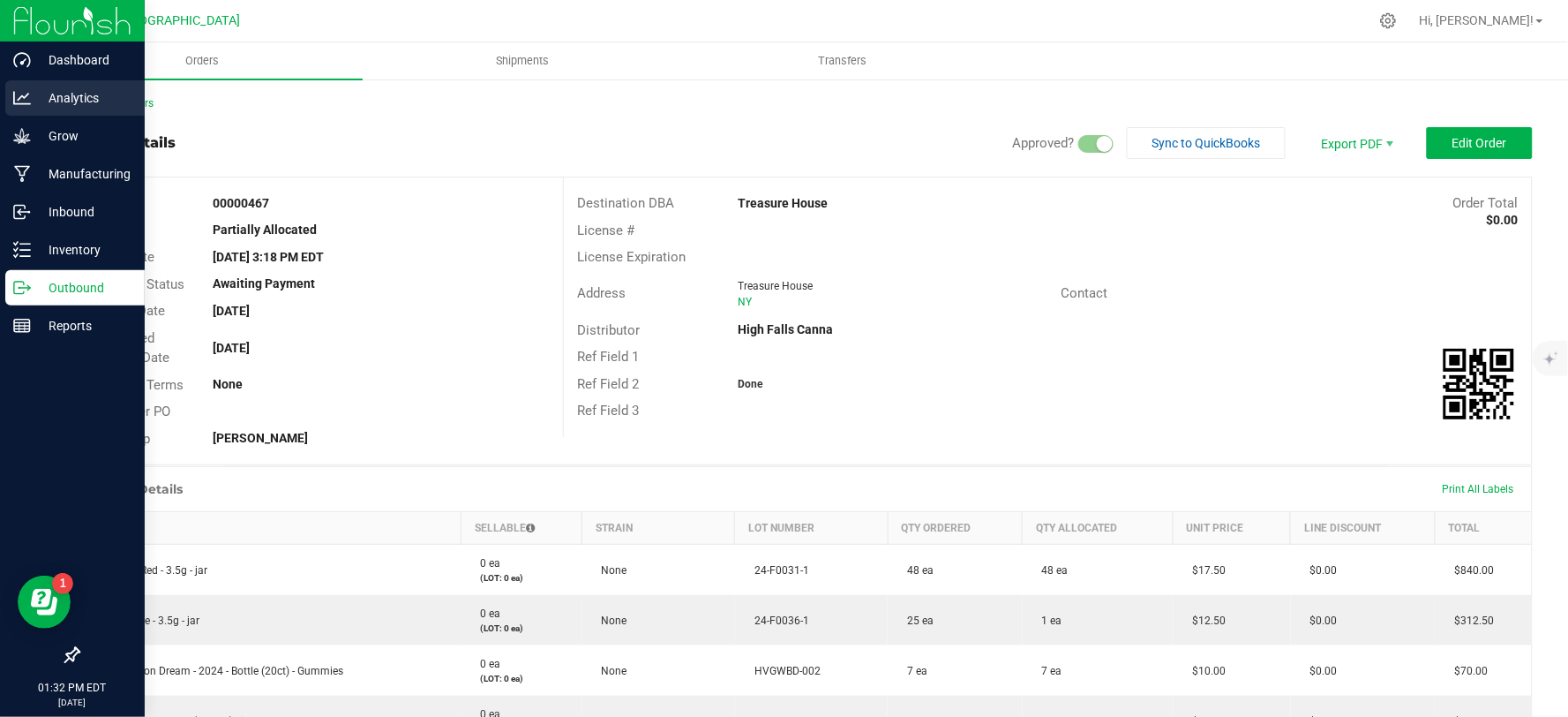
click at [80, 90] on p "Analytics" at bounding box center [83, 97] width 106 height 21
